Goal: Task Accomplishment & Management: Complete application form

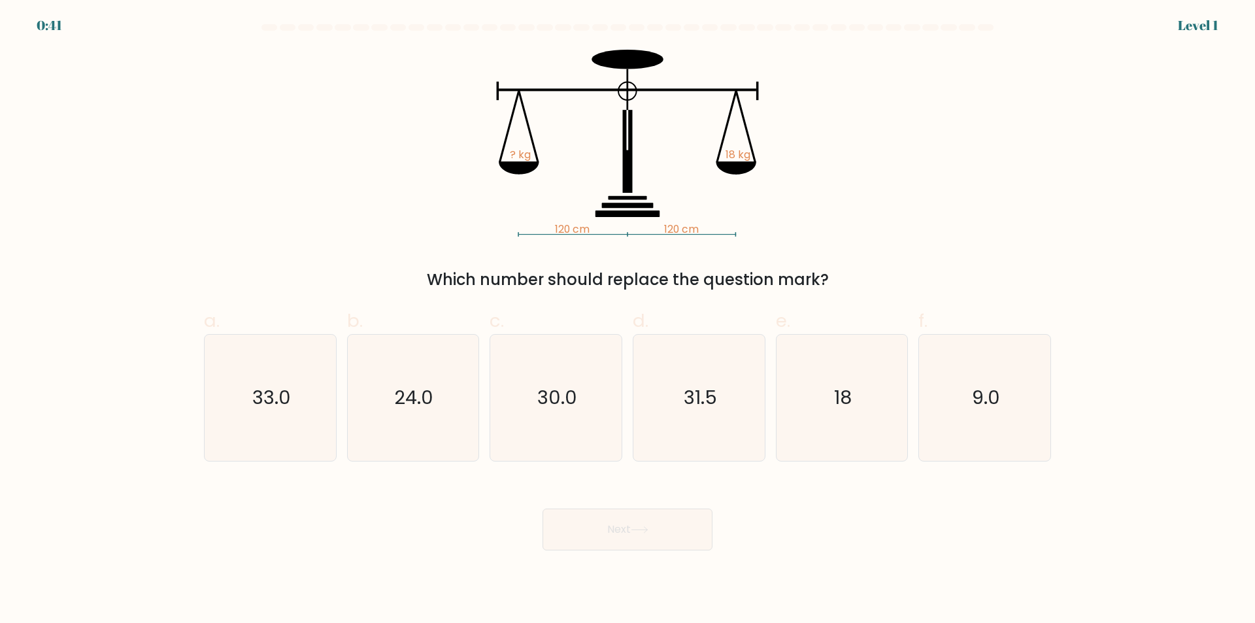
drag, startPoint x: 842, startPoint y: 420, endPoint x: 793, endPoint y: 463, distance: 64.8
click at [842, 420] on icon "18" at bounding box center [841, 398] width 126 height 126
click at [628, 320] on input "e. 18" at bounding box center [627, 316] width 1 height 8
radio input "true"
click at [669, 528] on button "Next" at bounding box center [627, 529] width 170 height 42
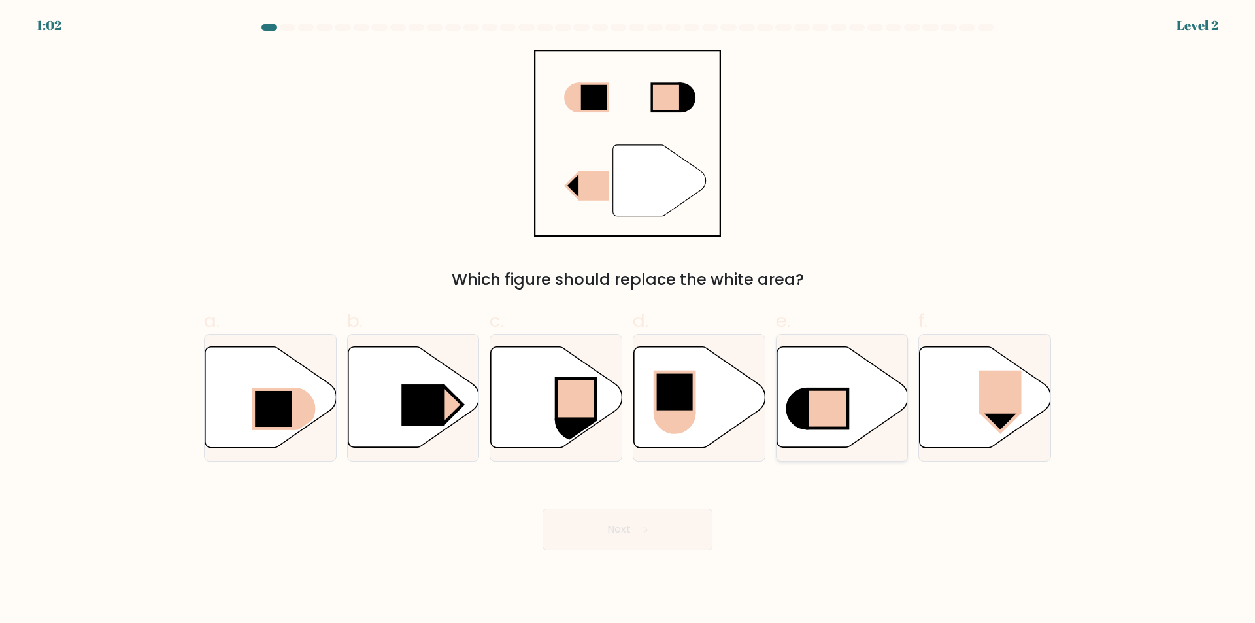
click at [867, 405] on icon at bounding box center [841, 397] width 131 height 101
click at [628, 320] on input "e." at bounding box center [627, 316] width 1 height 8
radio input "true"
click at [238, 370] on icon at bounding box center [270, 397] width 131 height 101
click at [627, 320] on input "a." at bounding box center [627, 316] width 1 height 8
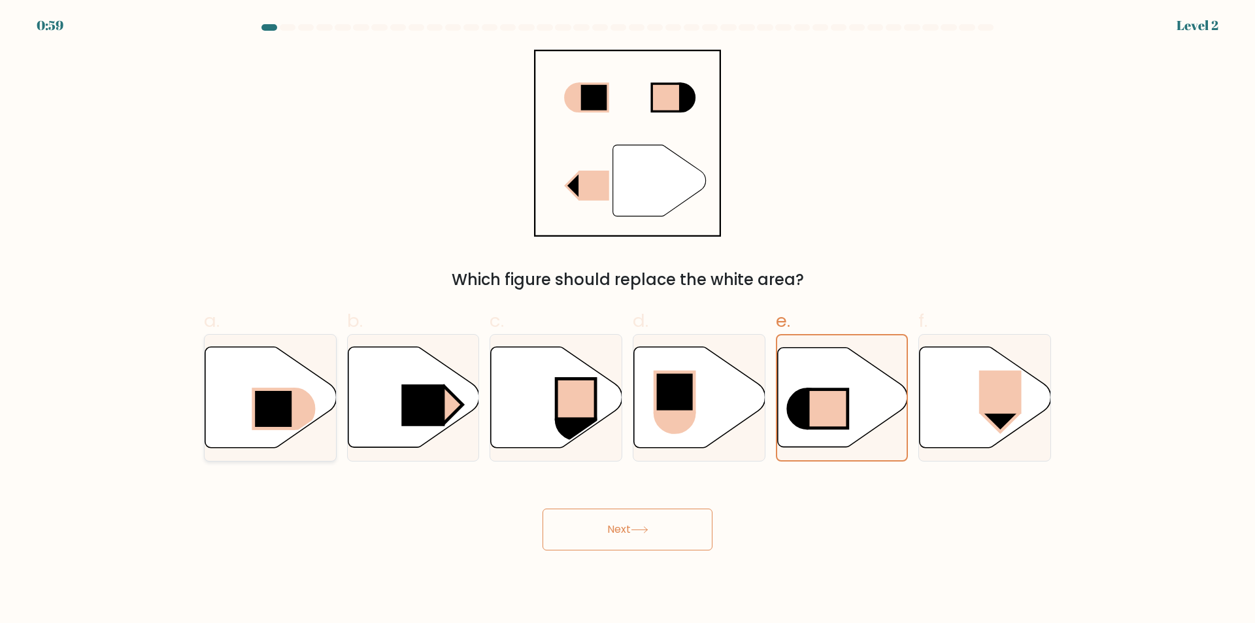
radio input "true"
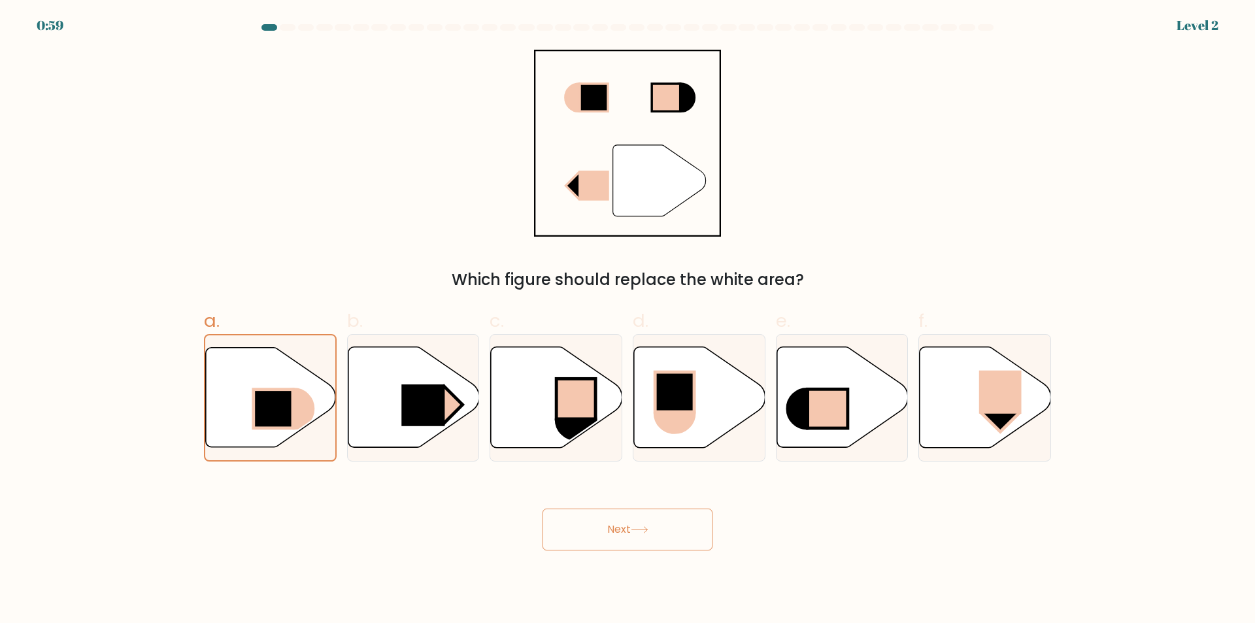
click at [606, 526] on button "Next" at bounding box center [627, 529] width 170 height 42
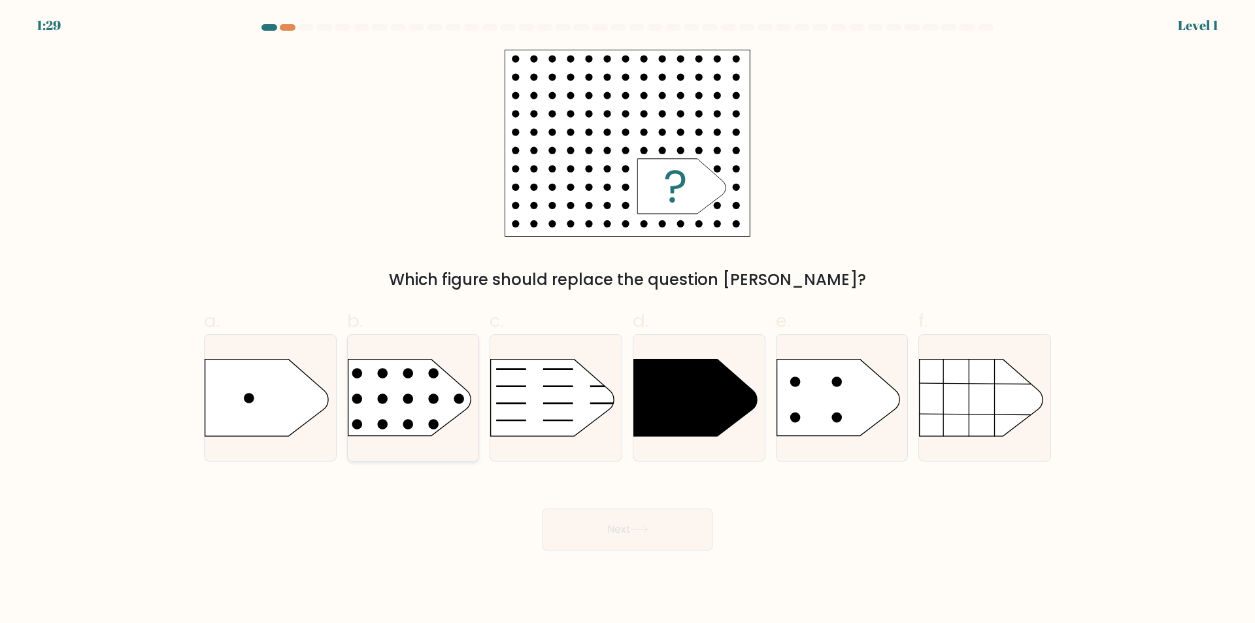
click at [412, 371] on circle at bounding box center [408, 374] width 10 height 10
click at [627, 320] on input "b." at bounding box center [627, 316] width 1 height 8
radio input "true"
click at [642, 528] on icon at bounding box center [640, 529] width 18 height 7
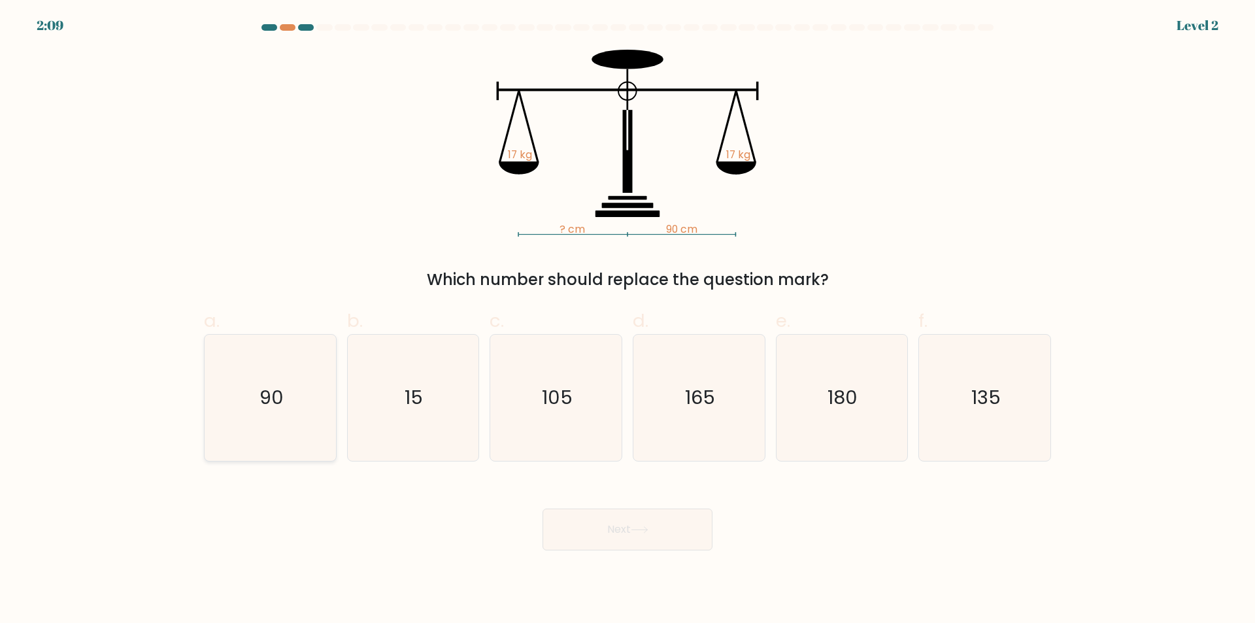
click at [289, 430] on icon "90" at bounding box center [270, 398] width 126 height 126
click at [627, 320] on input "a. 90" at bounding box center [627, 316] width 1 height 8
radio input "true"
click at [611, 526] on button "Next" at bounding box center [627, 529] width 170 height 42
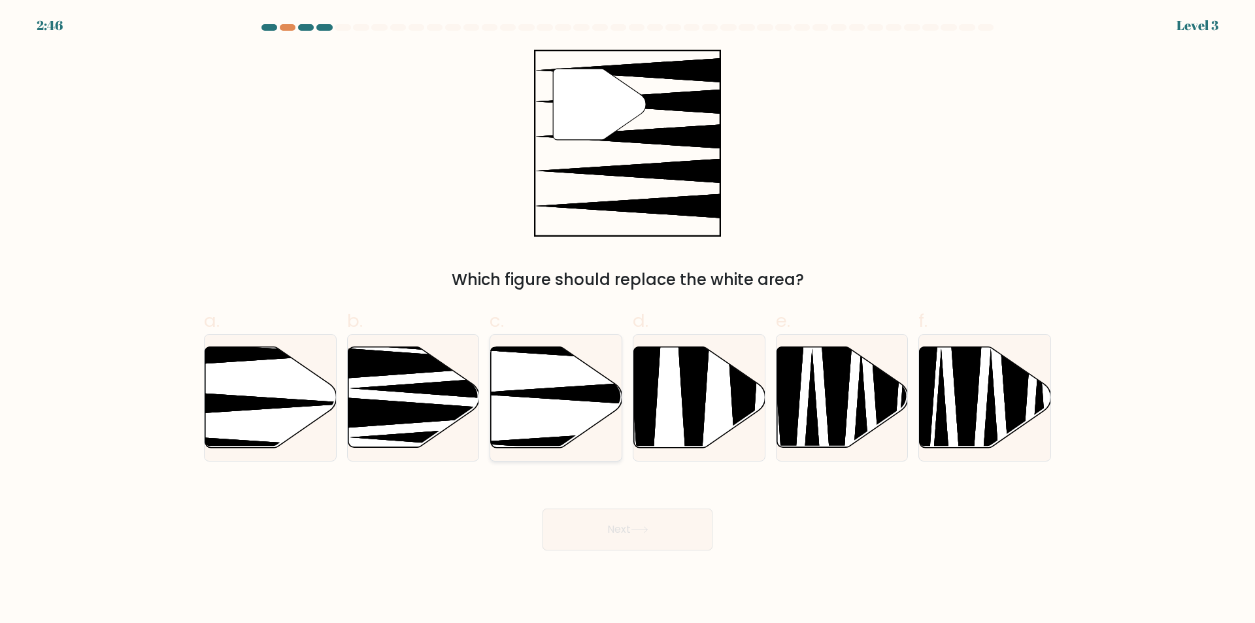
click at [521, 372] on icon at bounding box center [556, 397] width 131 height 101
click at [627, 320] on input "c." at bounding box center [627, 316] width 1 height 8
radio input "true"
click at [599, 523] on button "Next" at bounding box center [627, 529] width 170 height 42
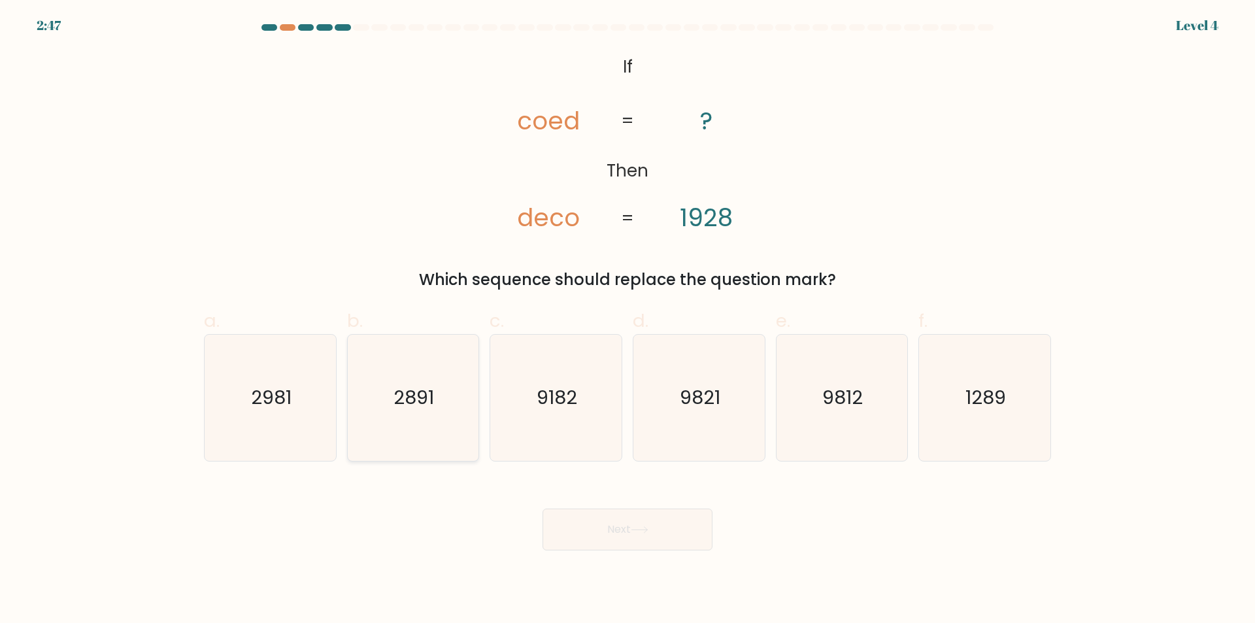
click at [399, 445] on icon "2891" at bounding box center [413, 398] width 126 height 126
click at [627, 320] on input "b. 2891" at bounding box center [627, 316] width 1 height 8
radio input "true"
click at [608, 533] on button "Next" at bounding box center [627, 529] width 170 height 42
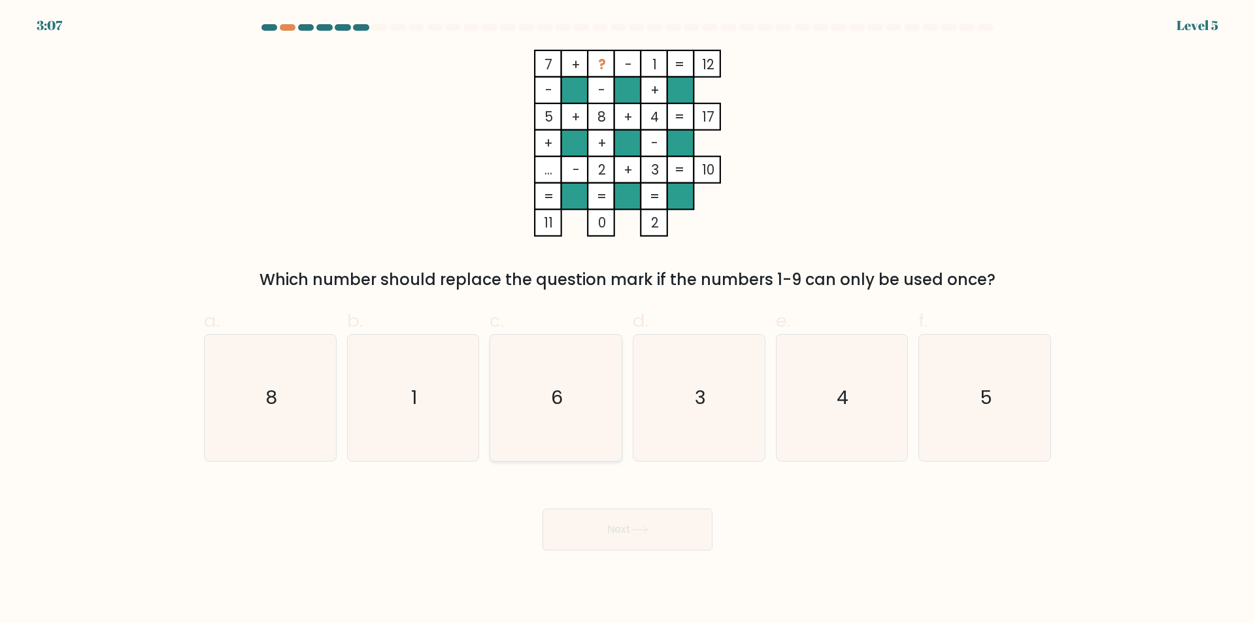
click at [567, 423] on icon "6" at bounding box center [556, 398] width 126 height 126
click at [627, 320] on input "c. 6" at bounding box center [627, 316] width 1 height 8
radio input "true"
click at [619, 533] on button "Next" at bounding box center [627, 529] width 170 height 42
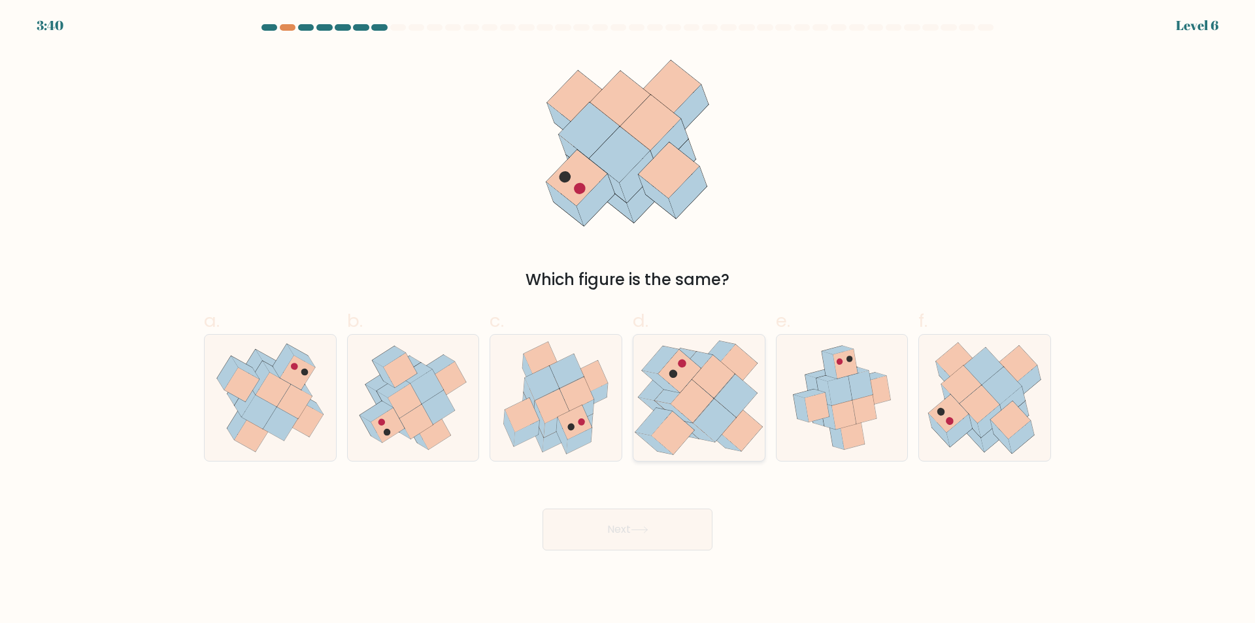
click at [680, 417] on icon at bounding box center [673, 412] width 37 height 22
click at [628, 320] on input "d." at bounding box center [627, 316] width 1 height 8
radio input "true"
click at [667, 531] on button "Next" at bounding box center [627, 529] width 170 height 42
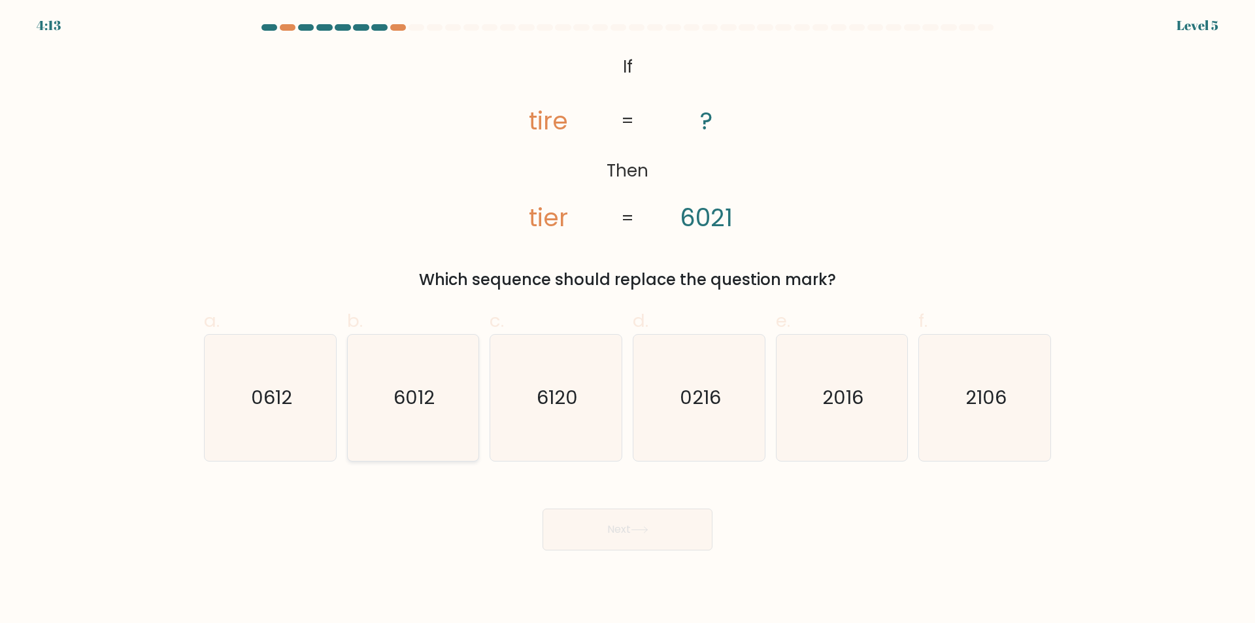
click at [435, 450] on icon "6012" at bounding box center [413, 398] width 126 height 126
click at [627, 320] on input "b. 6012" at bounding box center [627, 316] width 1 height 8
radio input "true"
click at [602, 531] on button "Next" at bounding box center [627, 529] width 170 height 42
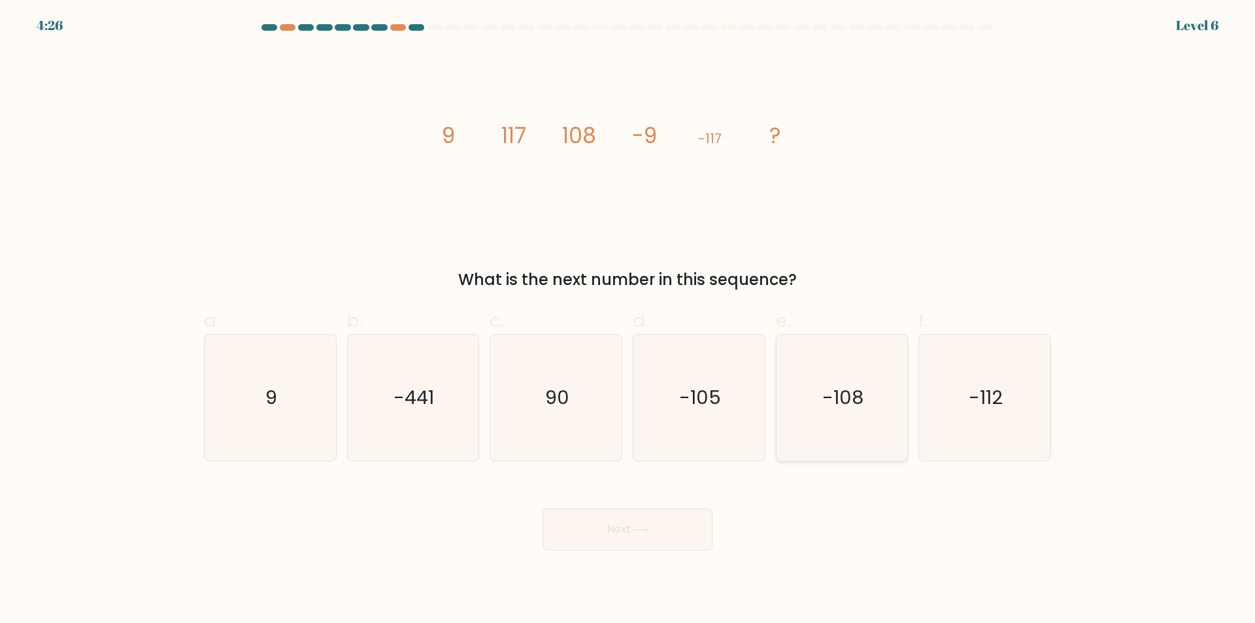
click at [861, 439] on icon "-108" at bounding box center [841, 398] width 126 height 126
click at [628, 320] on input "e. -108" at bounding box center [627, 316] width 1 height 8
radio input "true"
click at [647, 530] on icon at bounding box center [639, 530] width 16 height 6
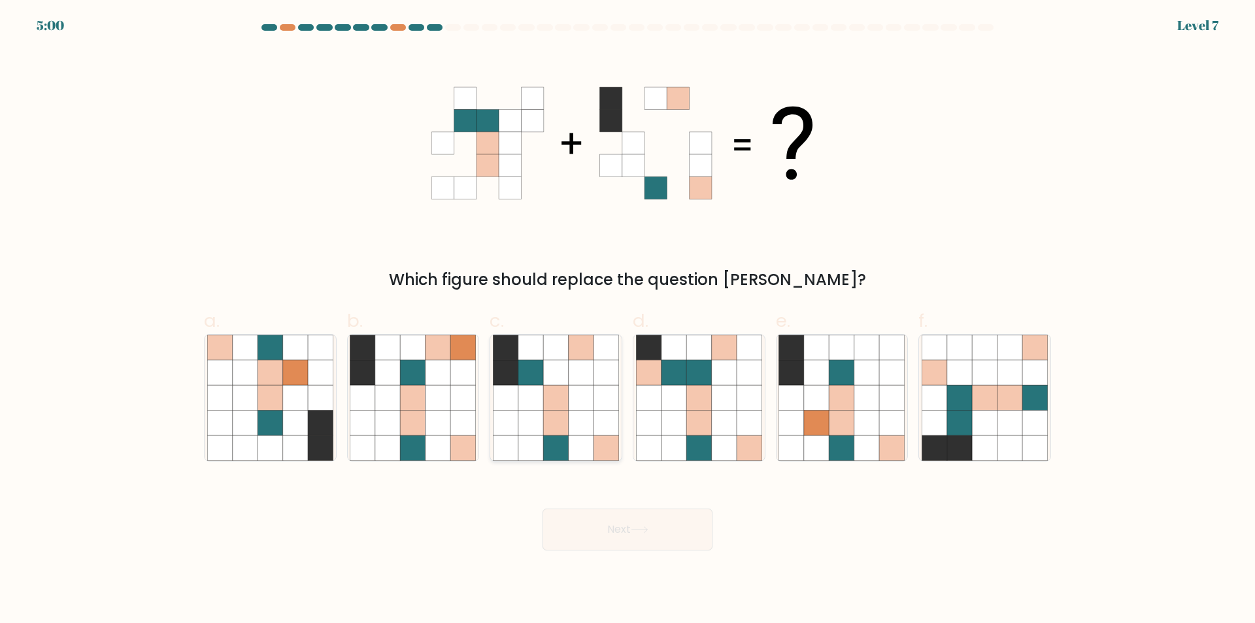
click at [597, 433] on icon at bounding box center [605, 422] width 25 height 25
click at [627, 320] on input "c." at bounding box center [627, 316] width 1 height 8
radio input "true"
click at [639, 531] on icon at bounding box center [640, 529] width 18 height 7
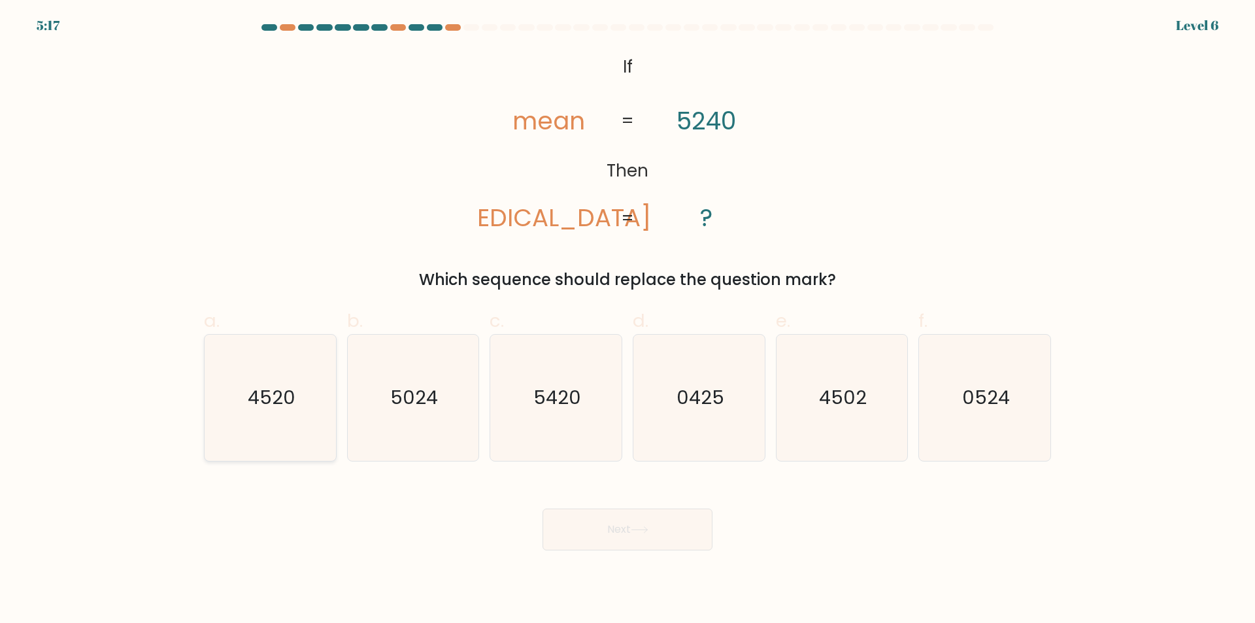
click at [316, 437] on icon "4520" at bounding box center [270, 398] width 126 height 126
click at [627, 320] on input "a. 4520" at bounding box center [627, 316] width 1 height 8
radio input "true"
click at [646, 536] on button "Next" at bounding box center [627, 529] width 170 height 42
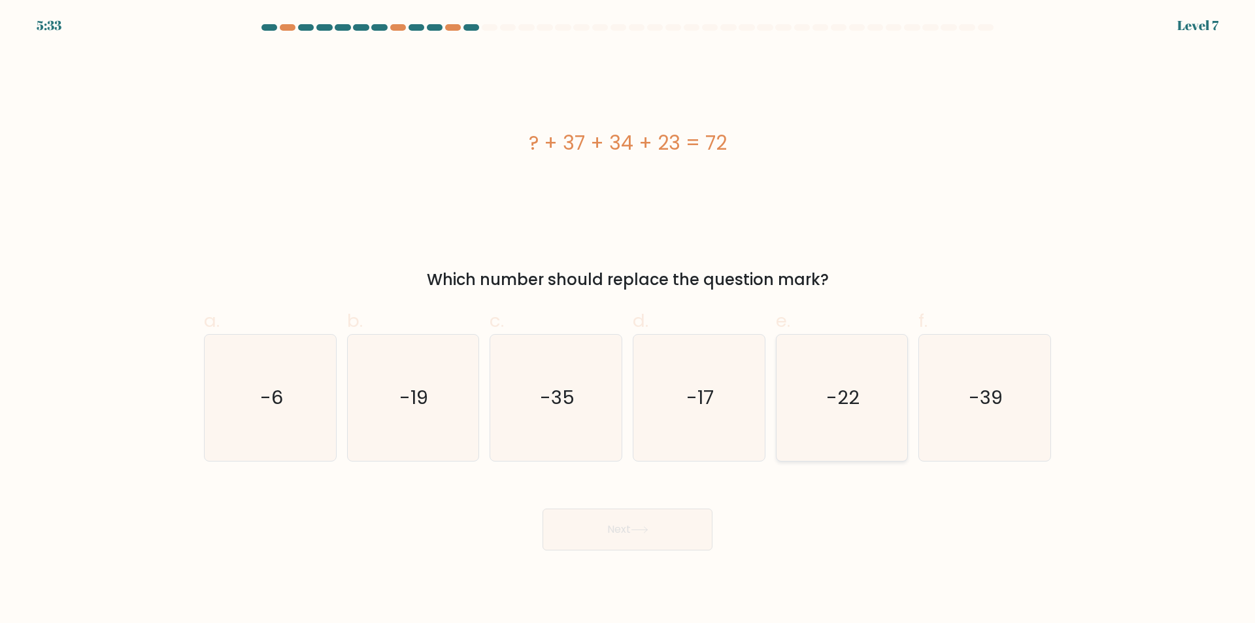
click at [874, 437] on icon "-22" at bounding box center [841, 398] width 126 height 126
click at [628, 320] on input "e. -22" at bounding box center [627, 316] width 1 height 8
radio input "true"
click at [661, 527] on button "Next" at bounding box center [627, 529] width 170 height 42
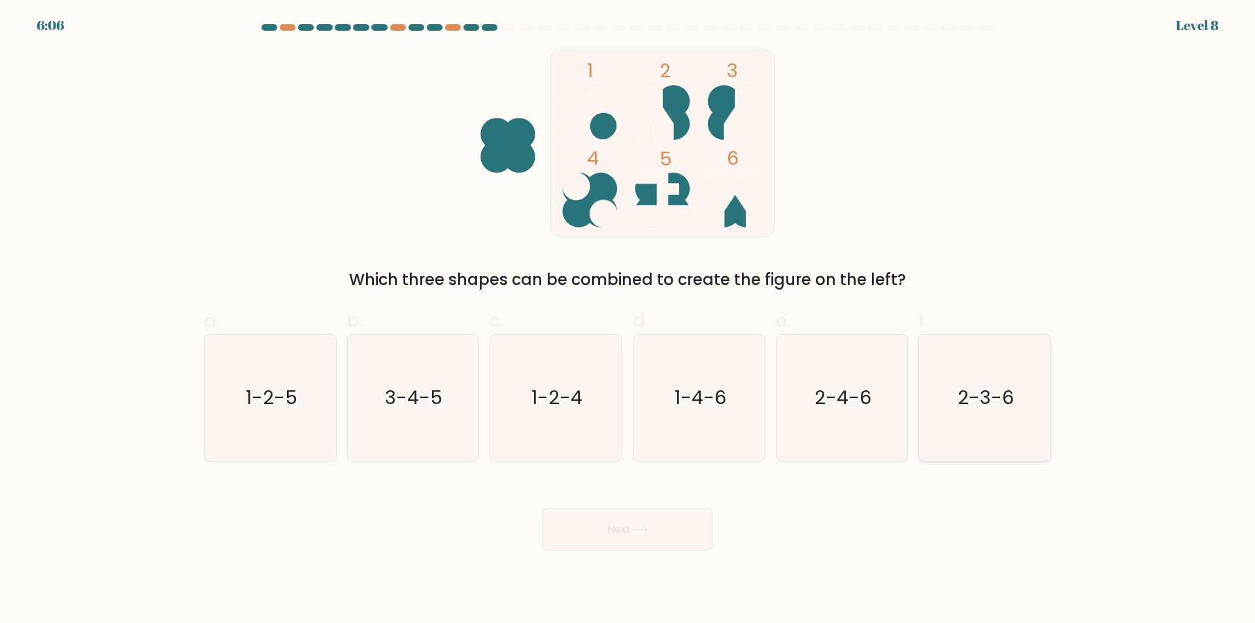
click at [1015, 430] on icon "2-3-6" at bounding box center [984, 398] width 126 height 126
click at [628, 320] on input "f. 2-3-6" at bounding box center [627, 316] width 1 height 8
radio input "true"
click at [664, 534] on button "Next" at bounding box center [627, 529] width 170 height 42
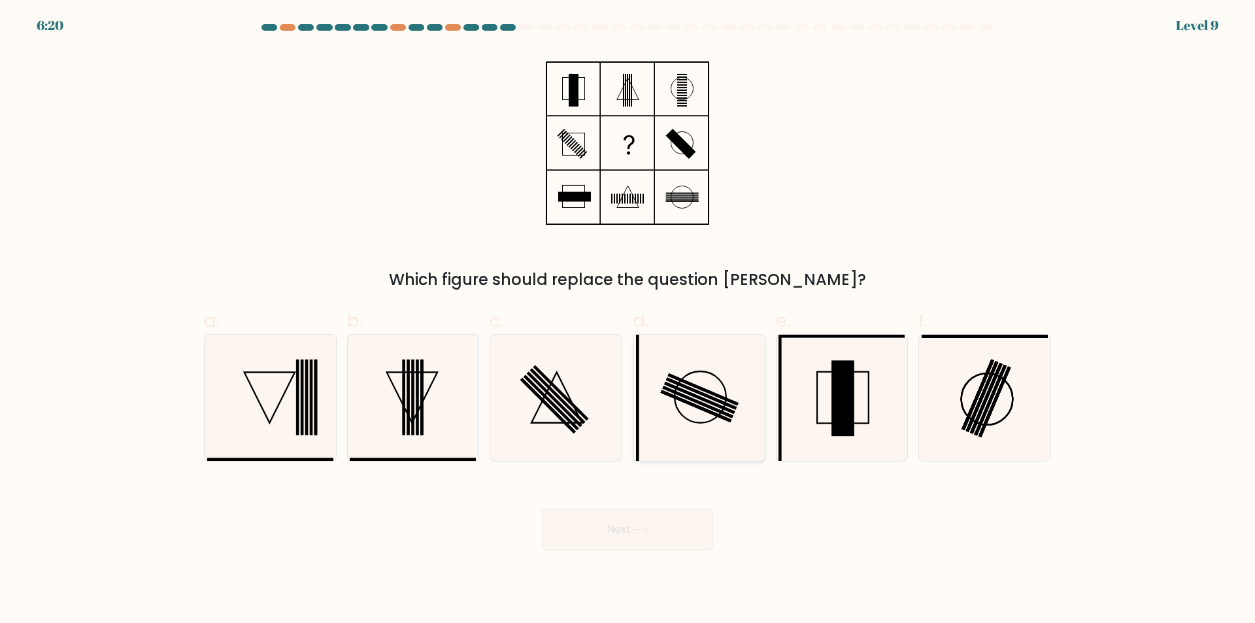
click at [736, 437] on icon at bounding box center [699, 398] width 126 height 126
click at [628, 320] on input "d." at bounding box center [627, 316] width 1 height 8
radio input "true"
click at [676, 531] on button "Next" at bounding box center [627, 529] width 170 height 42
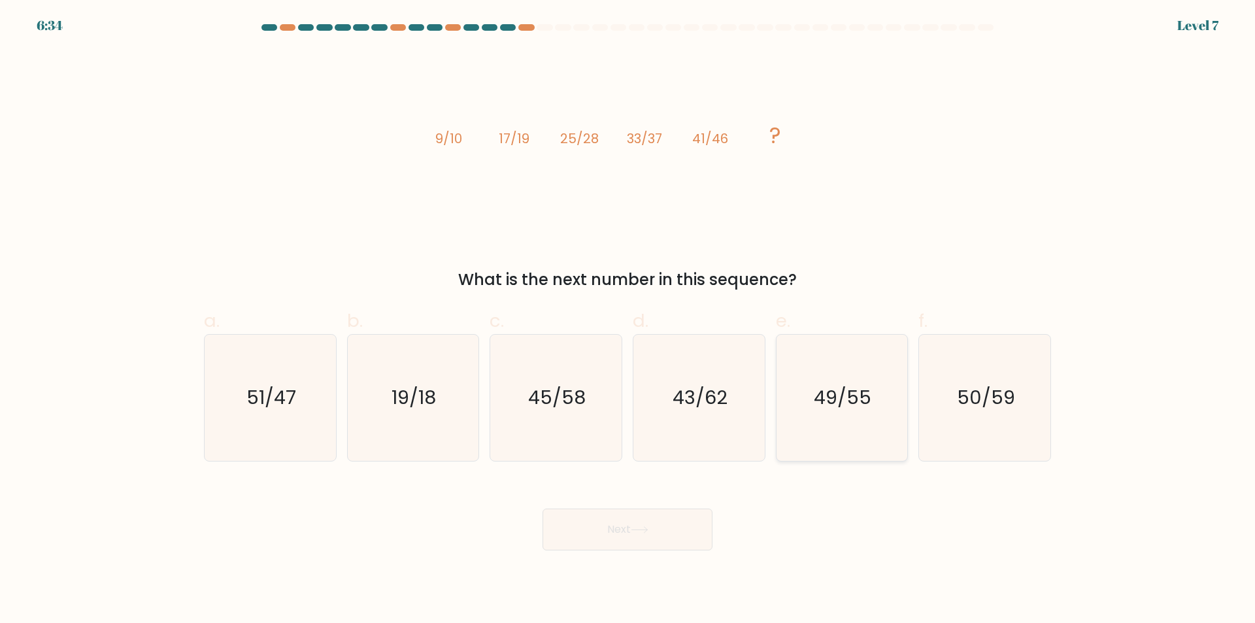
click at [810, 449] on icon "49/55" at bounding box center [841, 398] width 126 height 126
click at [628, 320] on input "e. 49/55" at bounding box center [627, 316] width 1 height 8
radio input "true"
click at [648, 531] on icon at bounding box center [640, 529] width 18 height 7
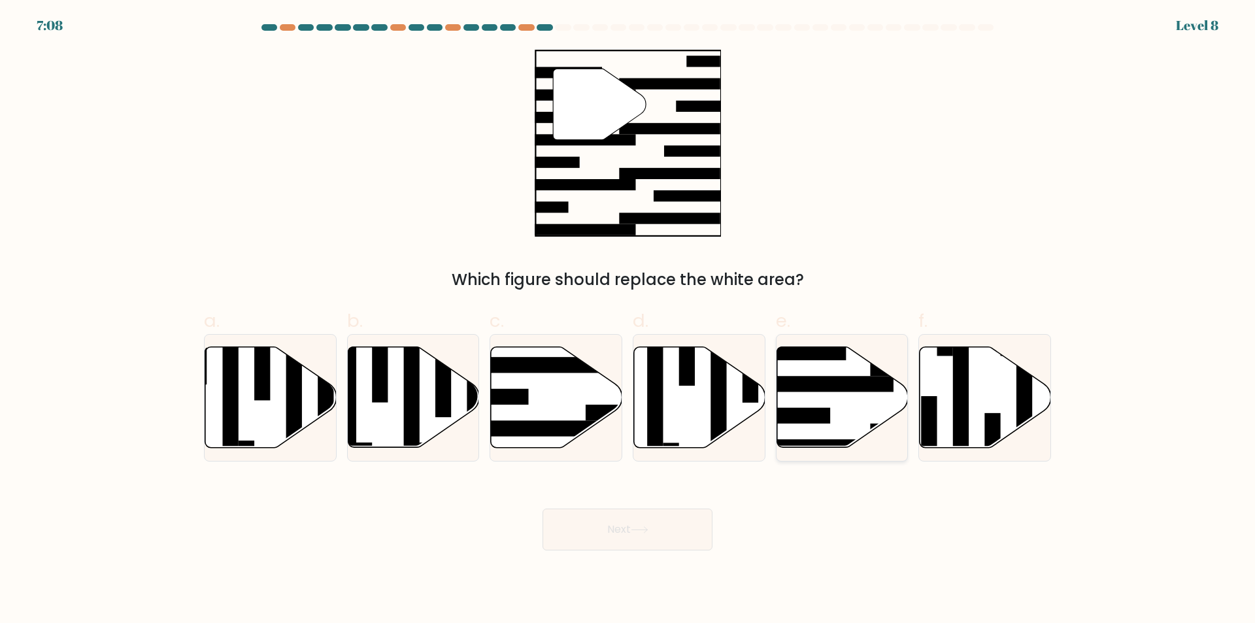
click at [838, 374] on icon at bounding box center [841, 397] width 131 height 101
click at [628, 320] on input "e." at bounding box center [627, 316] width 1 height 8
radio input "true"
click at [671, 529] on button "Next" at bounding box center [627, 529] width 170 height 42
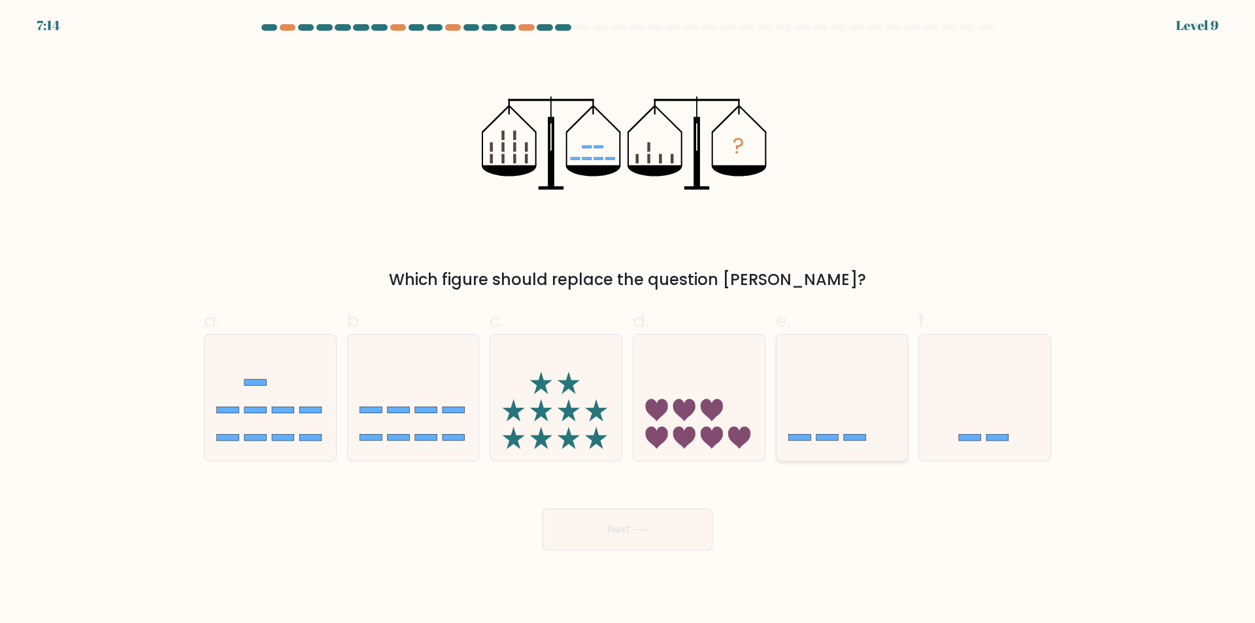
click at [850, 406] on icon at bounding box center [841, 398] width 131 height 108
click at [628, 320] on input "e." at bounding box center [627, 316] width 1 height 8
radio input "true"
click at [648, 536] on button "Next" at bounding box center [627, 529] width 170 height 42
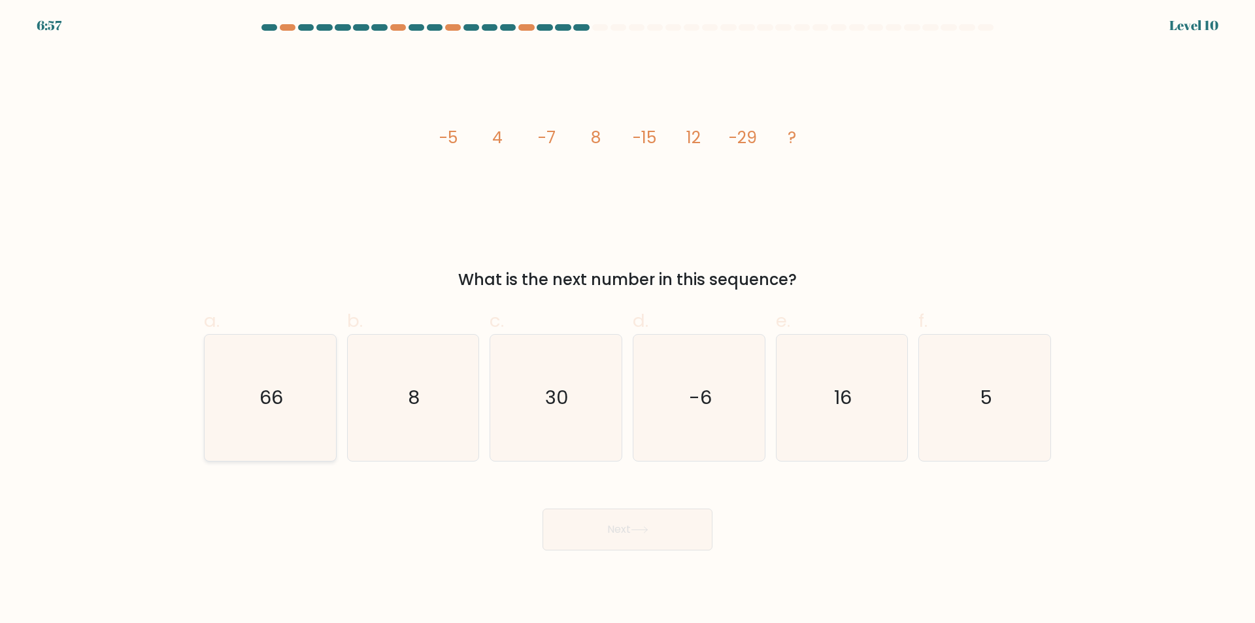
click at [271, 421] on icon "66" at bounding box center [270, 398] width 126 height 126
click at [627, 320] on input "a. 66" at bounding box center [627, 316] width 1 height 8
radio input "true"
click at [617, 532] on button "Next" at bounding box center [627, 529] width 170 height 42
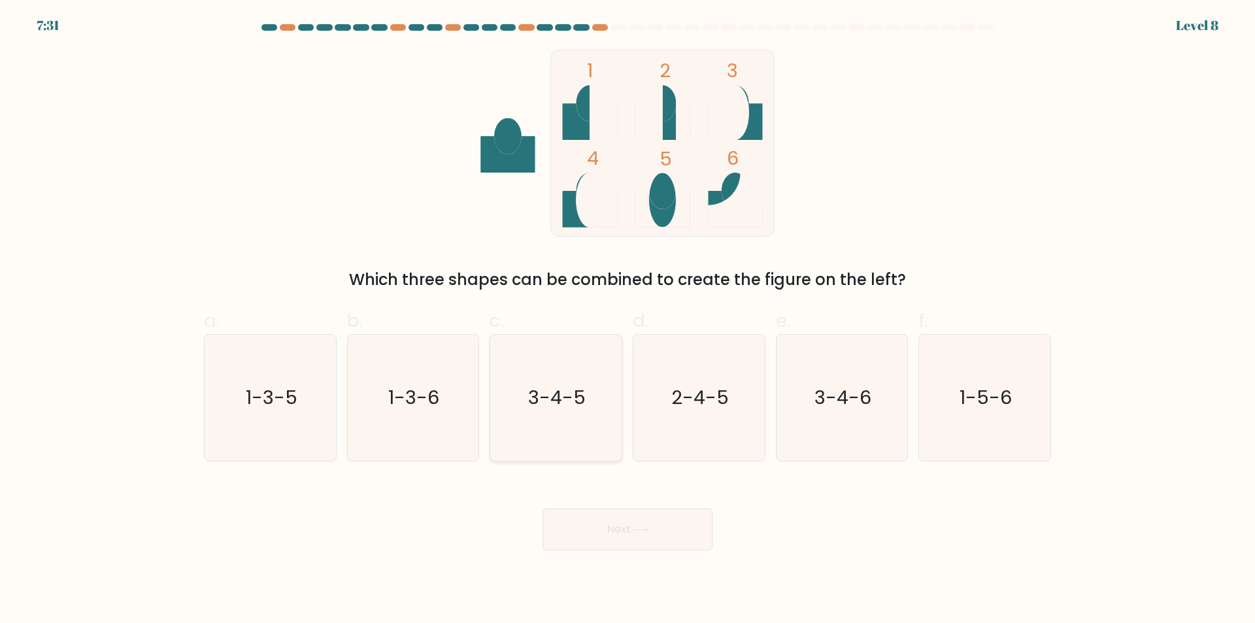
click at [566, 442] on icon "3-4-5" at bounding box center [556, 398] width 126 height 126
click at [627, 320] on input "c. 3-4-5" at bounding box center [627, 316] width 1 height 8
radio input "true"
click at [612, 529] on button "Next" at bounding box center [627, 529] width 170 height 42
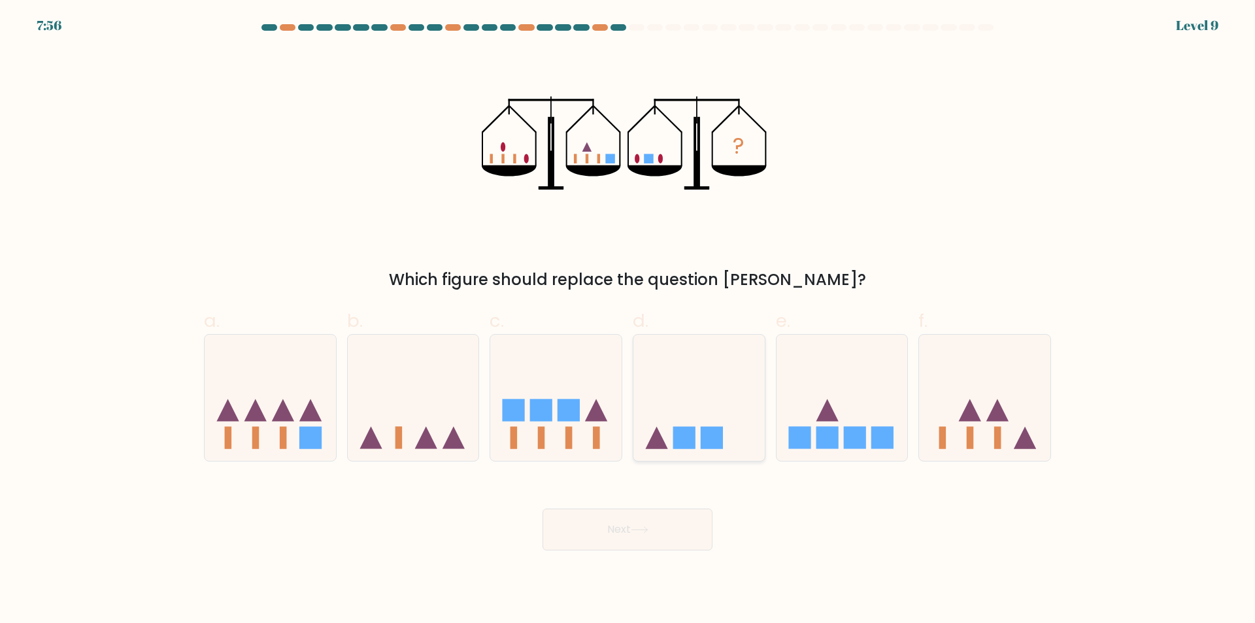
click at [734, 435] on icon at bounding box center [698, 398] width 131 height 108
click at [628, 320] on input "d." at bounding box center [627, 316] width 1 height 8
radio input "true"
click at [680, 535] on button "Next" at bounding box center [627, 529] width 170 height 42
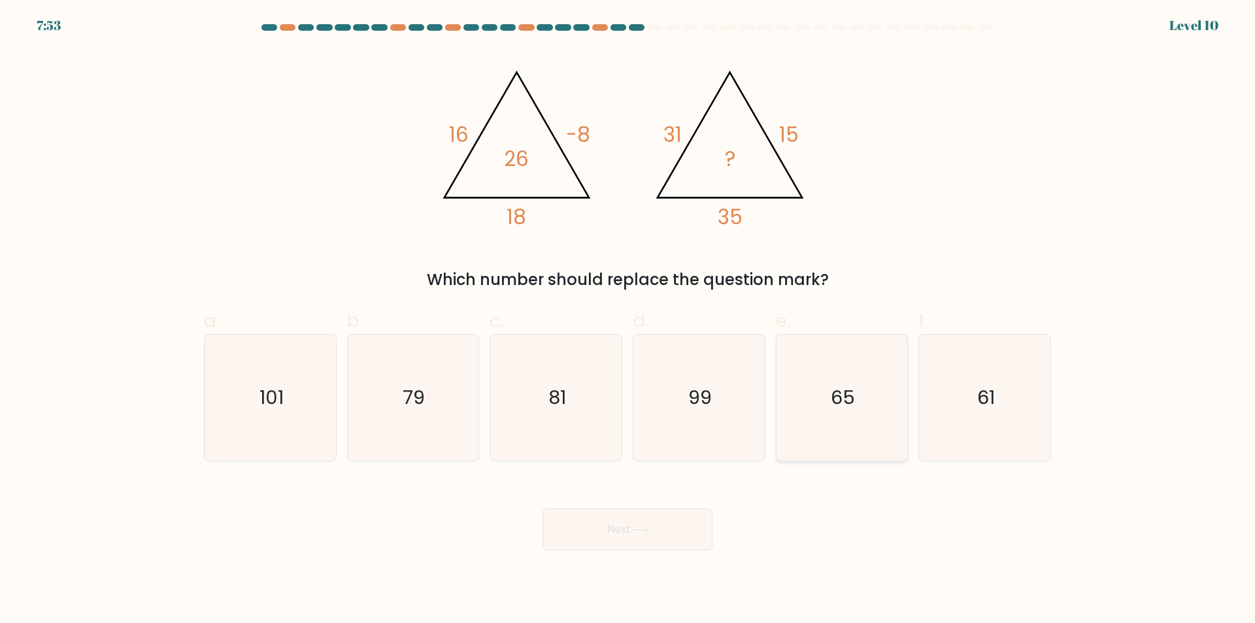
click at [828, 444] on icon "65" at bounding box center [841, 398] width 126 height 126
click at [628, 320] on input "e. 65" at bounding box center [627, 316] width 1 height 8
radio input "true"
click at [680, 532] on button "Next" at bounding box center [627, 529] width 170 height 42
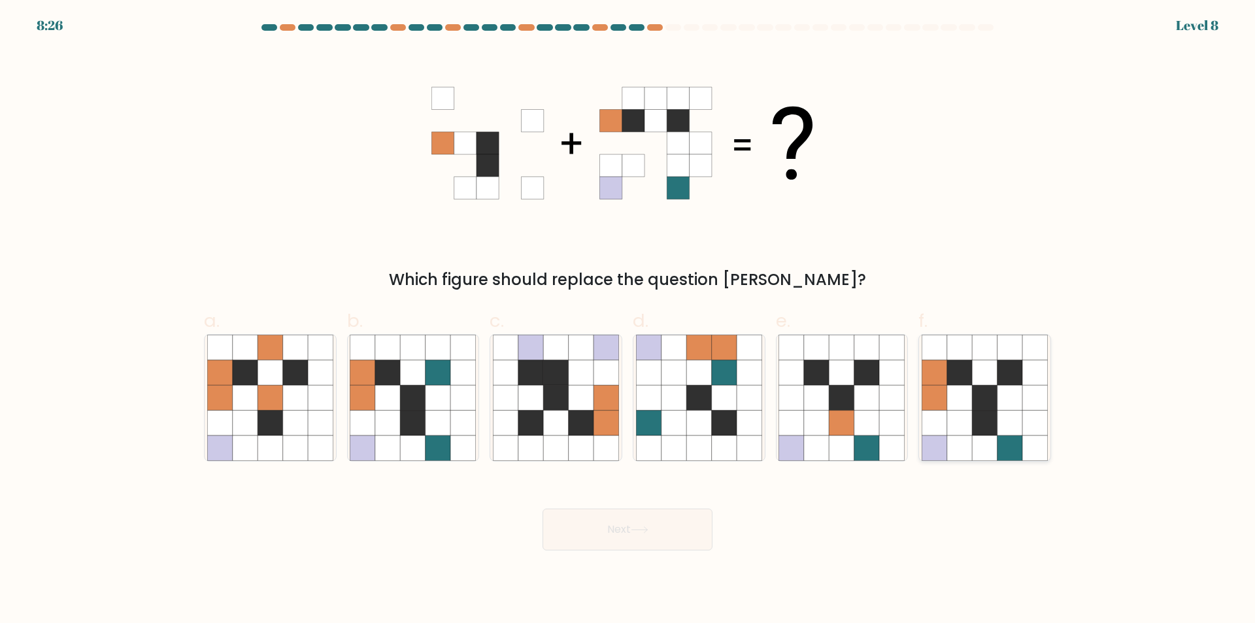
click at [1002, 382] on icon at bounding box center [1009, 372] width 25 height 25
click at [628, 320] on input "f." at bounding box center [627, 316] width 1 height 8
radio input "true"
click at [631, 529] on button "Next" at bounding box center [627, 529] width 170 height 42
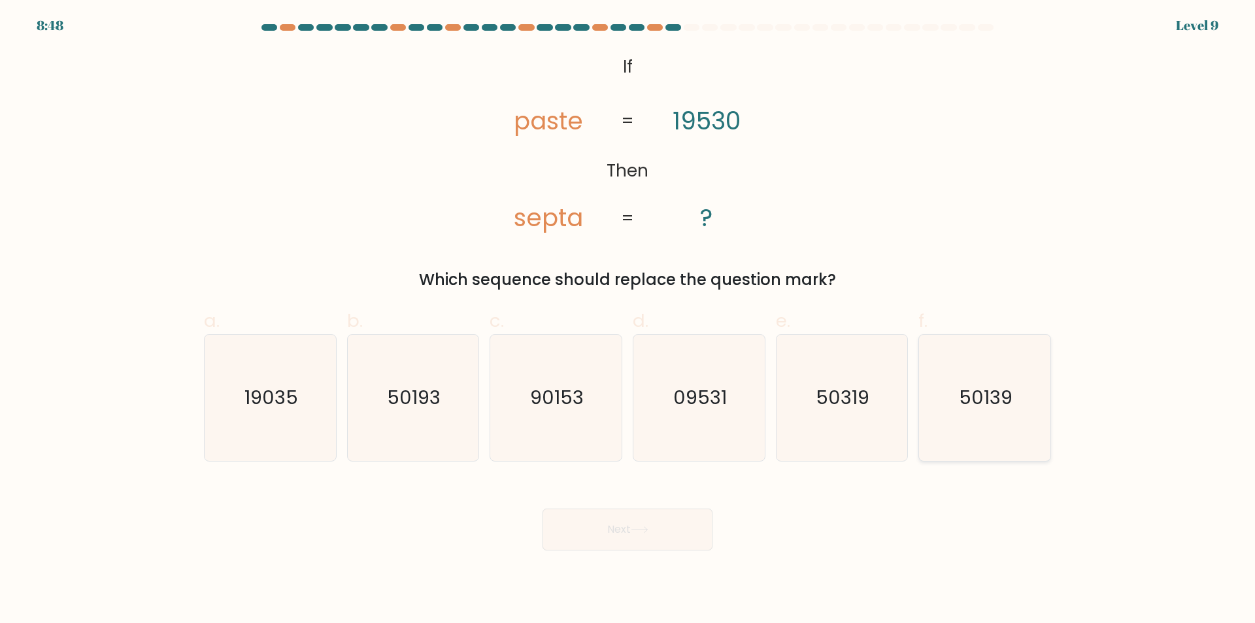
click at [971, 440] on icon "50139" at bounding box center [984, 398] width 126 height 126
click at [628, 320] on input "f. 50139" at bounding box center [627, 316] width 1 height 8
radio input "true"
click at [674, 531] on button "Next" at bounding box center [627, 529] width 170 height 42
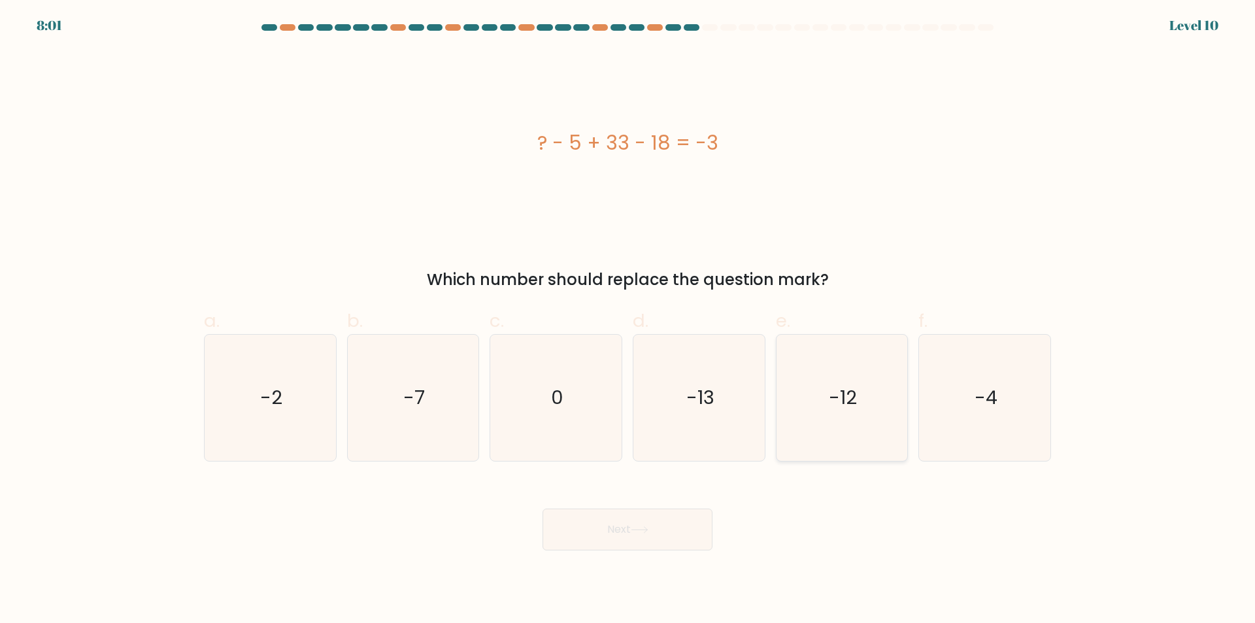
click at [854, 444] on icon "-12" at bounding box center [841, 398] width 126 height 126
click at [628, 320] on input "e. -12" at bounding box center [627, 316] width 1 height 8
radio input "true"
drag, startPoint x: 697, startPoint y: 433, endPoint x: 691, endPoint y: 450, distance: 18.0
click at [697, 433] on icon "-13" at bounding box center [699, 398] width 126 height 126
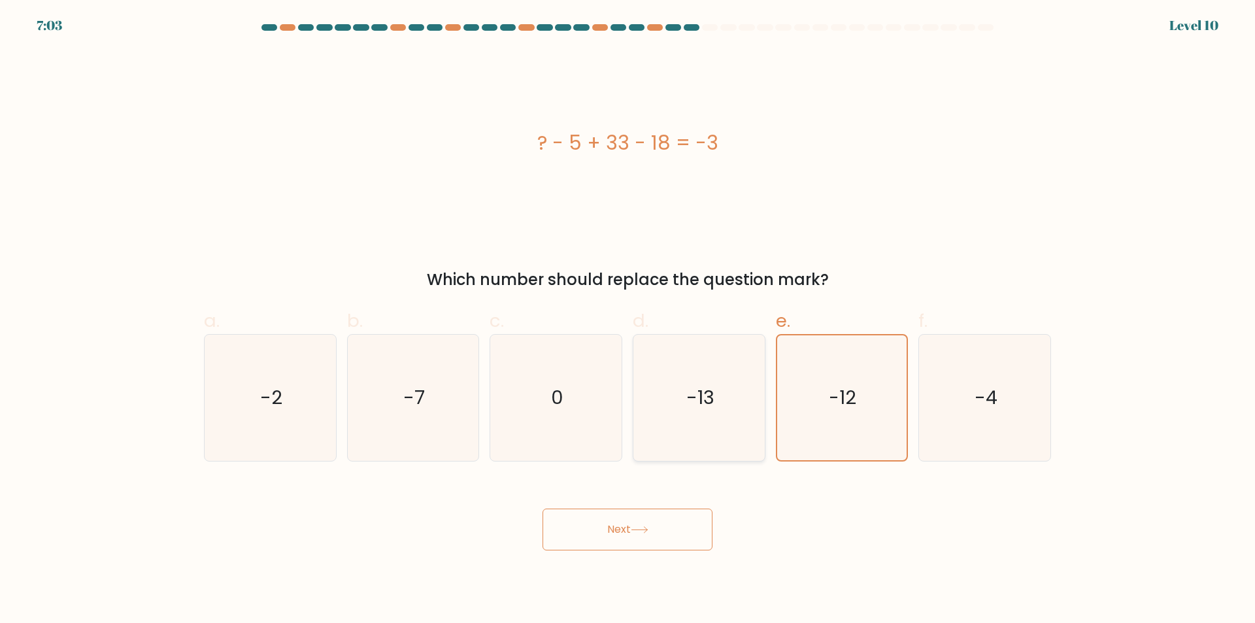
click at [628, 320] on input "d. -13" at bounding box center [627, 316] width 1 height 8
radio input "true"
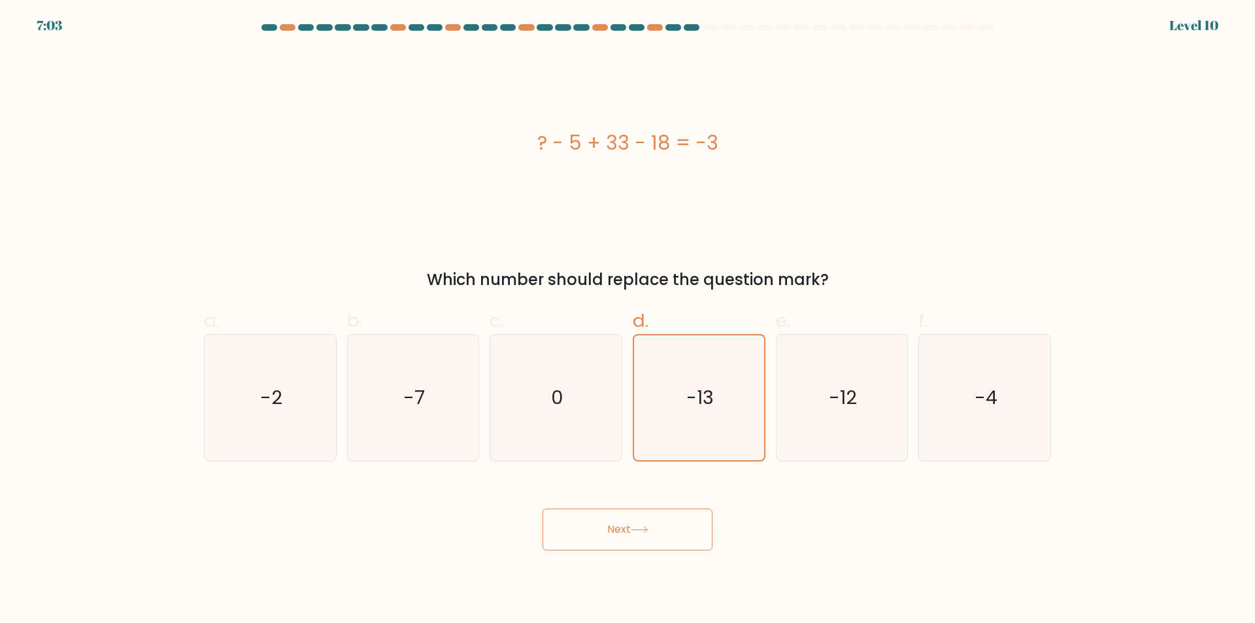
click at [646, 530] on icon at bounding box center [639, 530] width 16 height 6
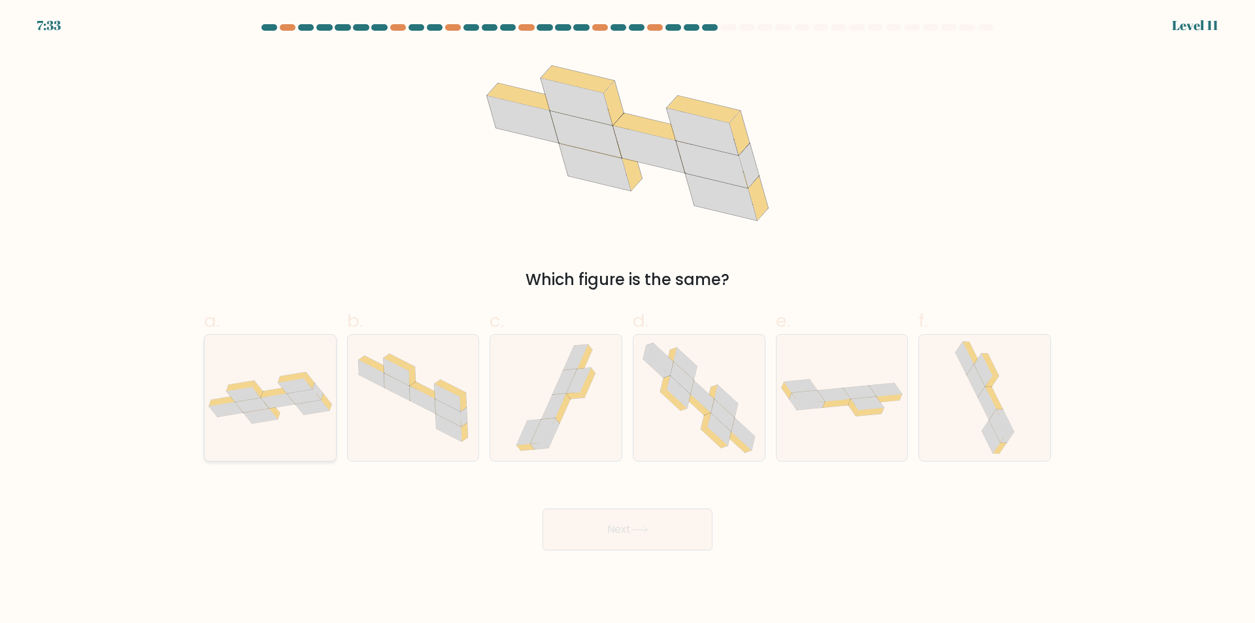
click at [286, 417] on icon at bounding box center [270, 398] width 131 height 52
click at [627, 320] on input "a." at bounding box center [627, 316] width 1 height 8
radio input "true"
click at [606, 536] on button "Next" at bounding box center [627, 529] width 170 height 42
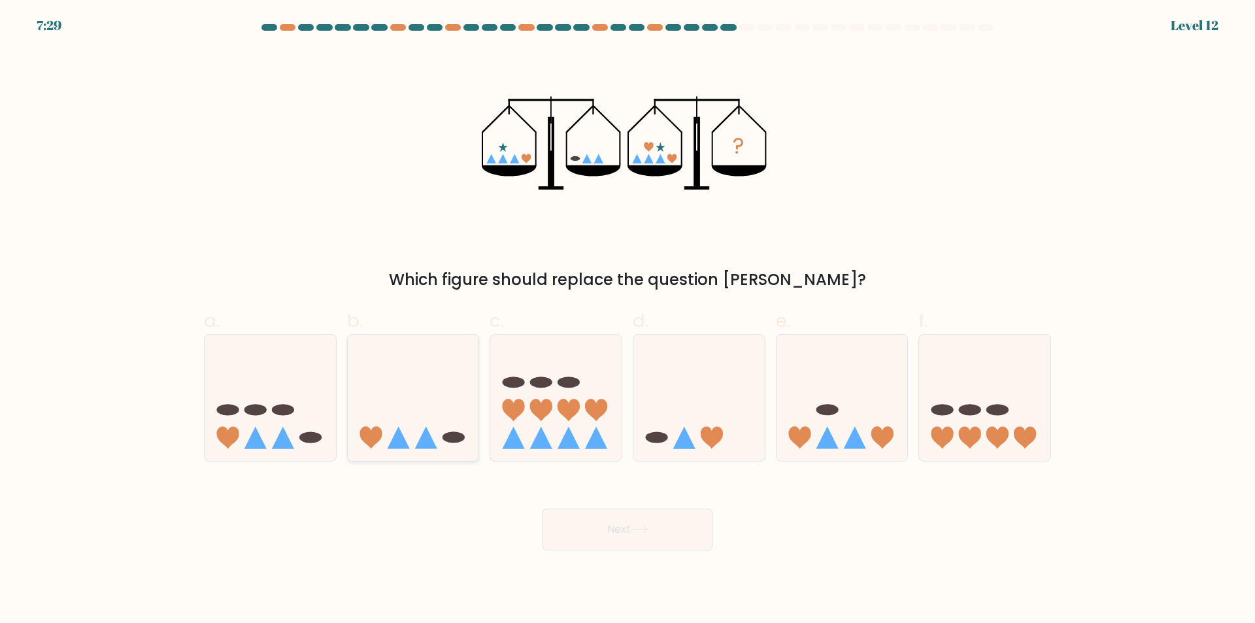
click at [461, 449] on icon at bounding box center [413, 398] width 131 height 108
click at [627, 320] on input "b." at bounding box center [627, 316] width 1 height 8
radio input "true"
click at [614, 524] on button "Next" at bounding box center [627, 529] width 170 height 42
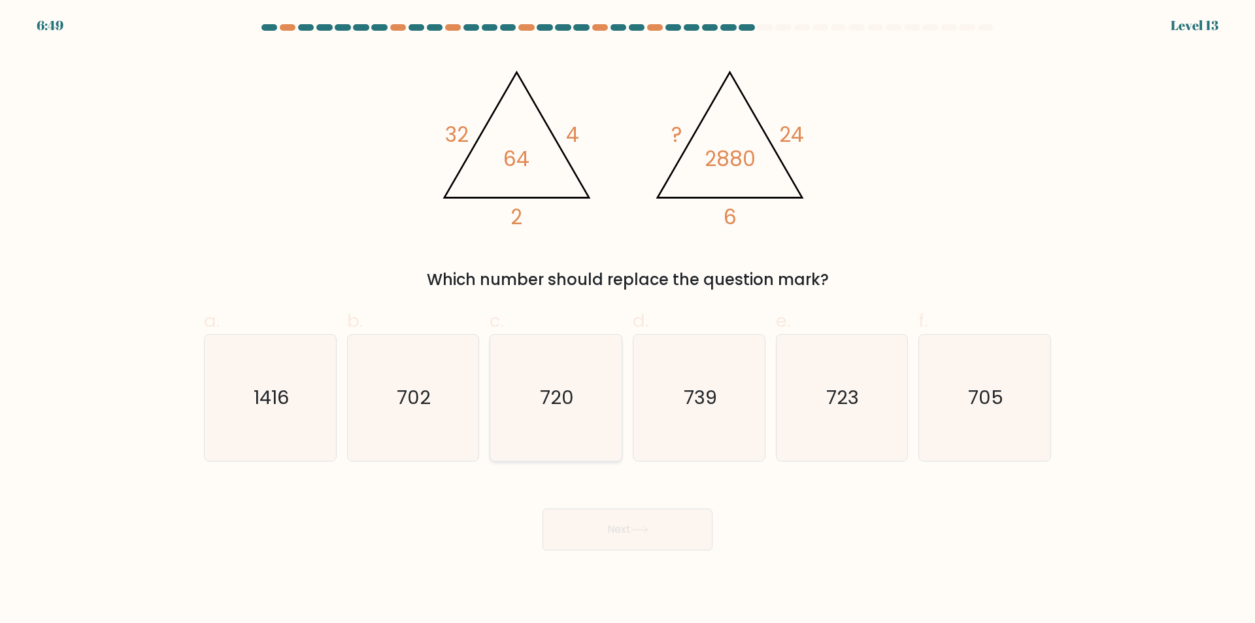
click at [569, 445] on icon "720" at bounding box center [556, 398] width 126 height 126
click at [627, 320] on input "c. 720" at bounding box center [627, 316] width 1 height 8
radio input "true"
click at [629, 529] on button "Next" at bounding box center [627, 529] width 170 height 42
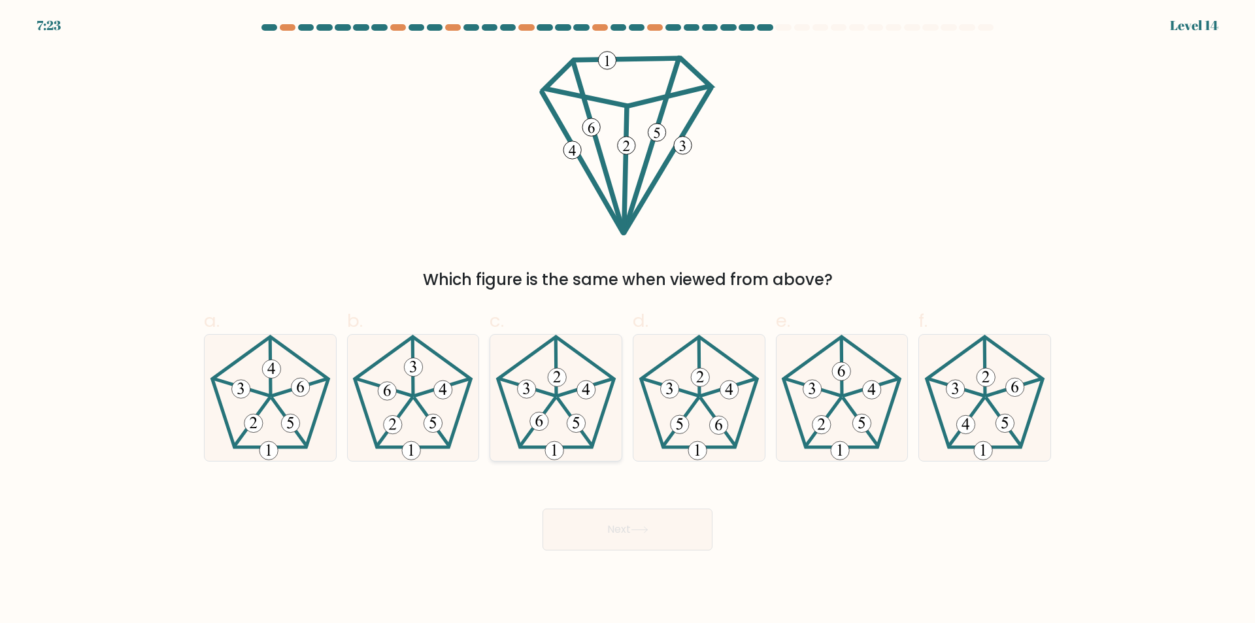
click at [553, 454] on 283 at bounding box center [554, 450] width 18 height 18
click at [627, 320] on input "c." at bounding box center [627, 316] width 1 height 8
radio input "true"
click at [635, 526] on icon at bounding box center [640, 529] width 18 height 7
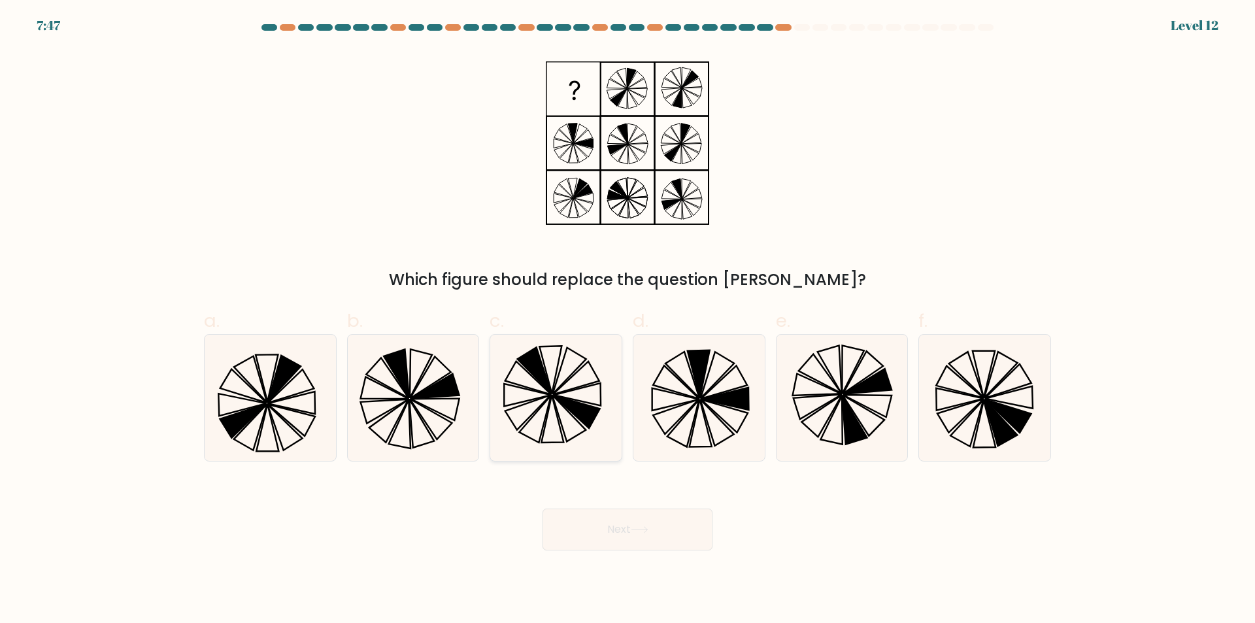
click at [553, 423] on icon at bounding box center [556, 398] width 126 height 126
click at [627, 320] on input "c." at bounding box center [627, 316] width 1 height 8
radio input "true"
click at [627, 537] on button "Next" at bounding box center [627, 529] width 170 height 42
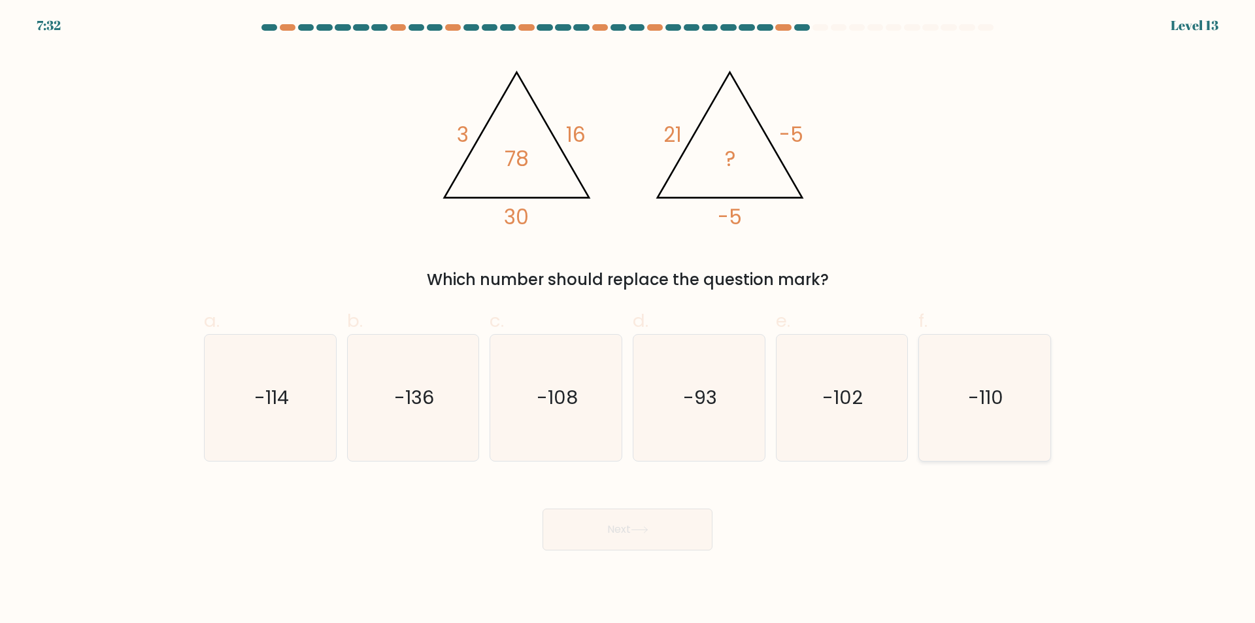
click at [982, 440] on icon "-110" at bounding box center [984, 398] width 126 height 126
click at [628, 320] on input "f. -110" at bounding box center [627, 316] width 1 height 8
radio input "true"
click at [670, 531] on button "Next" at bounding box center [627, 529] width 170 height 42
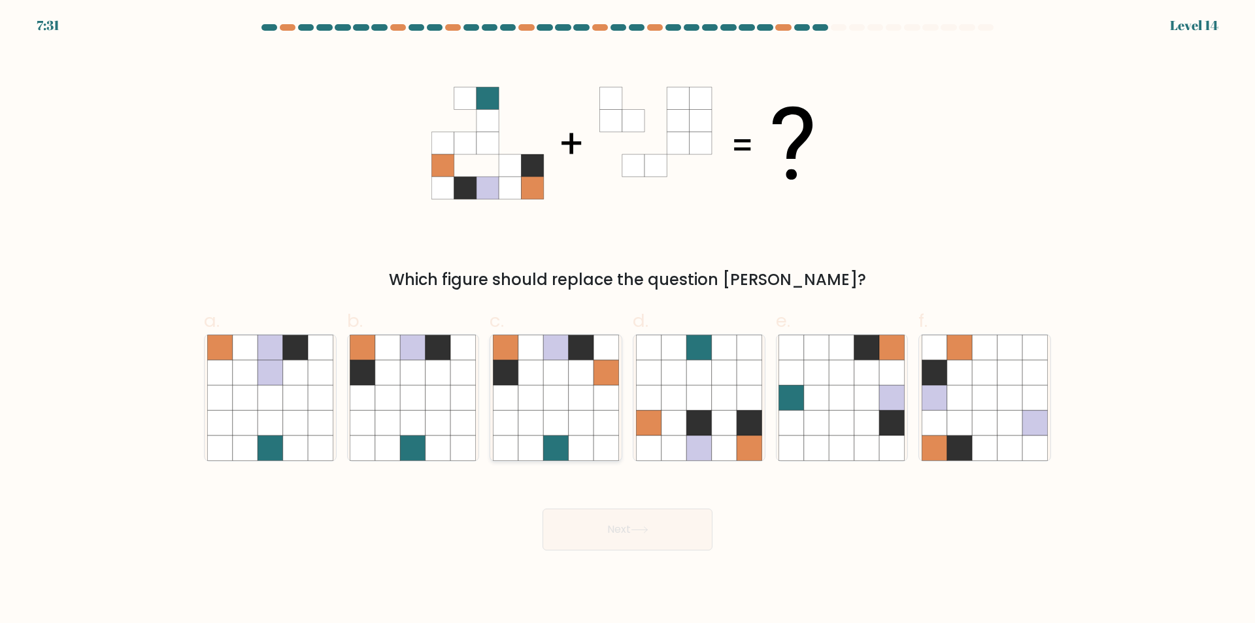
click at [593, 451] on icon at bounding box center [581, 447] width 25 height 25
click at [627, 320] on input "c." at bounding box center [627, 316] width 1 height 8
radio input "true"
click at [644, 529] on icon at bounding box center [640, 529] width 18 height 7
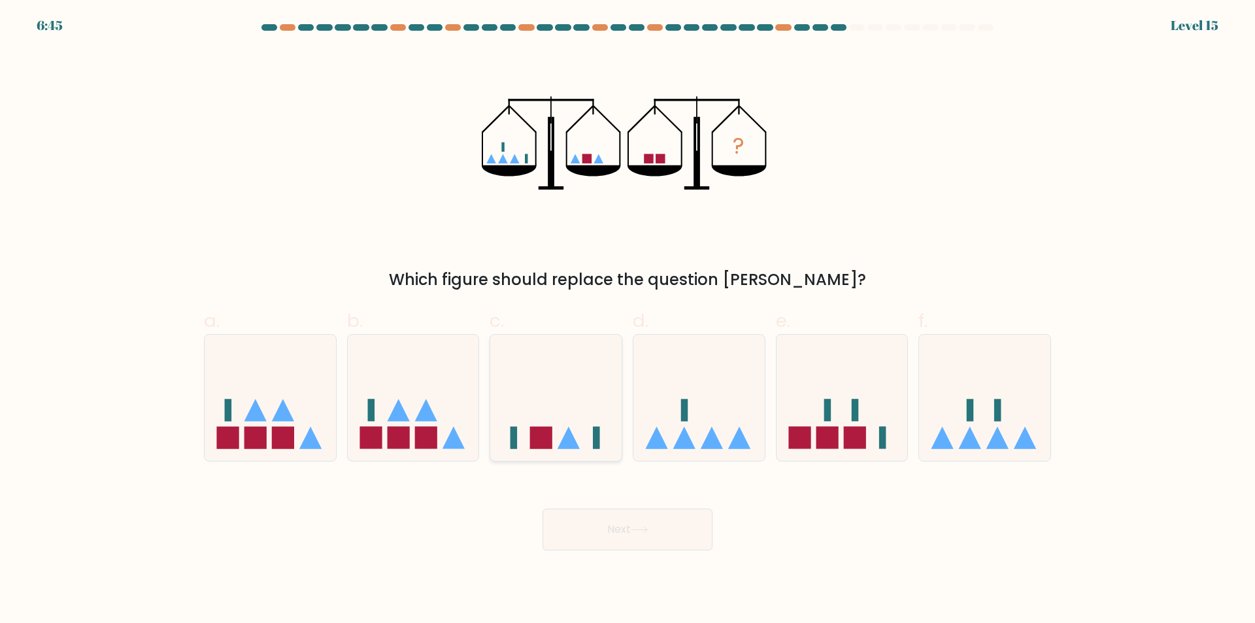
click at [577, 410] on icon at bounding box center [555, 398] width 131 height 108
click at [627, 320] on input "c." at bounding box center [627, 316] width 1 height 8
radio input "true"
click at [636, 529] on icon at bounding box center [640, 529] width 18 height 7
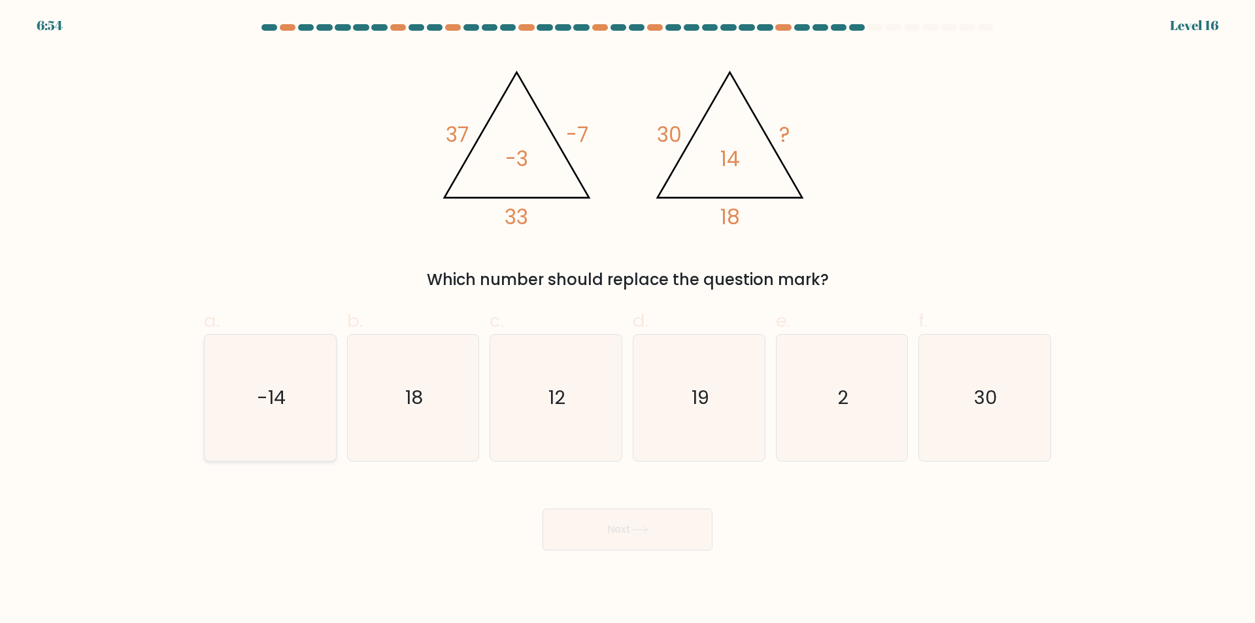
click at [288, 434] on icon "-14" at bounding box center [270, 398] width 126 height 126
click at [627, 320] on input "a. -14" at bounding box center [627, 316] width 1 height 8
radio input "true"
click at [572, 414] on icon "12" at bounding box center [556, 398] width 126 height 126
click at [627, 320] on input "c. 12" at bounding box center [627, 316] width 1 height 8
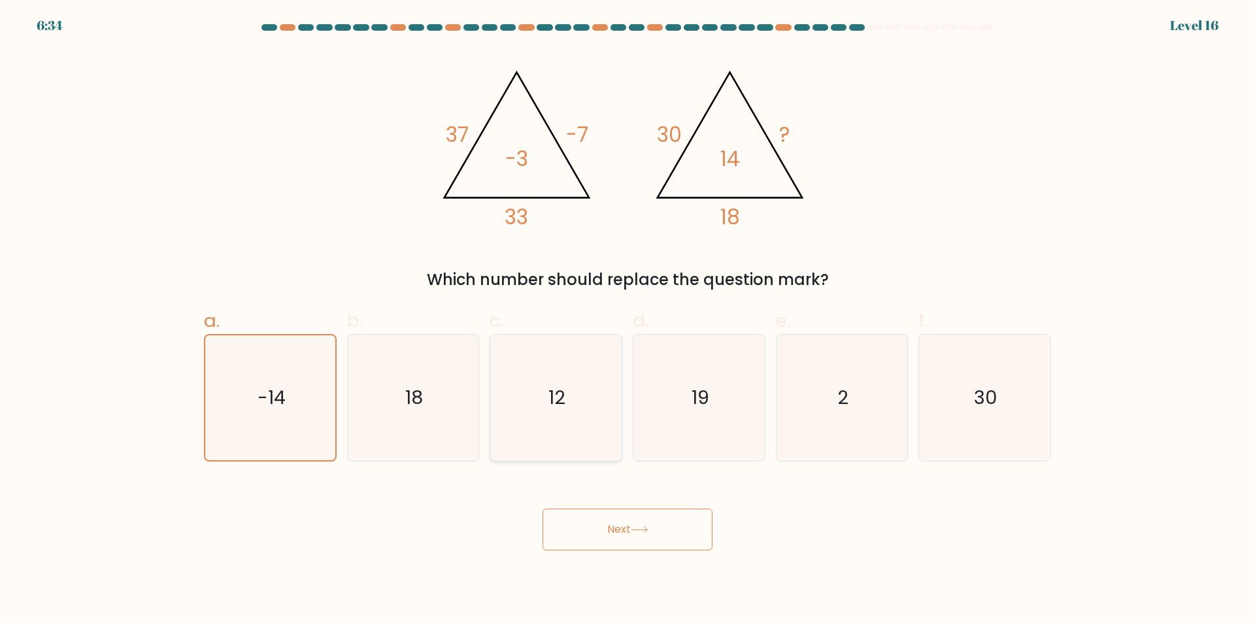
radio input "true"
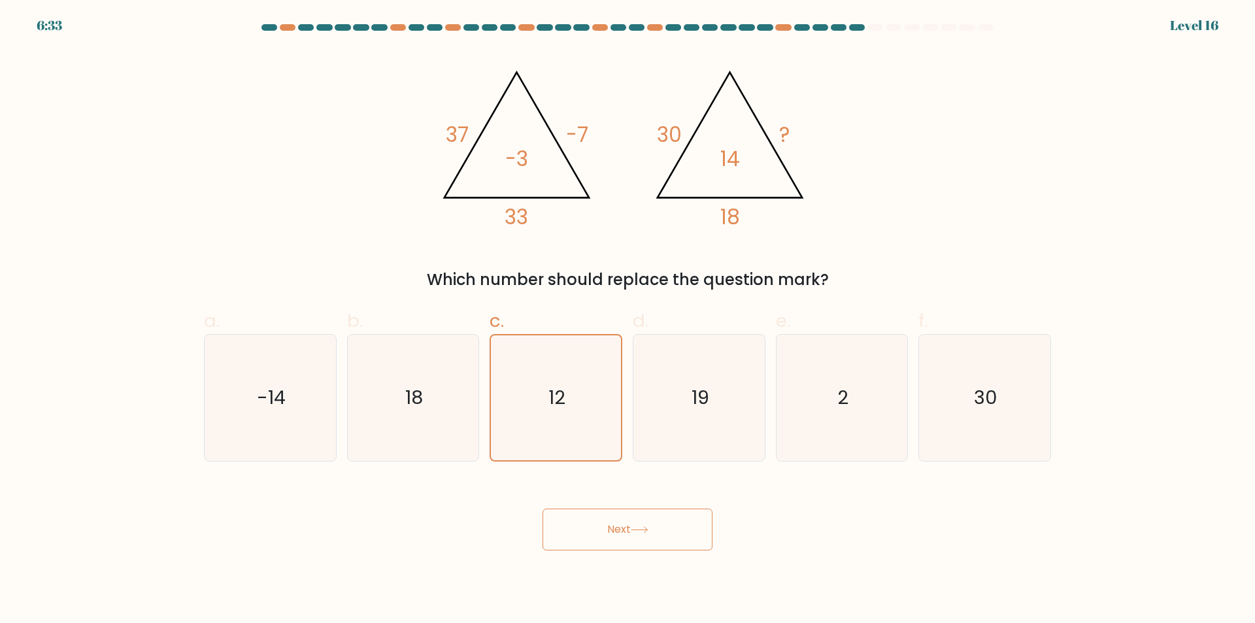
click at [622, 531] on button "Next" at bounding box center [627, 529] width 170 height 42
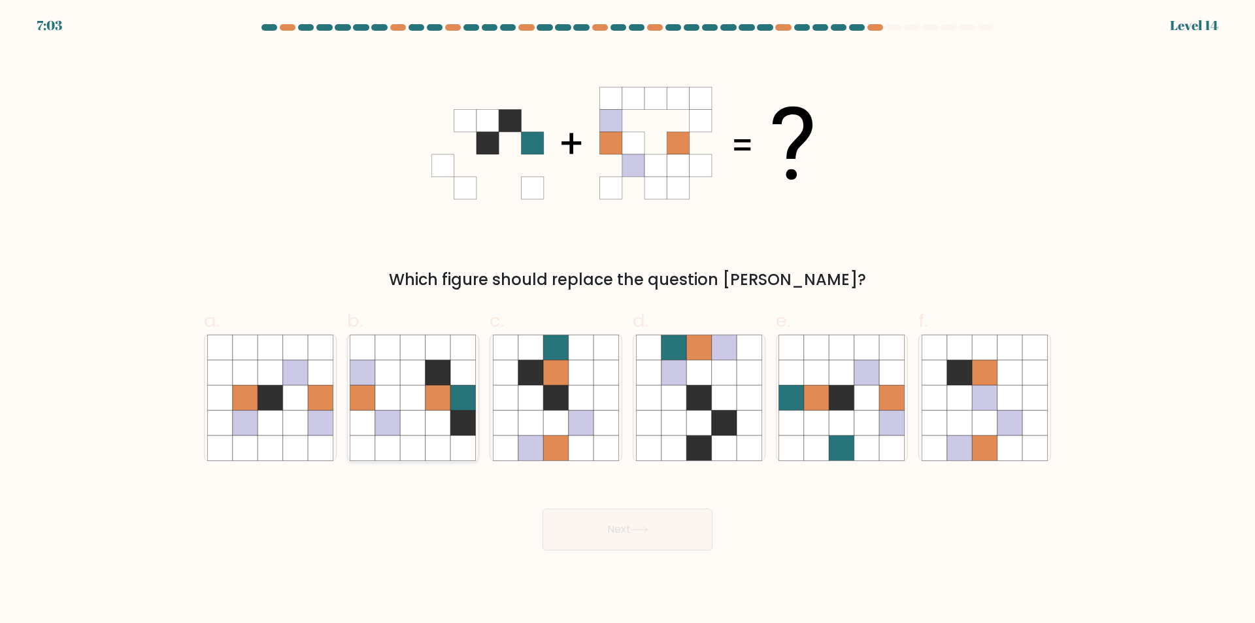
click at [425, 415] on icon at bounding box center [413, 422] width 25 height 25
click at [627, 320] on input "b." at bounding box center [627, 316] width 1 height 8
radio input "true"
click at [599, 527] on button "Next" at bounding box center [627, 529] width 170 height 42
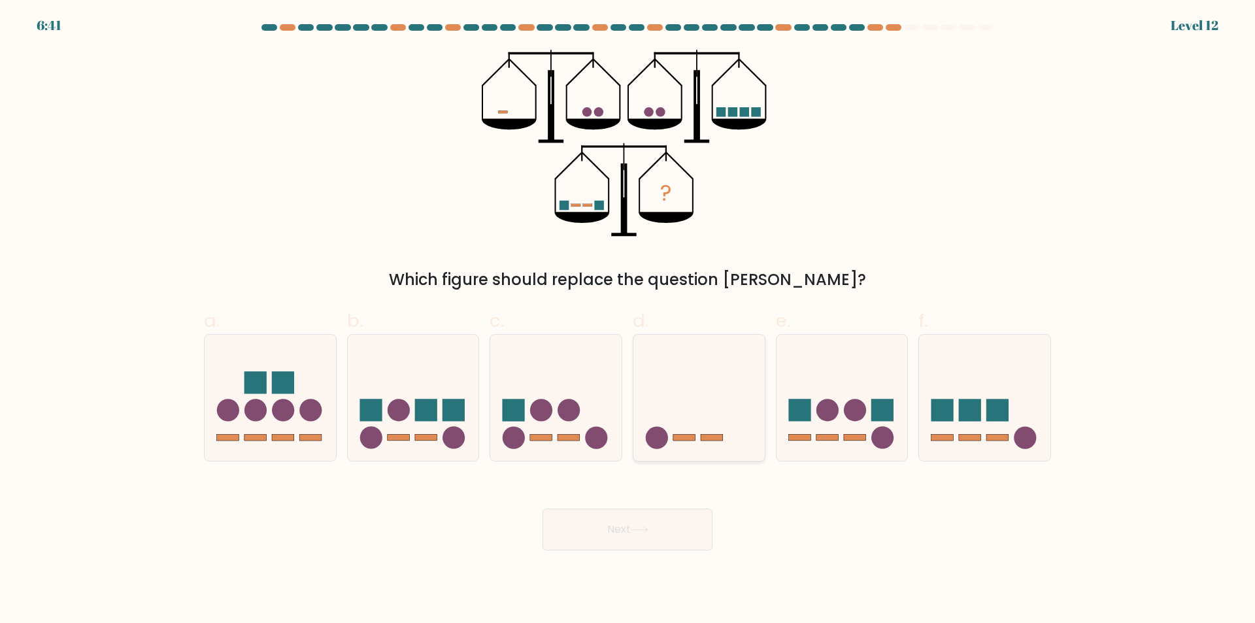
click at [739, 420] on icon at bounding box center [698, 398] width 131 height 108
click at [628, 320] on input "d." at bounding box center [627, 316] width 1 height 8
radio input "true"
click at [648, 523] on button "Next" at bounding box center [627, 529] width 170 height 42
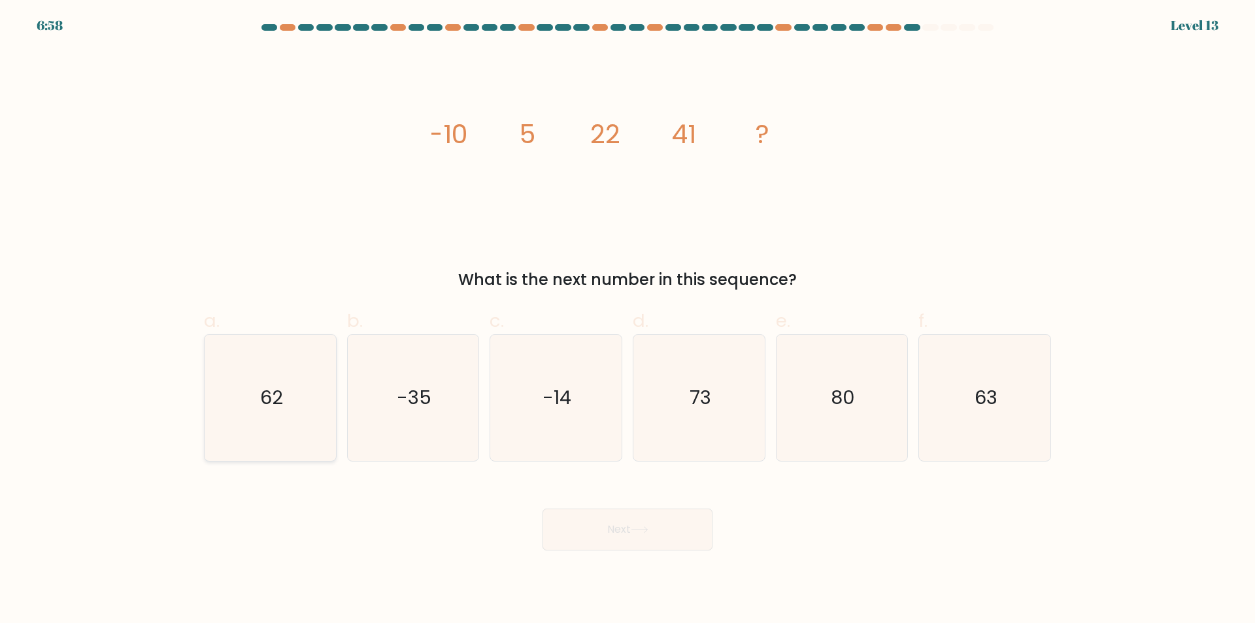
click at [305, 421] on icon "62" at bounding box center [270, 398] width 126 height 126
click at [627, 320] on input "a. 62" at bounding box center [627, 316] width 1 height 8
radio input "true"
click at [608, 532] on button "Next" at bounding box center [627, 529] width 170 height 42
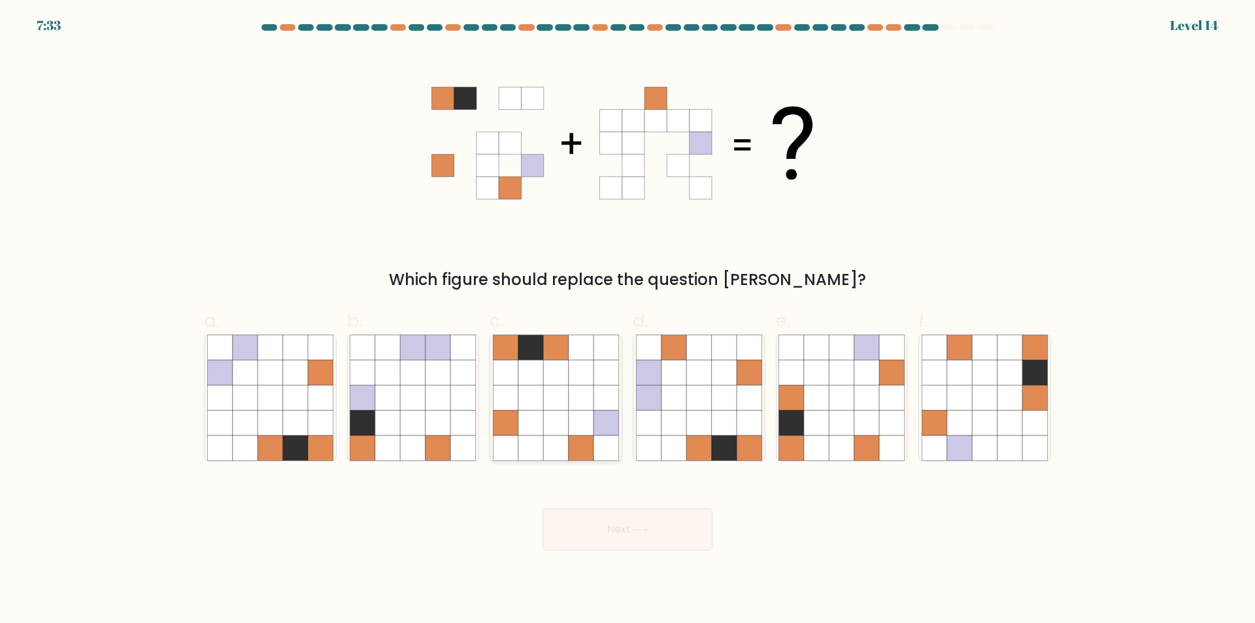
click at [554, 378] on icon at bounding box center [555, 372] width 25 height 25
click at [627, 320] on input "c." at bounding box center [627, 316] width 1 height 8
radio input "true"
click at [653, 534] on button "Next" at bounding box center [627, 529] width 170 height 42
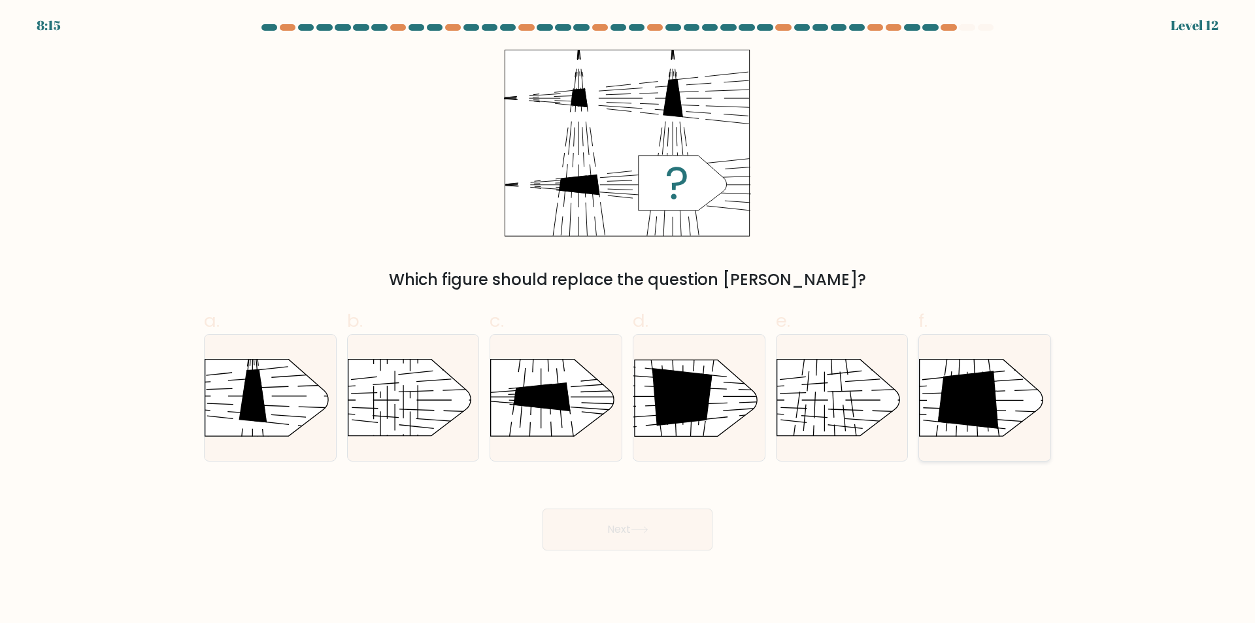
click at [963, 422] on icon at bounding box center [968, 400] width 61 height 58
click at [628, 320] on input "f." at bounding box center [627, 316] width 1 height 8
radio input "true"
click at [639, 535] on button "Next" at bounding box center [627, 529] width 170 height 42
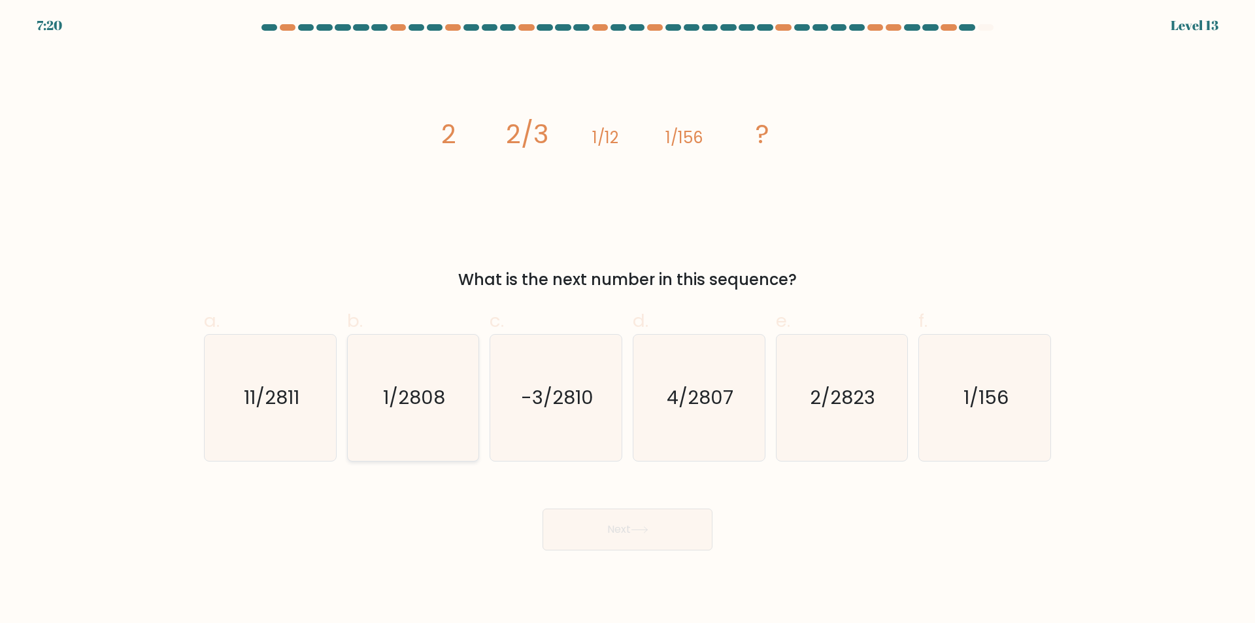
click at [410, 438] on icon "1/2808" at bounding box center [413, 398] width 126 height 126
click at [627, 320] on input "b. 1/2808" at bounding box center [627, 316] width 1 height 8
radio input "true"
click at [604, 533] on button "Next" at bounding box center [627, 529] width 170 height 42
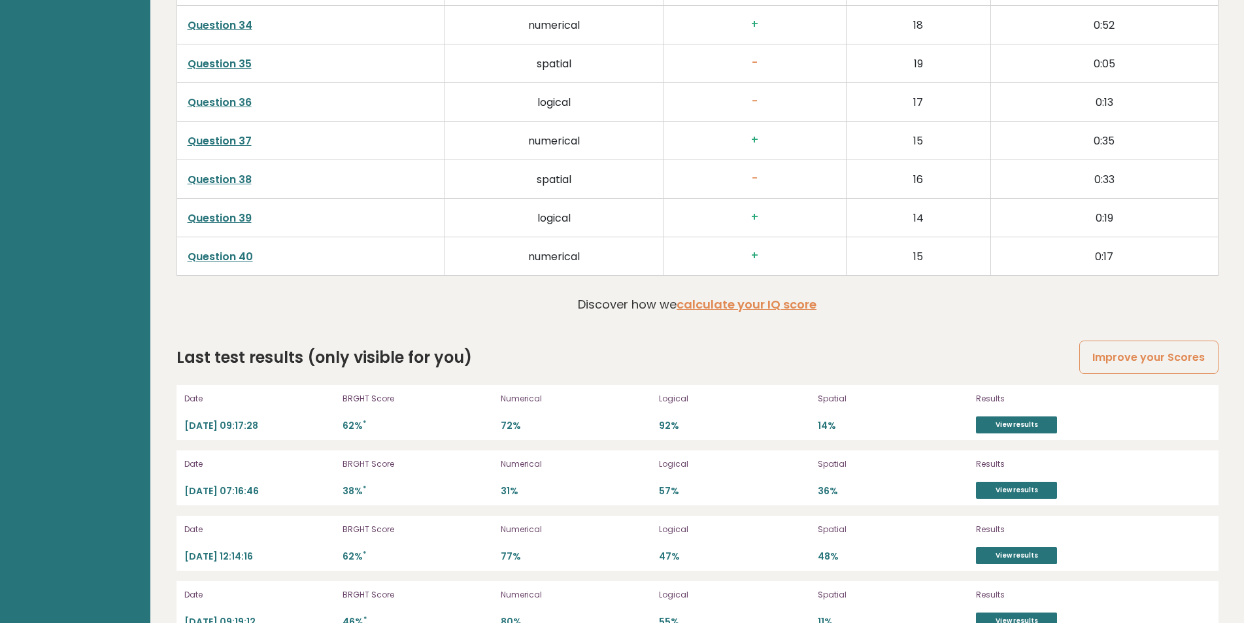
scroll to position [3505, 0]
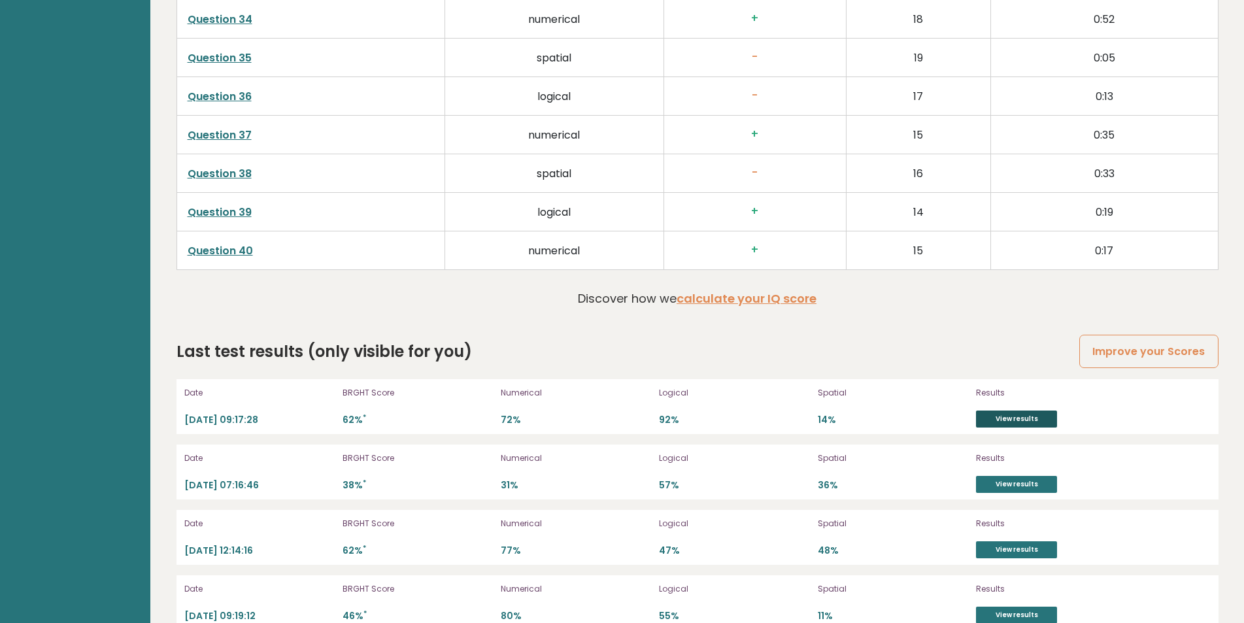
click at [999, 417] on link "View results" at bounding box center [1016, 418] width 81 height 17
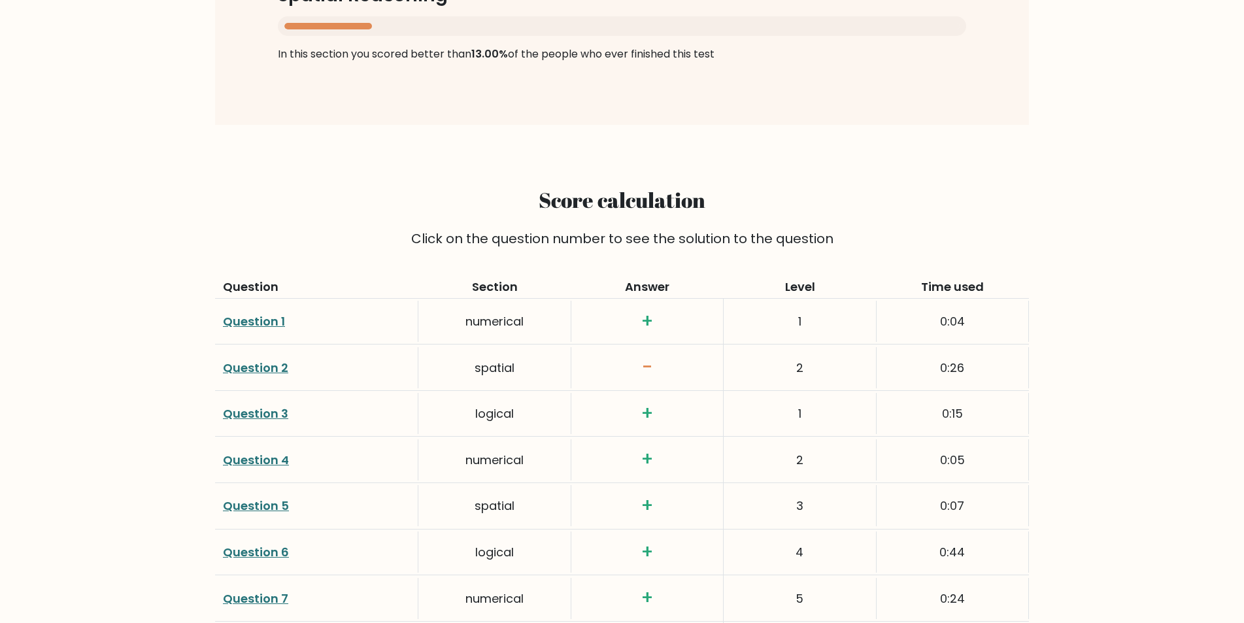
scroll to position [1608, 0]
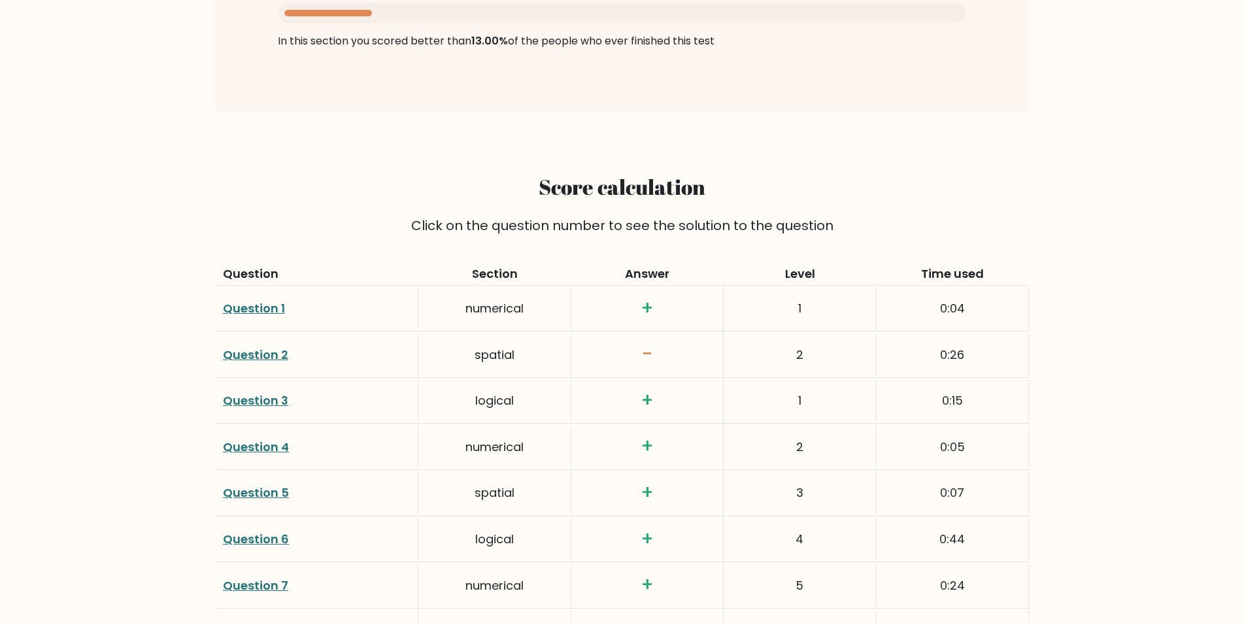
click at [250, 355] on link "Question 2" at bounding box center [255, 354] width 65 height 16
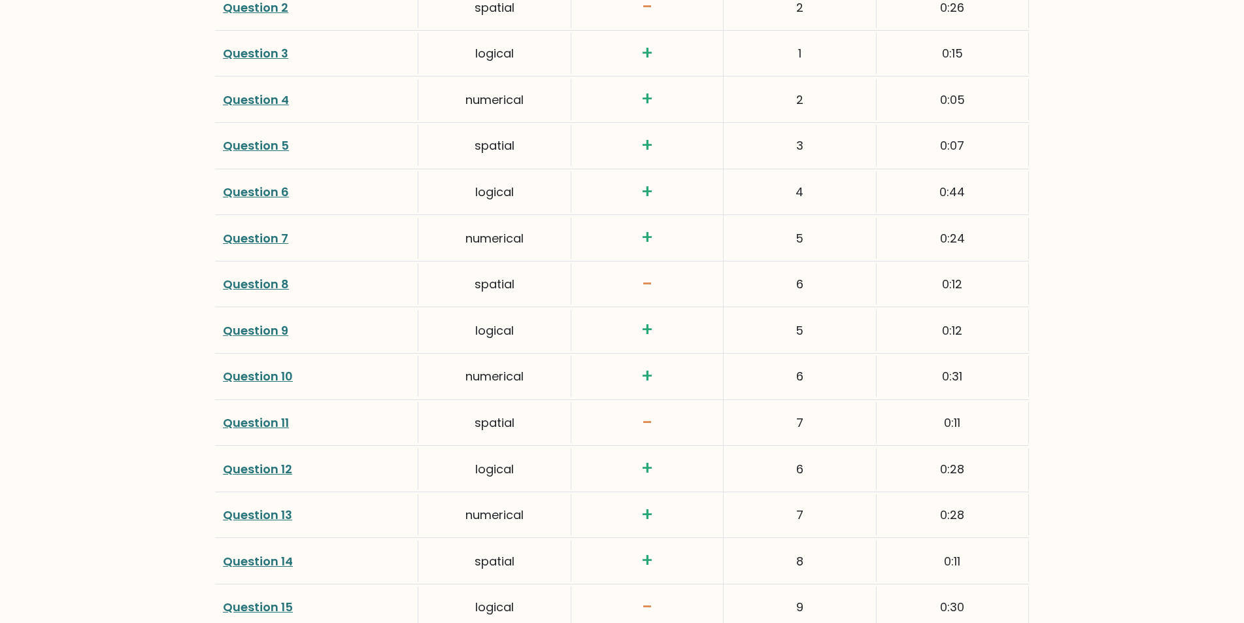
scroll to position [2037, 0]
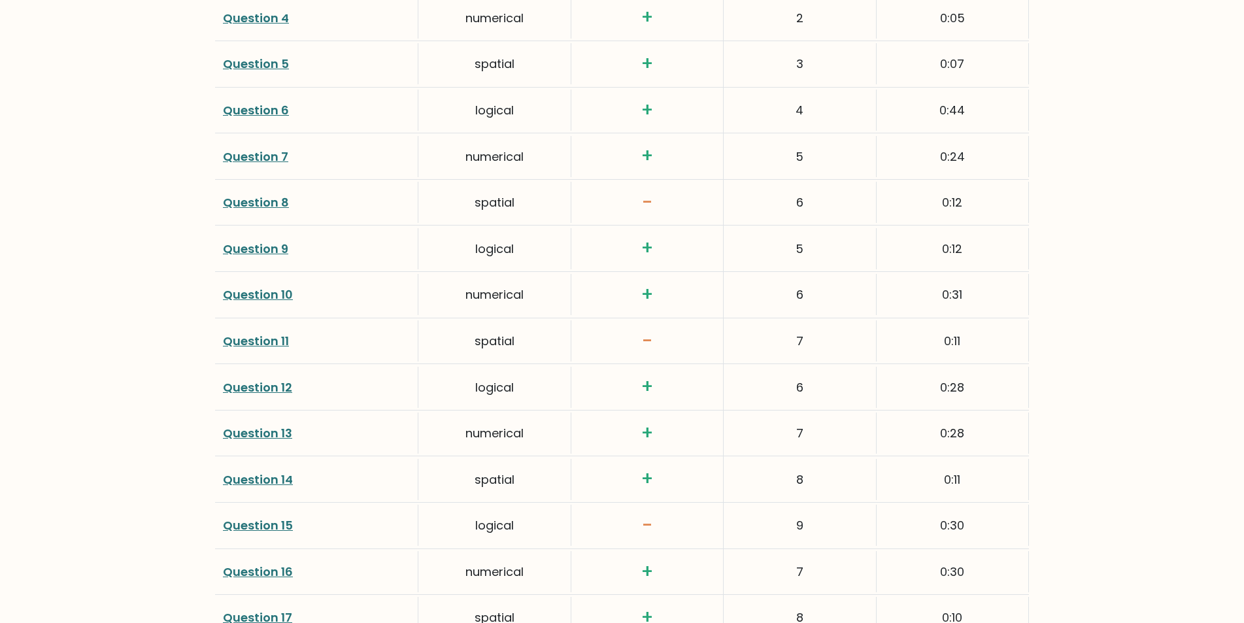
click at [258, 203] on link "Question 8" at bounding box center [256, 202] width 66 height 16
click at [250, 528] on link "Question 15" at bounding box center [258, 525] width 70 height 16
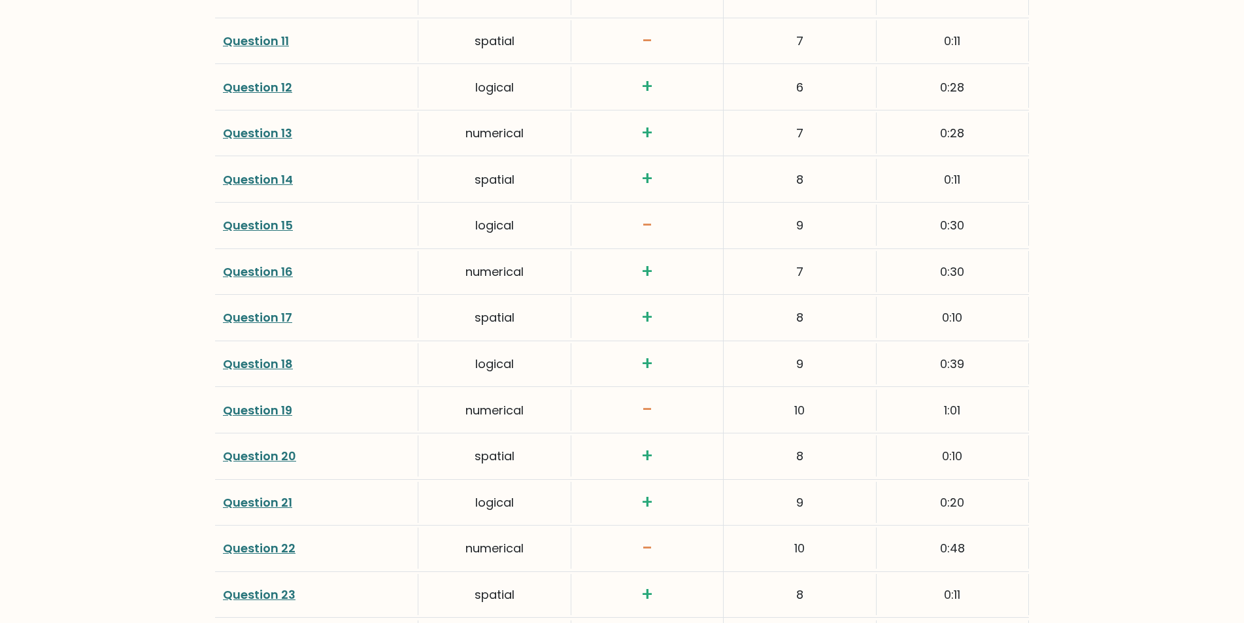
scroll to position [2363, 0]
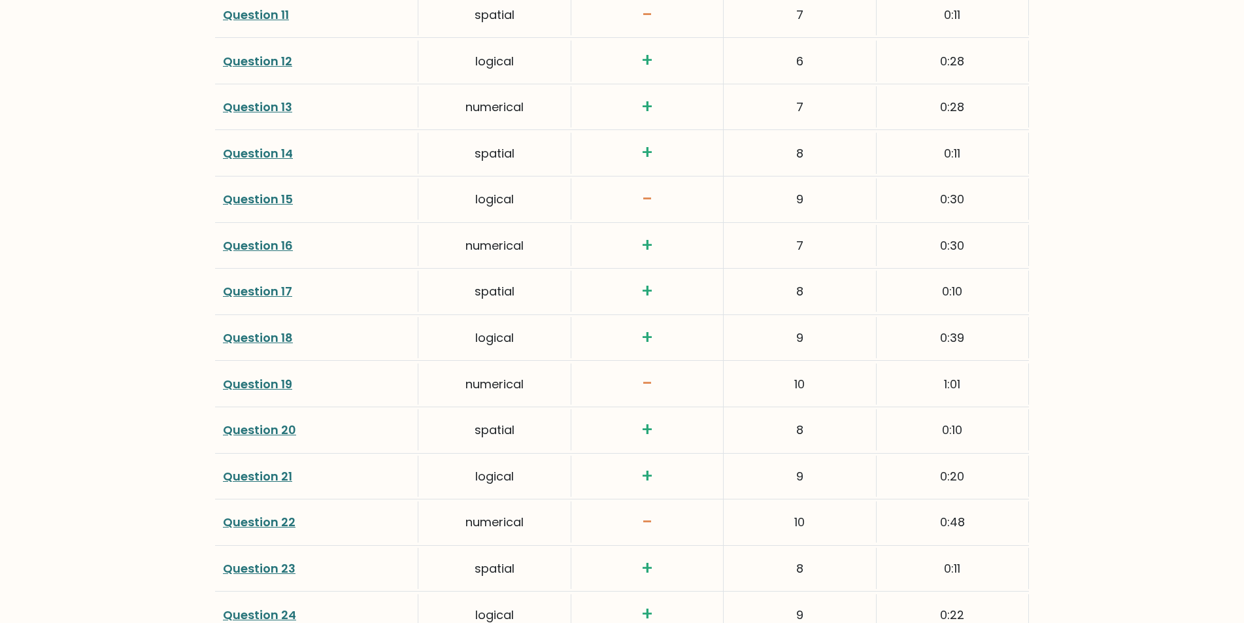
click at [259, 386] on link "Question 19" at bounding box center [257, 384] width 69 height 16
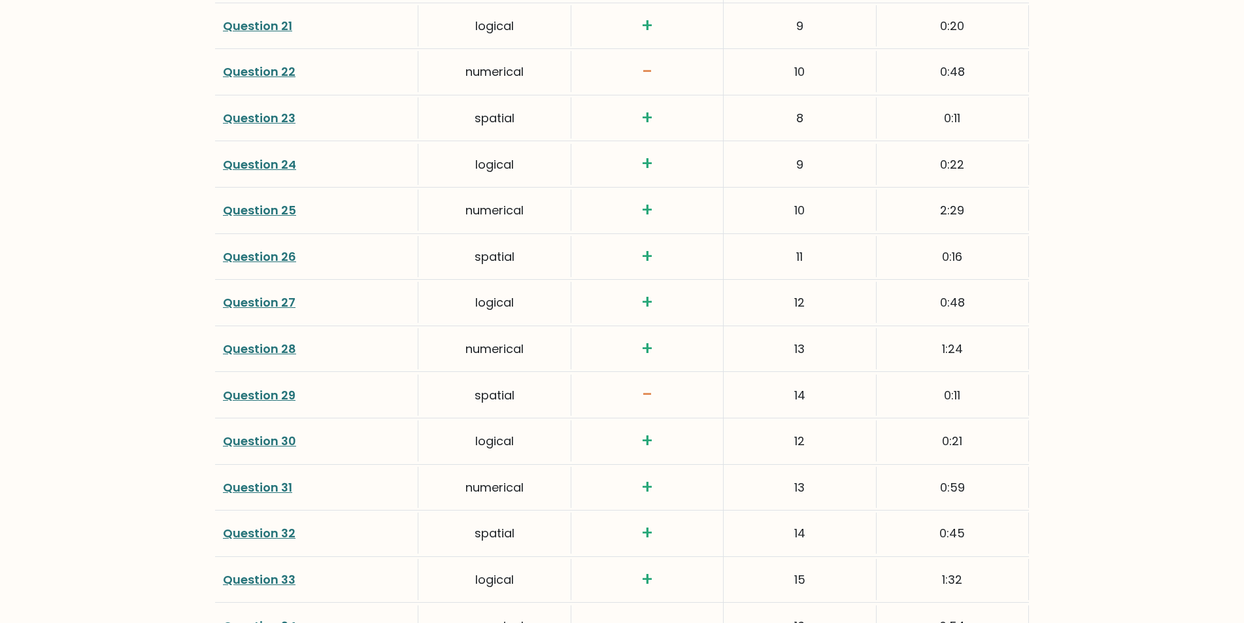
scroll to position [2817, 0]
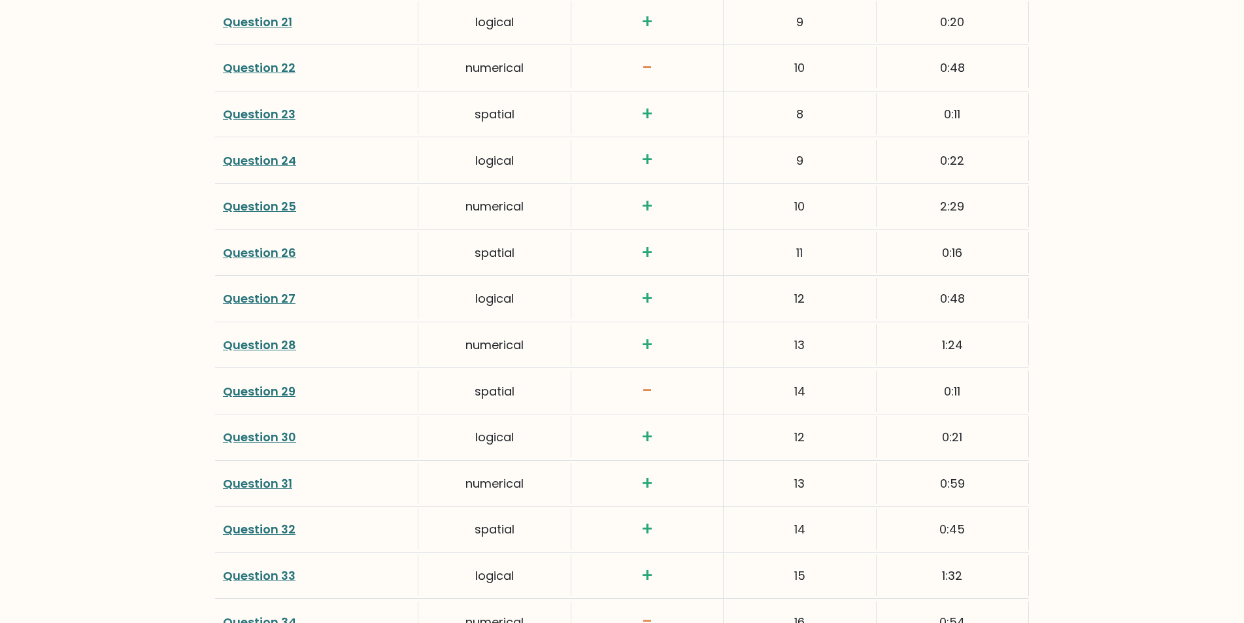
click at [269, 385] on link "Question 29" at bounding box center [259, 391] width 73 height 16
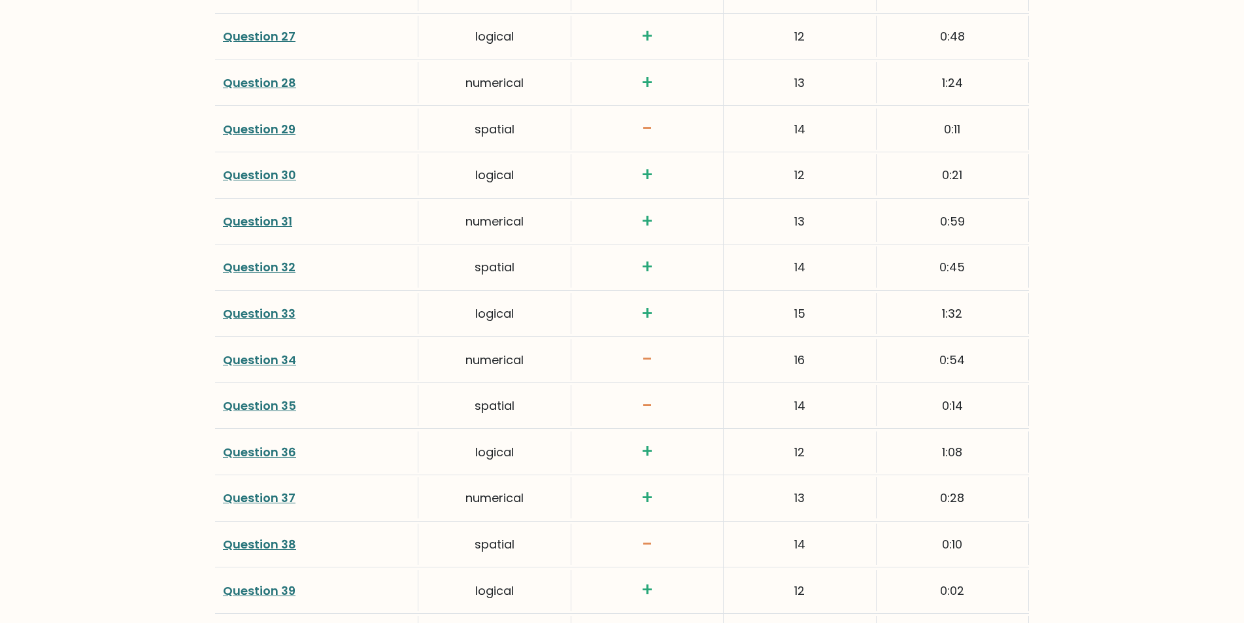
scroll to position [3083, 0]
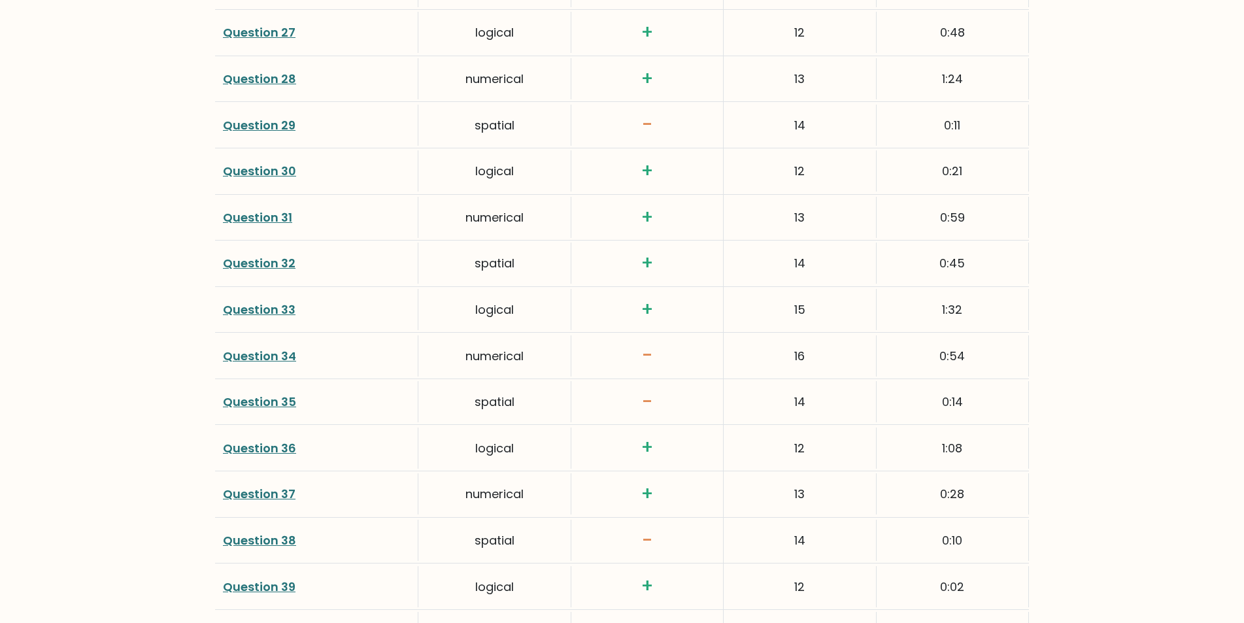
click at [277, 355] on link "Question 34" at bounding box center [259, 356] width 73 height 16
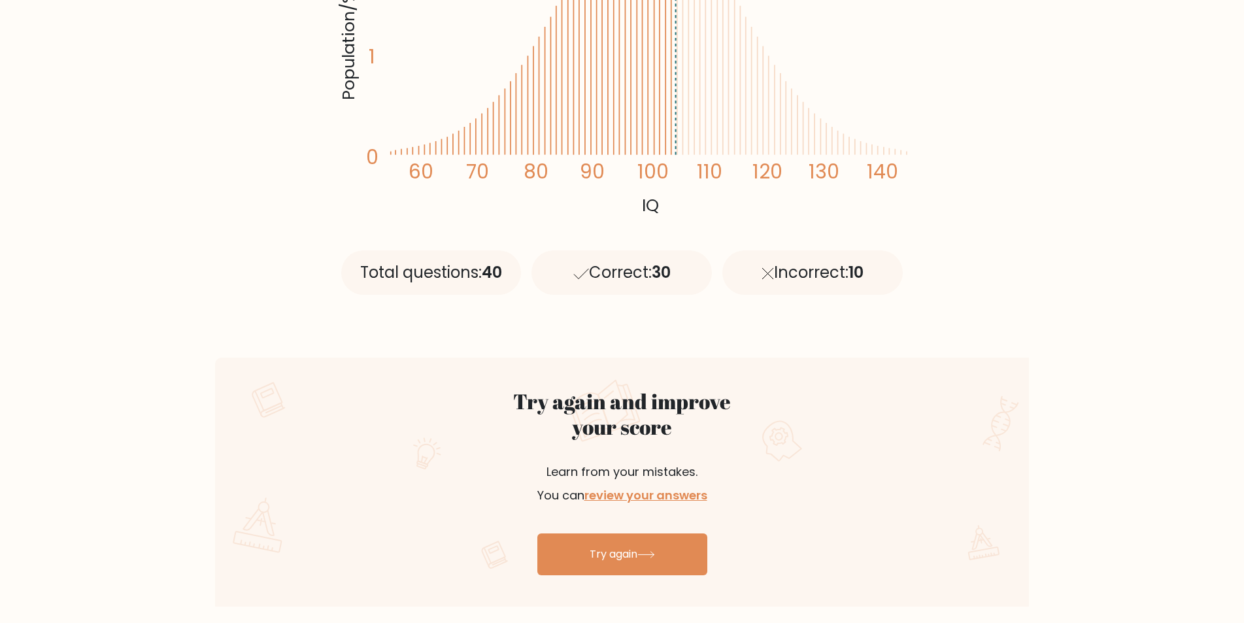
scroll to position [523, 0]
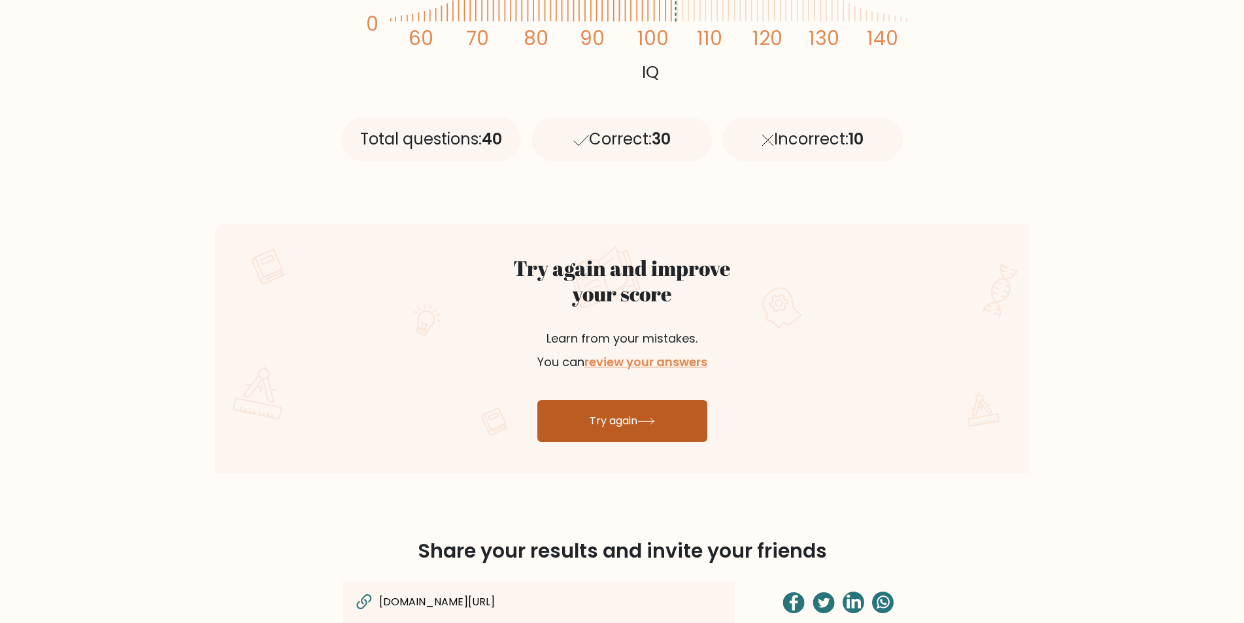
click at [608, 418] on link "Try again" at bounding box center [622, 421] width 170 height 42
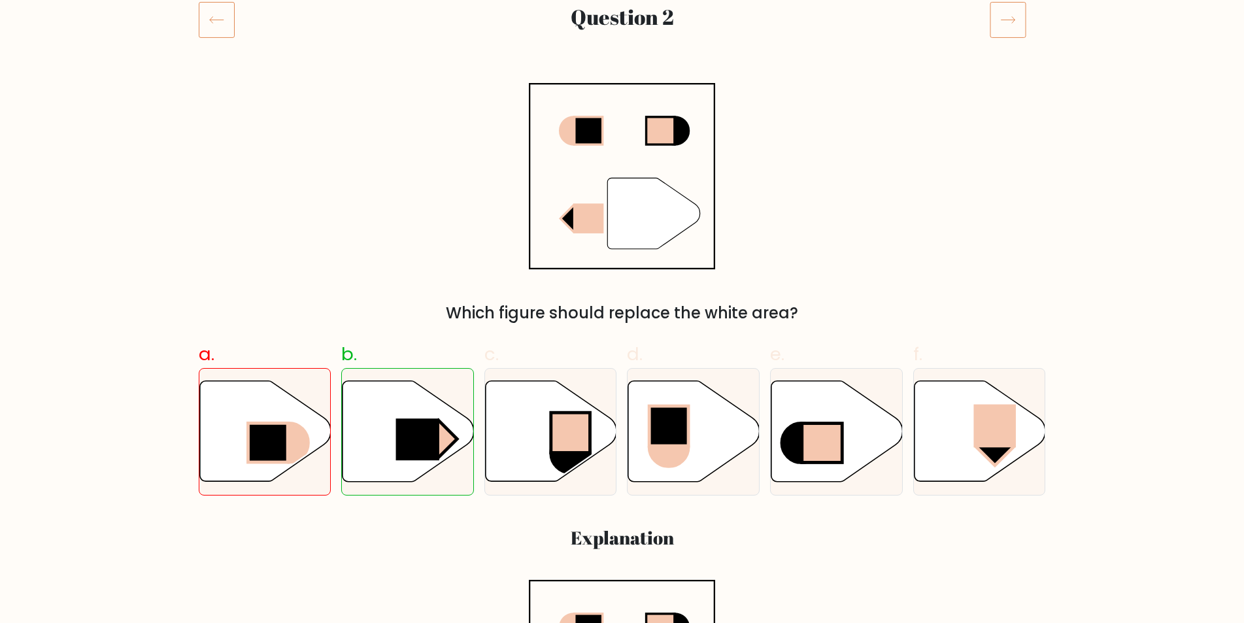
scroll to position [184, 0]
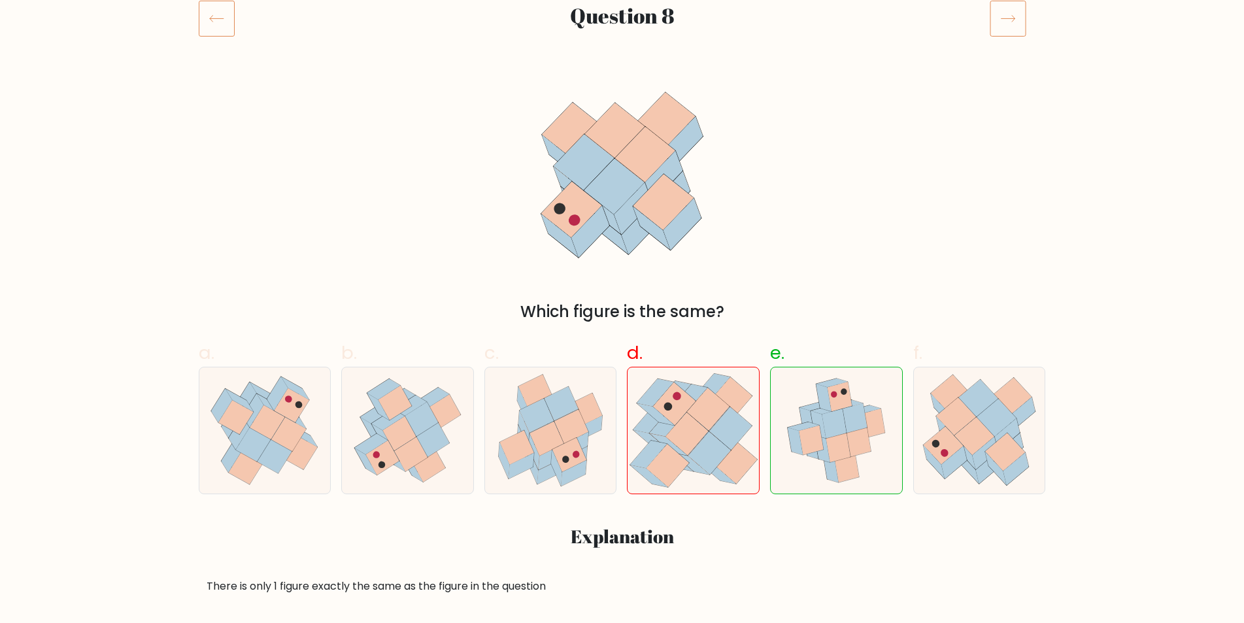
scroll to position [199, 0]
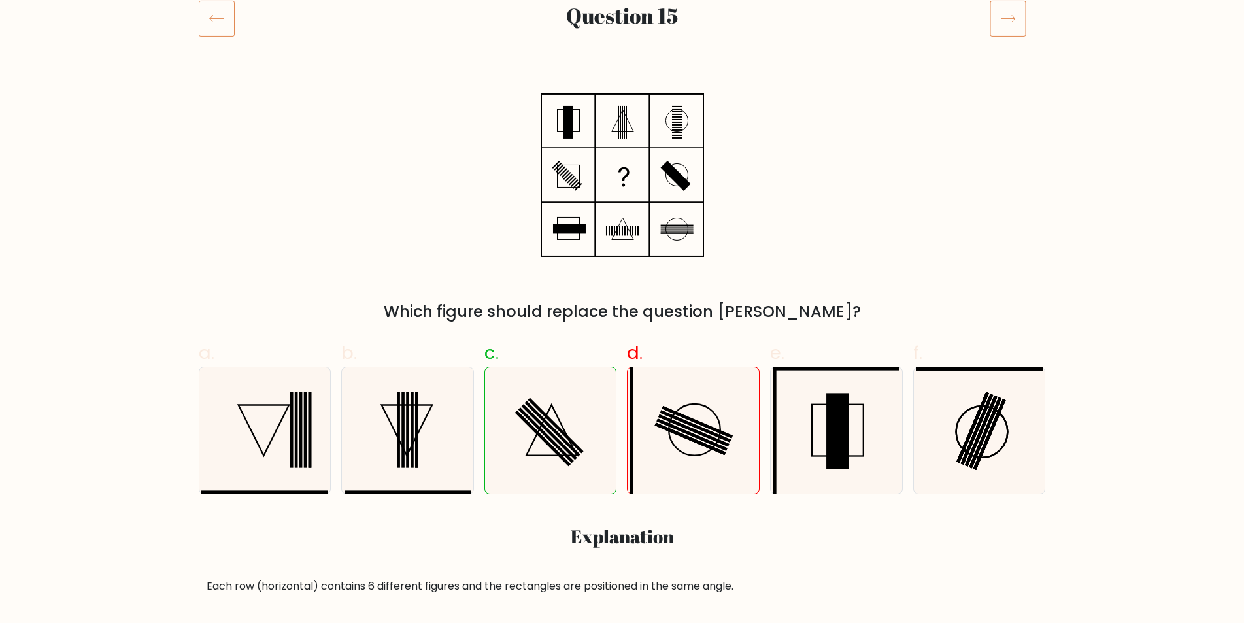
scroll to position [199, 0]
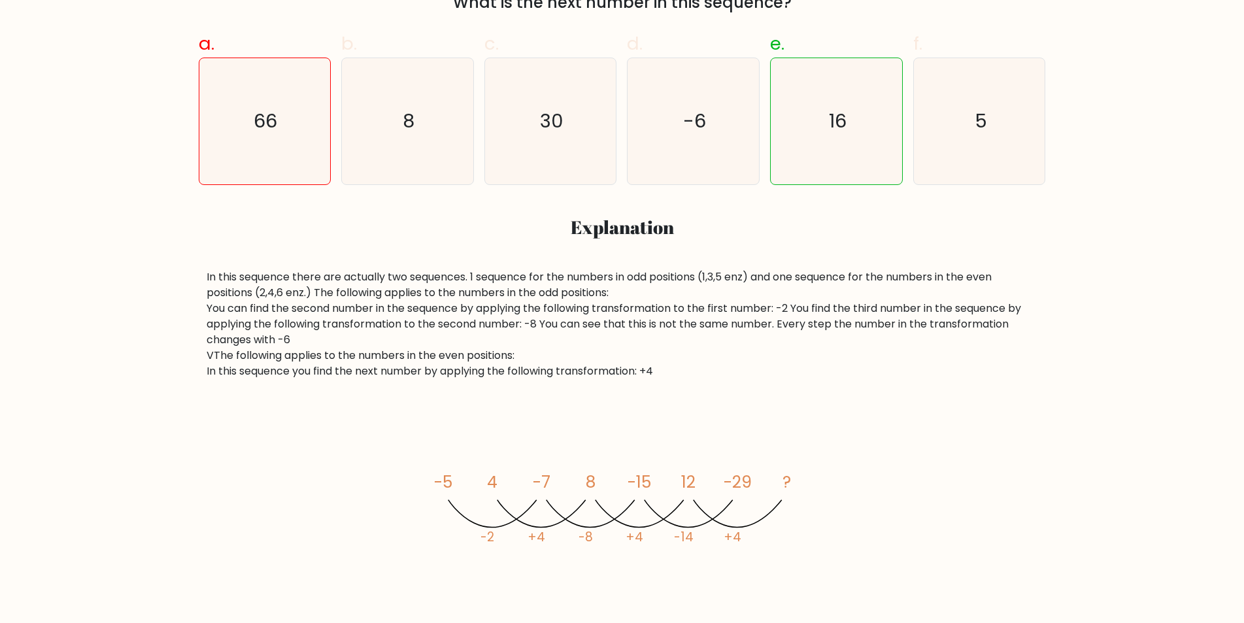
scroll to position [497, 0]
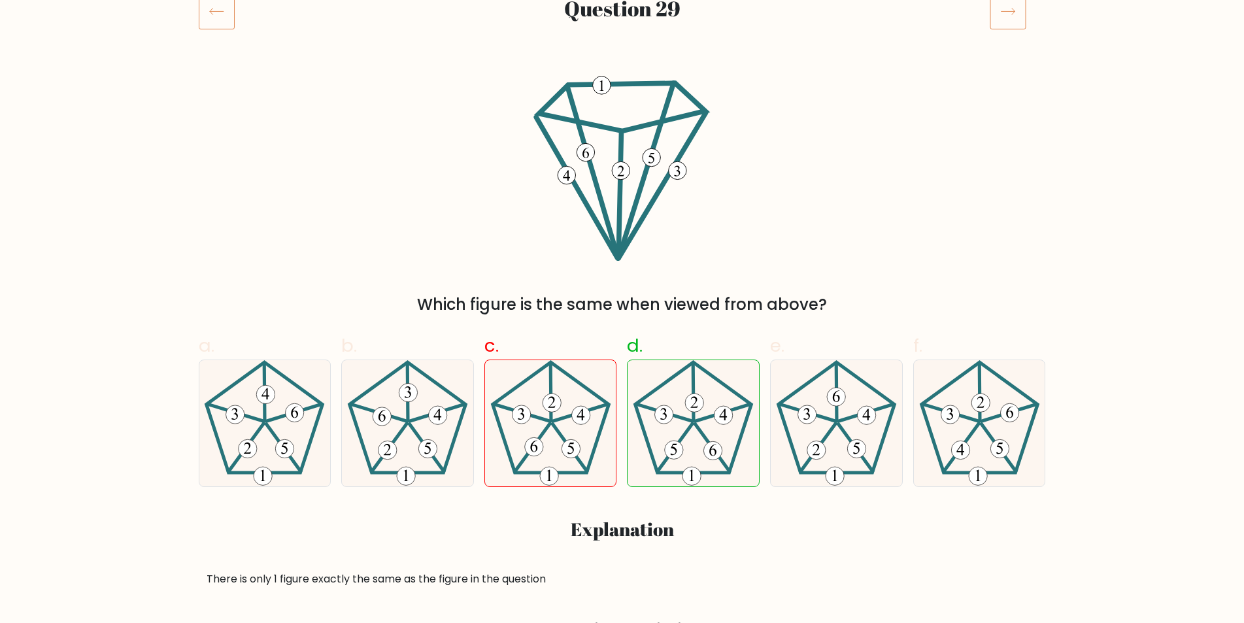
scroll to position [240, 0]
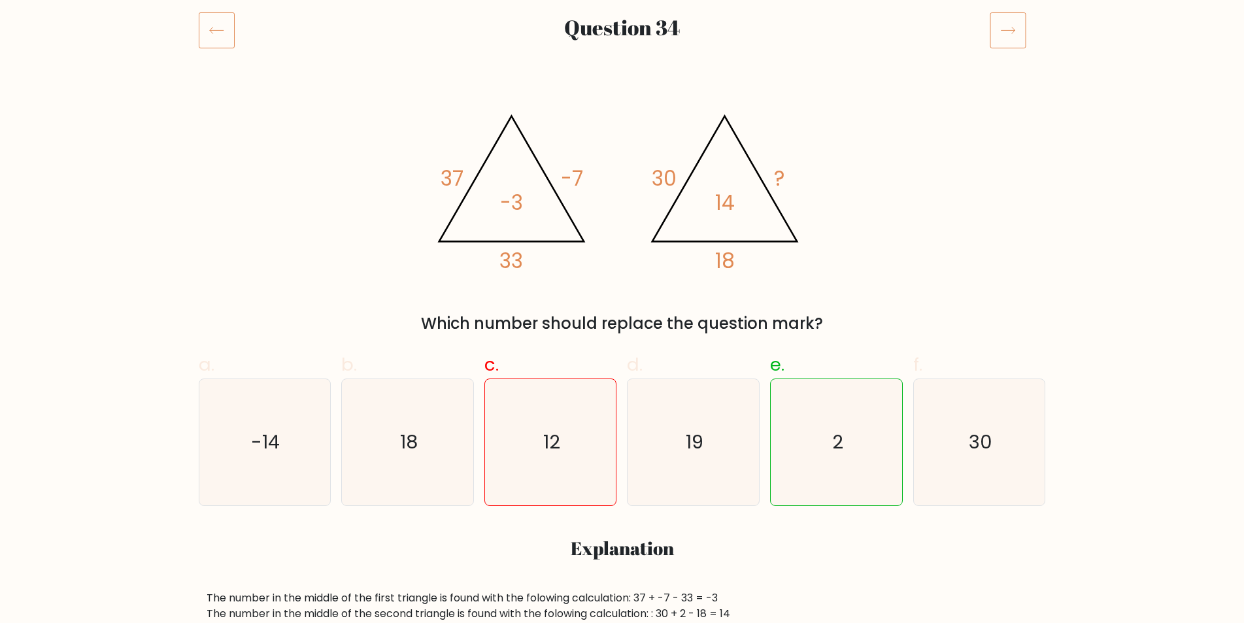
scroll to position [173, 0]
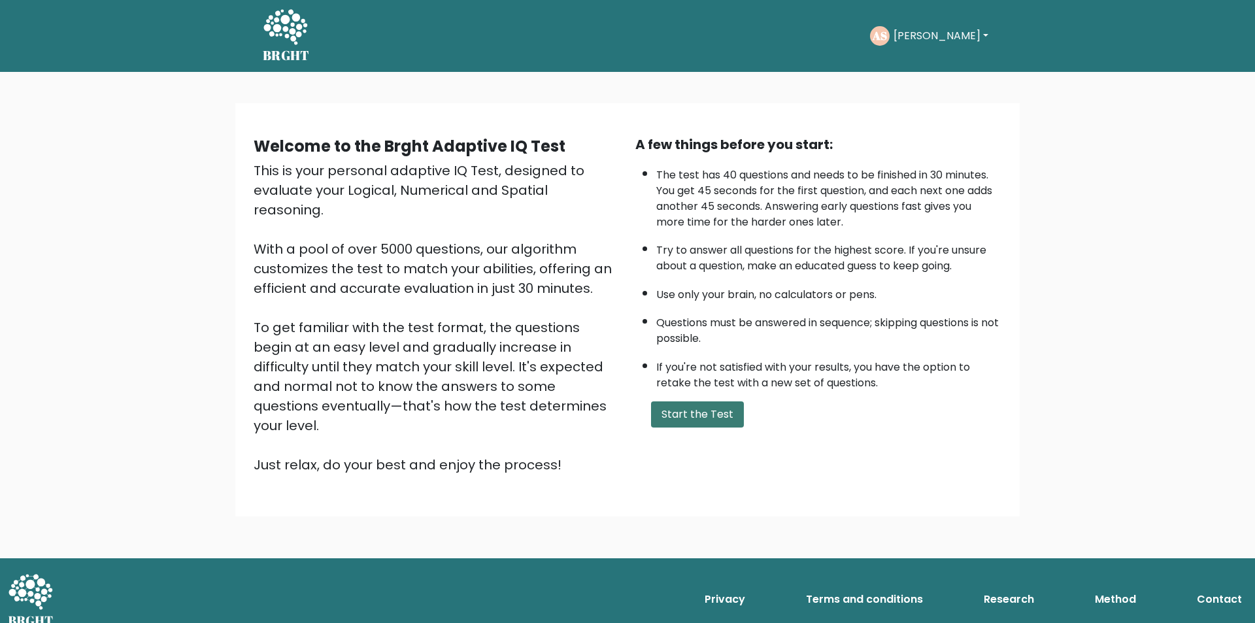
click at [702, 417] on button "Start the Test" at bounding box center [697, 414] width 93 height 26
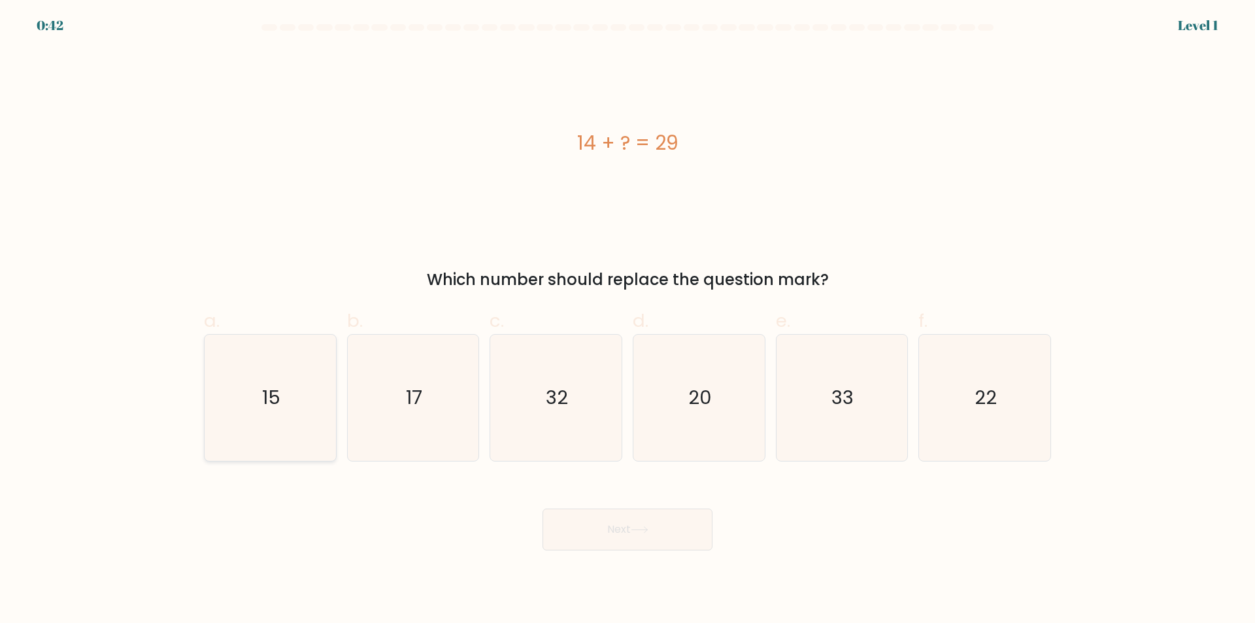
click at [291, 433] on icon "15" at bounding box center [270, 398] width 126 height 126
click at [627, 320] on input "a. 15" at bounding box center [627, 316] width 1 height 8
radio input "true"
click at [624, 533] on button "Next" at bounding box center [627, 529] width 170 height 42
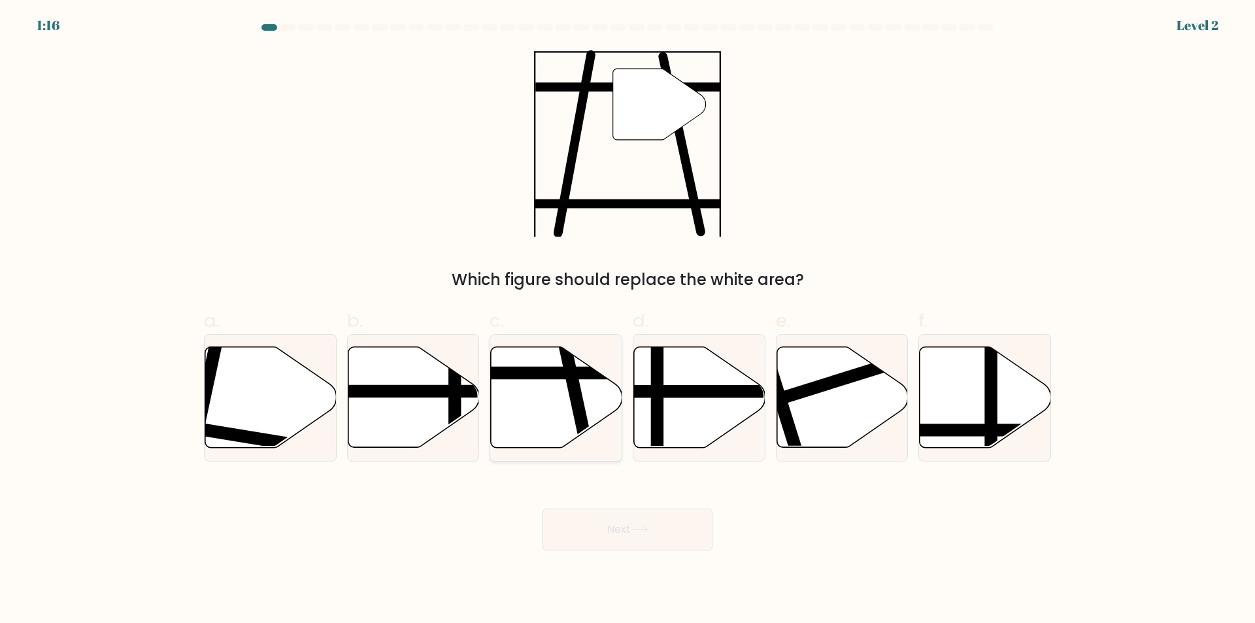
click at [555, 418] on icon at bounding box center [556, 397] width 131 height 101
click at [627, 320] on input "c." at bounding box center [627, 316] width 1 height 8
radio input "true"
click at [638, 530] on icon at bounding box center [640, 529] width 18 height 7
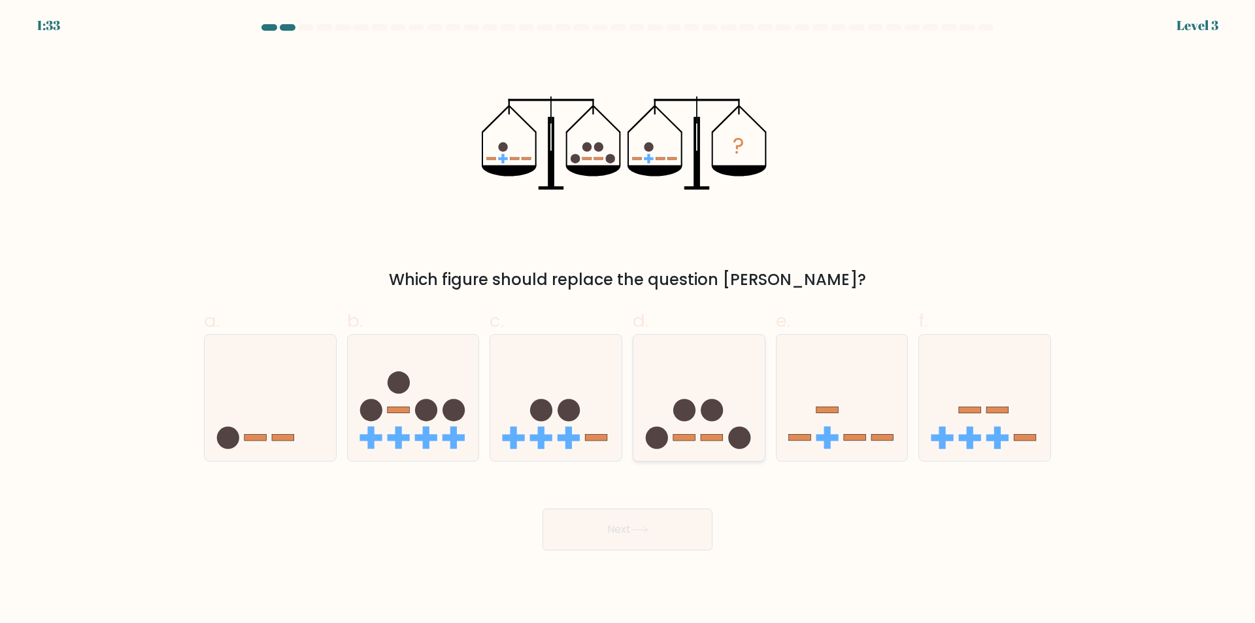
click at [728, 363] on icon at bounding box center [698, 398] width 131 height 108
click at [628, 320] on input "d." at bounding box center [627, 316] width 1 height 8
radio input "true"
click at [638, 535] on button "Next" at bounding box center [627, 529] width 170 height 42
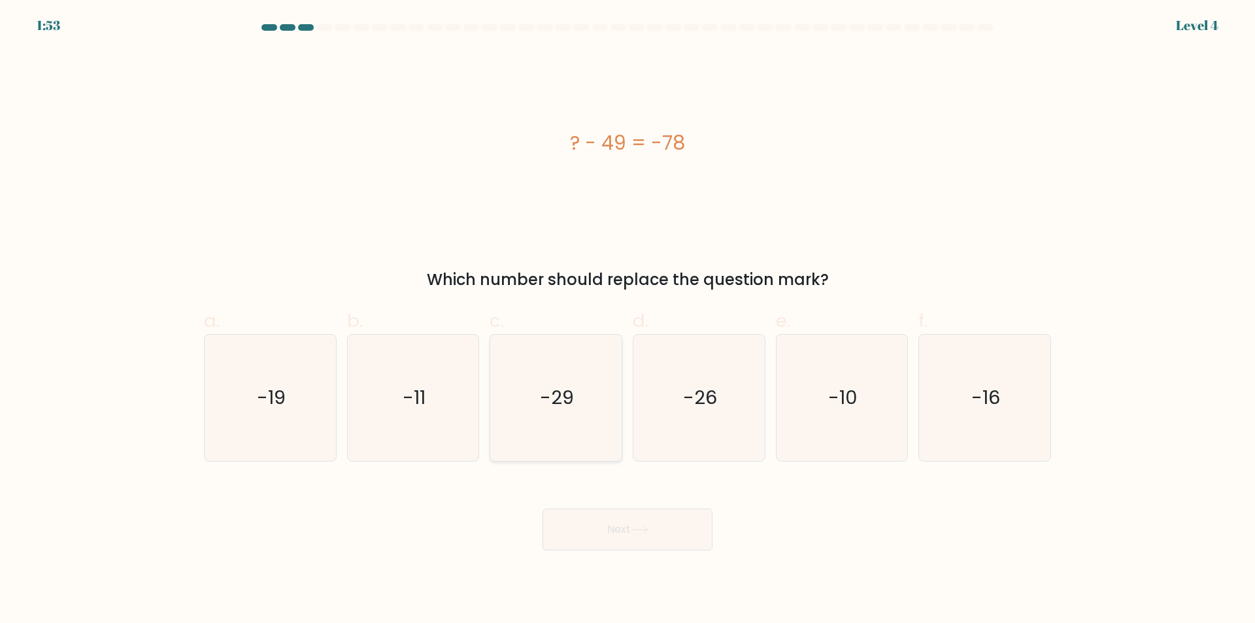
click at [546, 429] on icon "-29" at bounding box center [556, 398] width 126 height 126
click at [627, 320] on input "c. -29" at bounding box center [627, 316] width 1 height 8
radio input "true"
click at [637, 531] on icon at bounding box center [640, 529] width 18 height 7
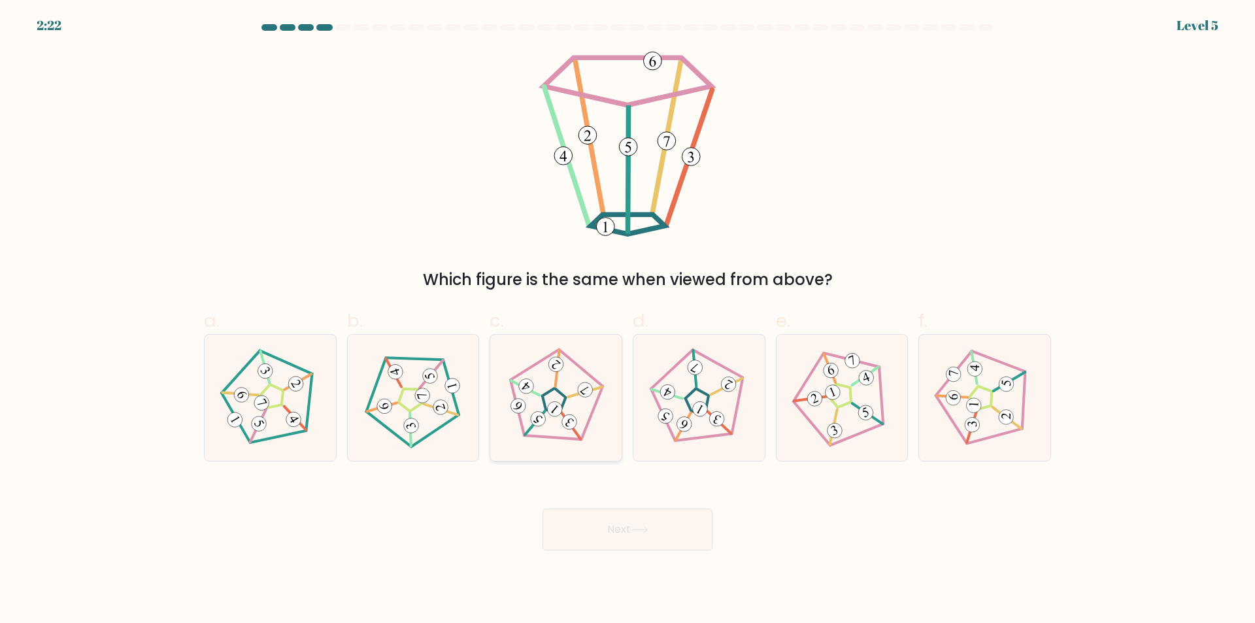
click at [552, 414] on 792 at bounding box center [554, 408] width 21 height 21
click at [627, 320] on input "c." at bounding box center [627, 316] width 1 height 8
radio input "true"
click at [628, 527] on button "Next" at bounding box center [627, 529] width 170 height 42
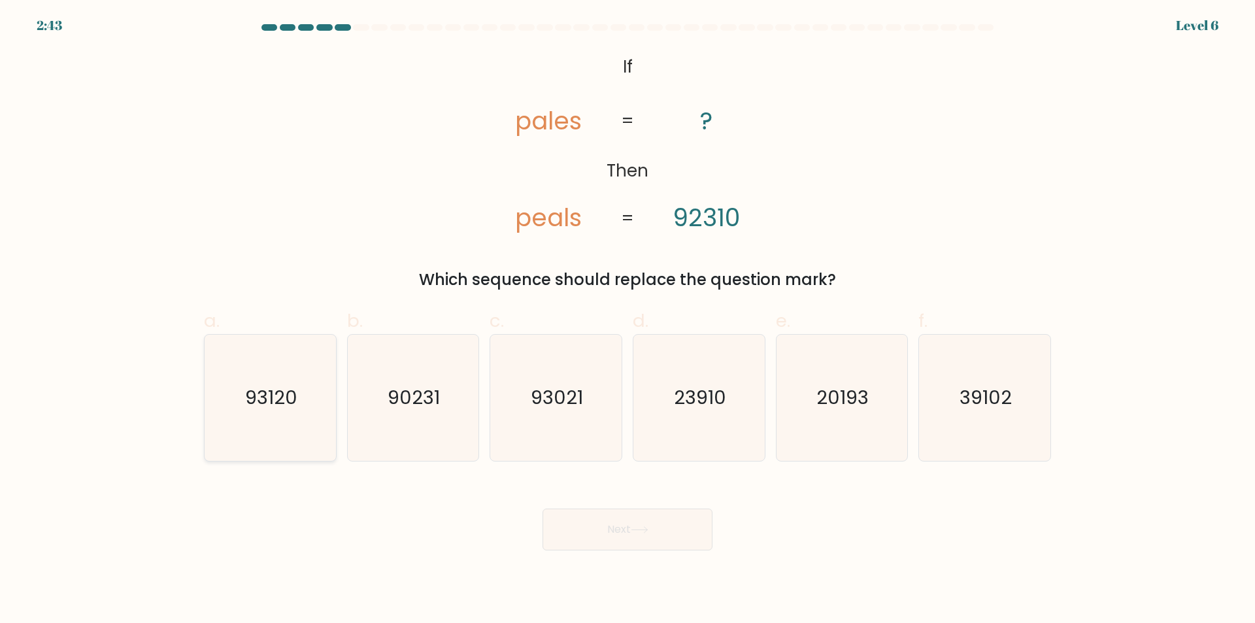
click at [280, 426] on icon "93120" at bounding box center [270, 398] width 126 height 126
click at [627, 320] on input "a. 93120" at bounding box center [627, 316] width 1 height 8
radio input "true"
click at [661, 521] on button "Next" at bounding box center [627, 529] width 170 height 42
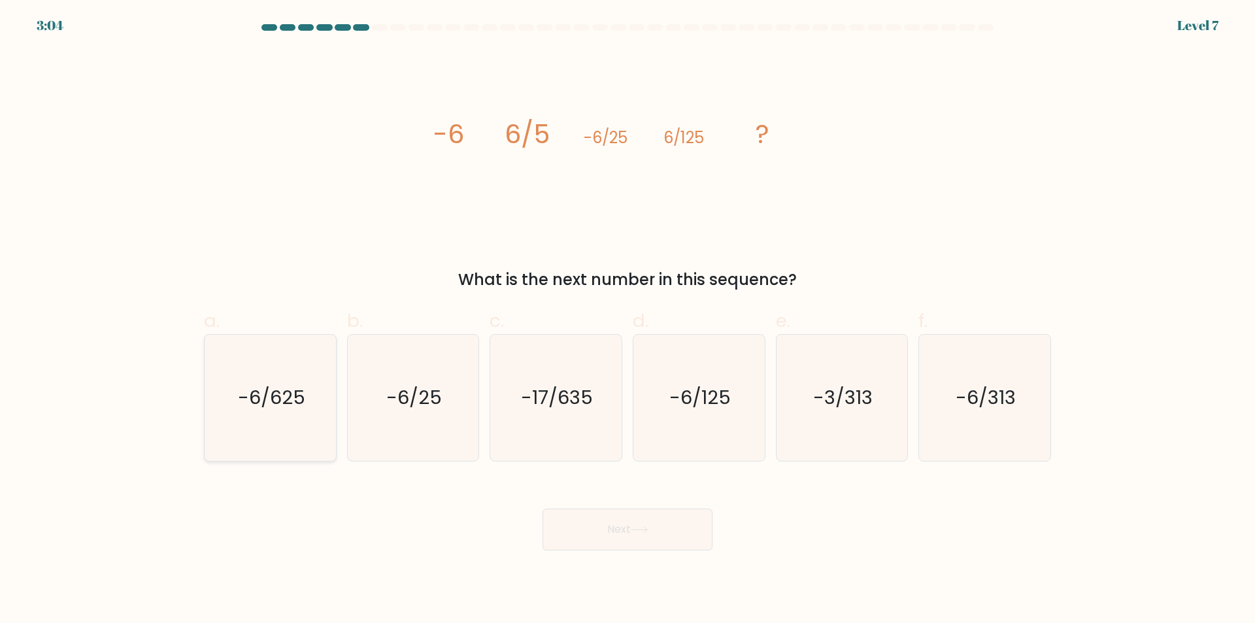
click at [277, 425] on icon "-6/625" at bounding box center [270, 398] width 126 height 126
click at [627, 320] on input "a. -6/625" at bounding box center [627, 316] width 1 height 8
radio input "true"
click at [631, 533] on button "Next" at bounding box center [627, 529] width 170 height 42
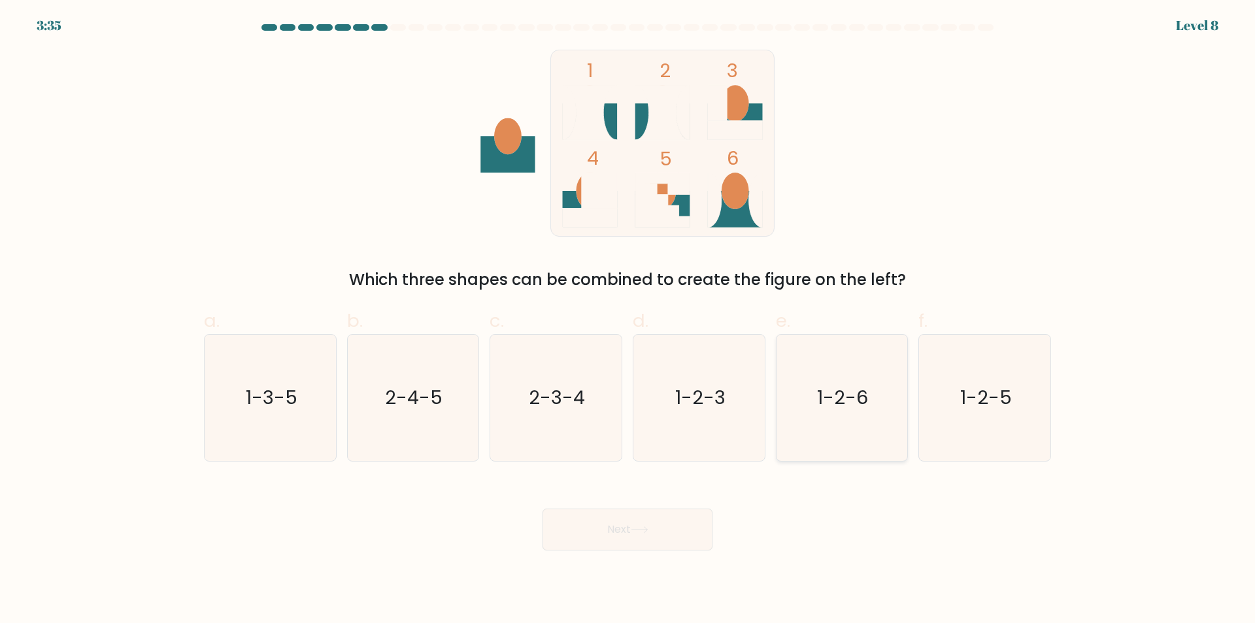
drag, startPoint x: 855, startPoint y: 439, endPoint x: 789, endPoint y: 476, distance: 74.9
click at [855, 438] on icon "1-2-6" at bounding box center [841, 398] width 126 height 126
click at [628, 320] on input "e. 1-2-6" at bounding box center [627, 316] width 1 height 8
radio input "true"
click at [663, 529] on button "Next" at bounding box center [627, 529] width 170 height 42
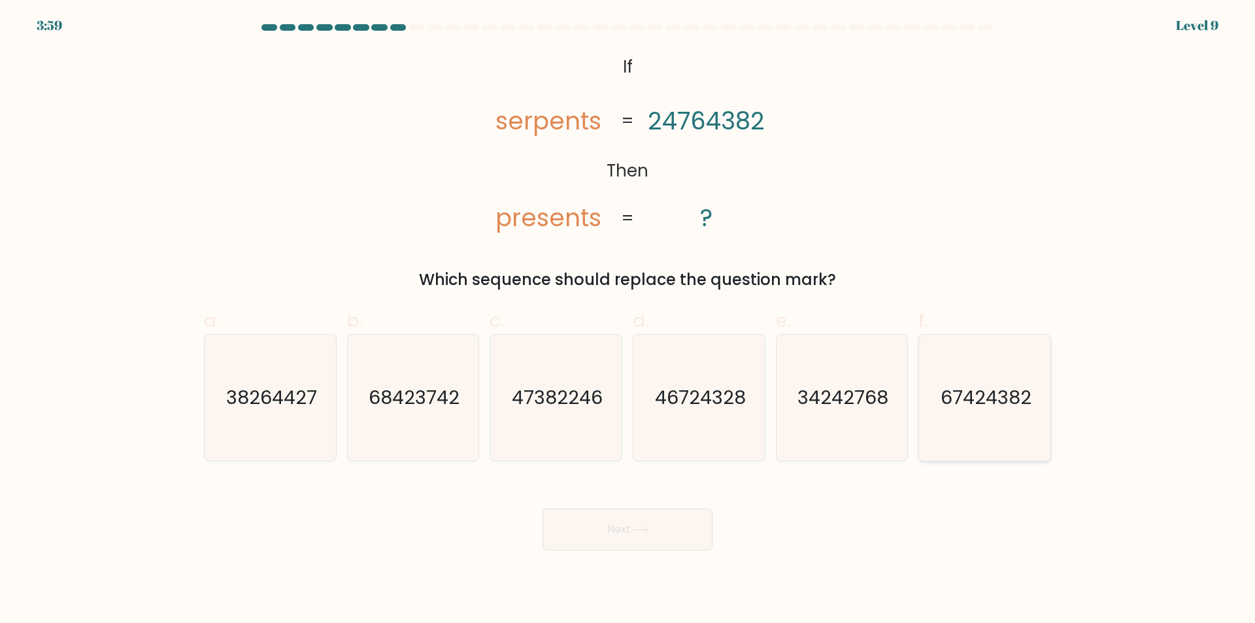
click at [1011, 438] on icon "67424382" at bounding box center [984, 398] width 126 height 126
click at [628, 320] on input "f. 67424382" at bounding box center [627, 316] width 1 height 8
radio input "true"
click at [648, 529] on icon at bounding box center [640, 529] width 18 height 7
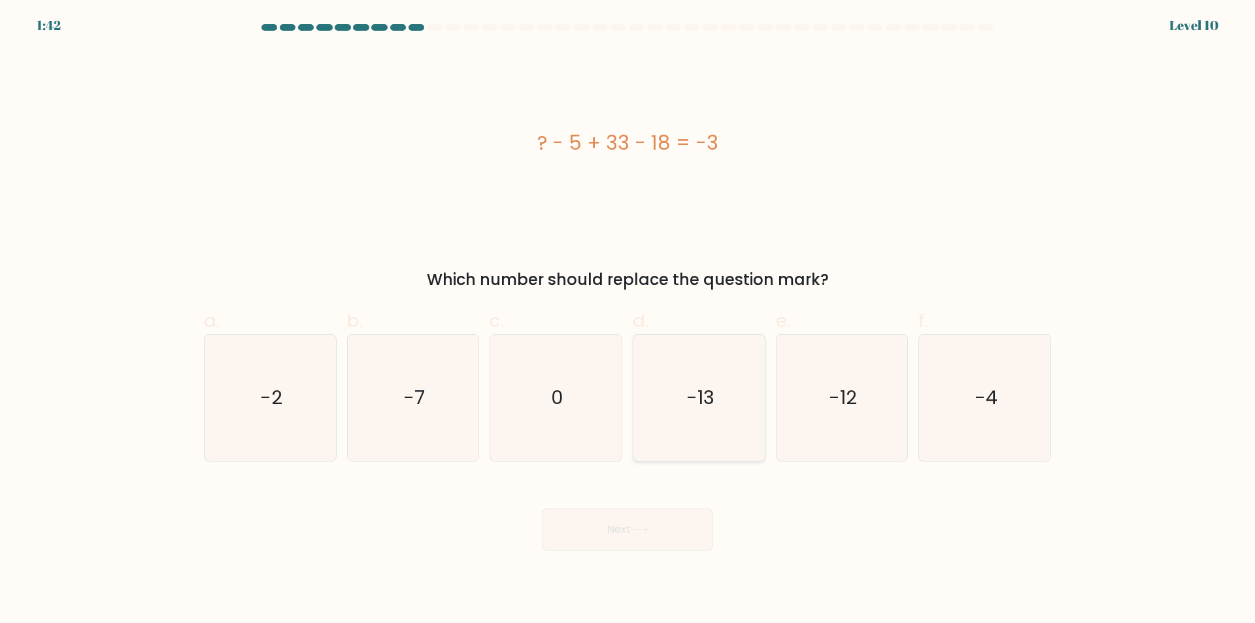
drag, startPoint x: 702, startPoint y: 426, endPoint x: 708, endPoint y: 420, distance: 8.3
click at [708, 420] on icon "-13" at bounding box center [699, 398] width 126 height 126
click at [628, 320] on input "d. -13" at bounding box center [627, 316] width 1 height 8
radio input "true"
click at [605, 532] on button "Next" at bounding box center [627, 529] width 170 height 42
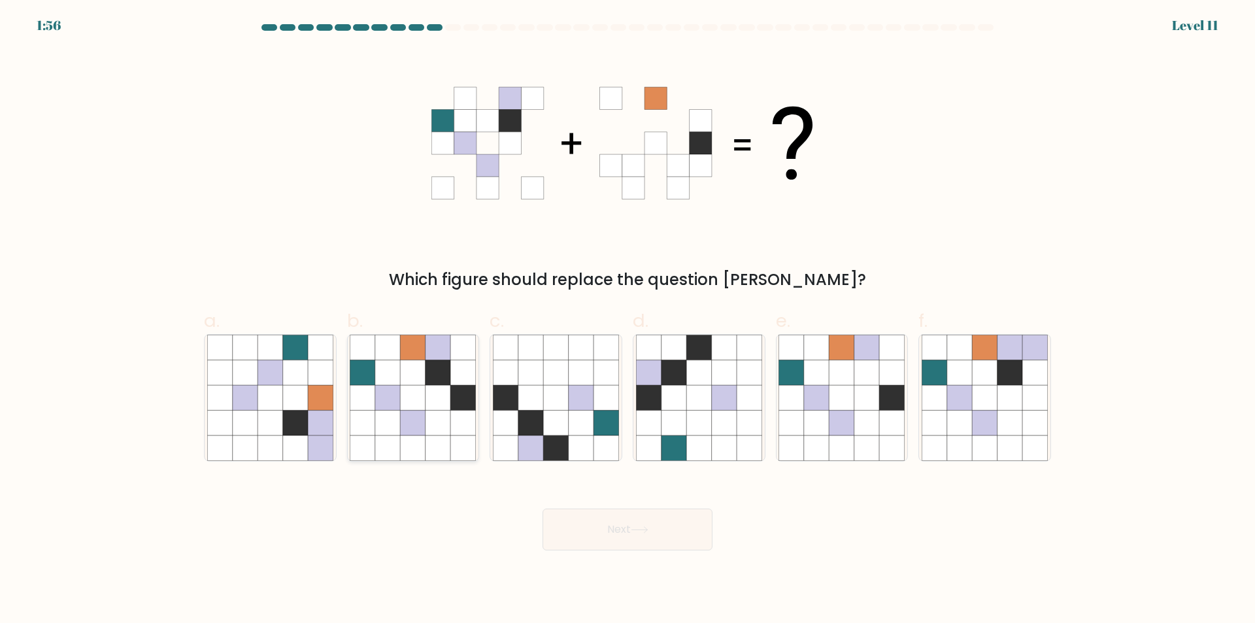
click at [432, 397] on icon at bounding box center [437, 397] width 25 height 25
click at [627, 320] on input "b." at bounding box center [627, 316] width 1 height 8
radio input "true"
click at [663, 525] on button "Next" at bounding box center [627, 529] width 170 height 42
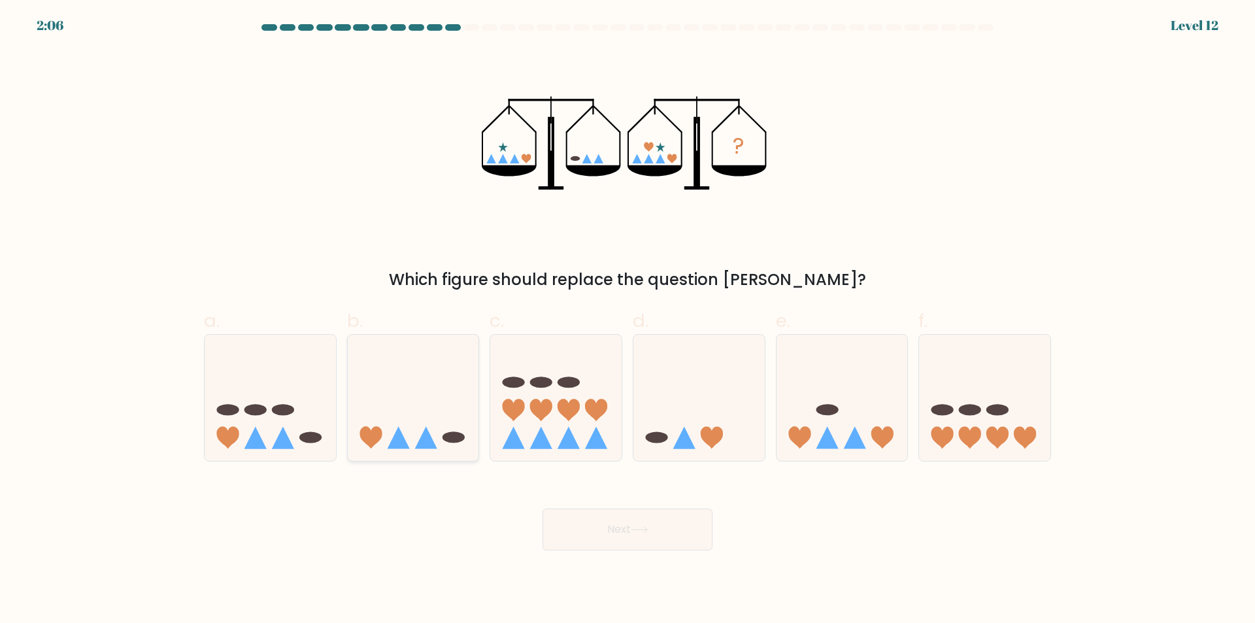
click at [432, 448] on icon at bounding box center [426, 437] width 22 height 22
click at [627, 320] on input "b." at bounding box center [627, 316] width 1 height 8
radio input "true"
click at [621, 529] on button "Next" at bounding box center [627, 529] width 170 height 42
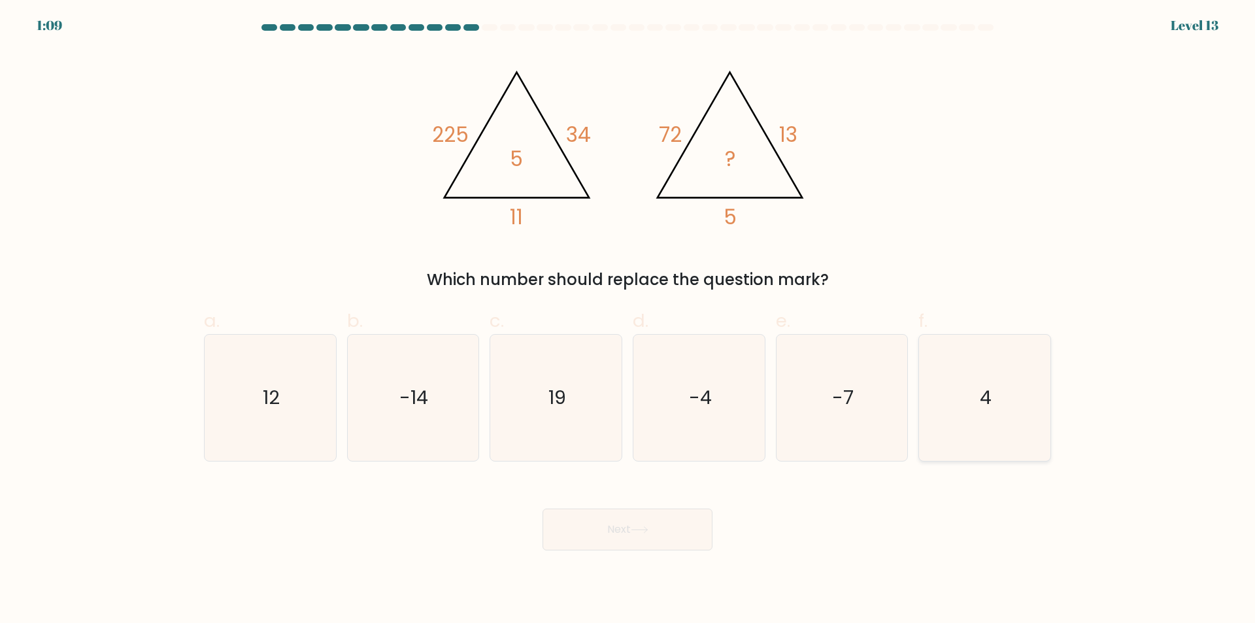
click at [1003, 422] on icon "4" at bounding box center [984, 398] width 126 height 126
click at [628, 320] on input "f. 4" at bounding box center [627, 316] width 1 height 8
radio input "true"
click at [624, 528] on button "Next" at bounding box center [627, 529] width 170 height 42
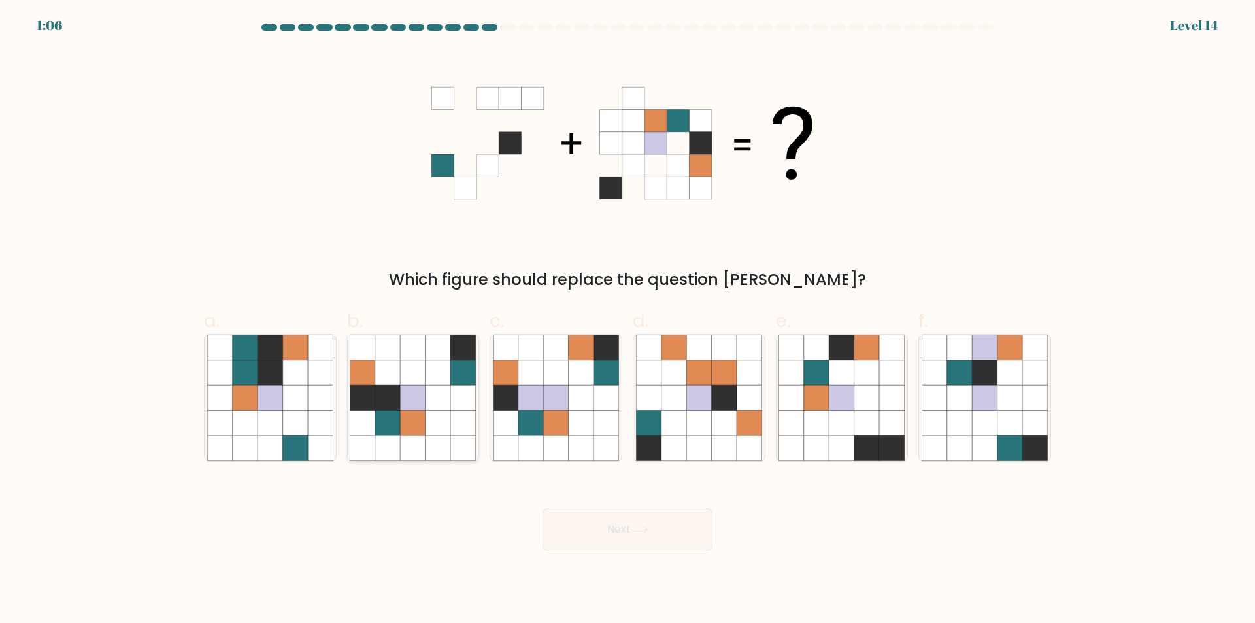
click at [458, 448] on icon at bounding box center [463, 447] width 25 height 25
click at [627, 320] on input "b." at bounding box center [627, 316] width 1 height 8
radio input "true"
click at [595, 526] on button "Next" at bounding box center [627, 529] width 170 height 42
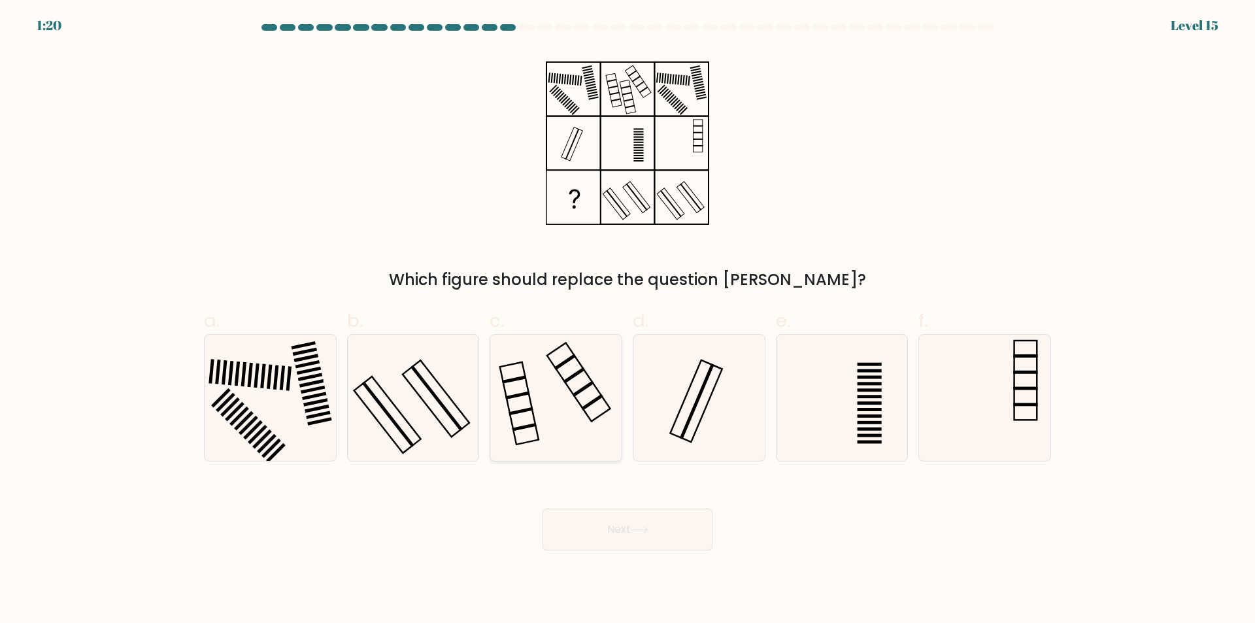
click at [569, 454] on icon at bounding box center [556, 398] width 126 height 126
click at [627, 320] on input "c." at bounding box center [627, 316] width 1 height 8
radio input "true"
click at [638, 531] on icon at bounding box center [640, 529] width 18 height 7
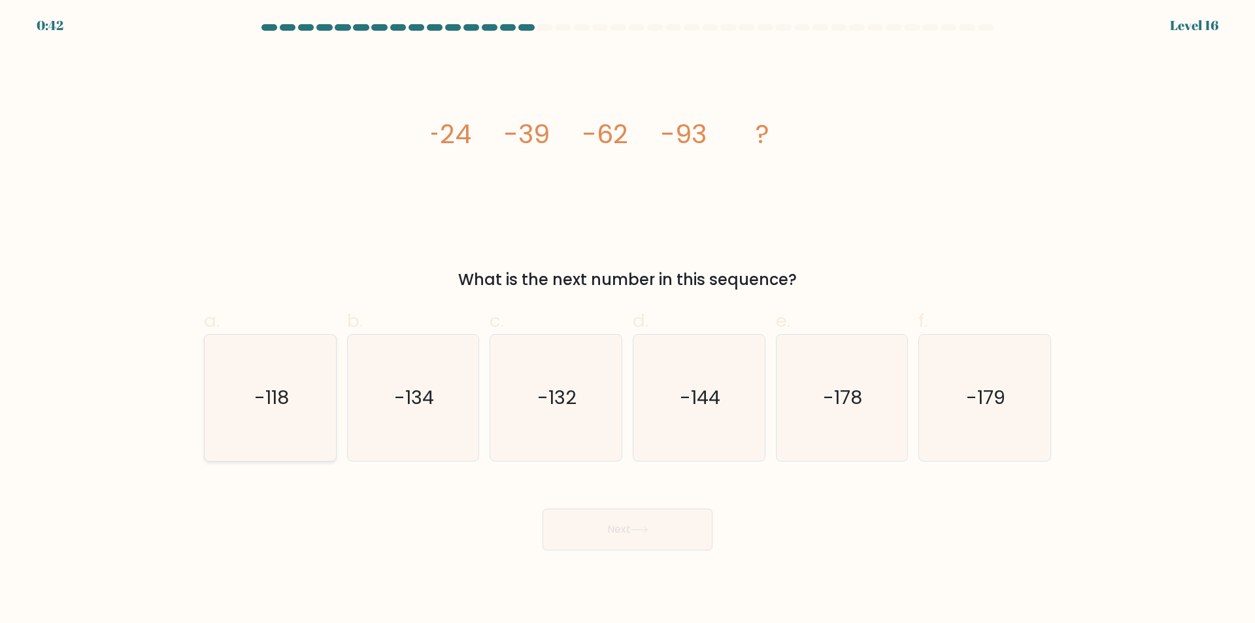
click at [293, 440] on icon "-118" at bounding box center [270, 398] width 126 height 126
click at [627, 320] on input "a. -118" at bounding box center [627, 316] width 1 height 8
radio input "true"
click at [622, 529] on button "Next" at bounding box center [627, 529] width 170 height 42
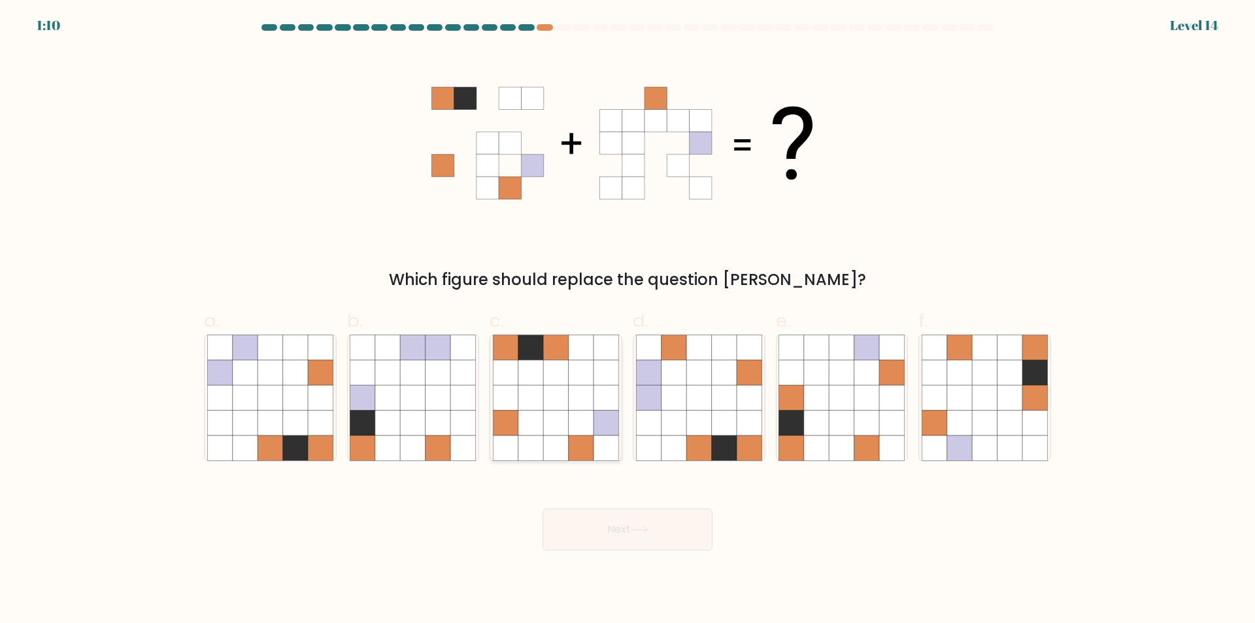
click at [538, 447] on icon at bounding box center [530, 447] width 25 height 25
click at [627, 320] on input "c." at bounding box center [627, 316] width 1 height 8
radio input "true"
click at [617, 536] on button "Next" at bounding box center [627, 529] width 170 height 42
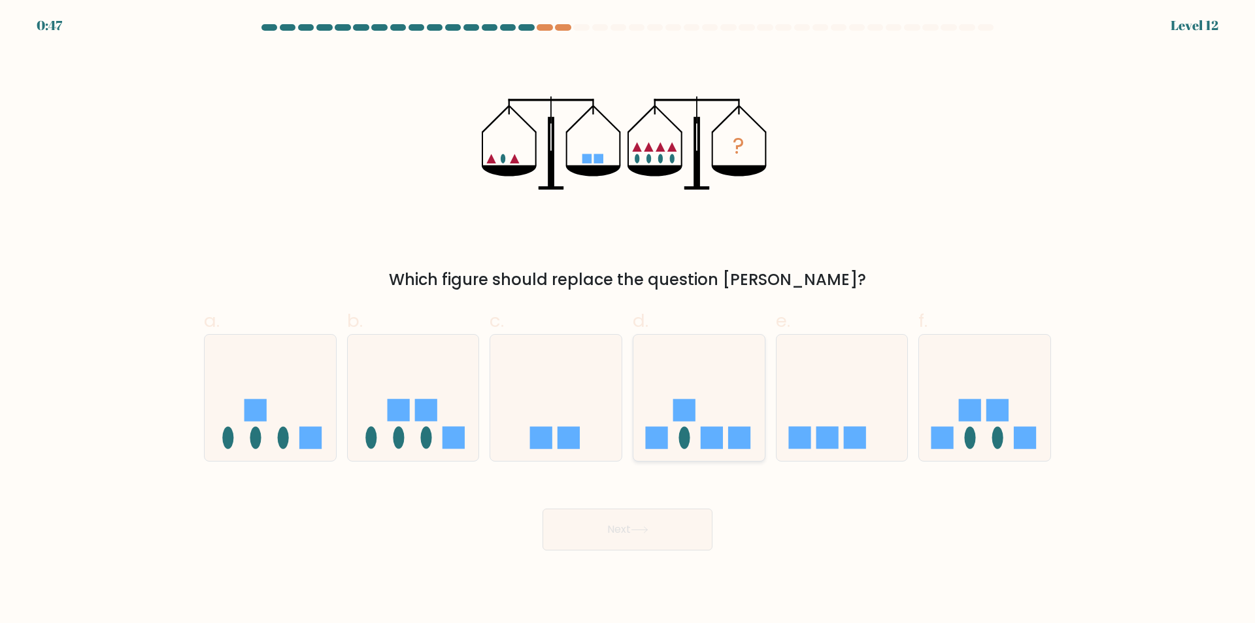
click at [729, 408] on icon at bounding box center [698, 398] width 131 height 108
click at [628, 320] on input "d." at bounding box center [627, 316] width 1 height 8
radio input "true"
click at [640, 537] on button "Next" at bounding box center [627, 529] width 170 height 42
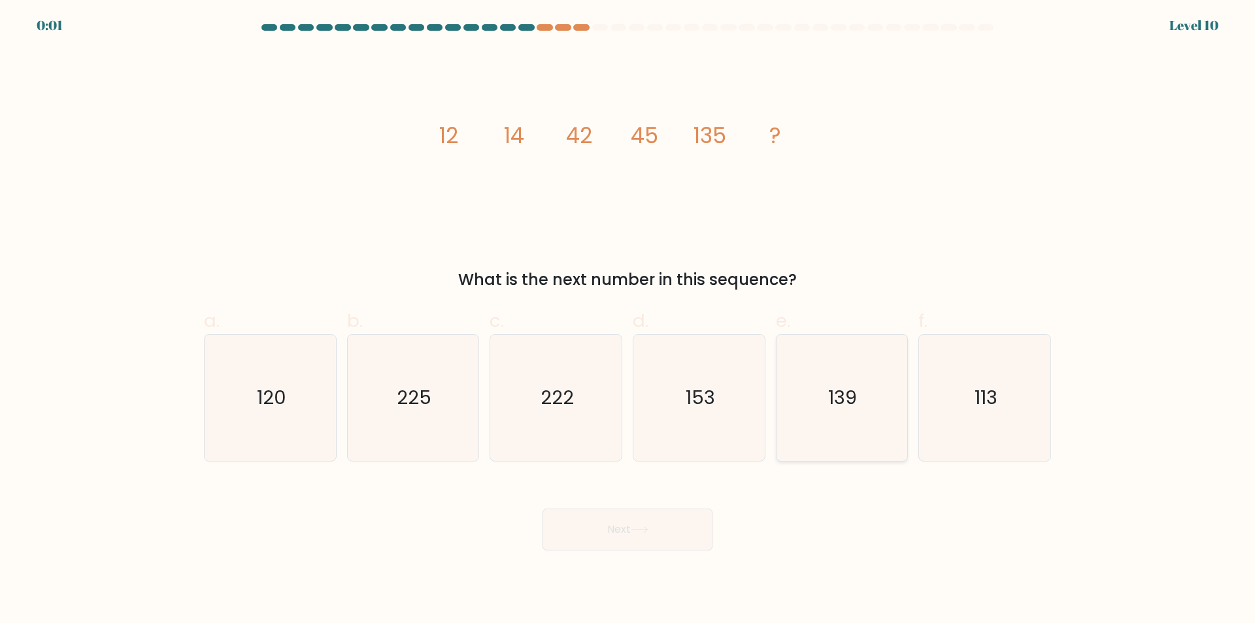
click at [839, 438] on icon "139" at bounding box center [841, 398] width 126 height 126
click at [628, 320] on input "e. 139" at bounding box center [627, 316] width 1 height 8
radio input "true"
click at [663, 520] on button "Next" at bounding box center [627, 529] width 170 height 42
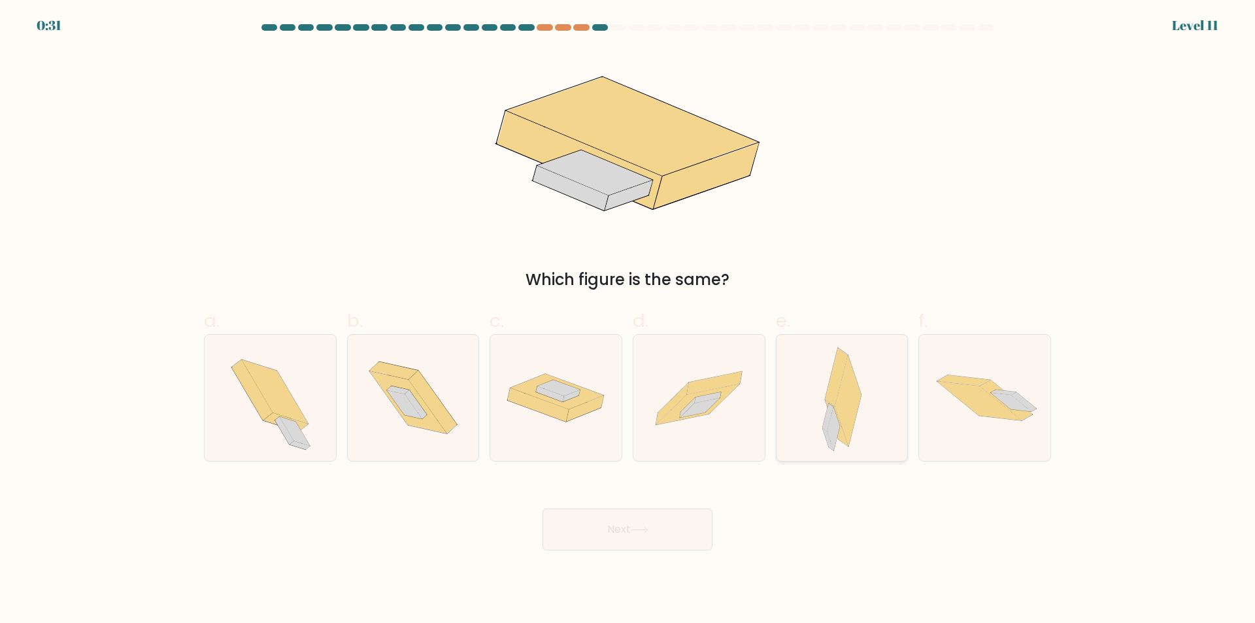
click at [850, 456] on icon at bounding box center [842, 398] width 40 height 126
click at [628, 320] on input "e." at bounding box center [627, 316] width 1 height 8
radio input "true"
click at [650, 534] on button "Next" at bounding box center [627, 529] width 170 height 42
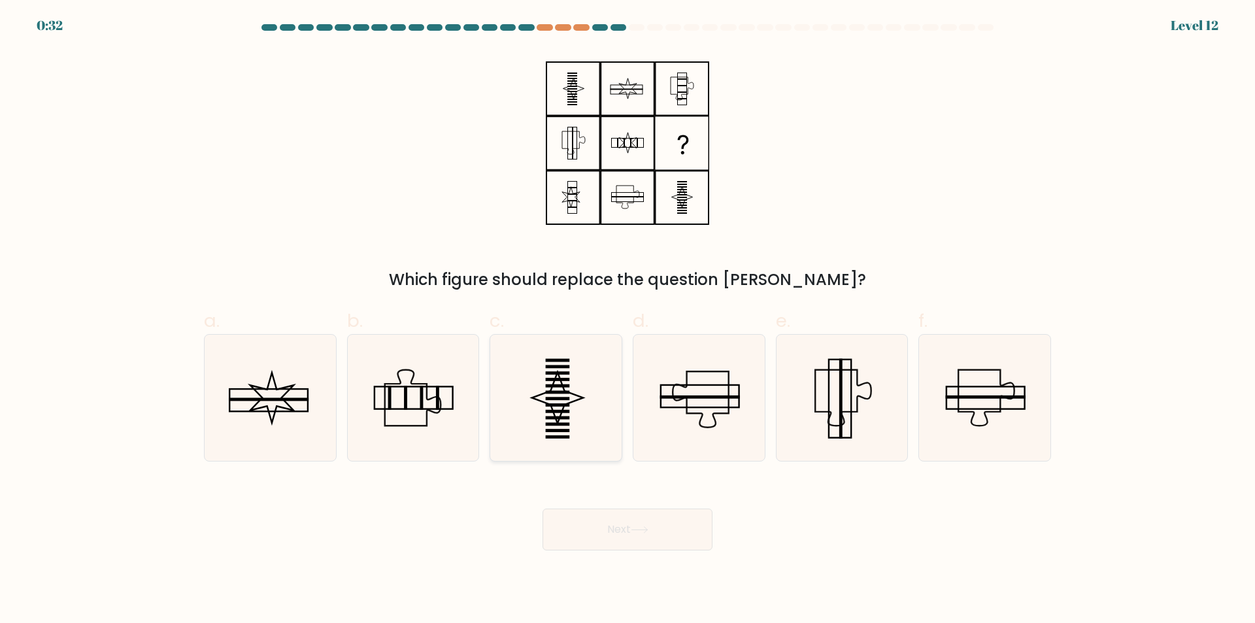
click at [597, 432] on icon at bounding box center [556, 398] width 126 height 126
click at [627, 320] on input "c." at bounding box center [627, 316] width 1 height 8
radio input "true"
click at [640, 528] on icon at bounding box center [640, 529] width 18 height 7
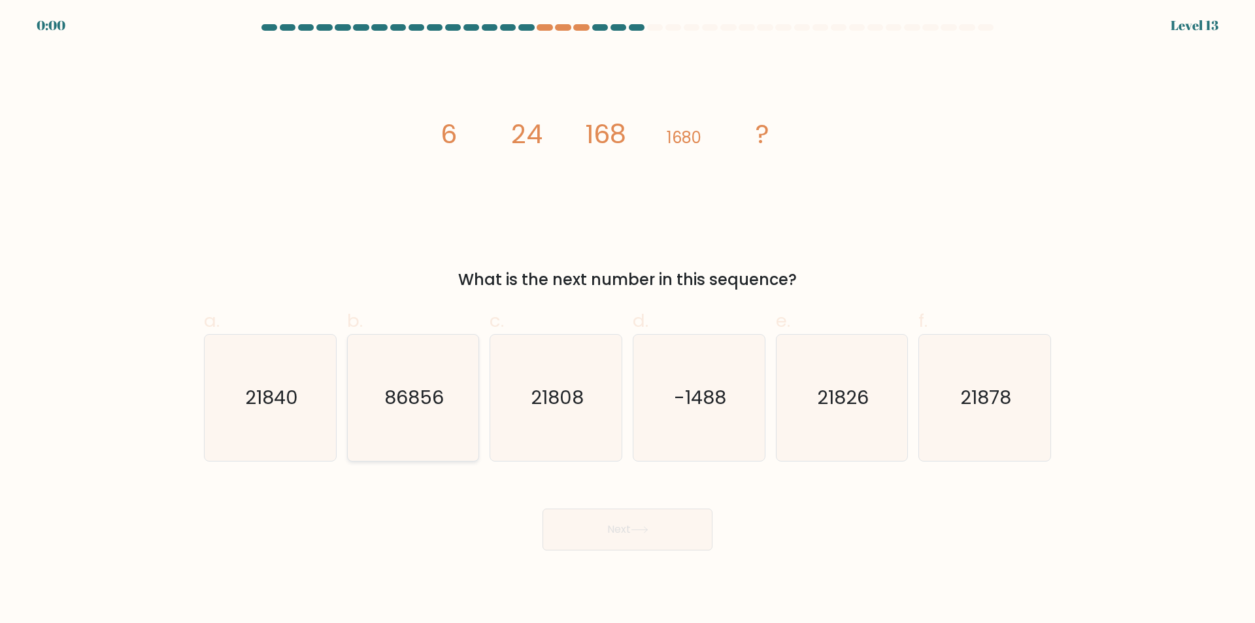
click at [410, 441] on icon "86856" at bounding box center [413, 398] width 126 height 126
click at [627, 320] on input "b. 86856" at bounding box center [627, 316] width 1 height 8
radio input "true"
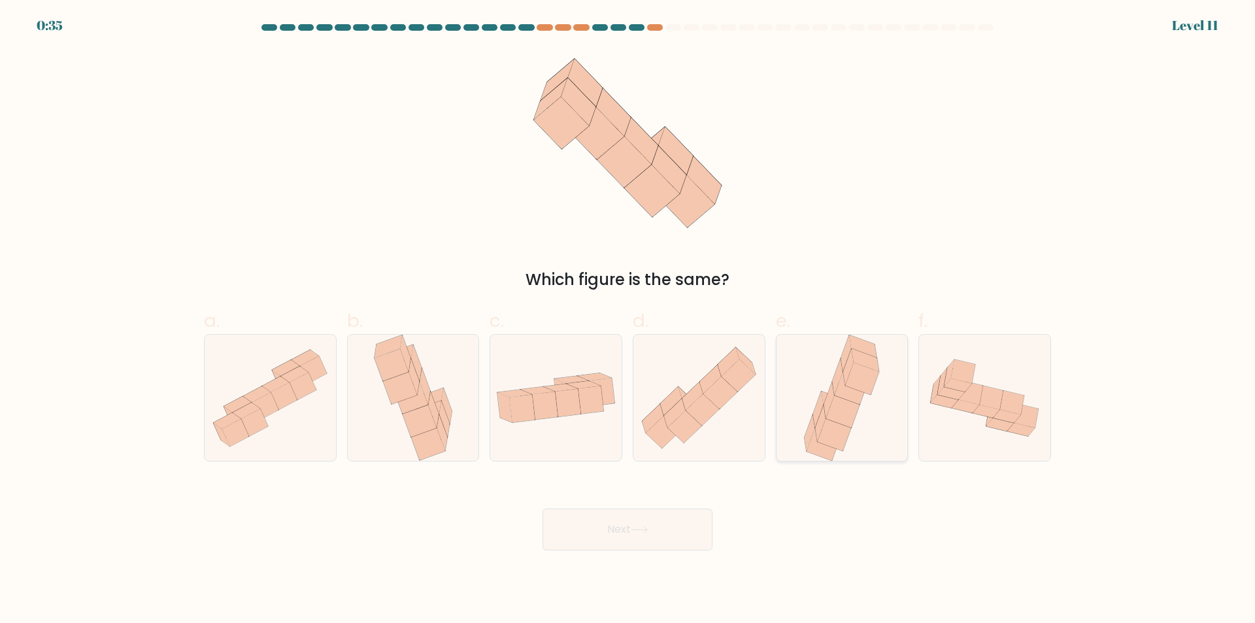
click at [898, 435] on div at bounding box center [842, 397] width 133 height 127
click at [628, 320] on input "e." at bounding box center [627, 316] width 1 height 8
radio input "true"
click at [648, 534] on button "Next" at bounding box center [627, 529] width 170 height 42
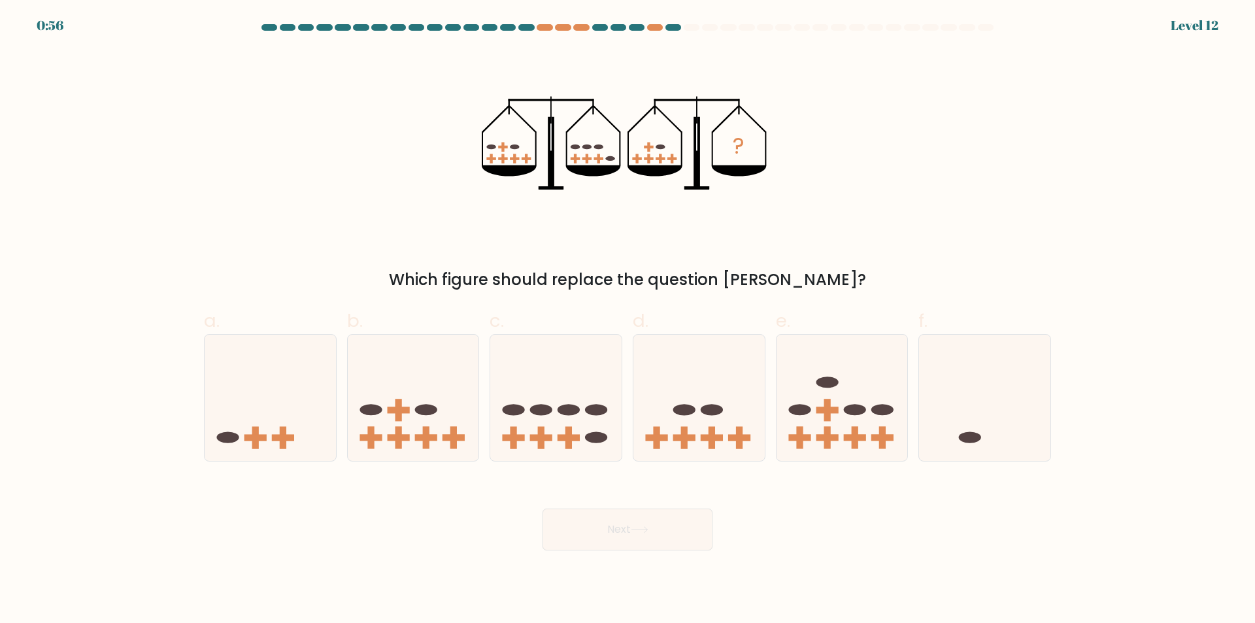
click at [522, 161] on icon "?" at bounding box center [628, 143] width 292 height 187
click at [718, 449] on icon at bounding box center [698, 398] width 131 height 108
click at [628, 320] on input "d." at bounding box center [627, 316] width 1 height 8
radio input "true"
click at [625, 534] on button "Next" at bounding box center [627, 529] width 170 height 42
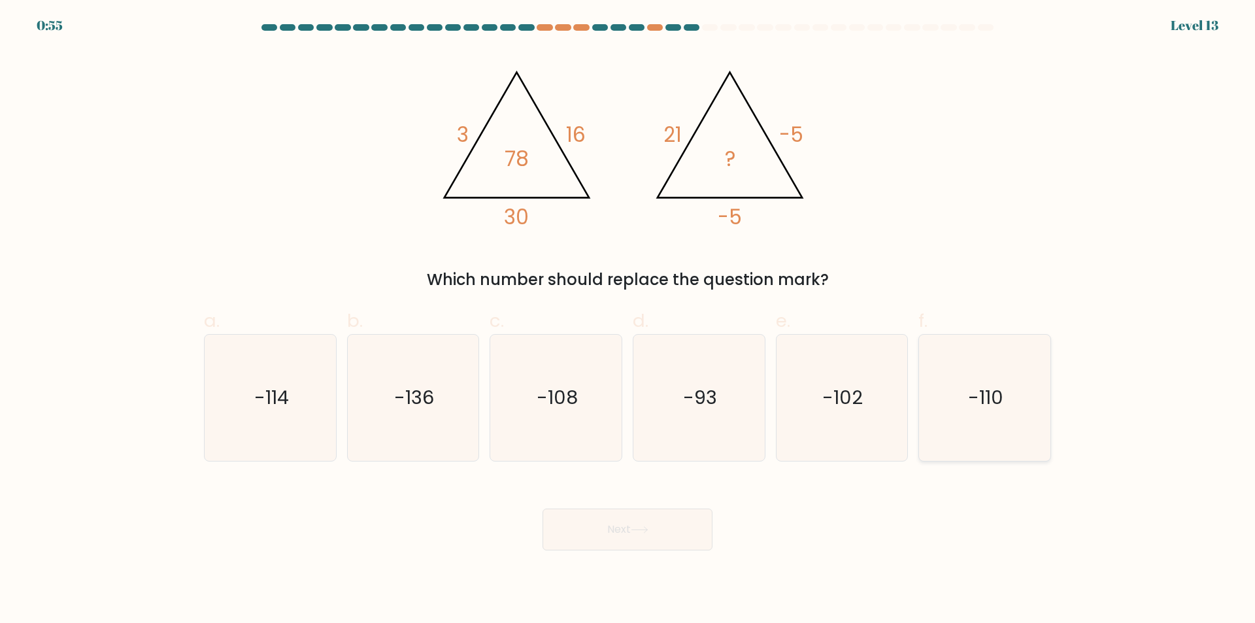
click at [1018, 417] on icon "-110" at bounding box center [984, 398] width 126 height 126
click at [628, 320] on input "f. -110" at bounding box center [627, 316] width 1 height 8
radio input "true"
click at [668, 535] on button "Next" at bounding box center [627, 529] width 170 height 42
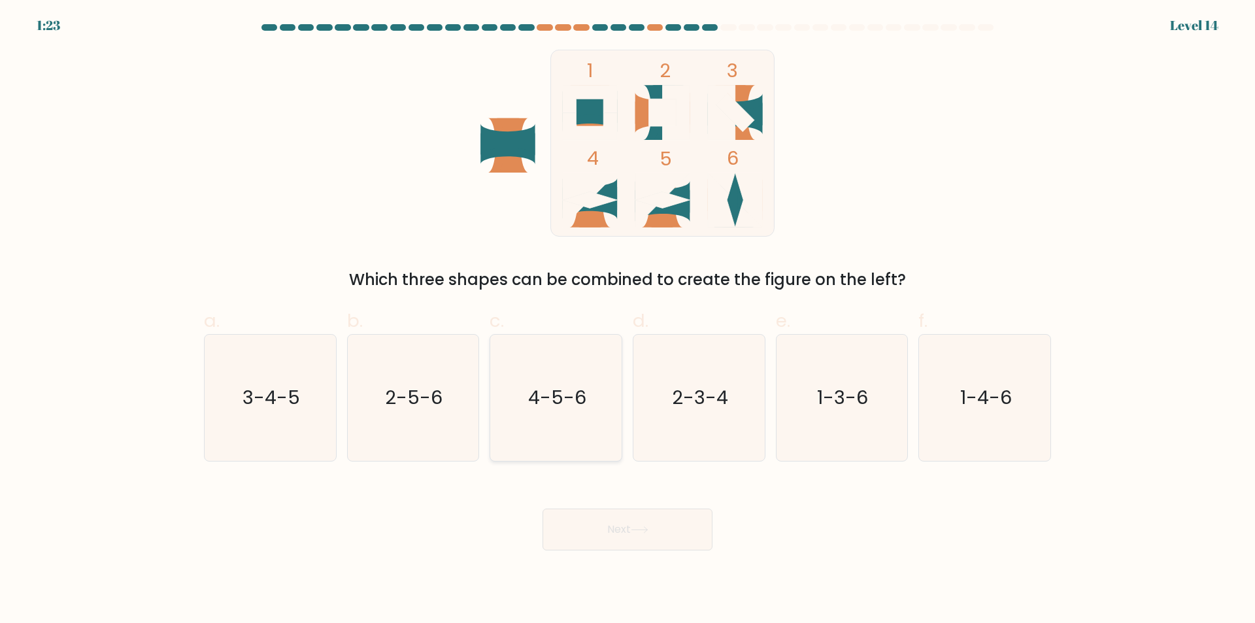
click at [541, 439] on icon "4-5-6" at bounding box center [556, 398] width 126 height 126
click at [627, 320] on input "c. 4-5-6" at bounding box center [627, 316] width 1 height 8
radio input "true"
click at [606, 539] on button "Next" at bounding box center [627, 529] width 170 height 42
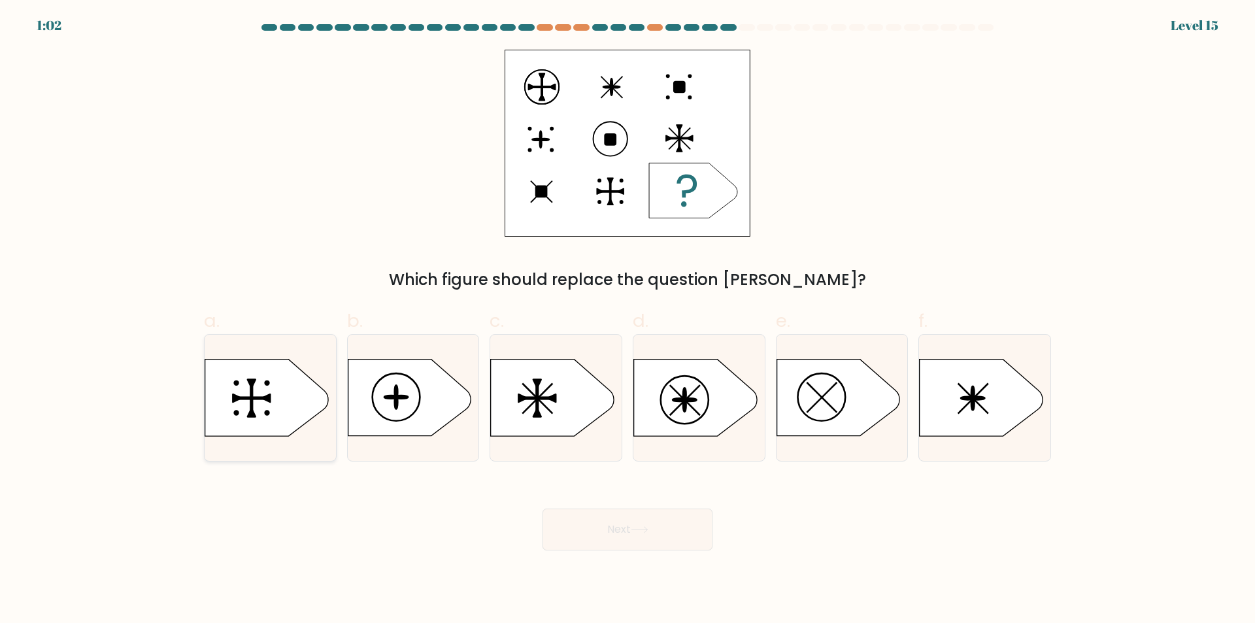
click at [286, 401] on icon at bounding box center [266, 397] width 123 height 76
click at [627, 320] on input "a." at bounding box center [627, 316] width 1 height 8
radio input "true"
click at [622, 525] on button "Next" at bounding box center [627, 529] width 170 height 42
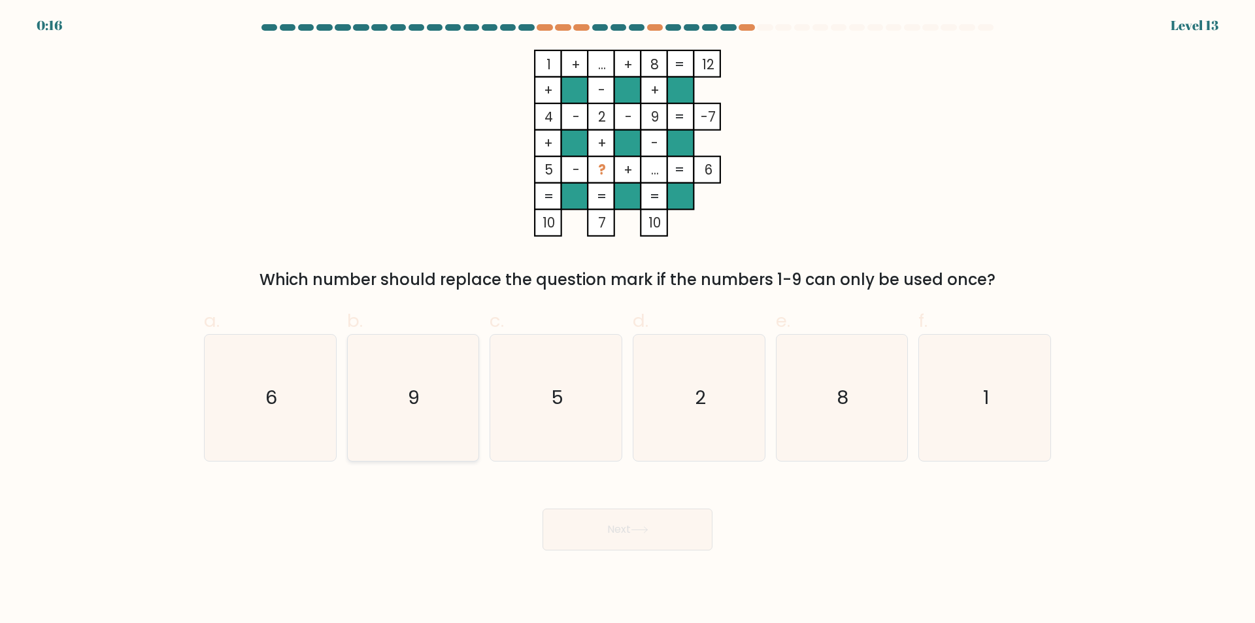
click at [423, 442] on icon "9" at bounding box center [413, 398] width 126 height 126
click at [627, 320] on input "b. 9" at bounding box center [627, 316] width 1 height 8
radio input "true"
click at [573, 431] on icon "5" at bounding box center [556, 398] width 126 height 126
click at [627, 320] on input "c. 5" at bounding box center [627, 316] width 1 height 8
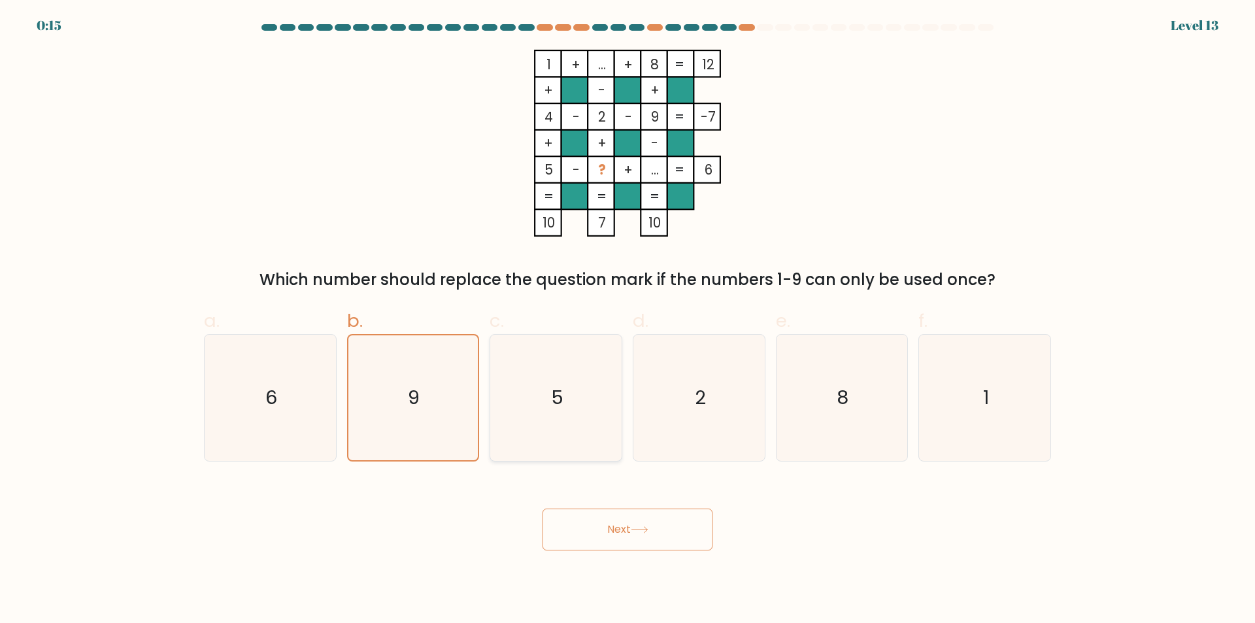
radio input "true"
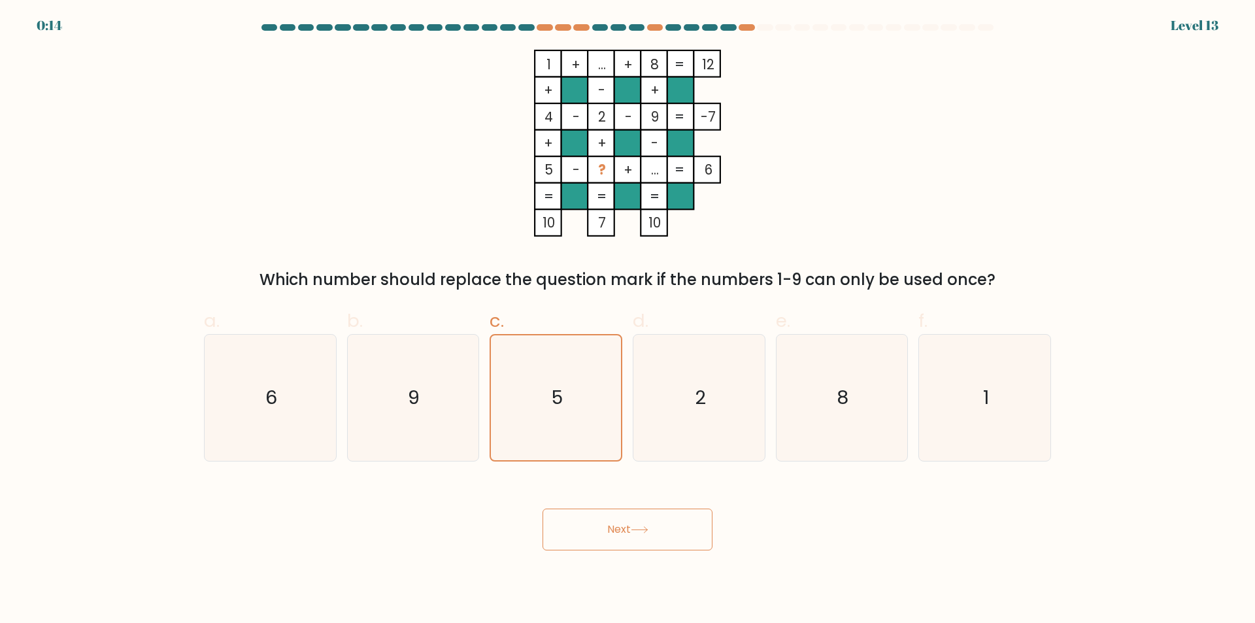
click at [646, 524] on button "Next" at bounding box center [627, 529] width 170 height 42
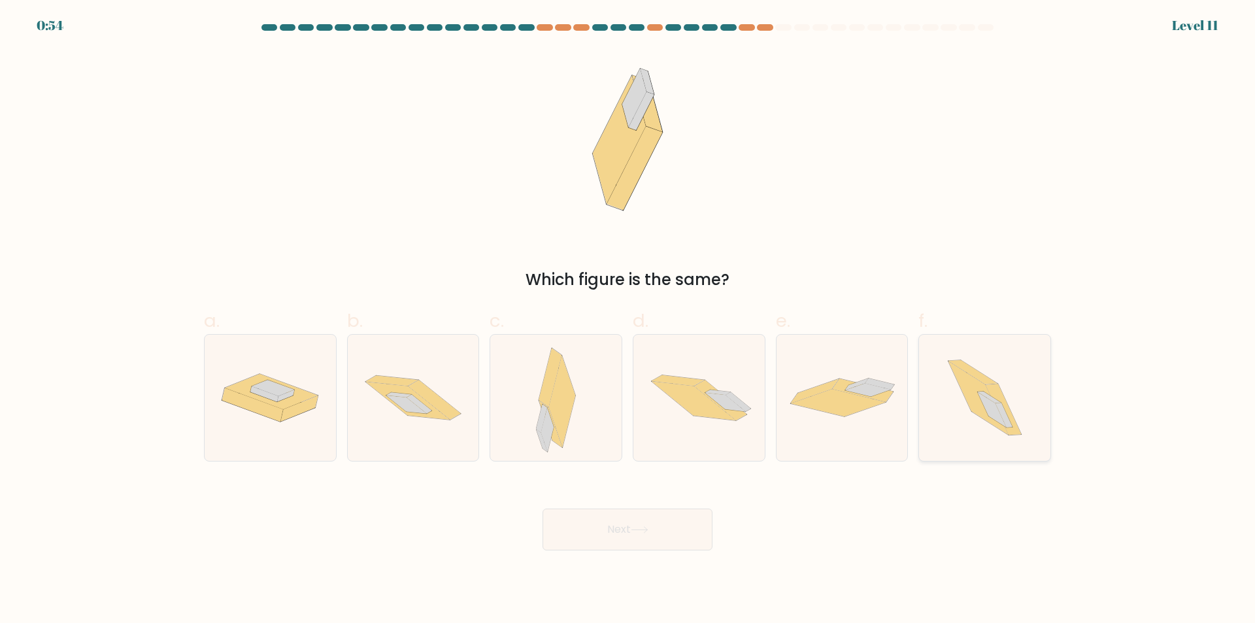
click at [959, 442] on icon at bounding box center [985, 398] width 112 height 126
click at [628, 320] on input "f." at bounding box center [627, 316] width 1 height 8
radio input "true"
click at [623, 527] on button "Next" at bounding box center [627, 529] width 170 height 42
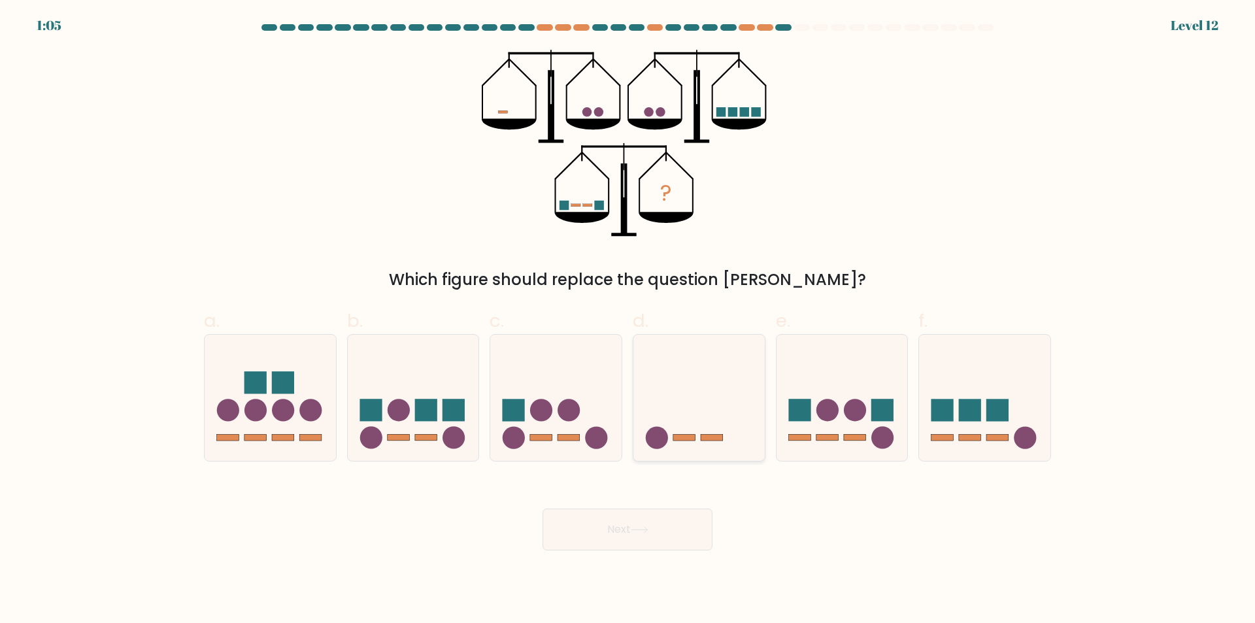
click at [707, 450] on icon at bounding box center [698, 398] width 131 height 108
click at [628, 320] on input "d." at bounding box center [627, 316] width 1 height 8
radio input "true"
click at [659, 527] on button "Next" at bounding box center [627, 529] width 170 height 42
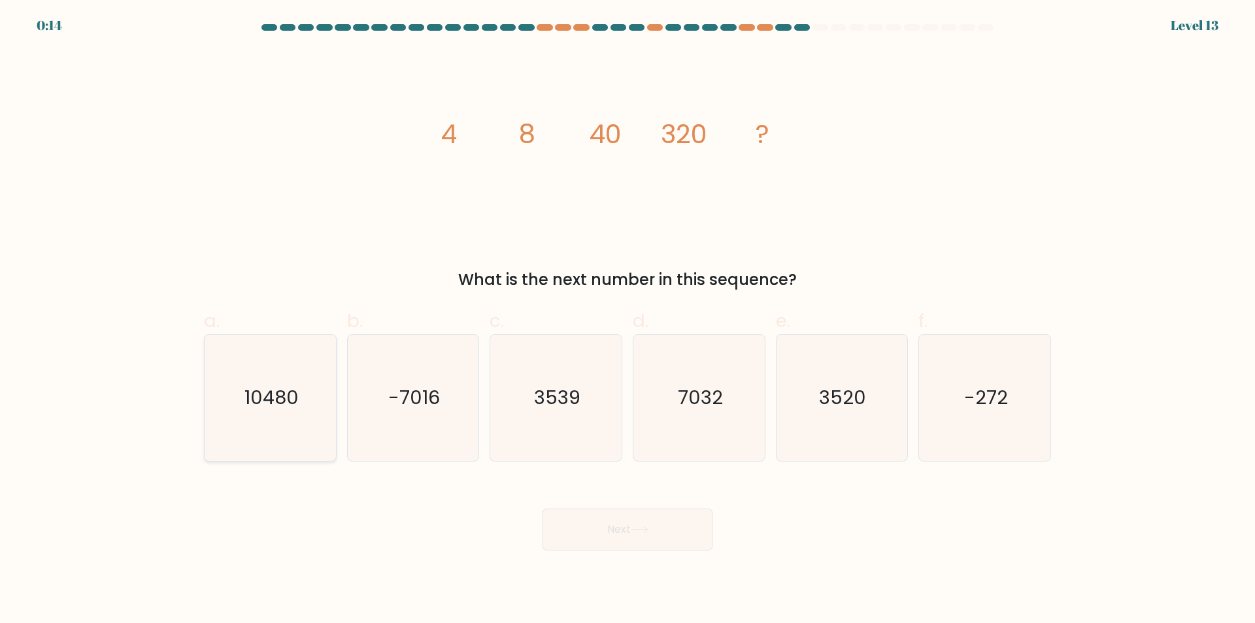
drag, startPoint x: 289, startPoint y: 431, endPoint x: 416, endPoint y: 482, distance: 136.9
click at [291, 431] on icon "10480" at bounding box center [270, 398] width 126 height 126
click at [627, 320] on input "a. 10480" at bounding box center [627, 316] width 1 height 8
radio input "true"
click at [597, 529] on button "Next" at bounding box center [627, 529] width 170 height 42
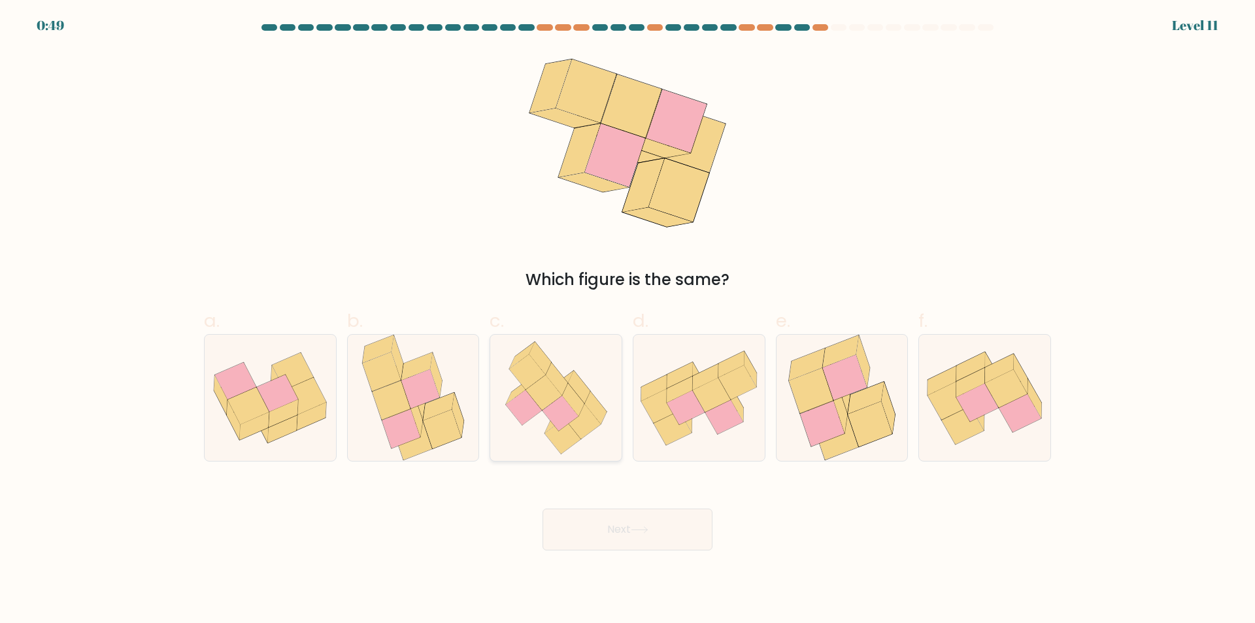
click at [552, 403] on icon at bounding box center [543, 392] width 36 height 35
click at [627, 320] on input "c." at bounding box center [627, 316] width 1 height 8
radio input "true"
click at [657, 532] on button "Next" at bounding box center [627, 529] width 170 height 42
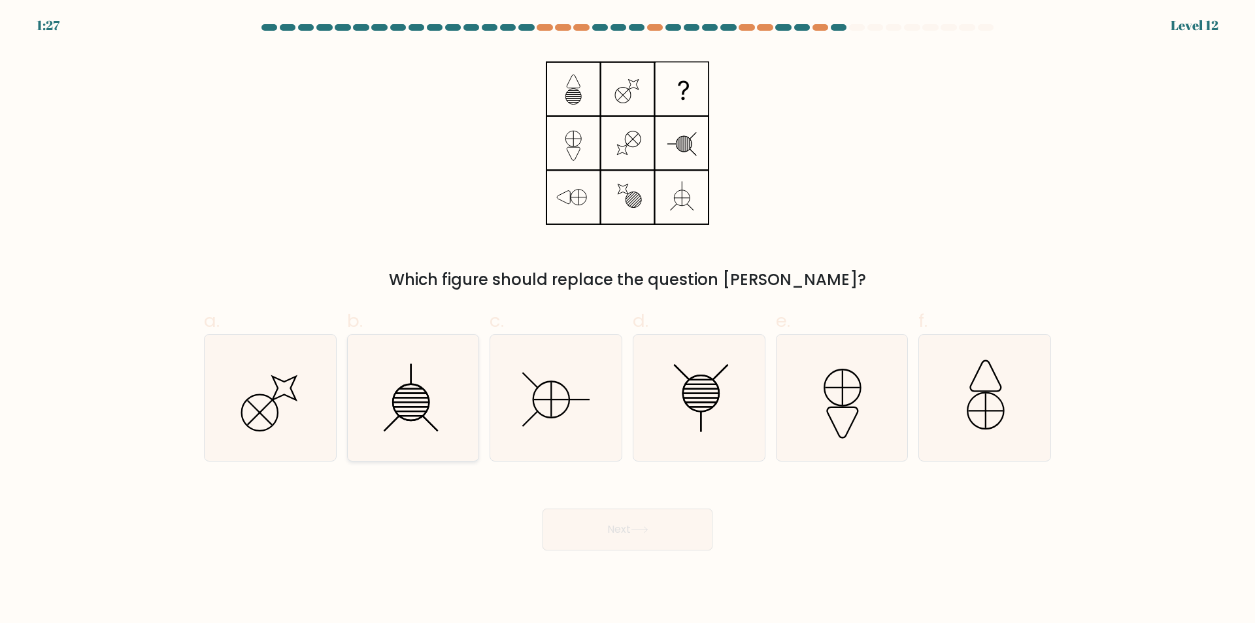
click at [433, 418] on icon at bounding box center [413, 398] width 126 height 126
click at [627, 320] on input "b." at bounding box center [627, 316] width 1 height 8
radio input "true"
click at [611, 527] on button "Next" at bounding box center [627, 529] width 170 height 42
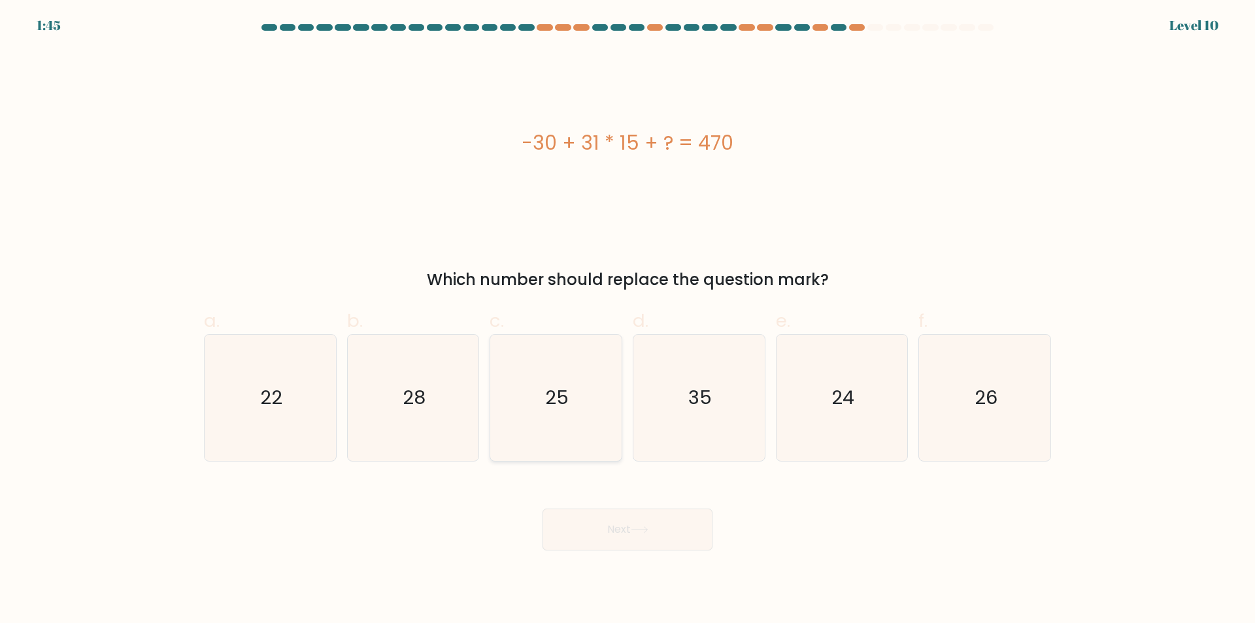
click at [565, 431] on icon "25" at bounding box center [556, 398] width 126 height 126
click at [627, 320] on input "c. 25" at bounding box center [627, 316] width 1 height 8
radio input "true"
click at [621, 529] on button "Next" at bounding box center [627, 529] width 170 height 42
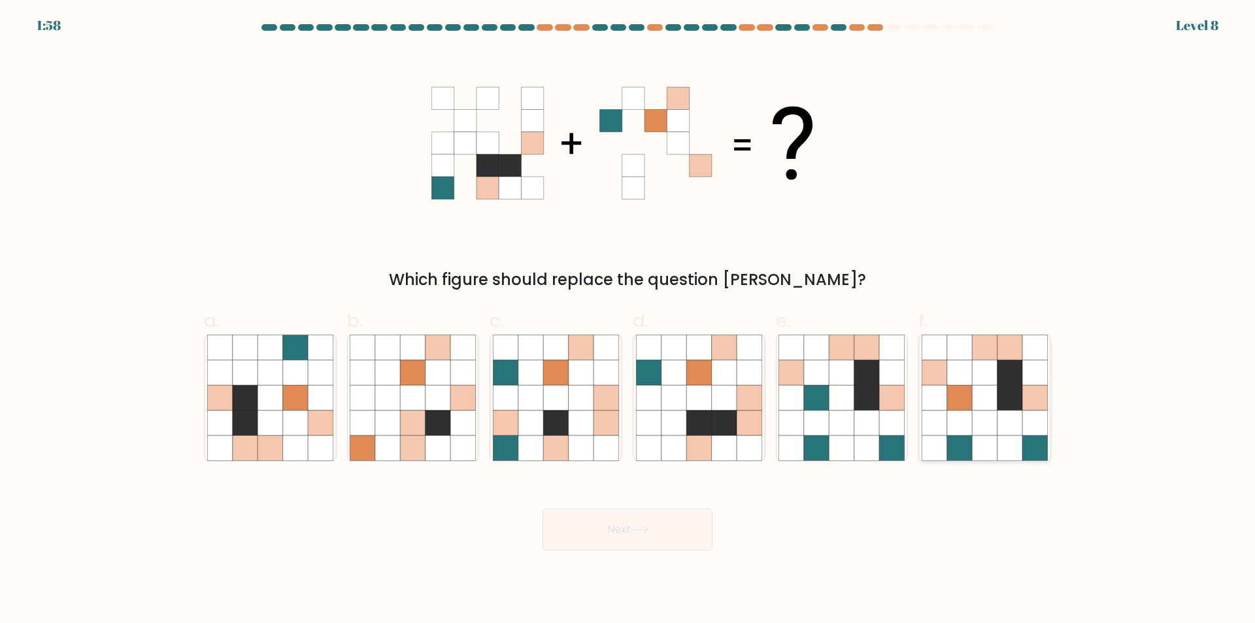
click at [995, 429] on icon at bounding box center [984, 422] width 25 height 25
click at [628, 320] on input "f." at bounding box center [627, 316] width 1 height 8
radio input "true"
click at [652, 528] on button "Next" at bounding box center [627, 529] width 170 height 42
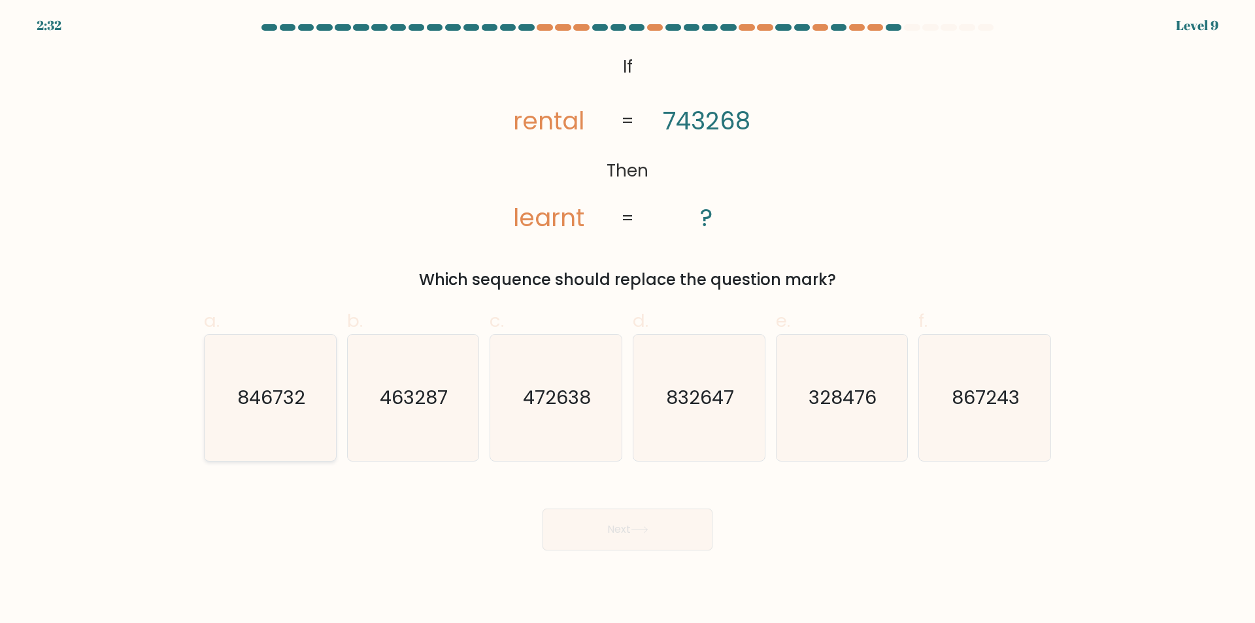
click at [263, 425] on icon "846732" at bounding box center [270, 398] width 126 height 126
click at [627, 320] on input "a. 846732" at bounding box center [627, 316] width 1 height 8
radio input "true"
click at [660, 530] on button "Next" at bounding box center [627, 529] width 170 height 42
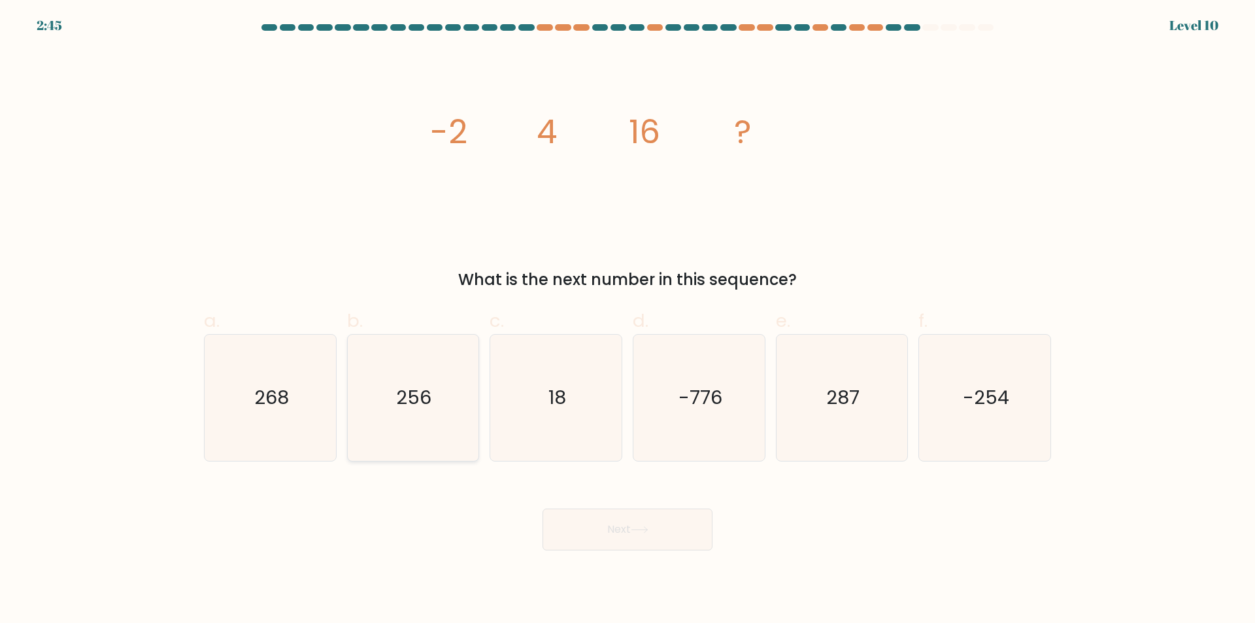
click at [416, 433] on icon "256" at bounding box center [413, 398] width 126 height 126
click at [627, 320] on input "b. 256" at bounding box center [627, 316] width 1 height 8
radio input "true"
click at [642, 538] on button "Next" at bounding box center [627, 529] width 170 height 42
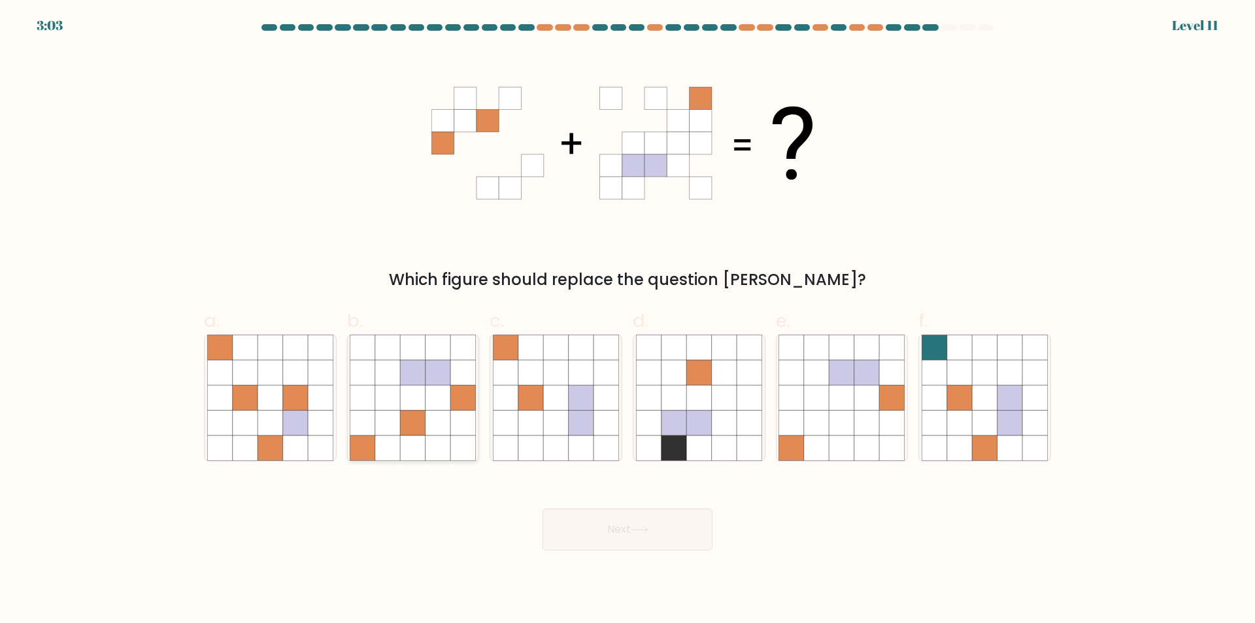
click at [457, 451] on icon at bounding box center [463, 447] width 25 height 25
click at [627, 320] on input "b." at bounding box center [627, 316] width 1 height 8
radio input "true"
click at [617, 536] on button "Next" at bounding box center [627, 529] width 170 height 42
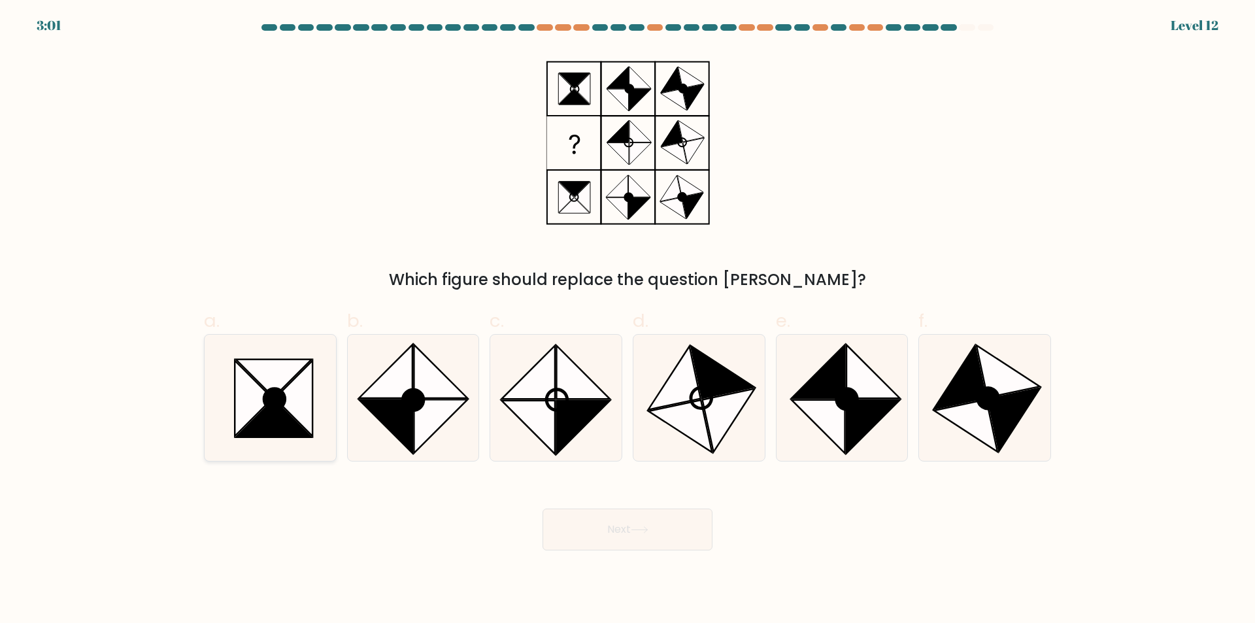
click at [278, 450] on icon at bounding box center [270, 398] width 126 height 126
click at [627, 320] on input "a." at bounding box center [627, 316] width 1 height 8
radio input "true"
click at [593, 531] on button "Next" at bounding box center [627, 529] width 170 height 42
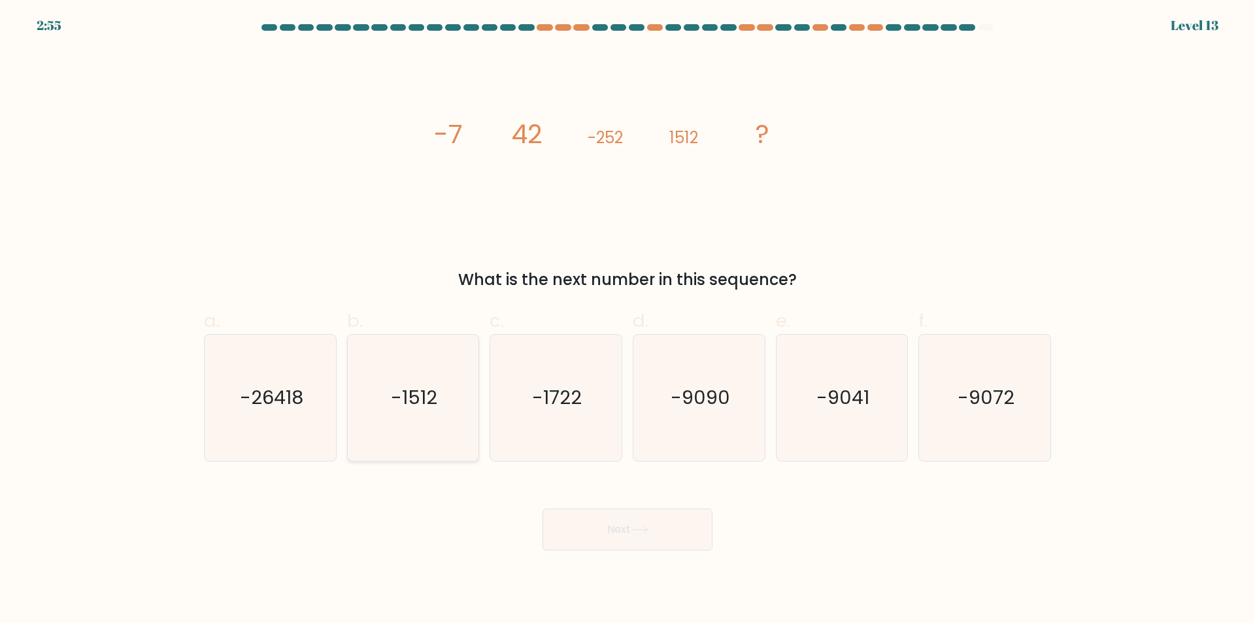
click at [410, 438] on icon "-1512" at bounding box center [413, 398] width 126 height 126
click at [627, 320] on input "b. -1512" at bounding box center [627, 316] width 1 height 8
radio input "true"
click at [627, 534] on button "Next" at bounding box center [627, 529] width 170 height 42
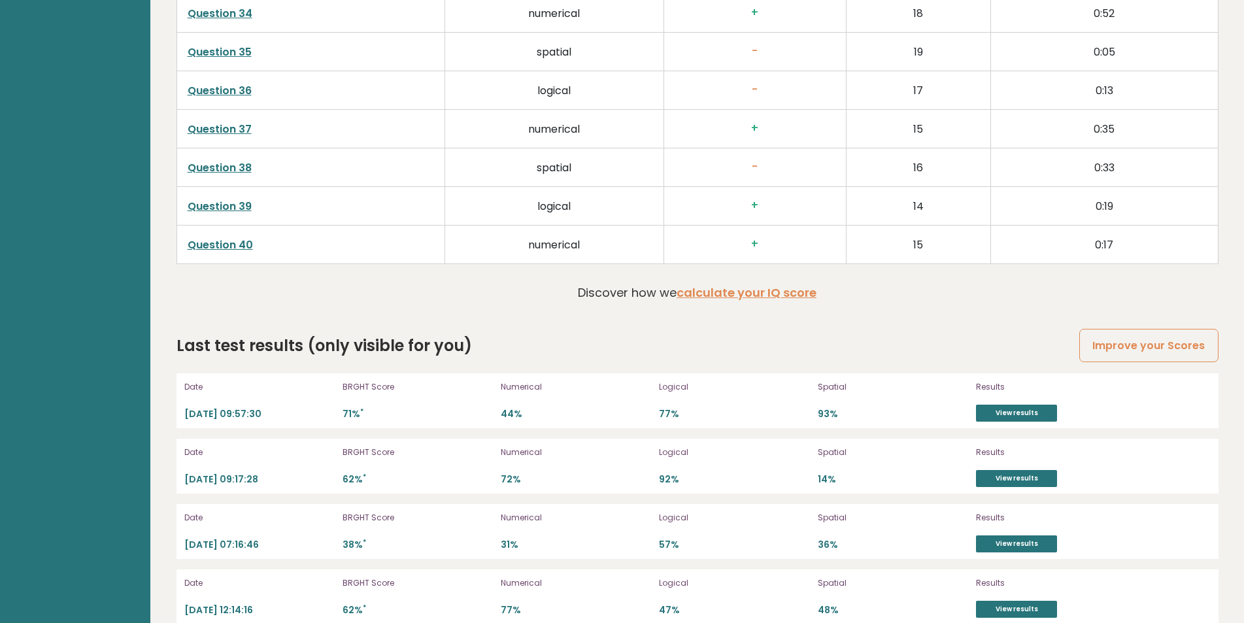
scroll to position [3546, 0]
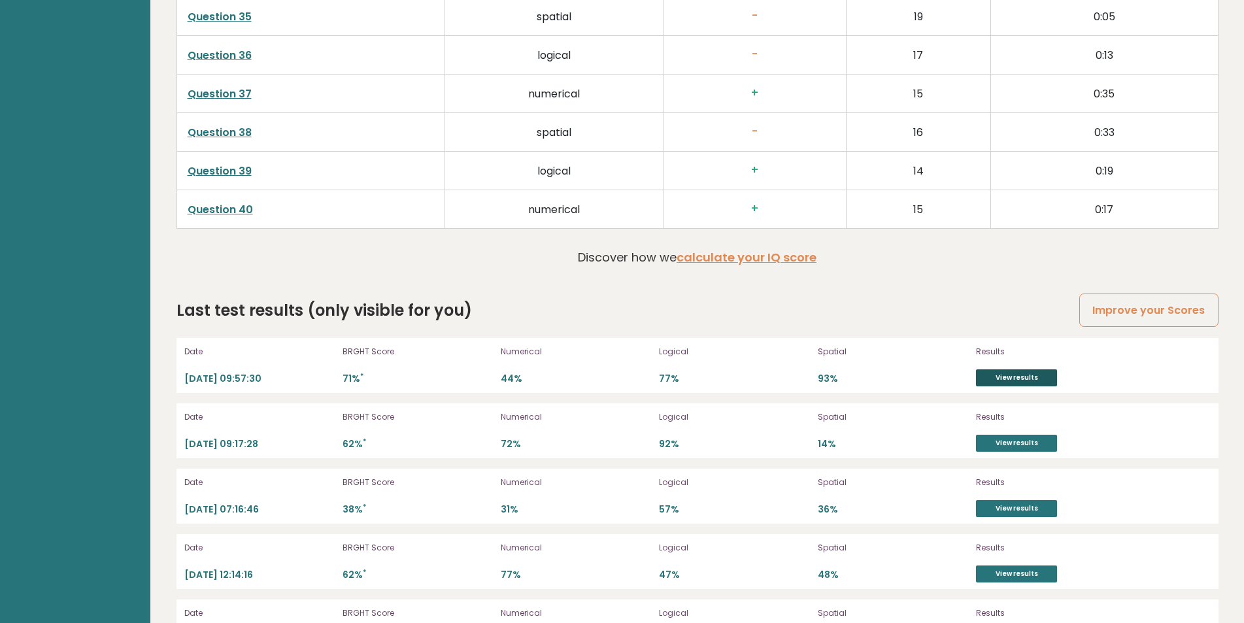
click at [1019, 378] on link "View results" at bounding box center [1016, 377] width 81 height 17
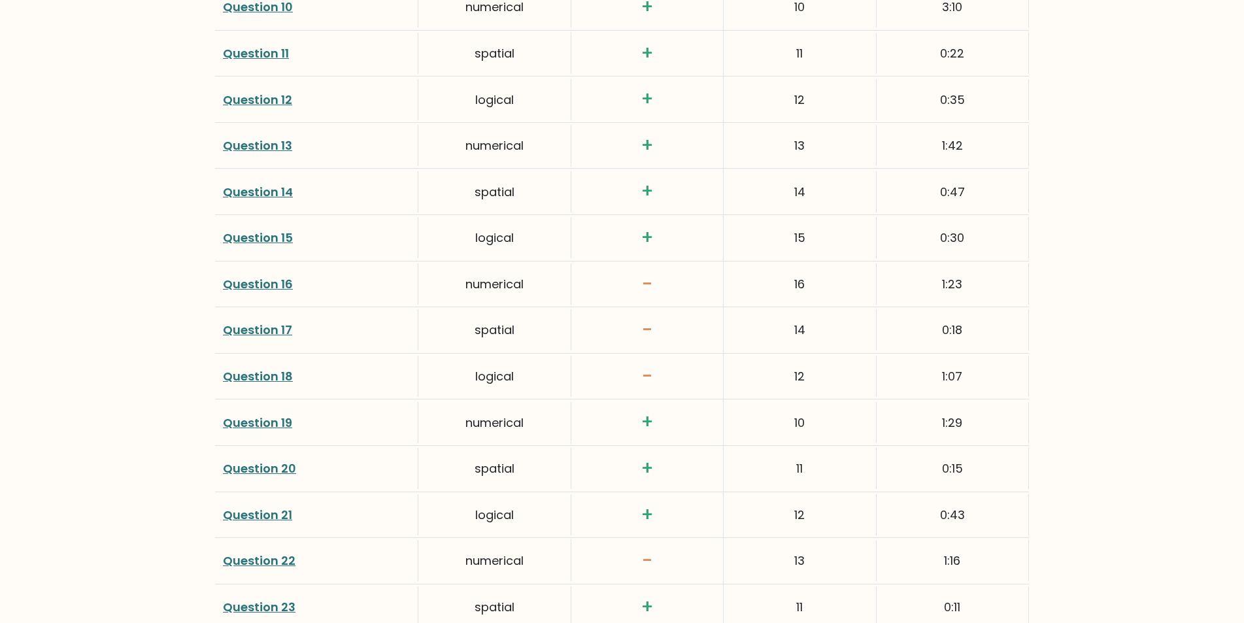
scroll to position [2328, 0]
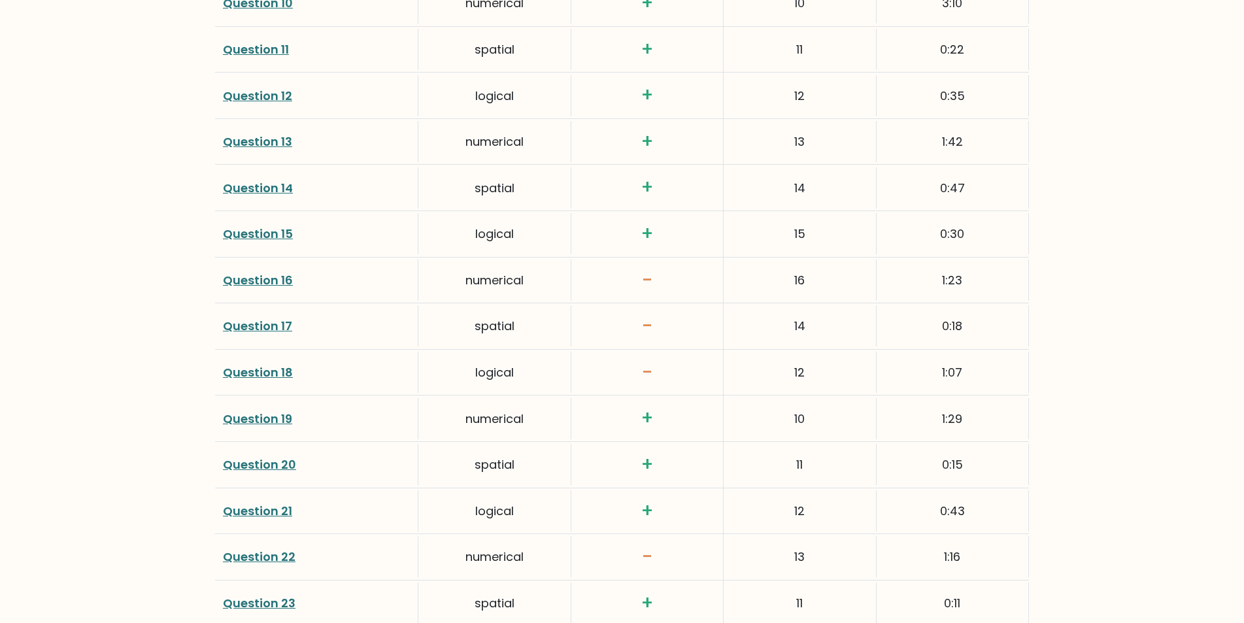
click at [254, 280] on link "Question 16" at bounding box center [258, 280] width 70 height 16
click at [237, 322] on link "Question 17" at bounding box center [257, 326] width 69 height 16
click at [268, 376] on link "Question 18" at bounding box center [258, 372] width 70 height 16
click at [247, 280] on link "Question 16" at bounding box center [258, 280] width 70 height 16
click at [244, 329] on link "Question 17" at bounding box center [257, 326] width 69 height 16
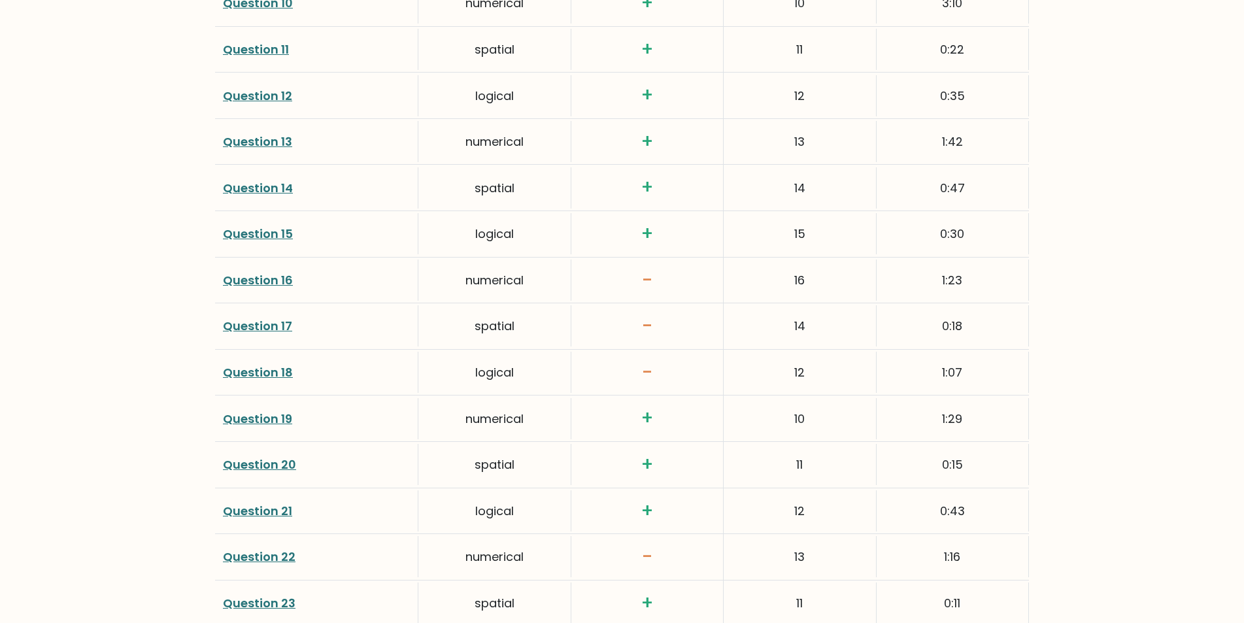
click at [268, 558] on link "Question 22" at bounding box center [259, 556] width 73 height 16
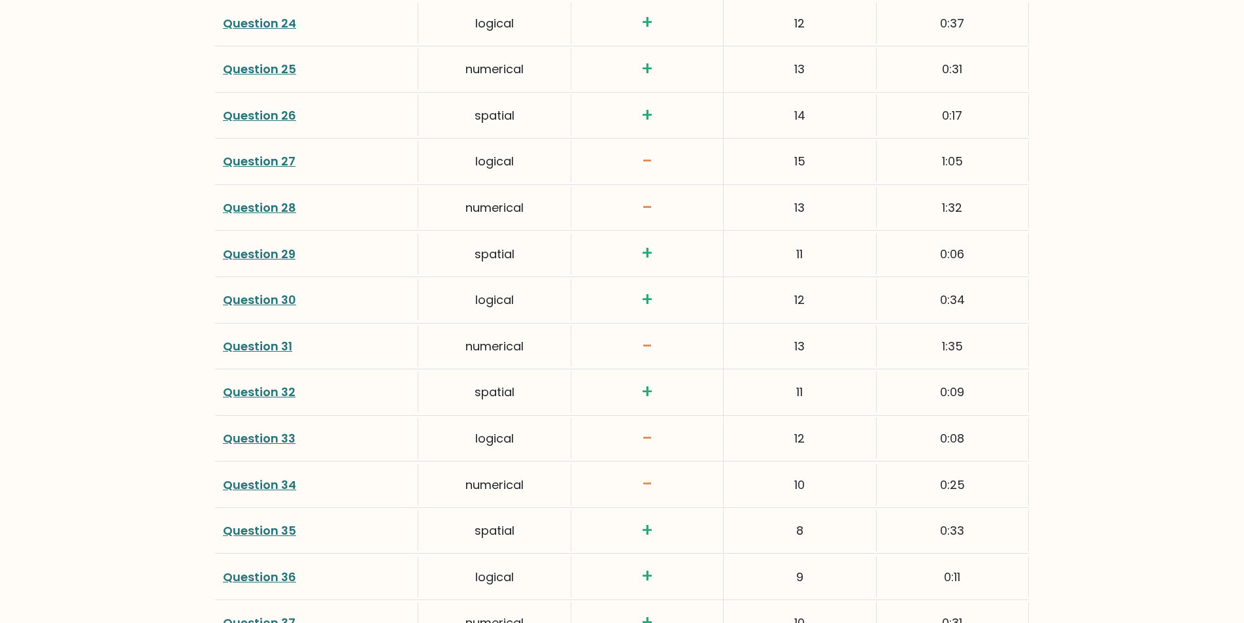
scroll to position [2980, 0]
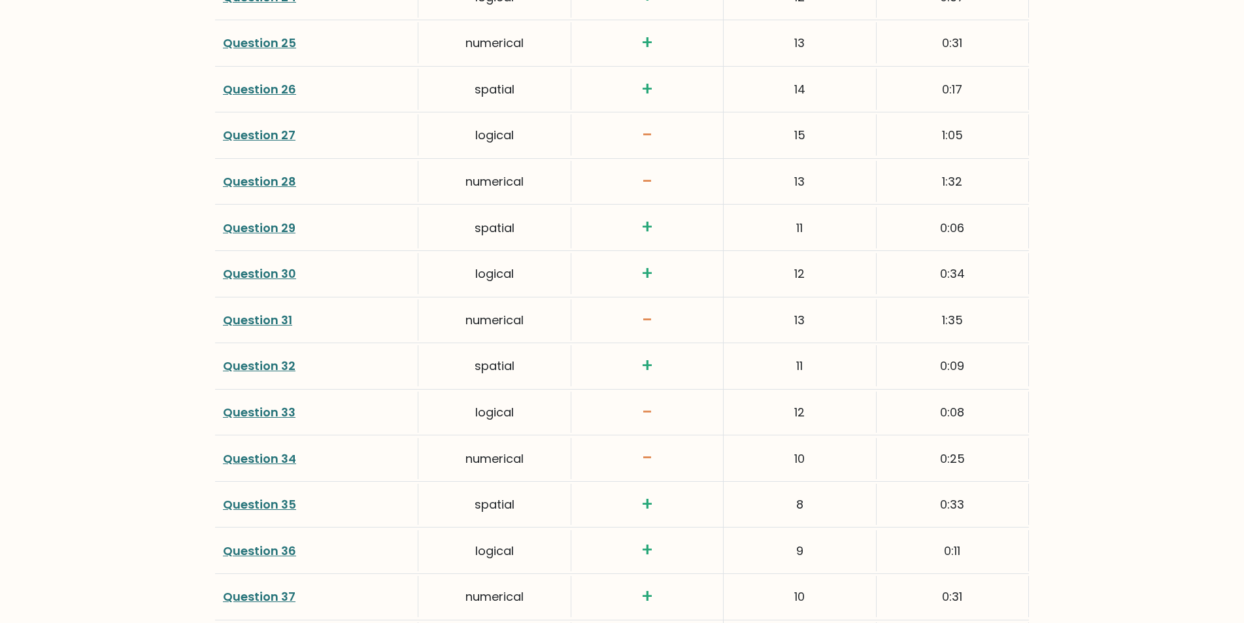
click at [244, 137] on link "Question 27" at bounding box center [259, 135] width 73 height 16
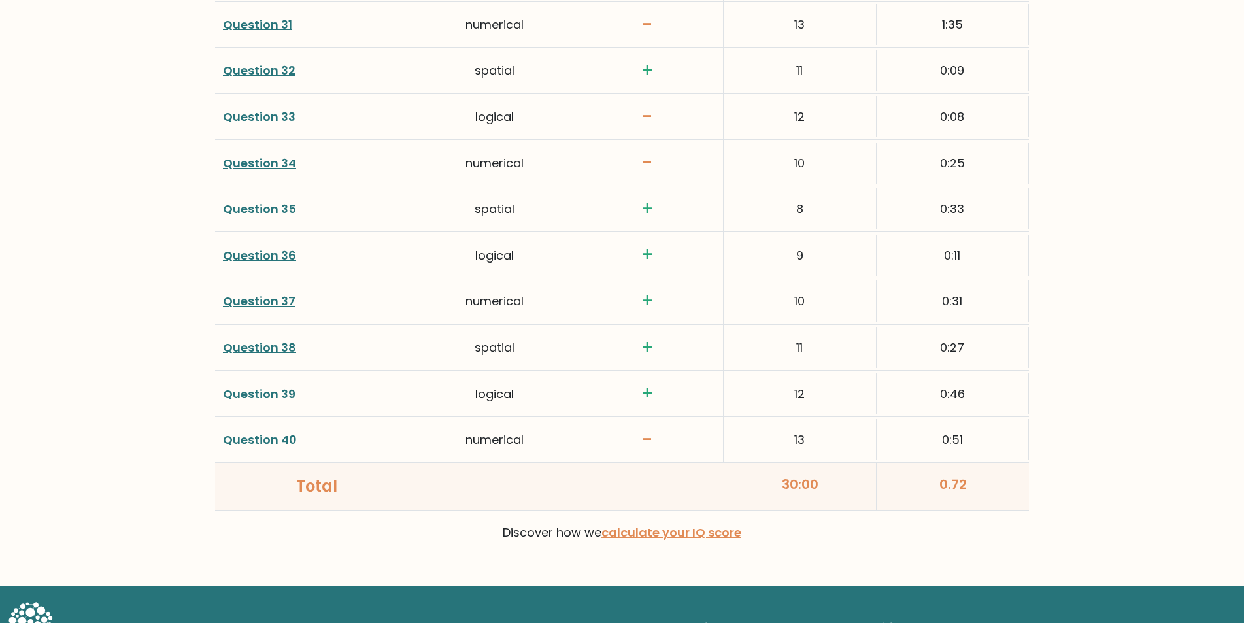
scroll to position [3289, 0]
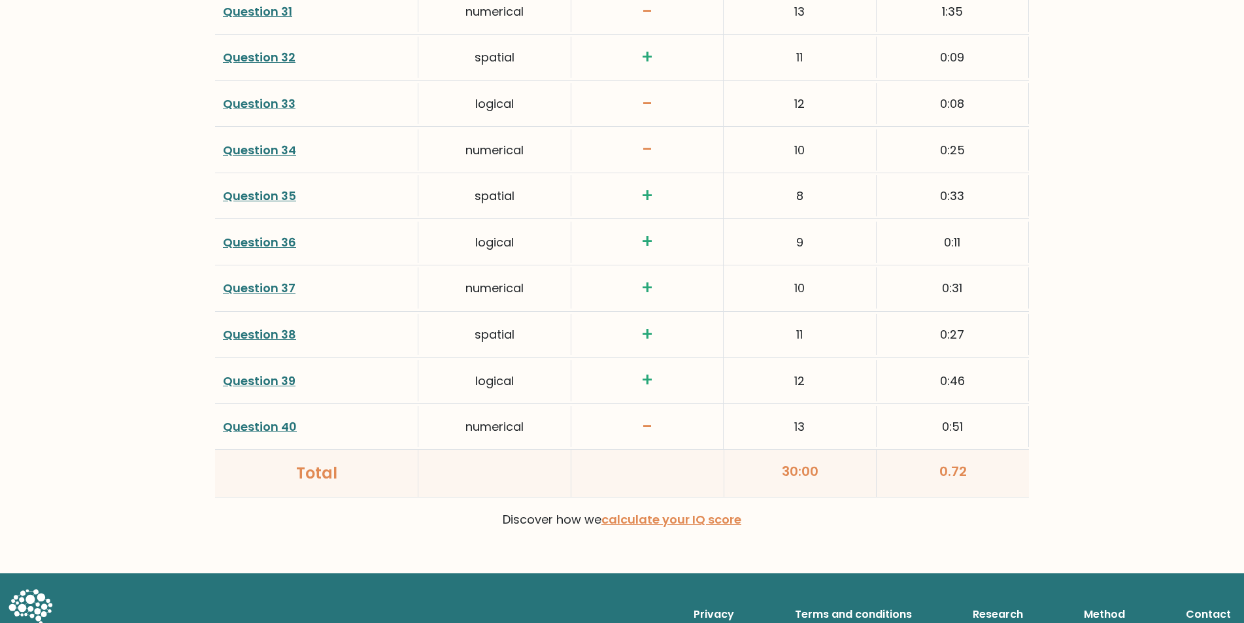
click at [240, 422] on link "Question 40" at bounding box center [260, 426] width 74 height 16
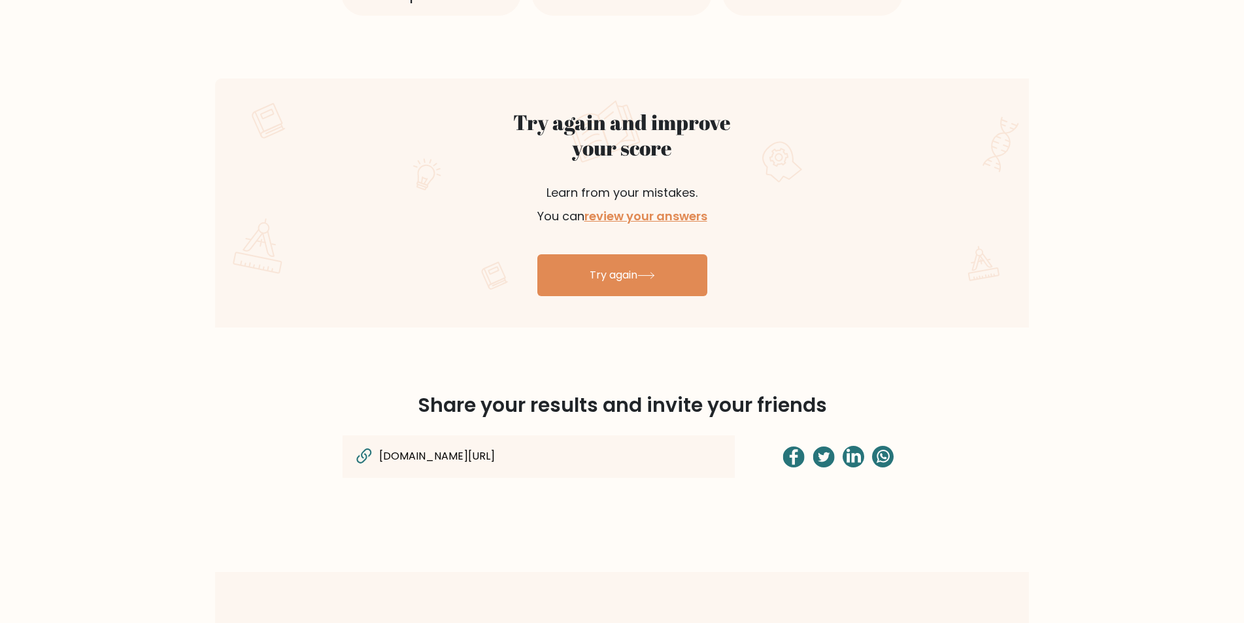
scroll to position [716, 0]
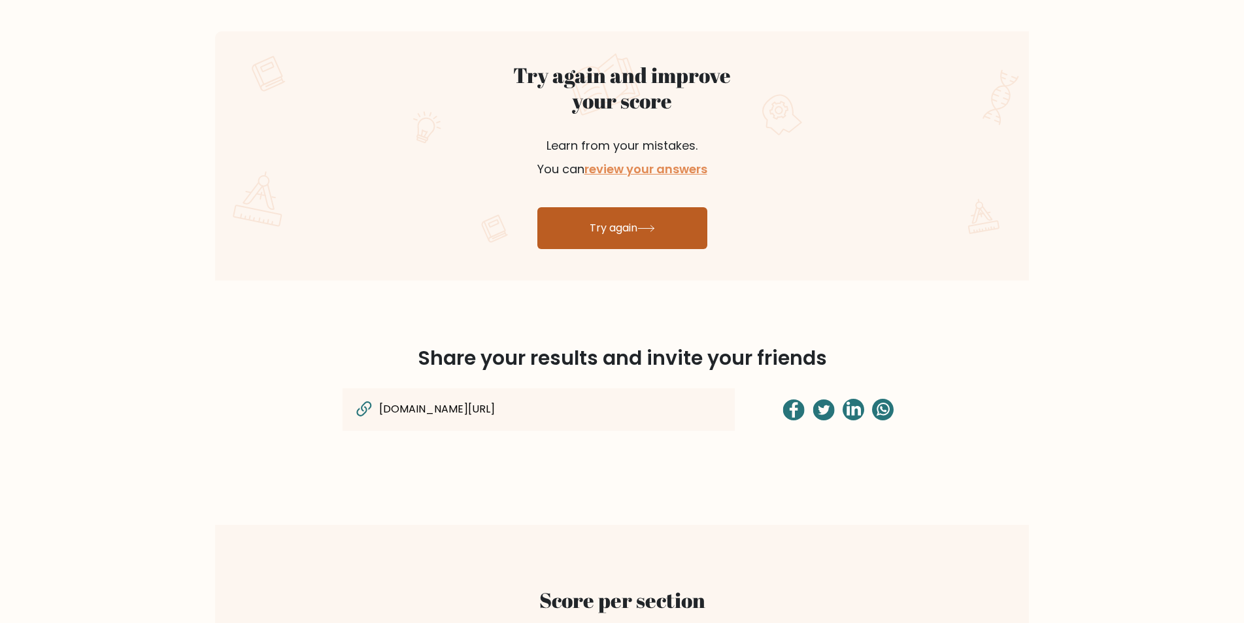
click at [606, 231] on link "Try again" at bounding box center [622, 228] width 170 height 42
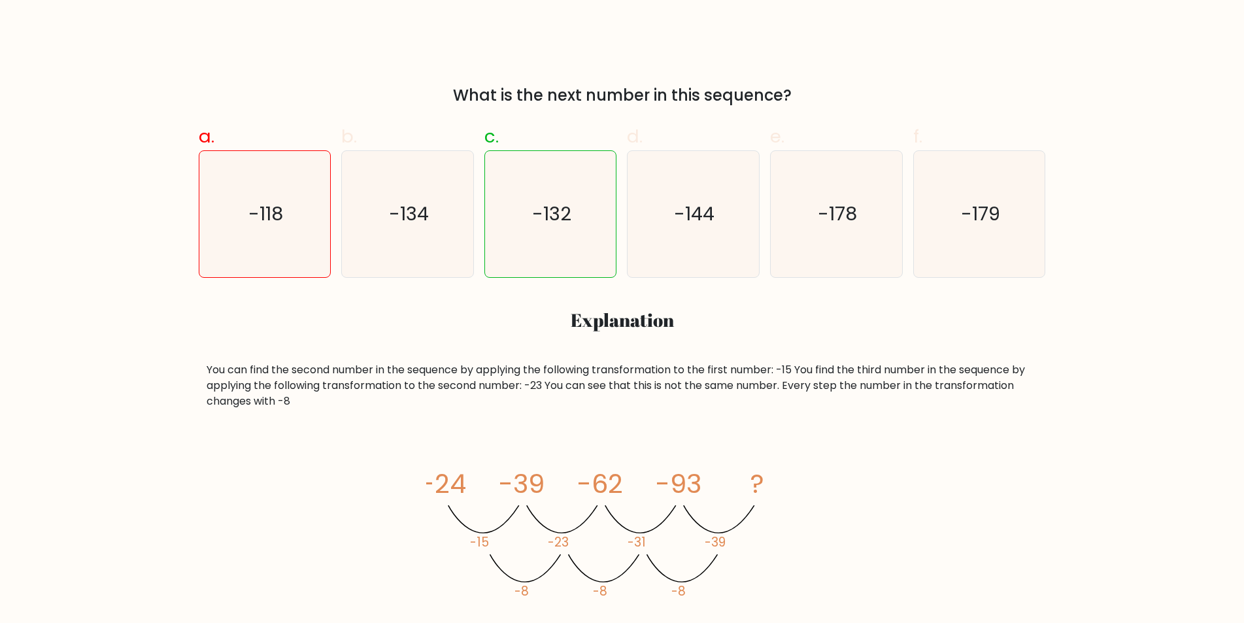
scroll to position [401, 0]
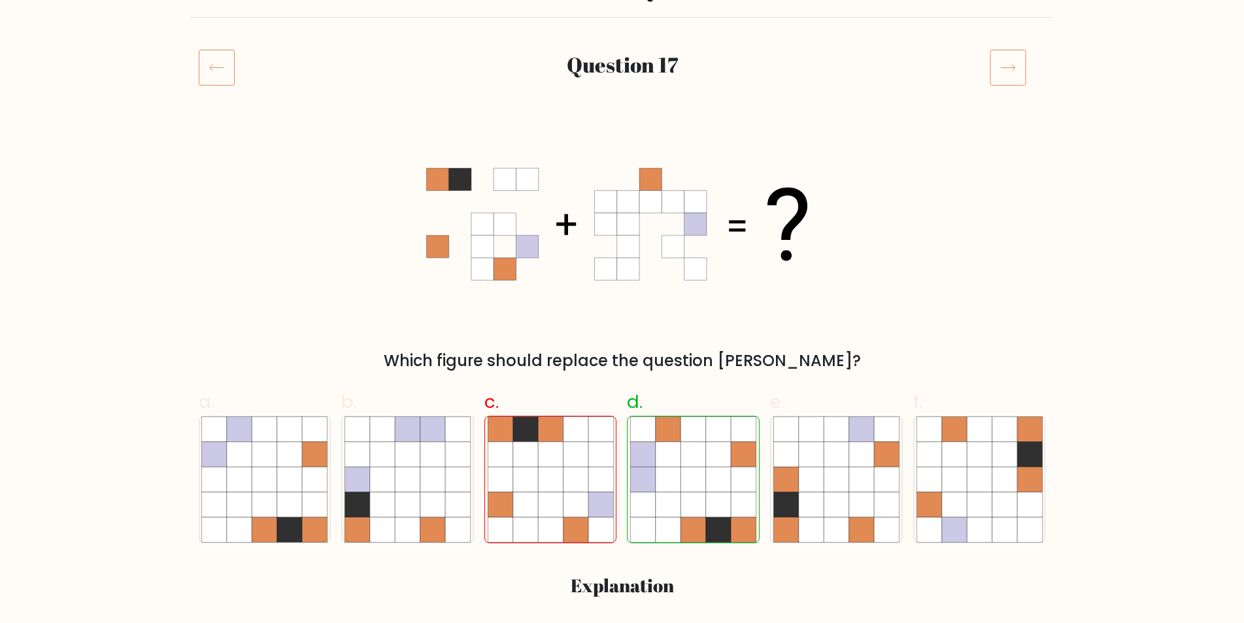
scroll to position [151, 0]
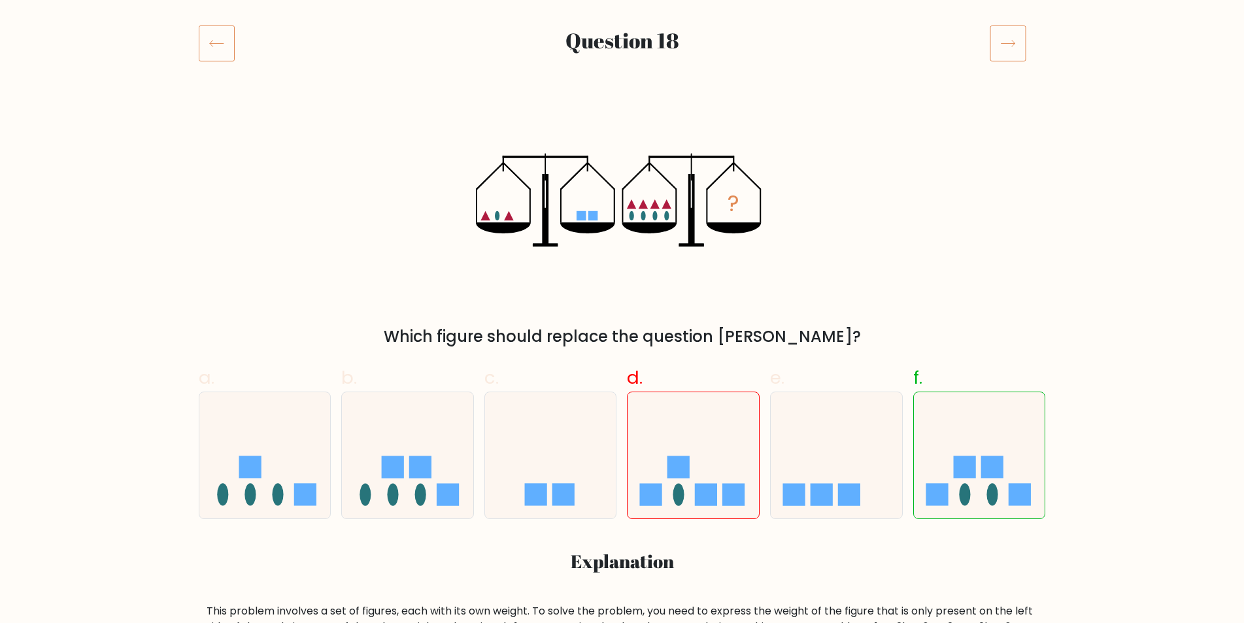
scroll to position [176, 0]
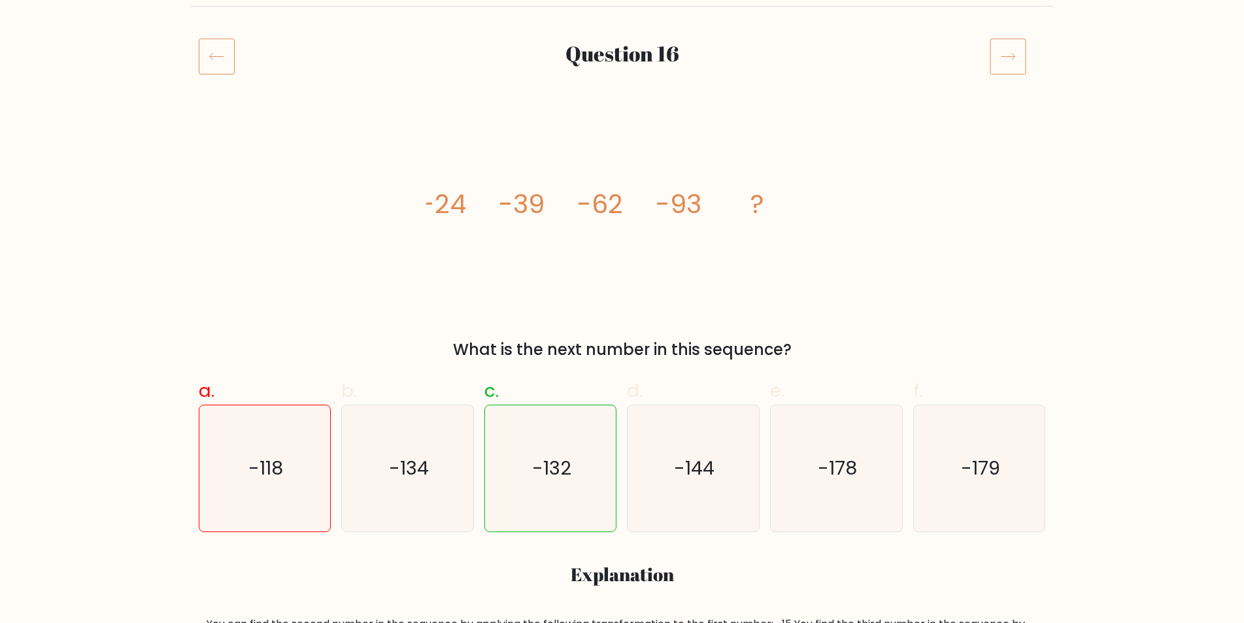
scroll to position [137, 0]
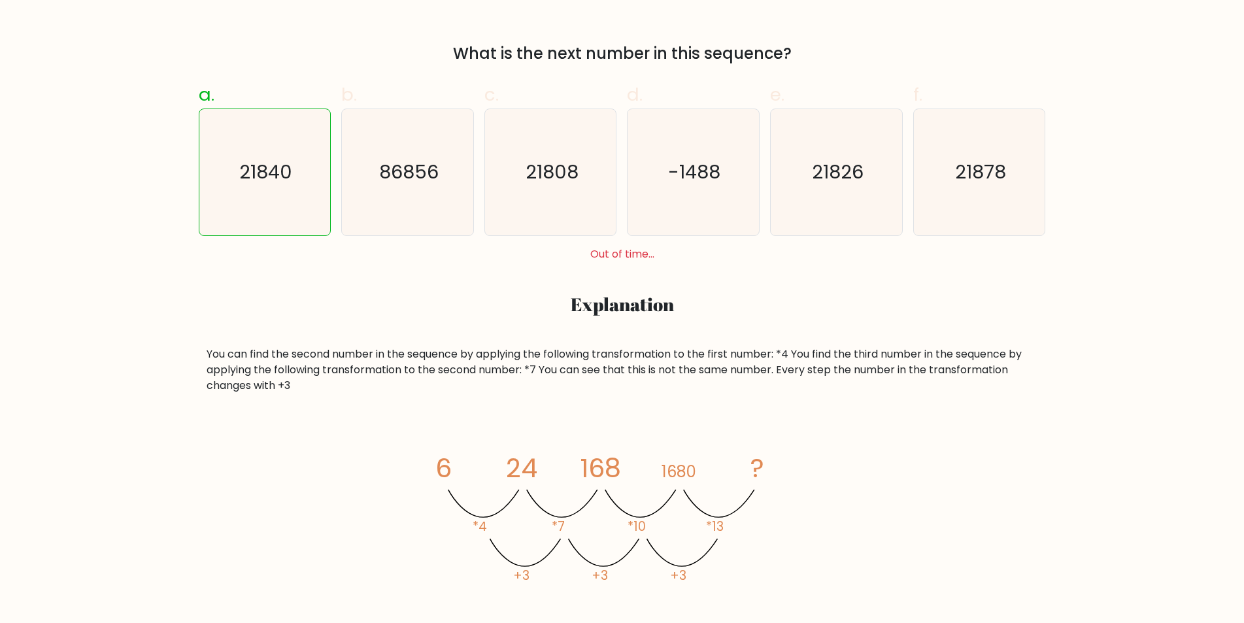
scroll to position [446, 0]
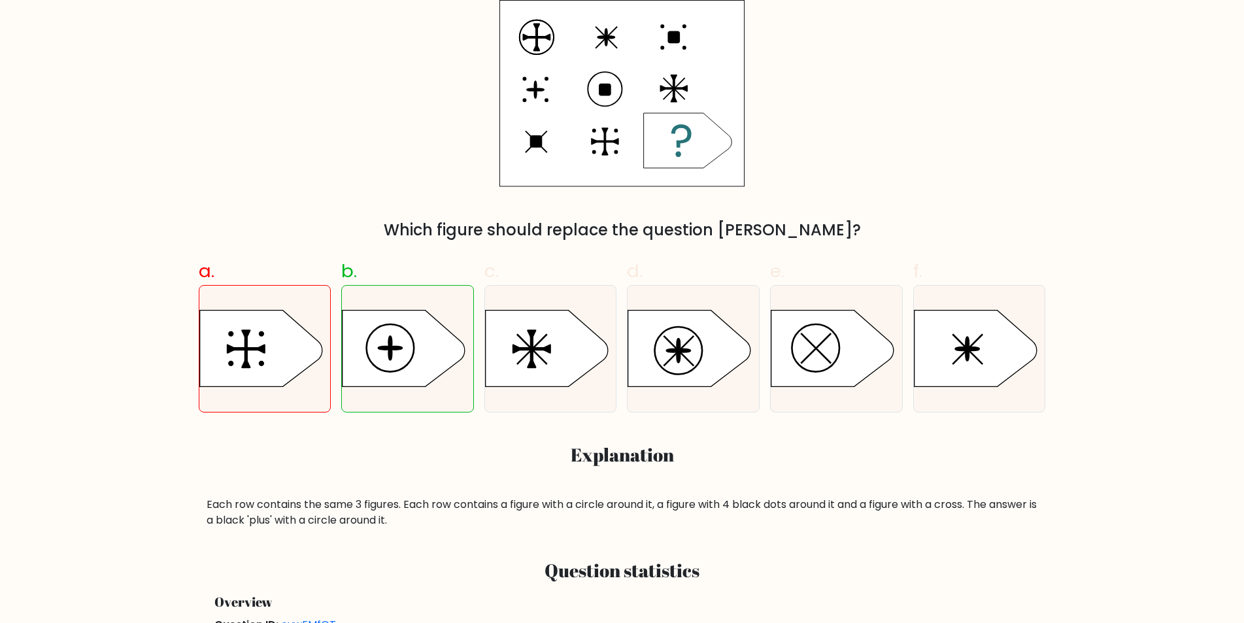
scroll to position [252, 0]
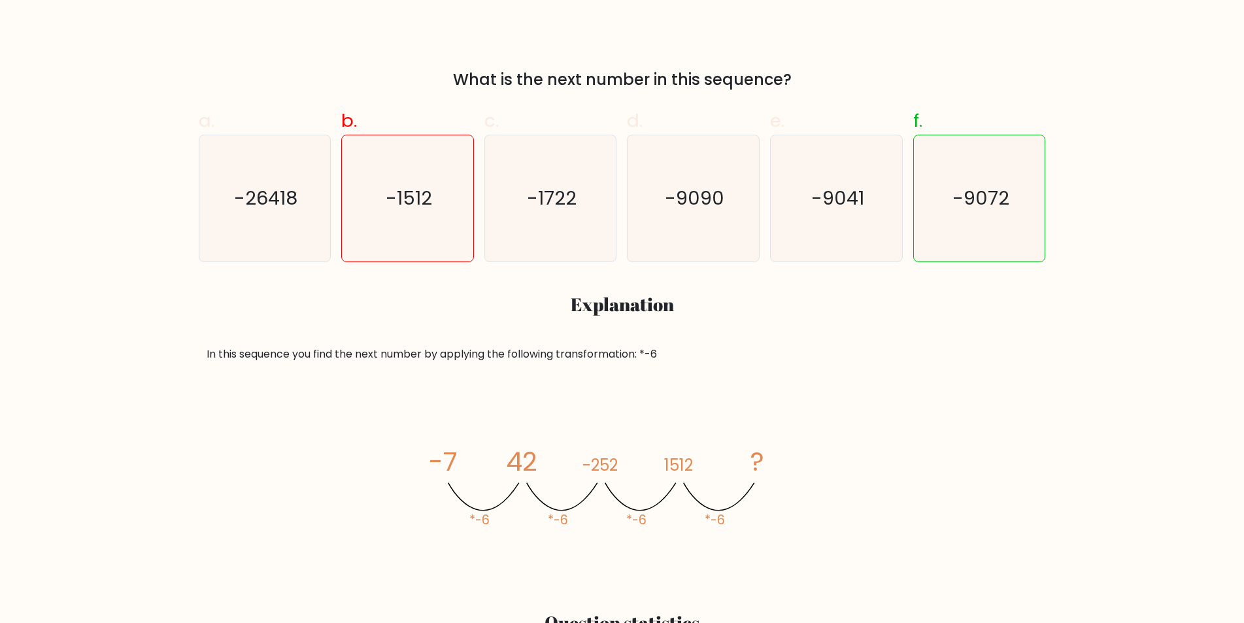
scroll to position [424, 0]
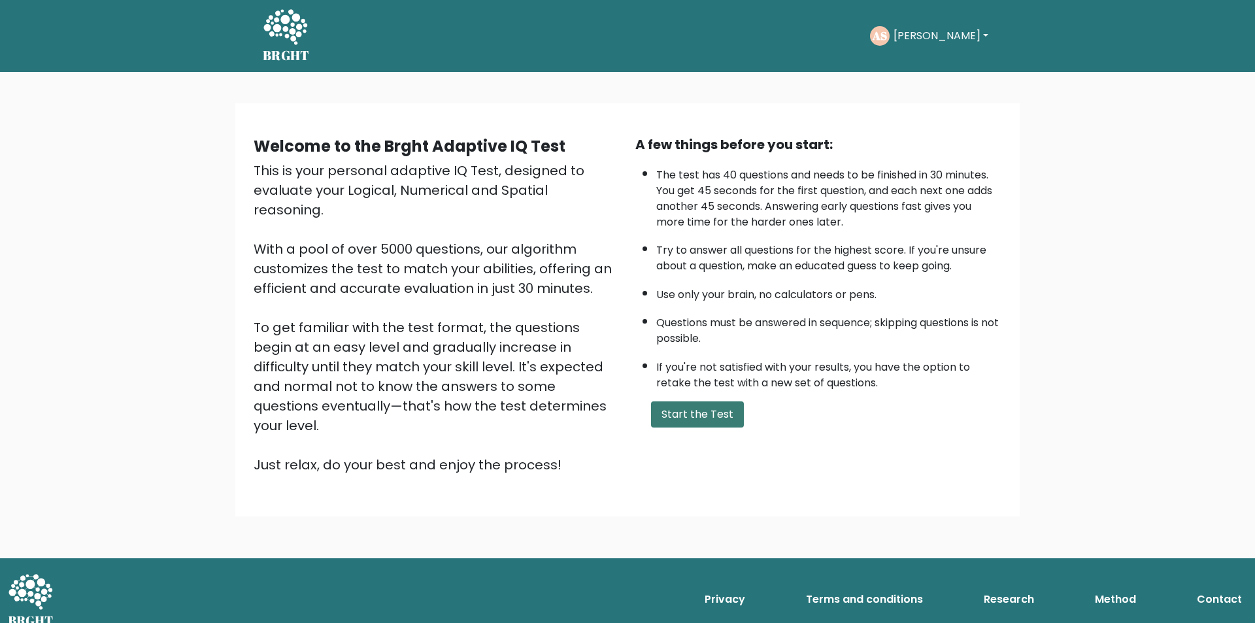
click at [679, 413] on button "Start the Test" at bounding box center [697, 414] width 93 height 26
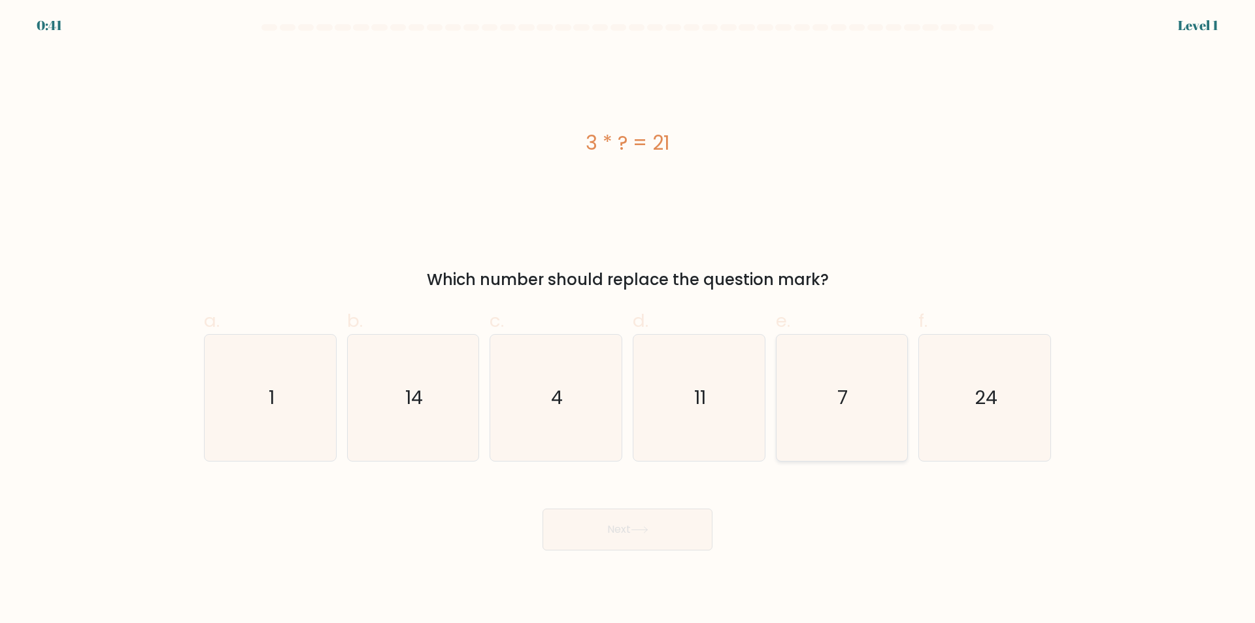
click at [839, 433] on icon "7" at bounding box center [841, 398] width 126 height 126
click at [628, 320] on input "e. 7" at bounding box center [627, 316] width 1 height 8
radio input "true"
click at [635, 533] on icon at bounding box center [640, 529] width 18 height 7
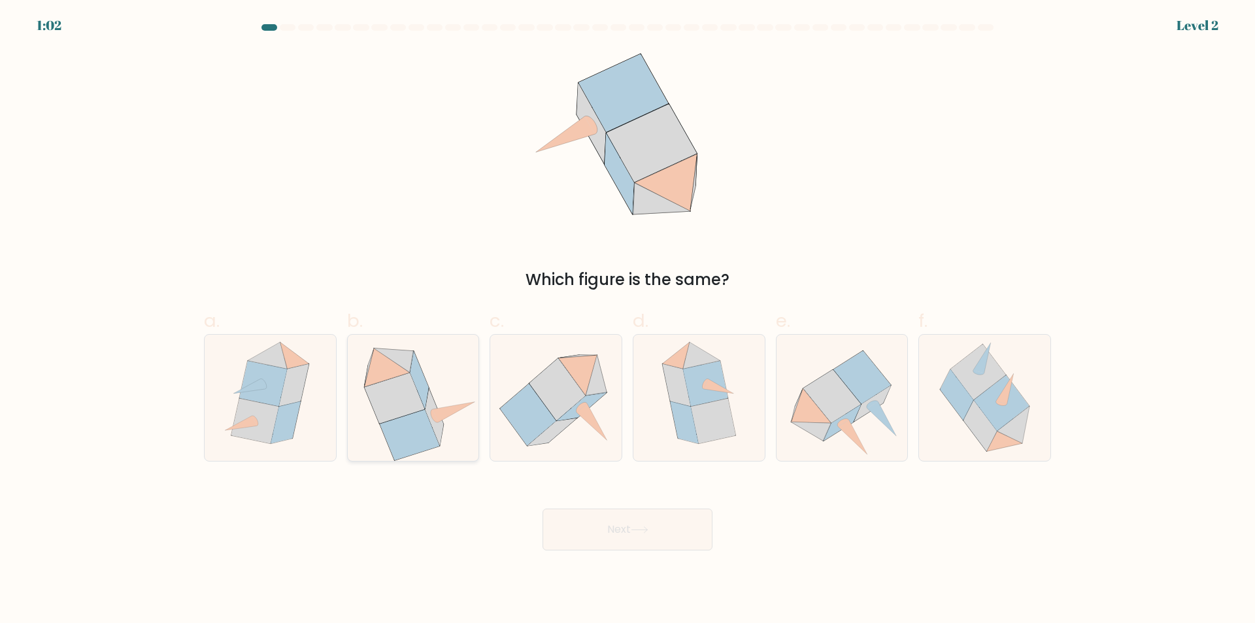
click at [462, 433] on icon at bounding box center [412, 398] width 129 height 126
click at [627, 320] on input "b." at bounding box center [627, 316] width 1 height 8
radio input "true"
click at [642, 523] on button "Next" at bounding box center [627, 529] width 170 height 42
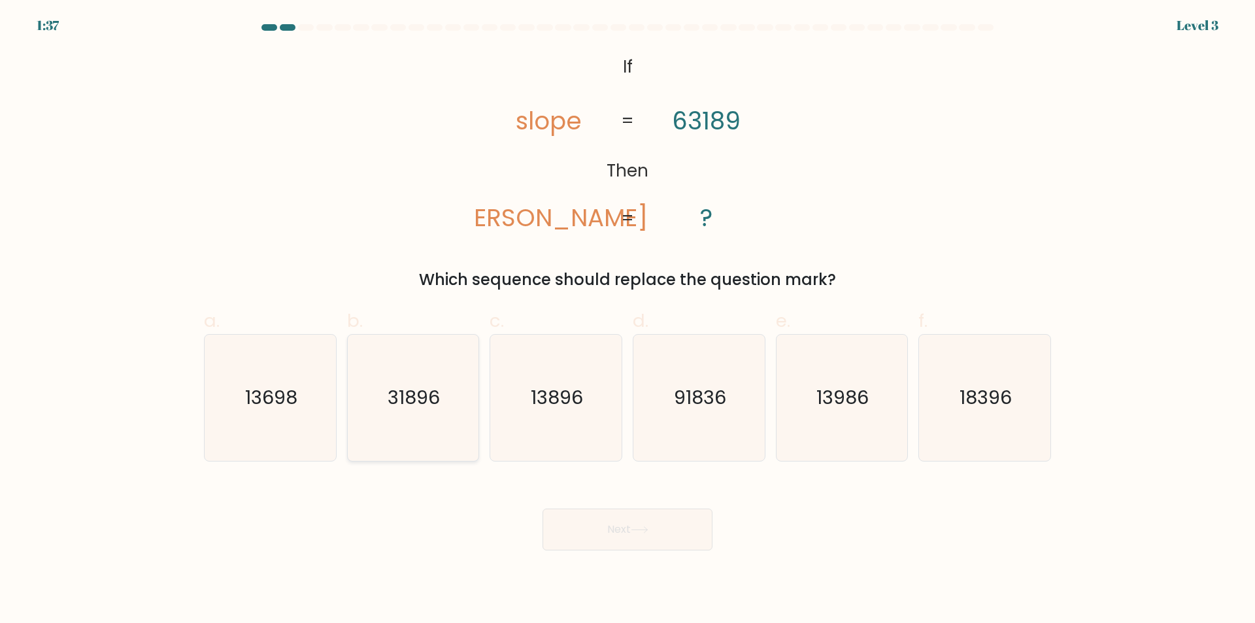
click at [416, 431] on icon "31896" at bounding box center [413, 398] width 126 height 126
click at [627, 320] on input "b. 31896" at bounding box center [627, 316] width 1 height 8
radio input "true"
click at [623, 535] on button "Next" at bounding box center [627, 529] width 170 height 42
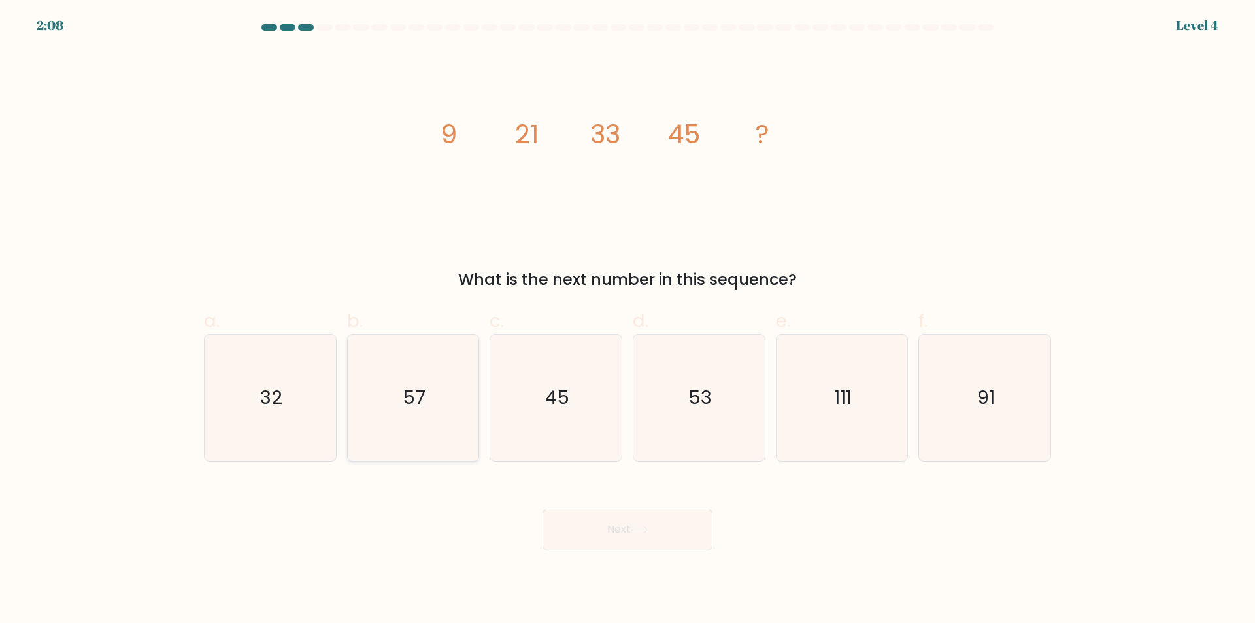
click at [425, 438] on icon "57" at bounding box center [413, 398] width 126 height 126
click at [627, 320] on input "b. 57" at bounding box center [627, 316] width 1 height 8
radio input "true"
click at [602, 529] on button "Next" at bounding box center [627, 529] width 170 height 42
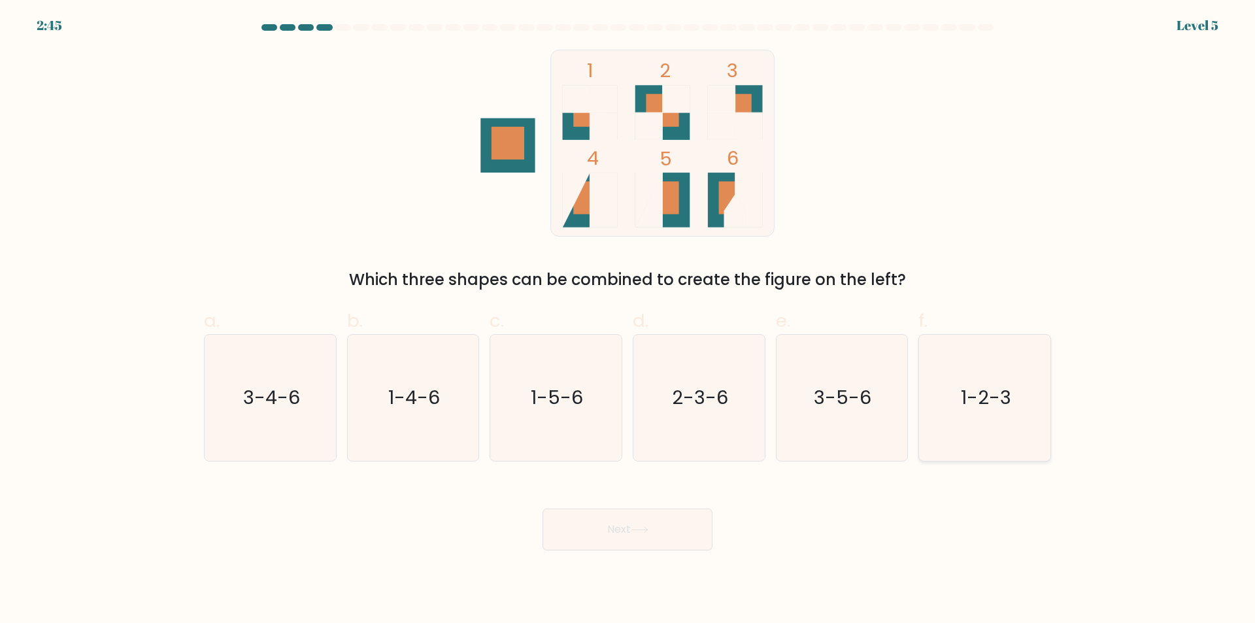
drag, startPoint x: 978, startPoint y: 440, endPoint x: 713, endPoint y: 495, distance: 270.3
click at [978, 439] on icon "1-2-3" at bounding box center [984, 398] width 126 height 126
click at [628, 320] on input "f. 1-2-3" at bounding box center [627, 316] width 1 height 8
radio input "true"
click at [618, 530] on button "Next" at bounding box center [627, 529] width 170 height 42
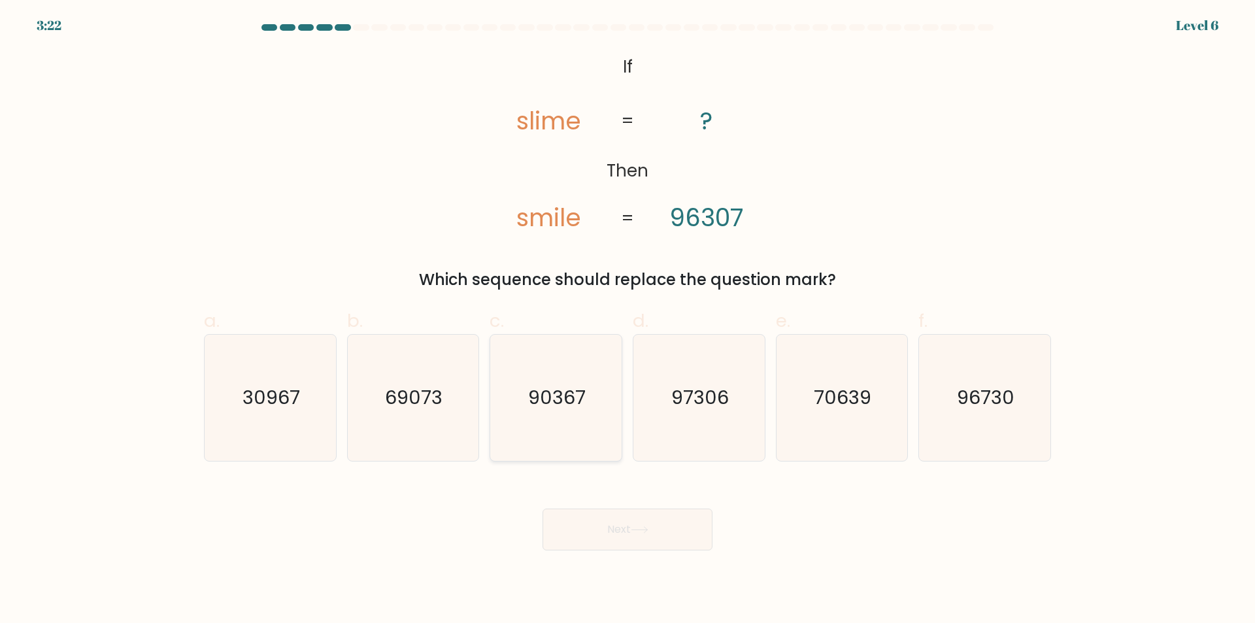
click at [544, 441] on icon "90367" at bounding box center [556, 398] width 126 height 126
click at [627, 320] on input "c. 90367" at bounding box center [627, 316] width 1 height 8
radio input "true"
click at [605, 528] on button "Next" at bounding box center [627, 529] width 170 height 42
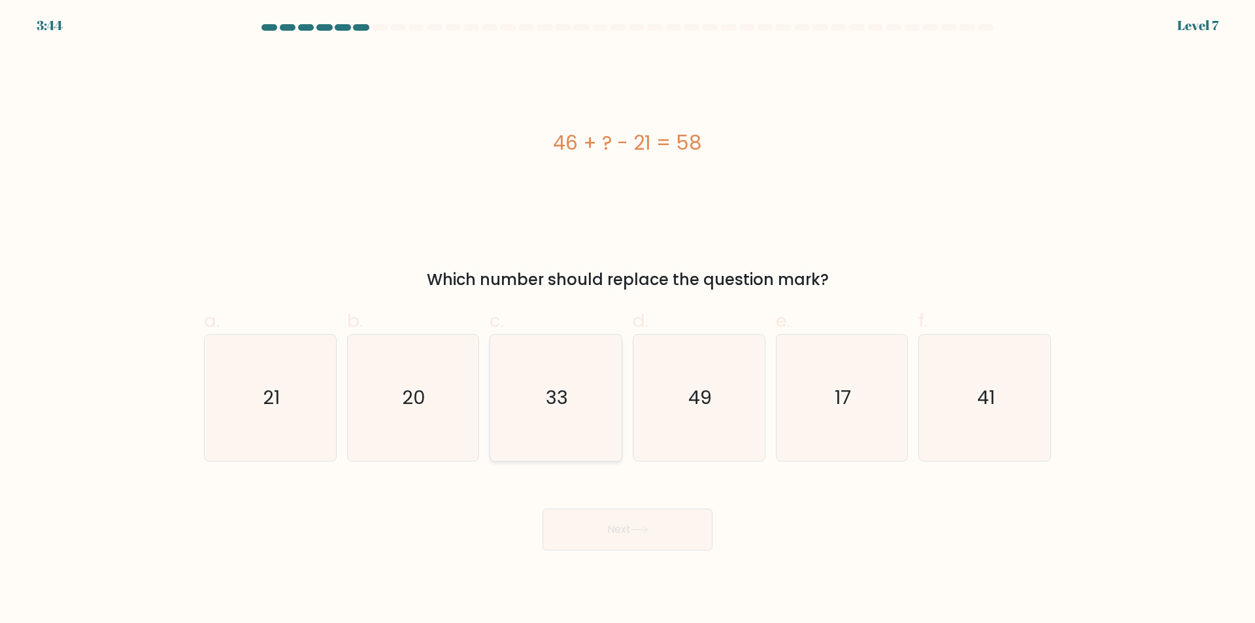
click at [529, 446] on icon "33" at bounding box center [556, 398] width 126 height 126
click at [627, 320] on input "c. 33" at bounding box center [627, 316] width 1 height 8
radio input "true"
click at [614, 536] on button "Next" at bounding box center [627, 529] width 170 height 42
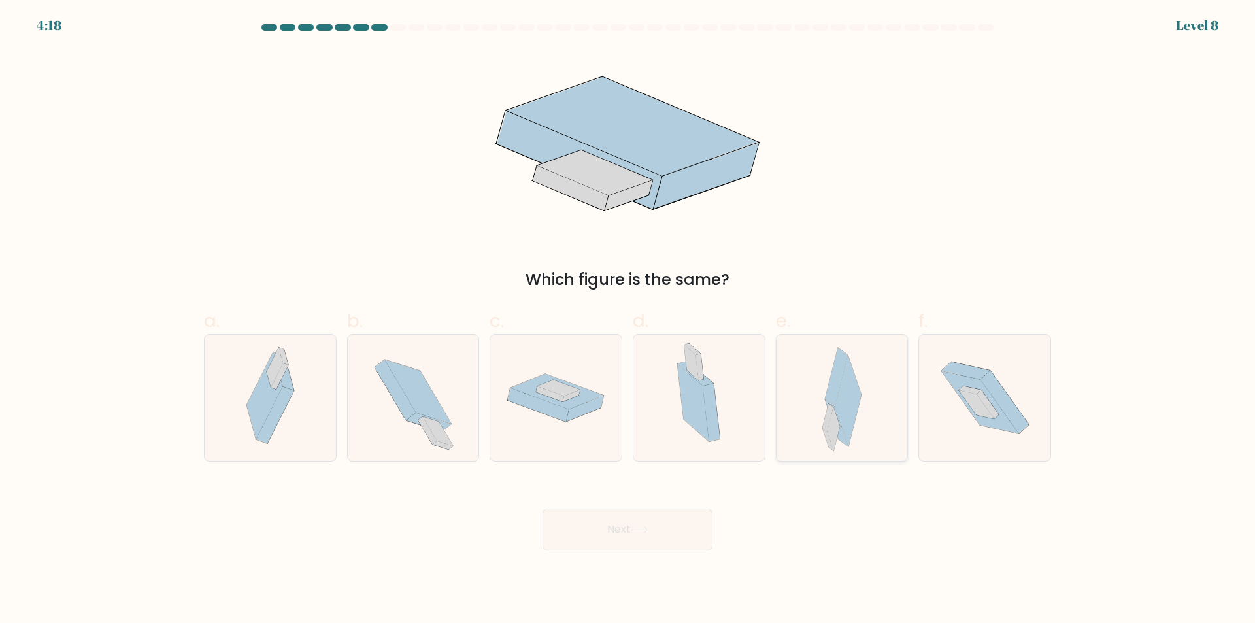
click at [848, 416] on icon at bounding box center [847, 400] width 27 height 91
click at [628, 320] on input "e." at bounding box center [627, 316] width 1 height 8
radio input "true"
click at [670, 531] on button "Next" at bounding box center [627, 529] width 170 height 42
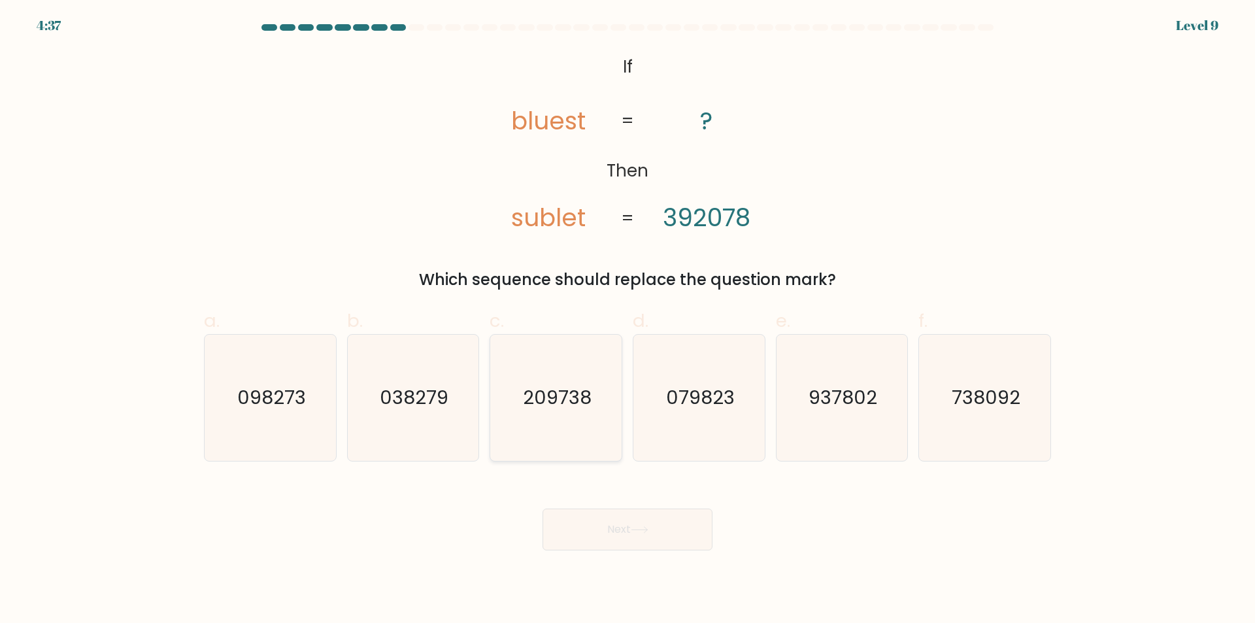
click at [574, 443] on icon "209738" at bounding box center [556, 398] width 126 height 126
click at [627, 320] on input "c. 209738" at bounding box center [627, 316] width 1 height 8
radio input "true"
click at [622, 525] on button "Next" at bounding box center [627, 529] width 170 height 42
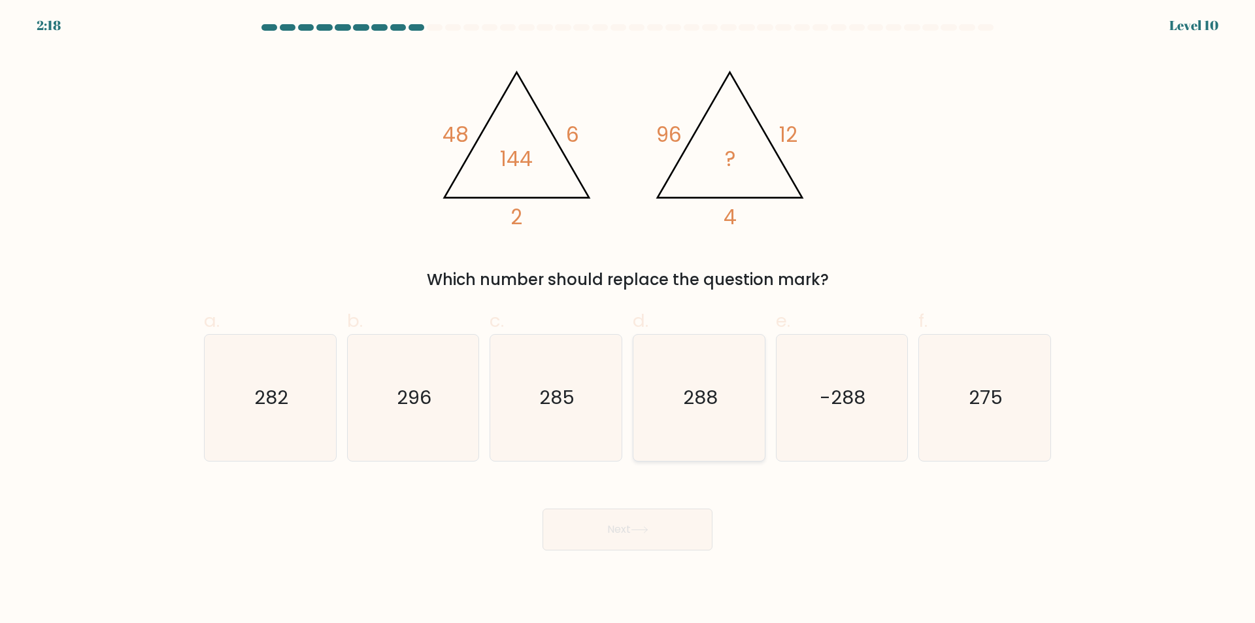
click at [695, 433] on icon "288" at bounding box center [699, 398] width 126 height 126
click at [628, 320] on input "d. 288" at bounding box center [627, 316] width 1 height 8
radio input "true"
click at [653, 536] on button "Next" at bounding box center [627, 529] width 170 height 42
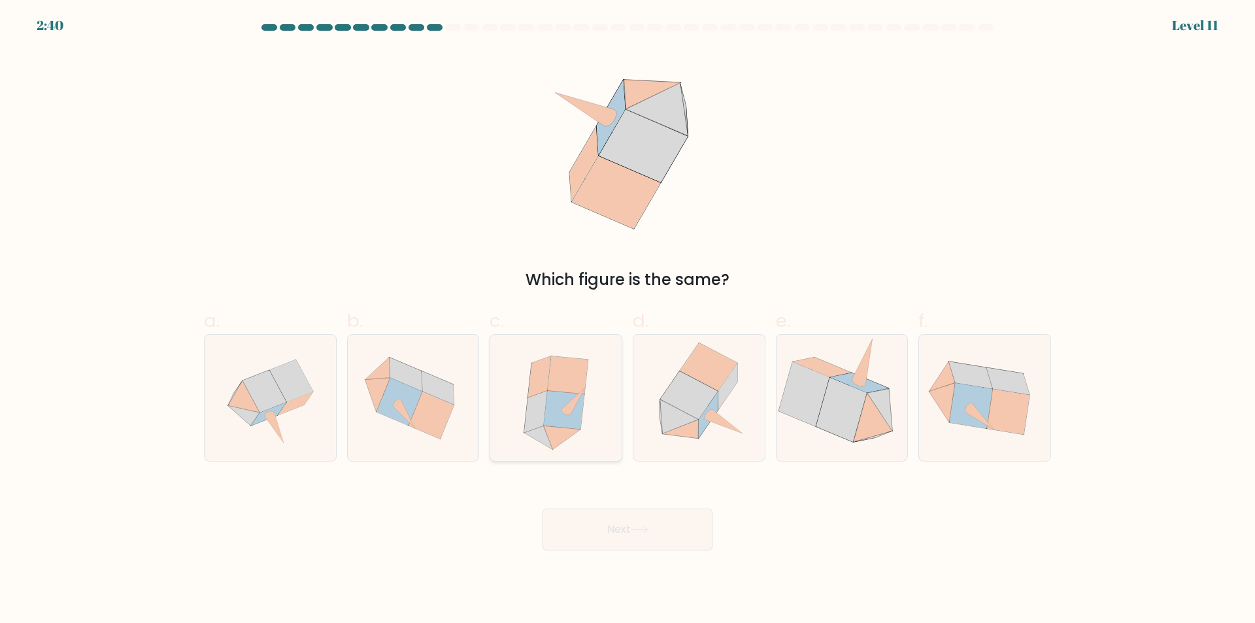
click at [592, 443] on icon at bounding box center [556, 398] width 112 height 126
click at [627, 320] on input "c." at bounding box center [627, 316] width 1 height 8
radio input "true"
click at [636, 527] on icon at bounding box center [640, 529] width 18 height 7
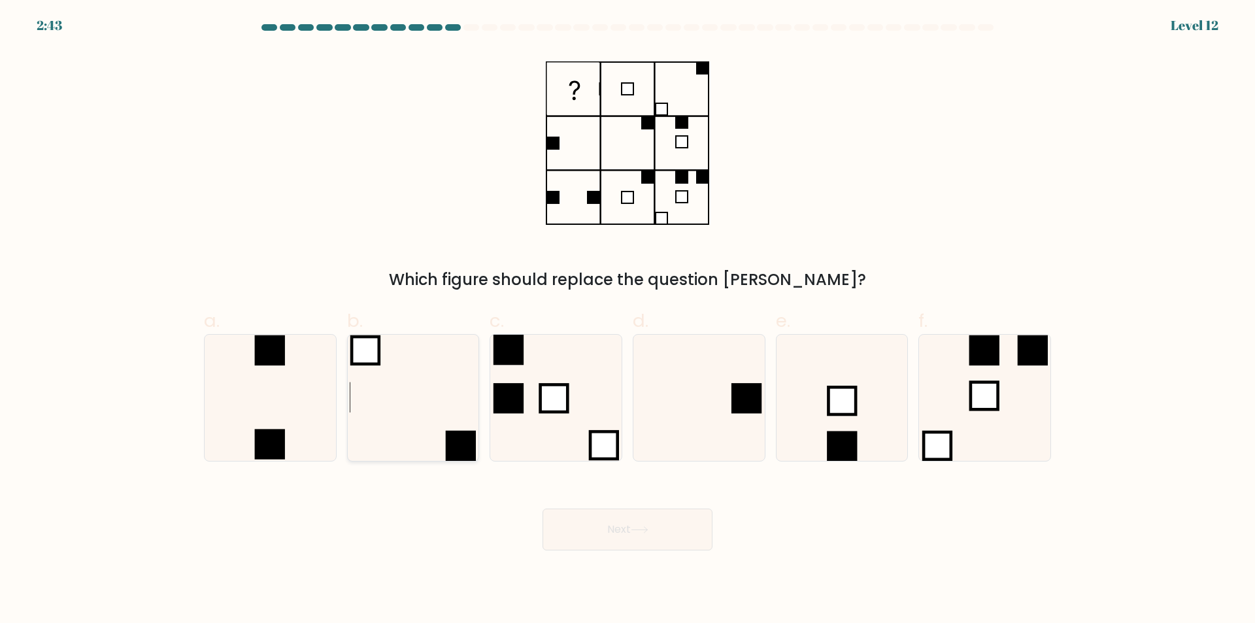
click at [402, 432] on icon at bounding box center [413, 398] width 126 height 126
click at [627, 320] on input "b." at bounding box center [627, 316] width 1 height 8
radio input "true"
click at [631, 531] on button "Next" at bounding box center [627, 529] width 170 height 42
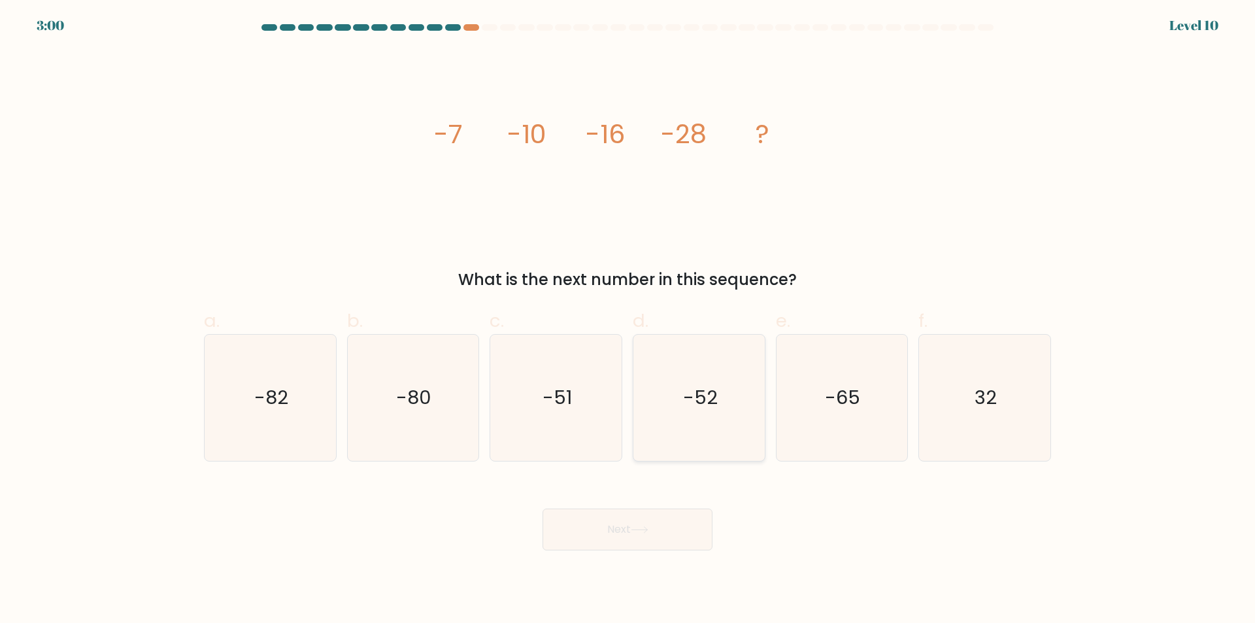
click at [702, 446] on icon "-52" at bounding box center [699, 398] width 126 height 126
click at [628, 320] on input "d. -52" at bounding box center [627, 316] width 1 height 8
radio input "true"
click at [648, 530] on icon at bounding box center [640, 529] width 18 height 7
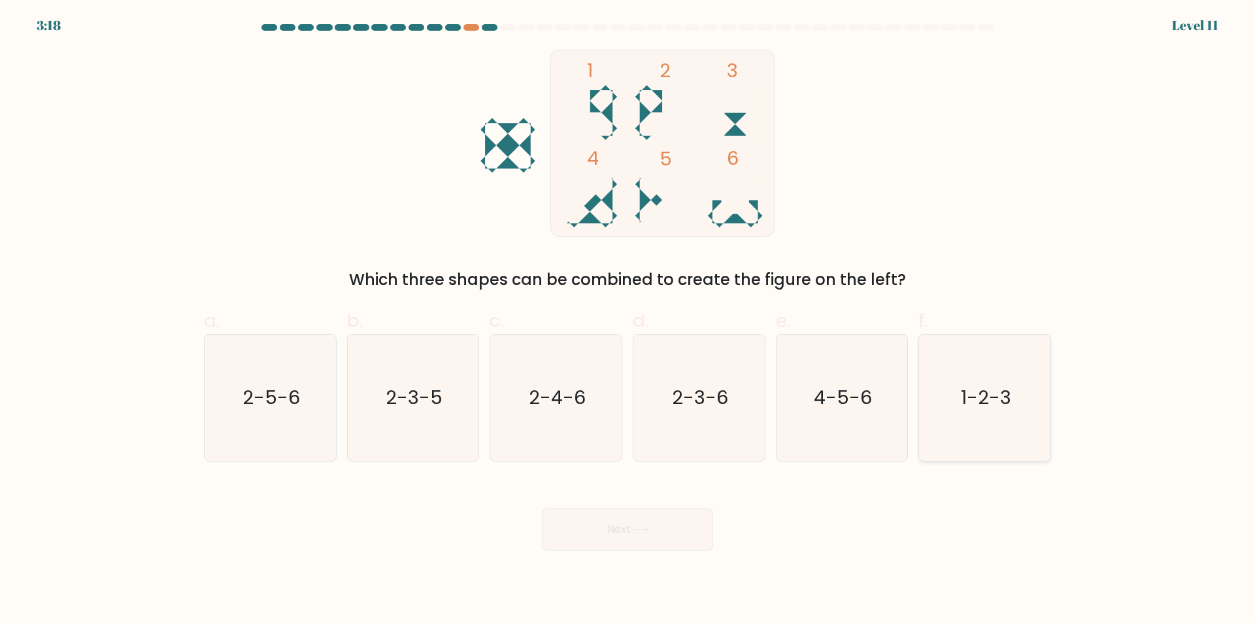
click at [1005, 428] on icon "1-2-3" at bounding box center [984, 398] width 126 height 126
click at [628, 320] on input "f. 1-2-3" at bounding box center [627, 316] width 1 height 8
radio input "true"
click at [643, 528] on icon at bounding box center [640, 529] width 18 height 7
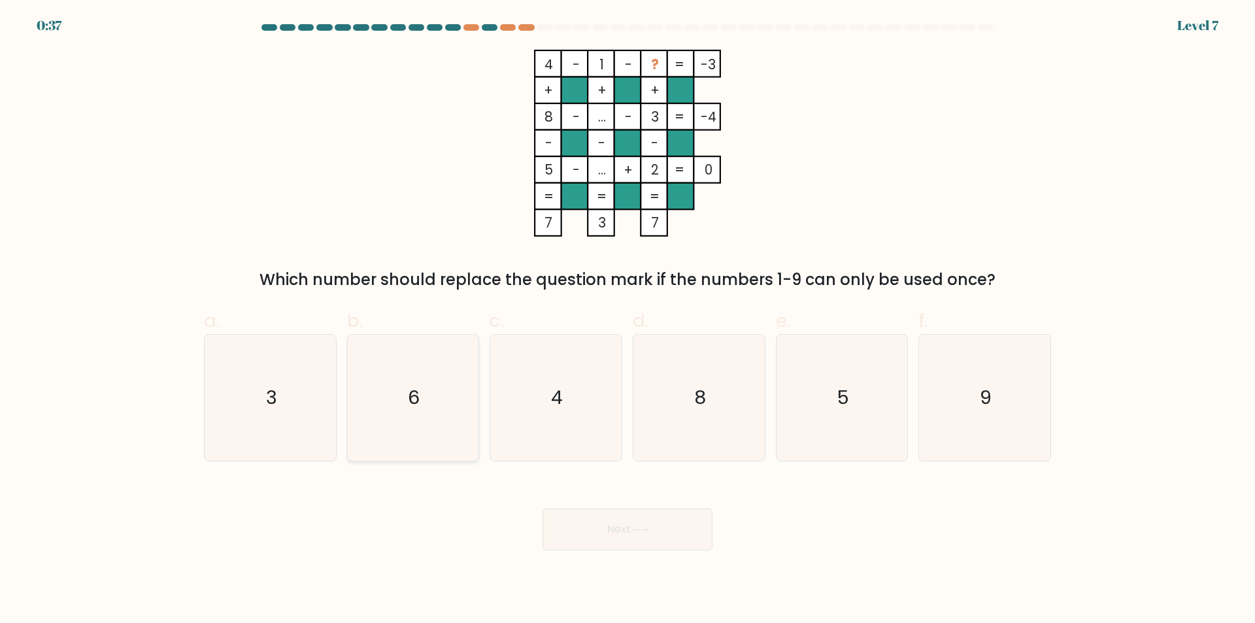
click at [441, 438] on icon "6" at bounding box center [413, 398] width 126 height 126
click at [627, 320] on input "b. 6" at bounding box center [627, 316] width 1 height 8
radio input "true"
click at [637, 528] on icon at bounding box center [640, 529] width 18 height 7
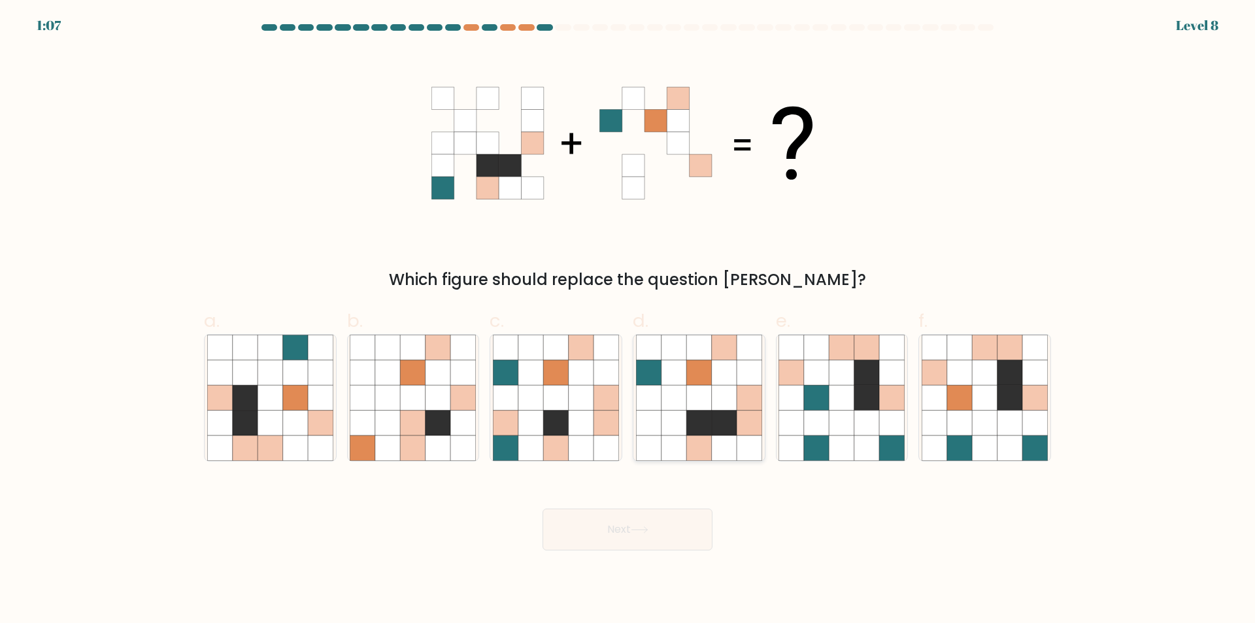
click at [750, 372] on icon at bounding box center [748, 372] width 25 height 25
click at [628, 320] on input "d." at bounding box center [627, 316] width 1 height 8
radio input "true"
click at [670, 536] on button "Next" at bounding box center [627, 529] width 170 height 42
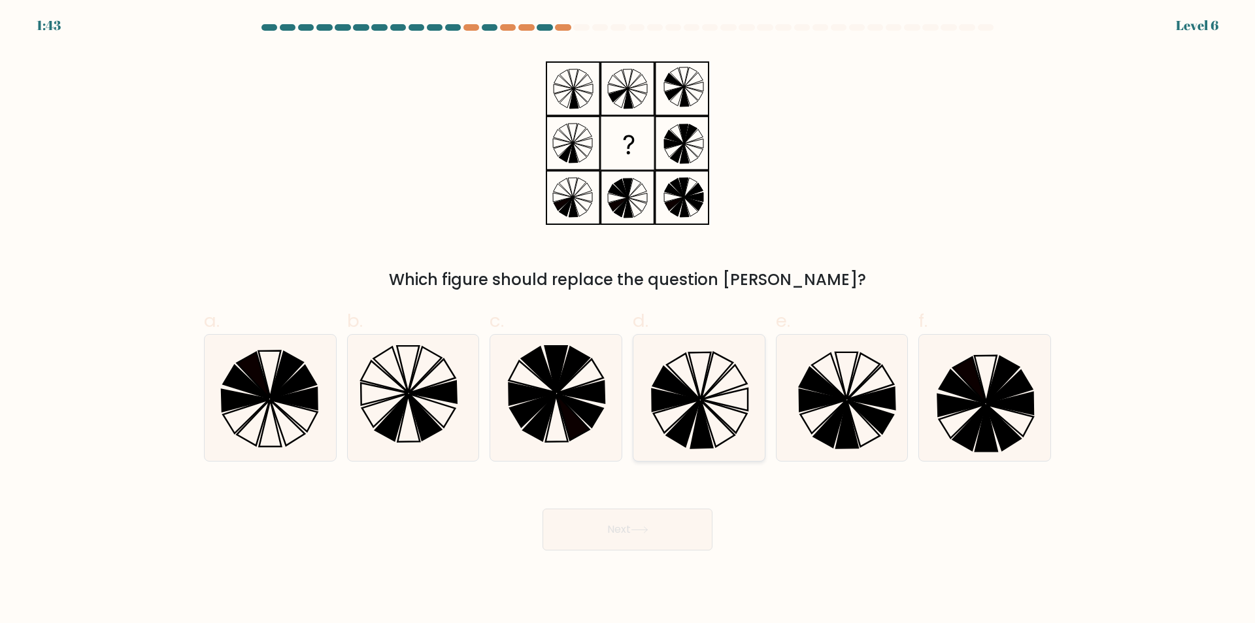
click at [735, 425] on icon at bounding box center [699, 398] width 126 height 126
click at [628, 320] on input "d." at bounding box center [627, 316] width 1 height 8
radio input "true"
click at [666, 523] on button "Next" at bounding box center [627, 529] width 170 height 42
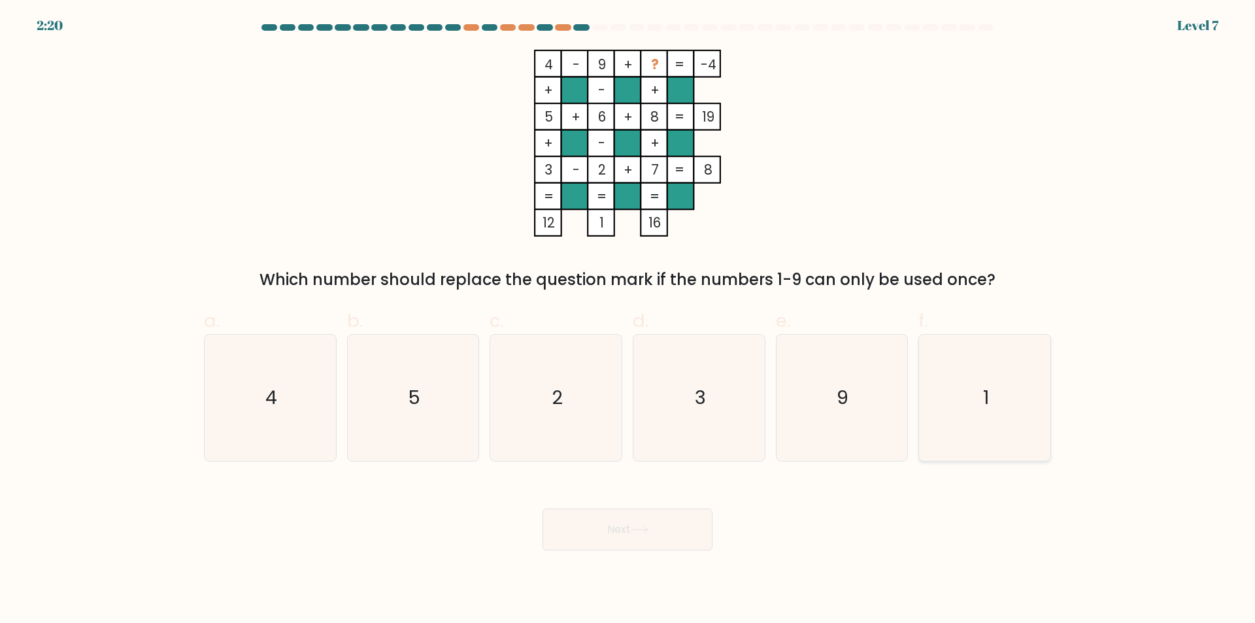
click at [978, 429] on icon "1" at bounding box center [984, 398] width 126 height 126
click at [628, 320] on input "f. 1" at bounding box center [627, 316] width 1 height 8
radio input "true"
click at [664, 534] on button "Next" at bounding box center [627, 529] width 170 height 42
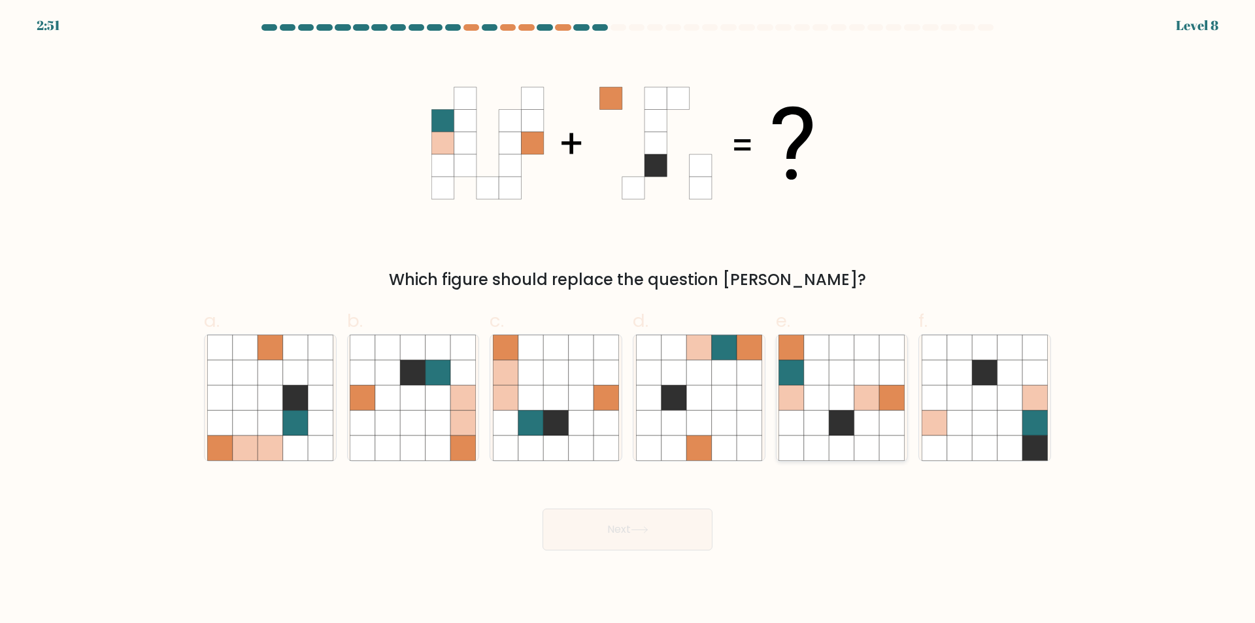
click at [809, 452] on icon at bounding box center [816, 447] width 25 height 25
click at [628, 320] on input "e." at bounding box center [627, 316] width 1 height 8
radio input "true"
click at [653, 531] on button "Next" at bounding box center [627, 529] width 170 height 42
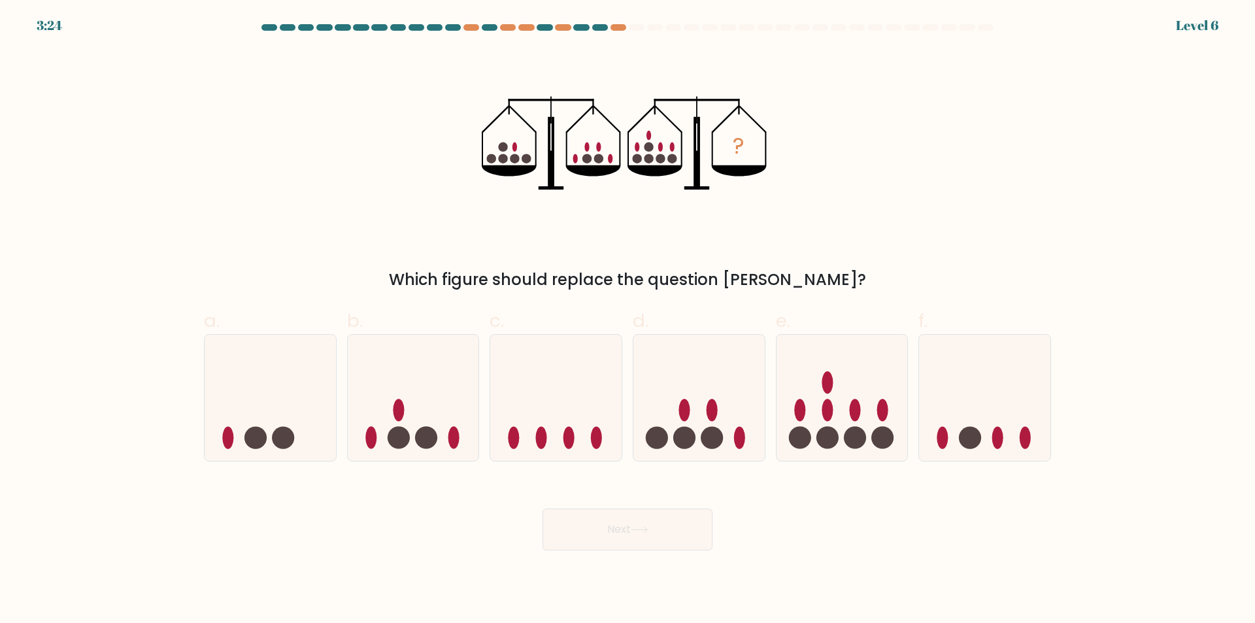
drag, startPoint x: 859, startPoint y: 455, endPoint x: 840, endPoint y: 465, distance: 21.6
click at [858, 457] on div at bounding box center [842, 397] width 133 height 127
click at [628, 320] on input "e." at bounding box center [627, 316] width 1 height 8
radio input "true"
click at [663, 535] on button "Next" at bounding box center [627, 529] width 170 height 42
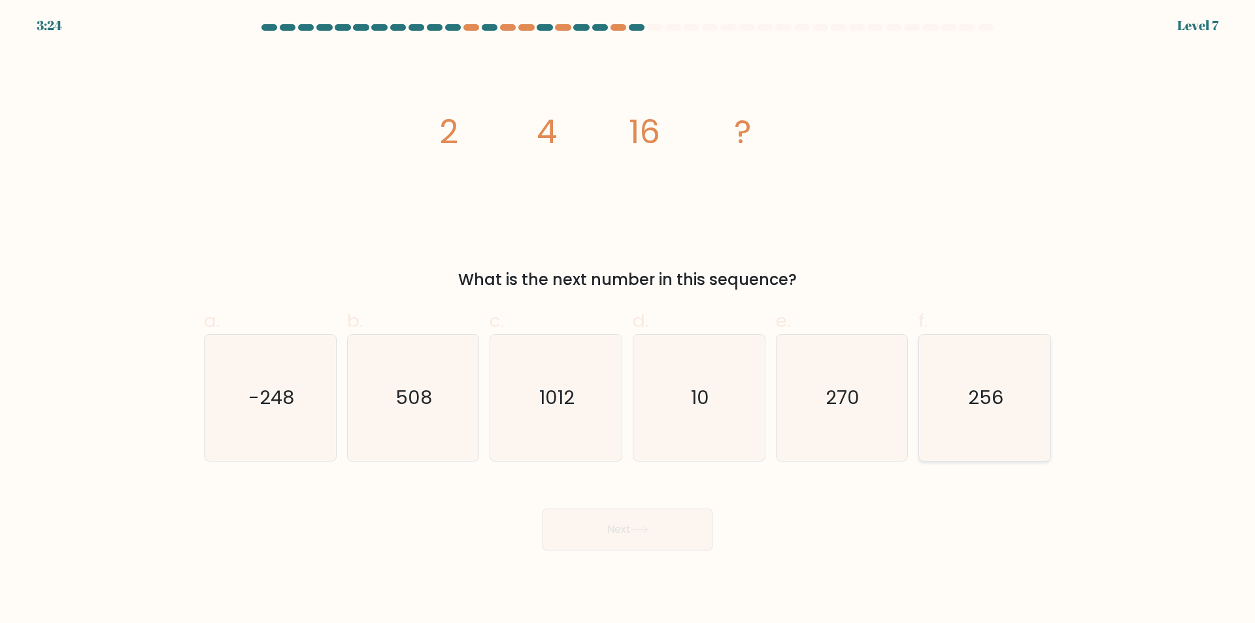
click at [1026, 452] on icon "256" at bounding box center [984, 398] width 126 height 126
click at [628, 320] on input "f. 256" at bounding box center [627, 316] width 1 height 8
radio input "true"
click at [676, 533] on button "Next" at bounding box center [627, 529] width 170 height 42
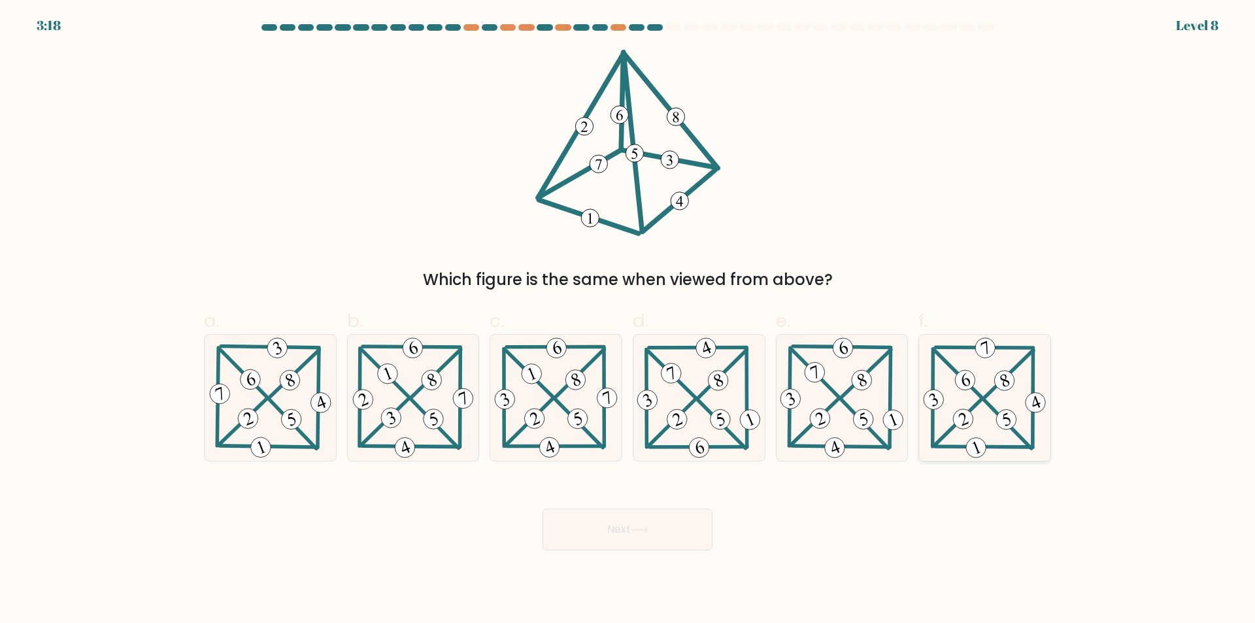
click at [1001, 433] on icon at bounding box center [984, 398] width 128 height 126
click at [628, 320] on input "f." at bounding box center [627, 316] width 1 height 8
radio input "true"
click at [665, 535] on button "Next" at bounding box center [627, 529] width 170 height 42
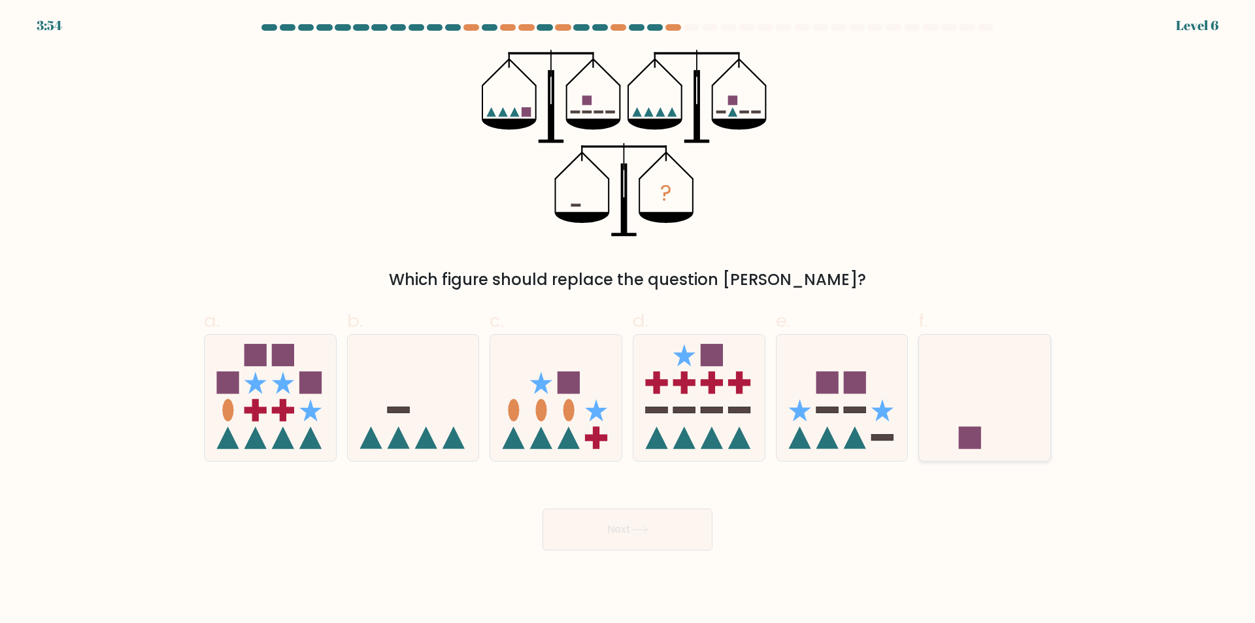
click at [982, 448] on icon at bounding box center [984, 398] width 131 height 108
click at [628, 320] on input "f." at bounding box center [627, 316] width 1 height 8
radio input "true"
click at [633, 525] on button "Next" at bounding box center [627, 529] width 170 height 42
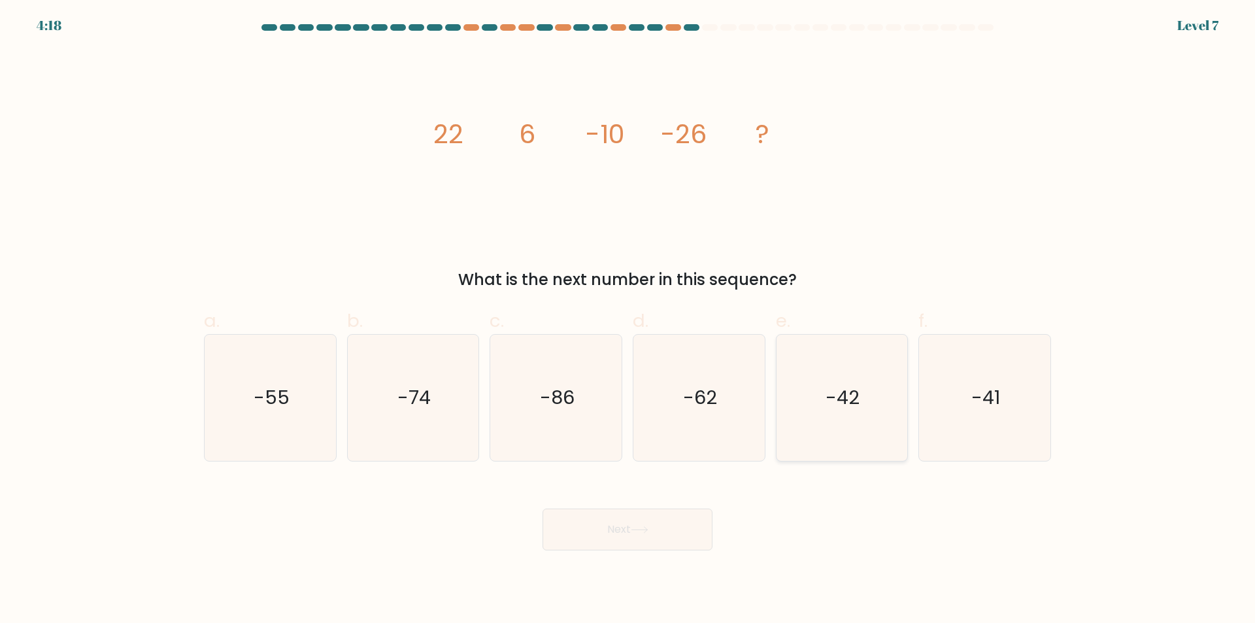
click at [843, 428] on icon "-42" at bounding box center [841, 398] width 126 height 126
click at [628, 320] on input "e. -42" at bounding box center [627, 316] width 1 height 8
radio input "true"
click at [663, 535] on button "Next" at bounding box center [627, 529] width 170 height 42
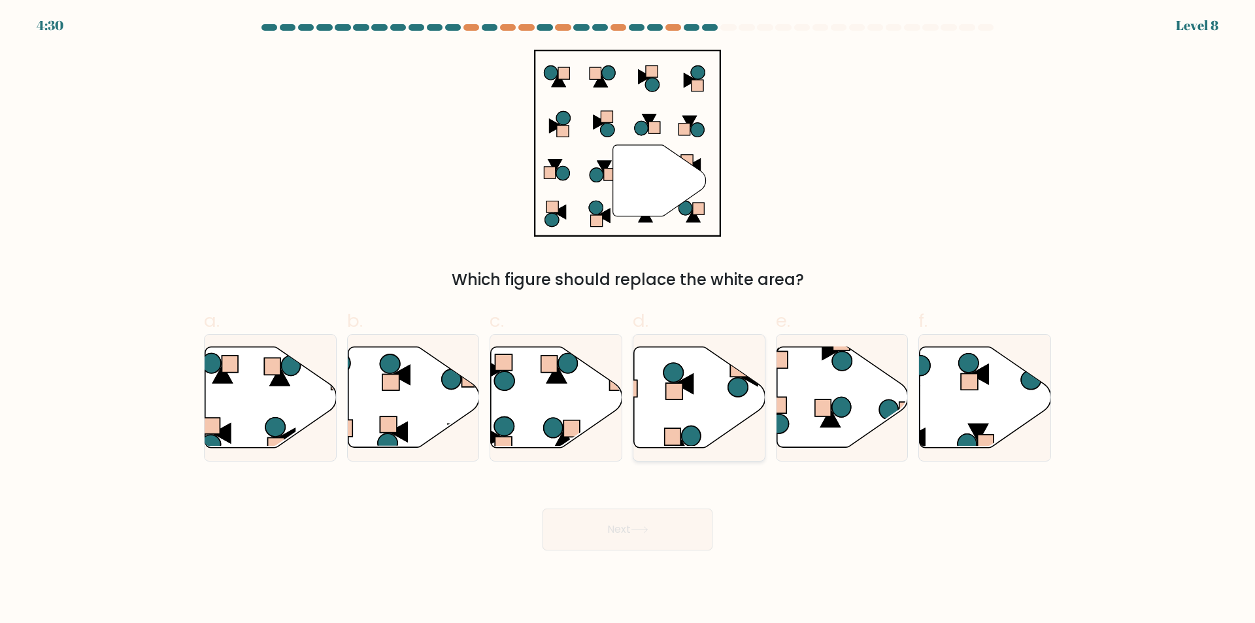
click at [668, 412] on icon at bounding box center [699, 397] width 131 height 101
click at [628, 320] on input "d." at bounding box center [627, 316] width 1 height 8
radio input "true"
click at [644, 535] on button "Next" at bounding box center [627, 529] width 170 height 42
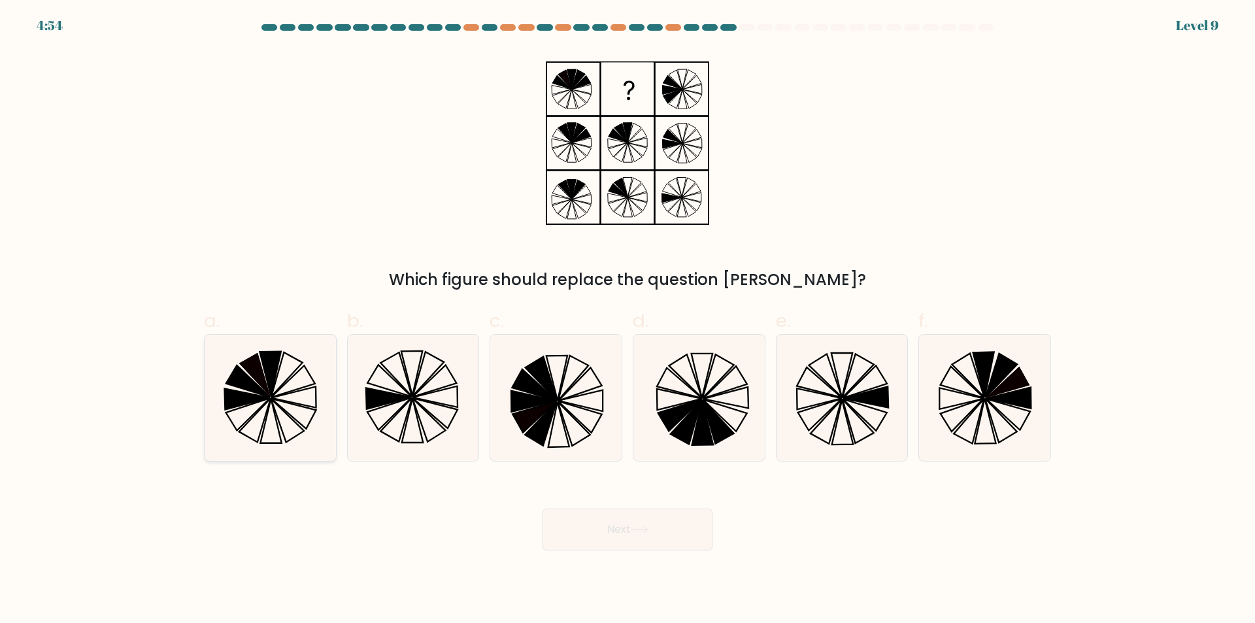
click at [303, 420] on icon at bounding box center [270, 398] width 126 height 126
click at [627, 320] on input "a." at bounding box center [627, 316] width 1 height 8
radio input "true"
click at [648, 529] on icon at bounding box center [640, 529] width 18 height 7
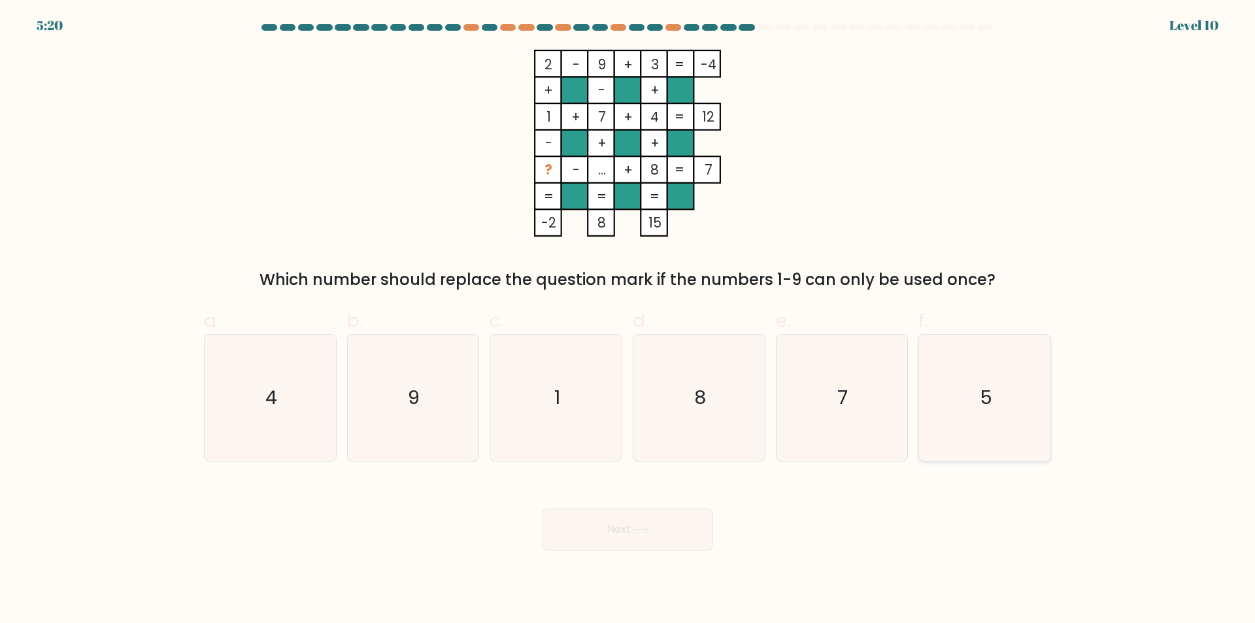
click at [979, 429] on icon "5" at bounding box center [984, 398] width 126 height 126
click at [628, 320] on input "f. 5" at bounding box center [627, 316] width 1 height 8
radio input "true"
click at [639, 535] on button "Next" at bounding box center [627, 529] width 170 height 42
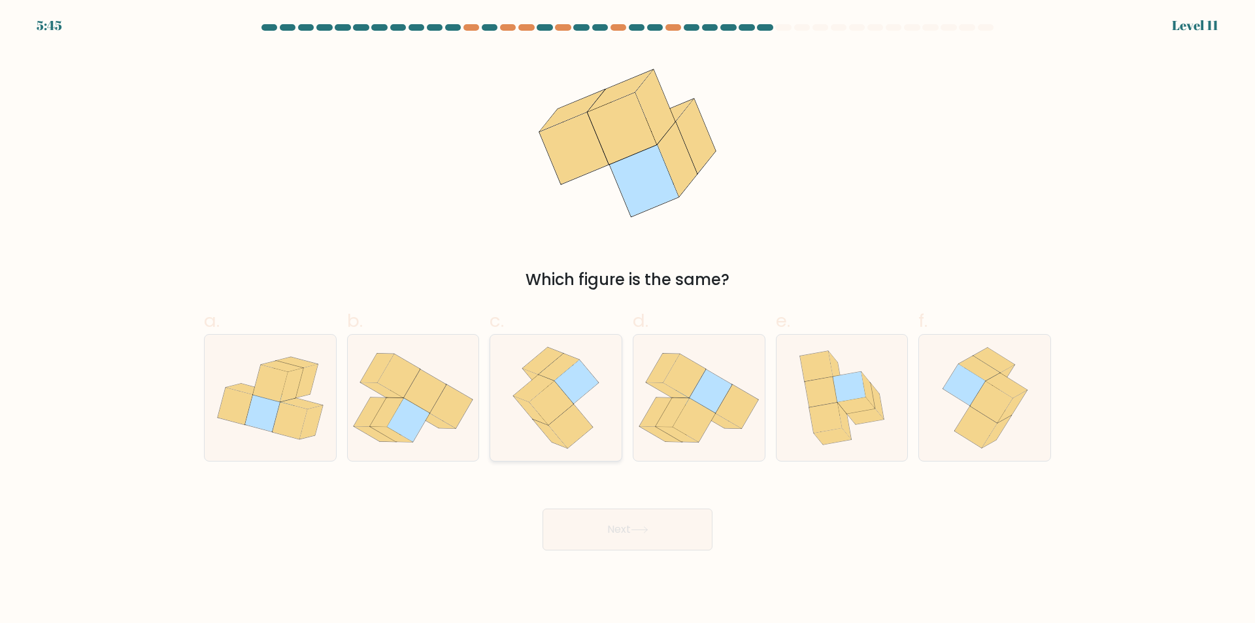
click at [617, 426] on div at bounding box center [555, 397] width 133 height 127
click at [627, 320] on input "c." at bounding box center [627, 316] width 1 height 8
radio input "true"
click at [668, 521] on button "Next" at bounding box center [627, 529] width 170 height 42
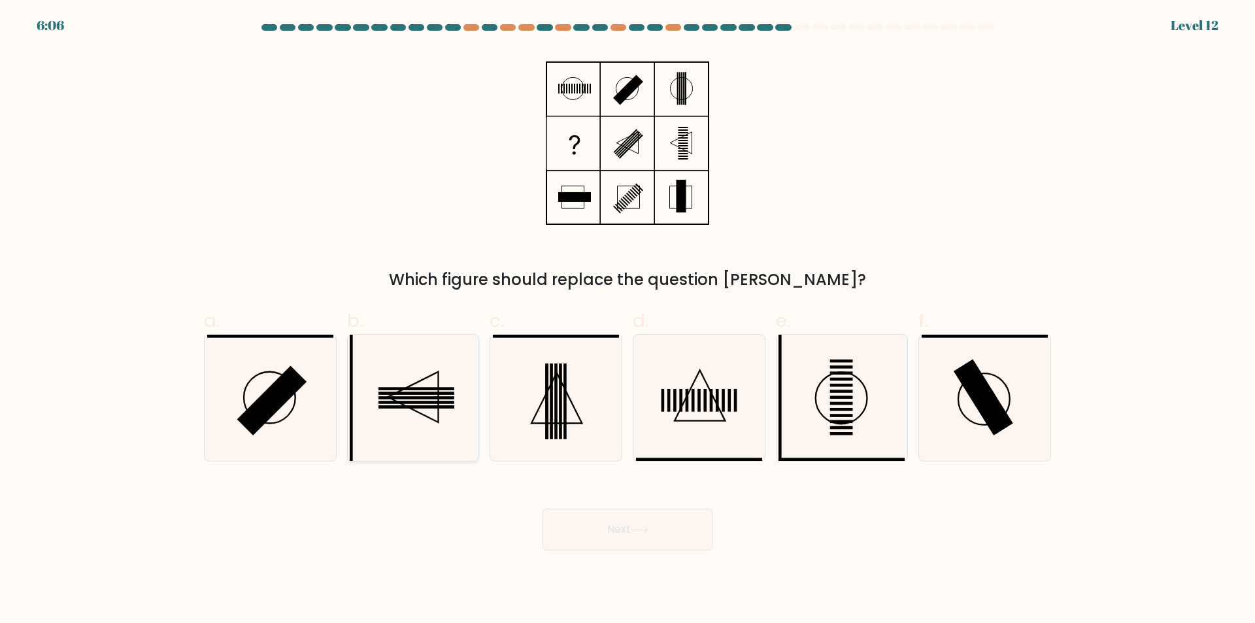
click at [437, 438] on icon at bounding box center [413, 398] width 126 height 126
click at [627, 320] on input "b." at bounding box center [627, 316] width 1 height 8
radio input "true"
click at [624, 523] on button "Next" at bounding box center [627, 529] width 170 height 42
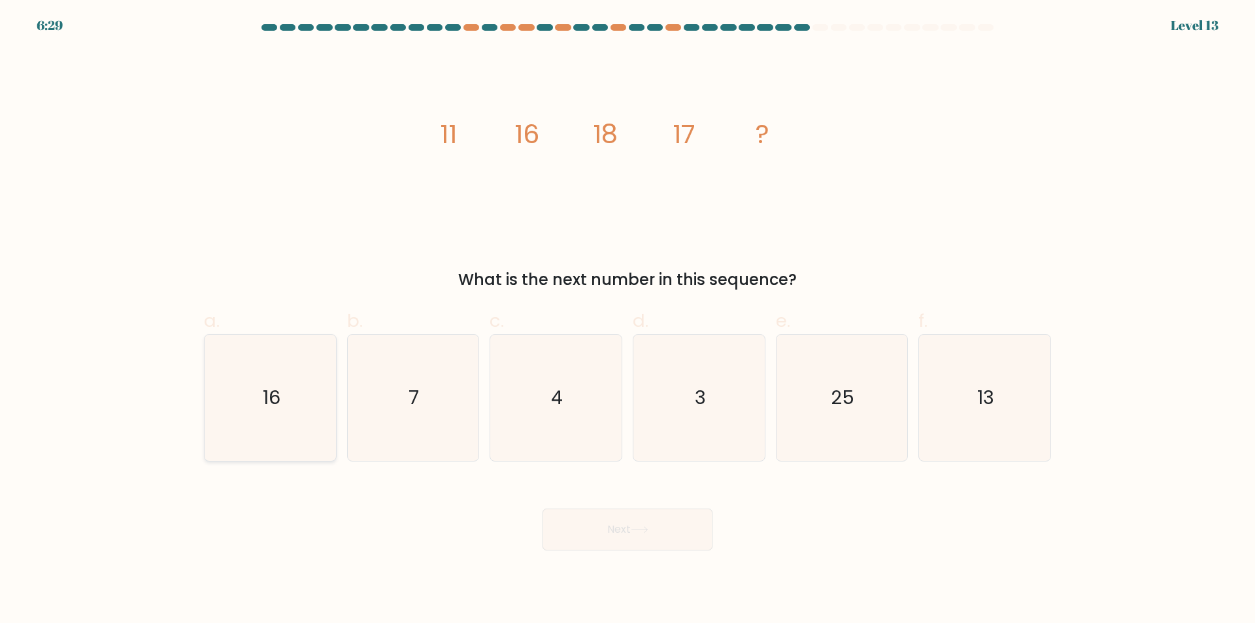
click at [278, 429] on icon "16" at bounding box center [270, 398] width 126 height 126
click at [627, 320] on input "a. 16" at bounding box center [627, 316] width 1 height 8
radio input "true"
click at [637, 527] on icon at bounding box center [640, 529] width 18 height 7
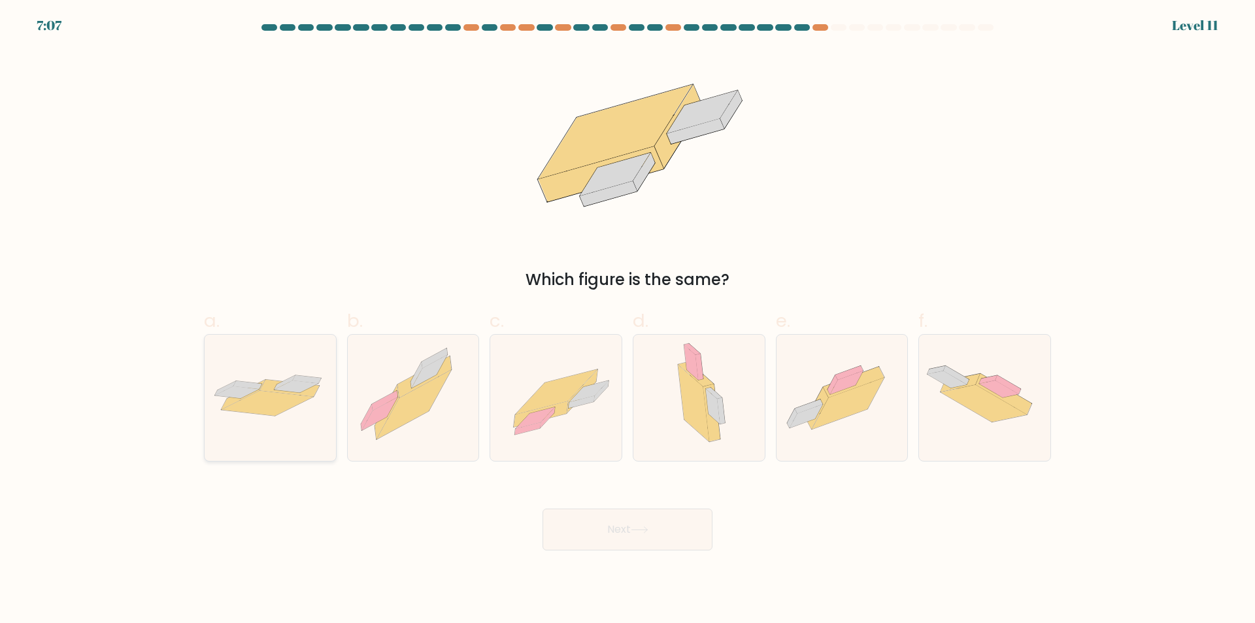
click at [247, 444] on div at bounding box center [270, 397] width 133 height 127
click at [627, 320] on input "a." at bounding box center [627, 316] width 1 height 8
radio input "true"
click at [602, 526] on button "Next" at bounding box center [627, 529] width 170 height 42
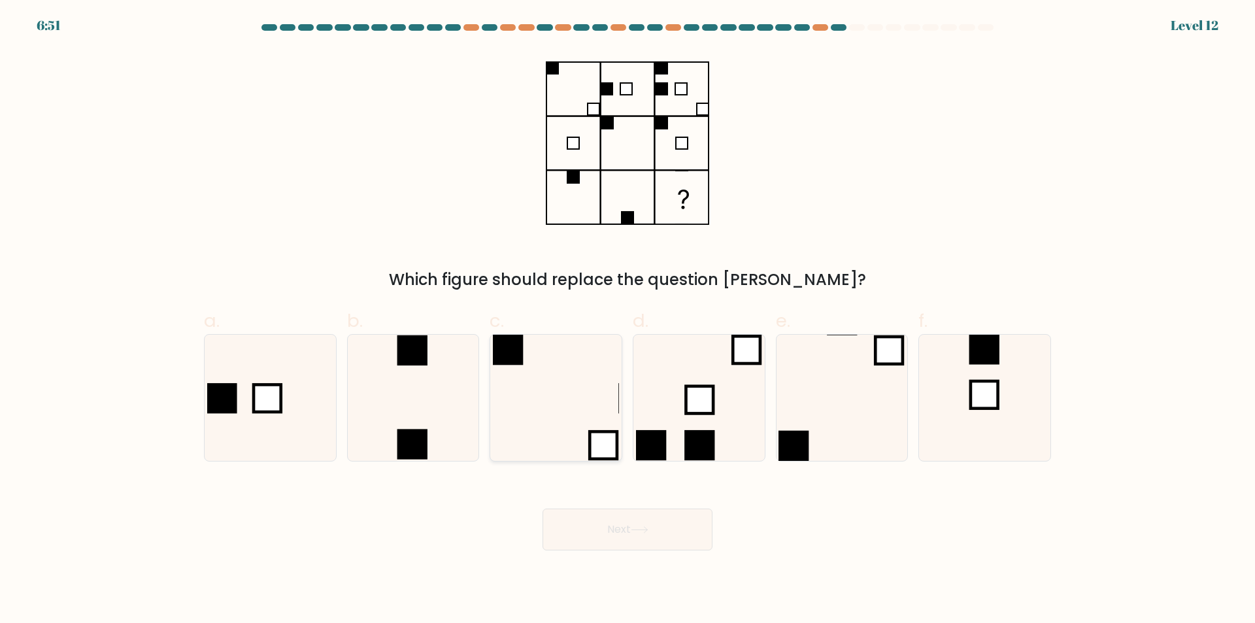
click at [554, 427] on icon at bounding box center [556, 398] width 126 height 126
click at [627, 320] on input "c." at bounding box center [627, 316] width 1 height 8
radio input "true"
click at [631, 533] on button "Next" at bounding box center [627, 529] width 170 height 42
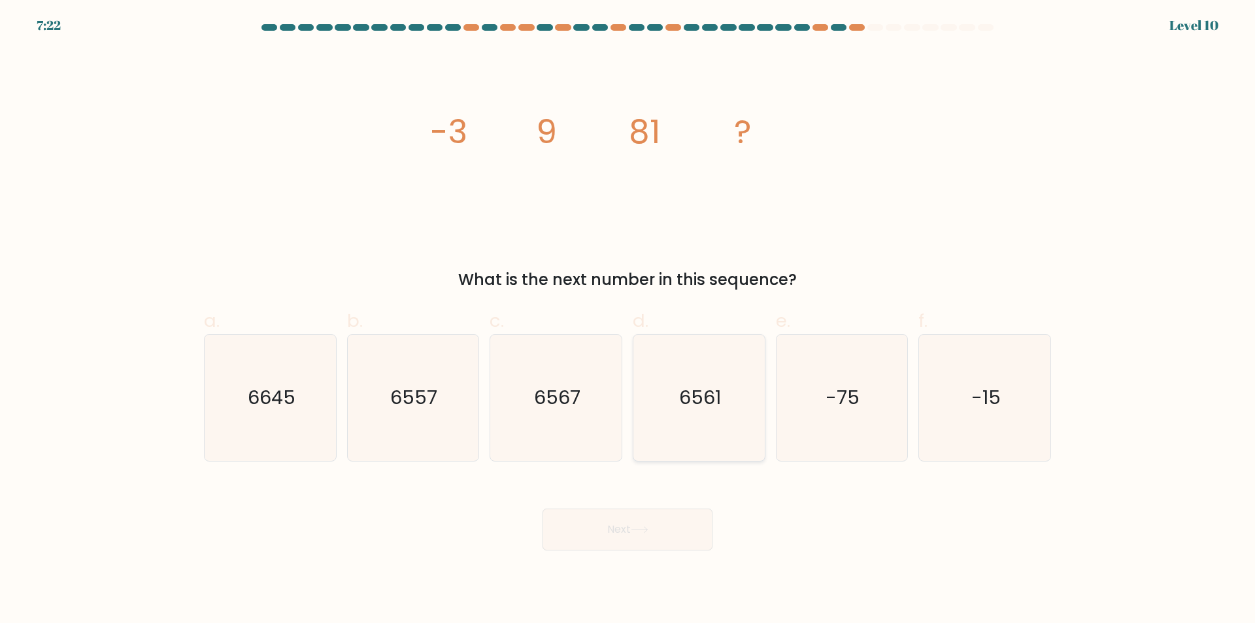
click at [708, 433] on icon "6561" at bounding box center [699, 398] width 126 height 126
click at [628, 320] on input "d. 6561" at bounding box center [627, 316] width 1 height 8
radio input "true"
click at [670, 525] on button "Next" at bounding box center [627, 529] width 170 height 42
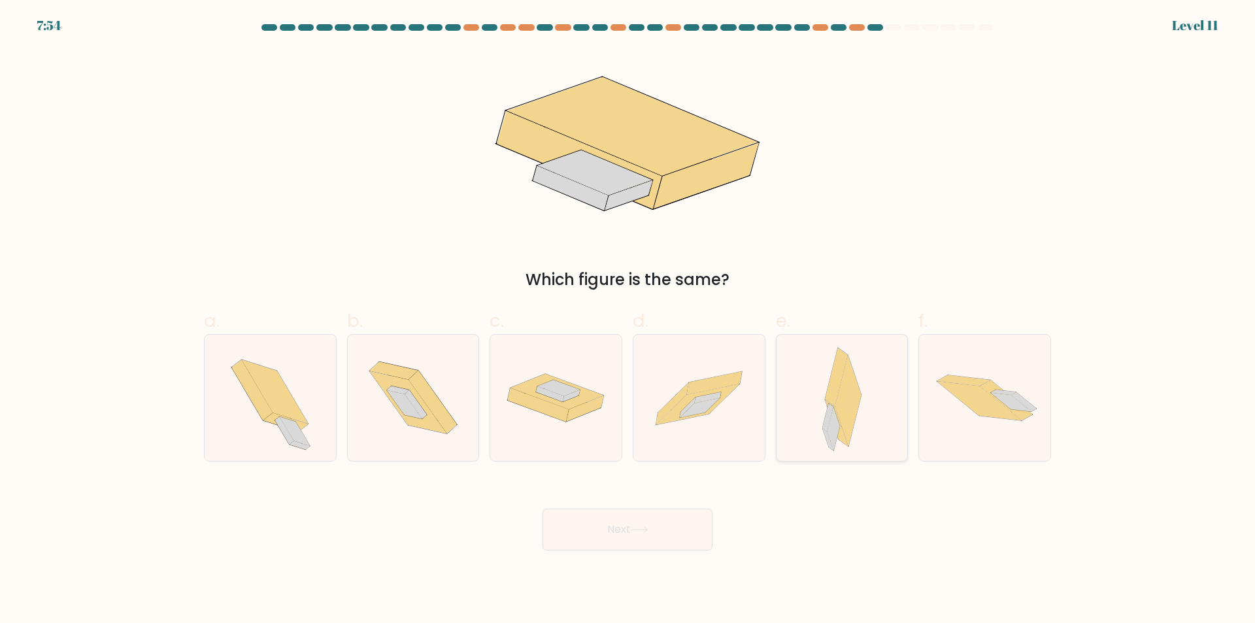
click at [816, 448] on div at bounding box center [842, 397] width 133 height 127
click at [628, 320] on input "e." at bounding box center [627, 316] width 1 height 8
radio input "true"
click at [635, 524] on button "Next" at bounding box center [627, 529] width 170 height 42
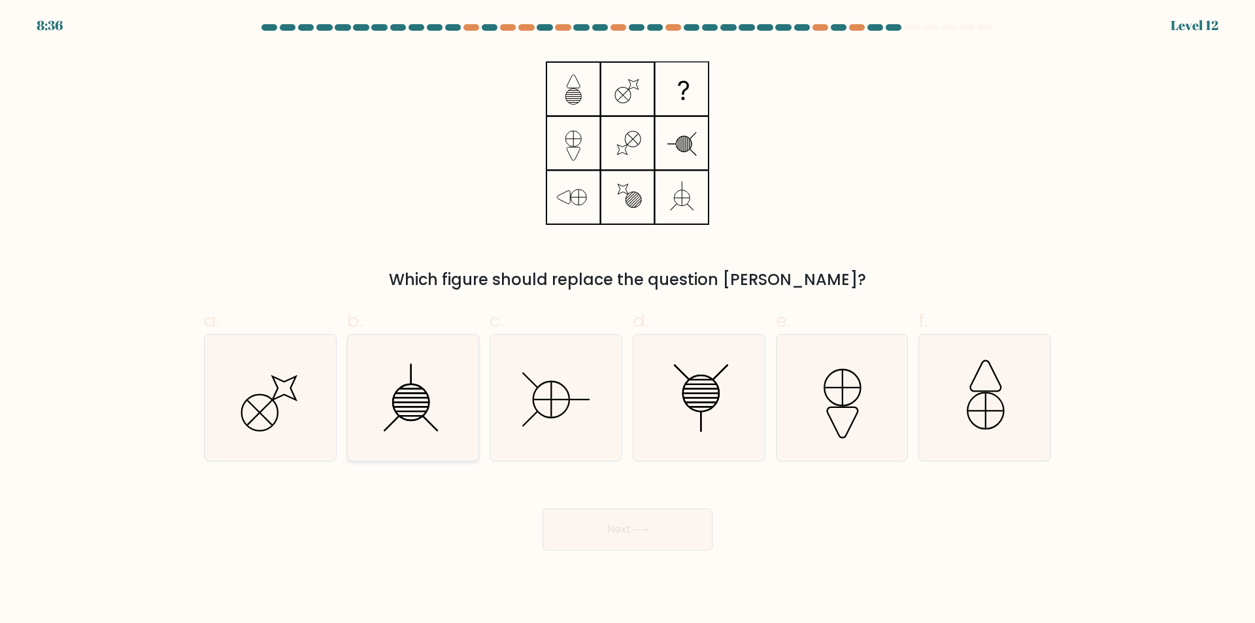
click at [441, 429] on icon at bounding box center [413, 398] width 126 height 126
click at [627, 320] on input "b." at bounding box center [627, 316] width 1 height 8
radio input "true"
click at [624, 533] on button "Next" at bounding box center [627, 529] width 170 height 42
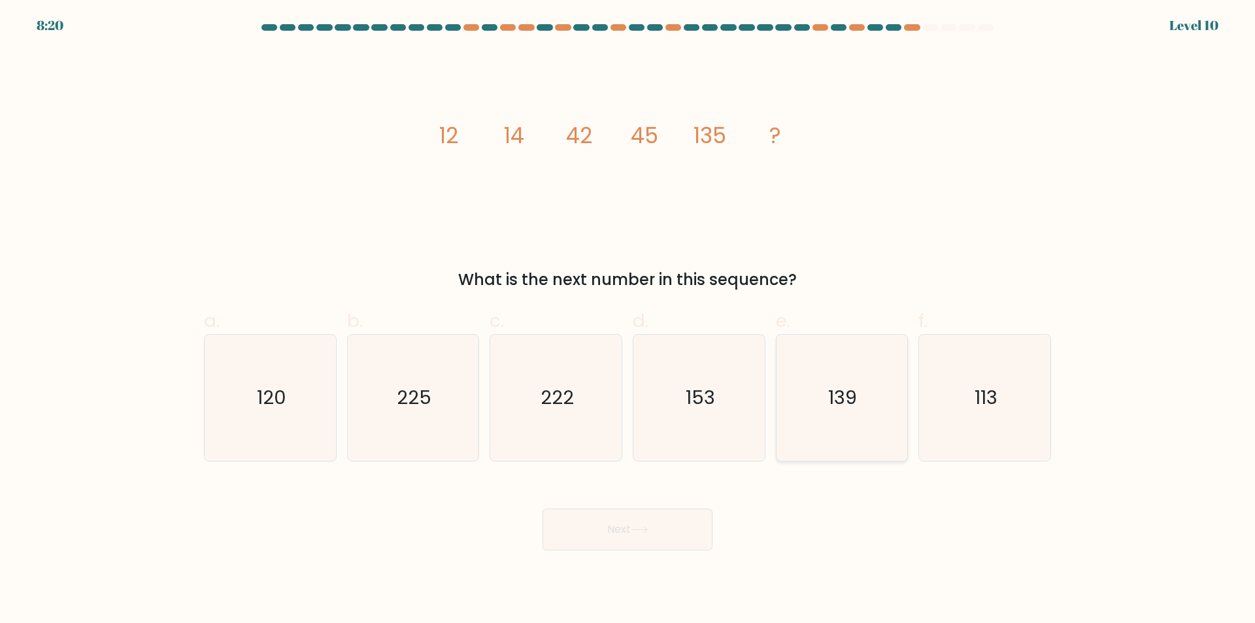
click at [821, 440] on icon "139" at bounding box center [841, 398] width 126 height 126
click at [628, 320] on input "e. 139" at bounding box center [627, 316] width 1 height 8
radio input "true"
click at [673, 529] on button "Next" at bounding box center [627, 529] width 170 height 42
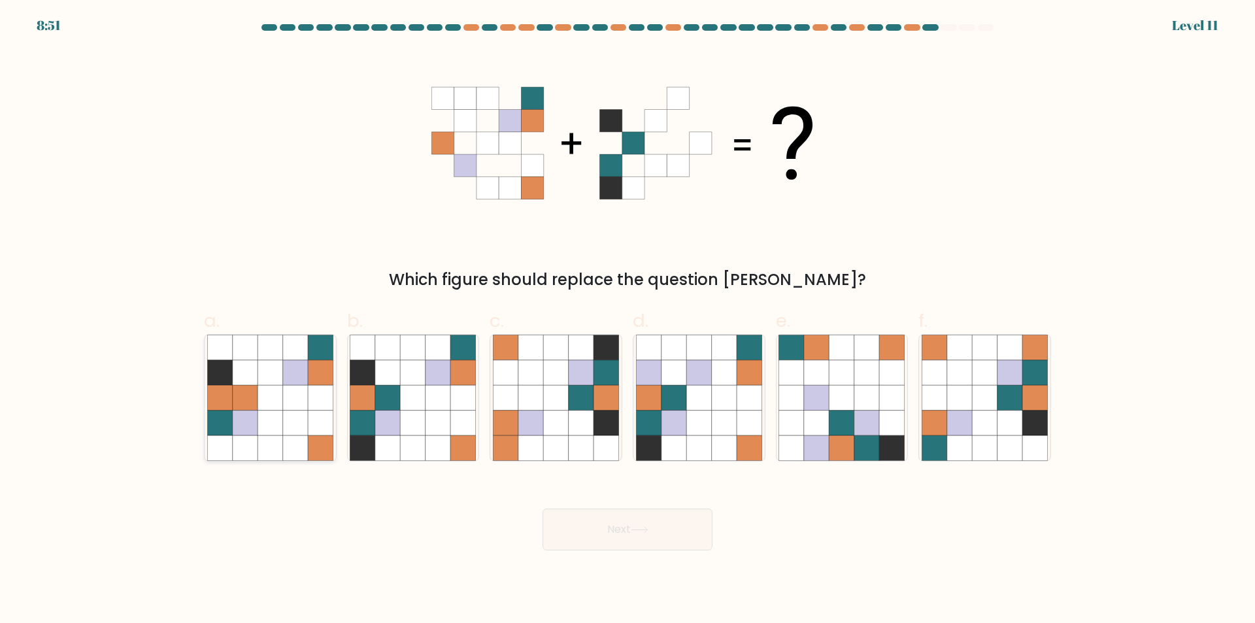
click at [303, 434] on icon at bounding box center [295, 422] width 25 height 25
click at [627, 320] on input "a." at bounding box center [627, 316] width 1 height 8
radio input "true"
click at [623, 527] on button "Next" at bounding box center [627, 529] width 170 height 42
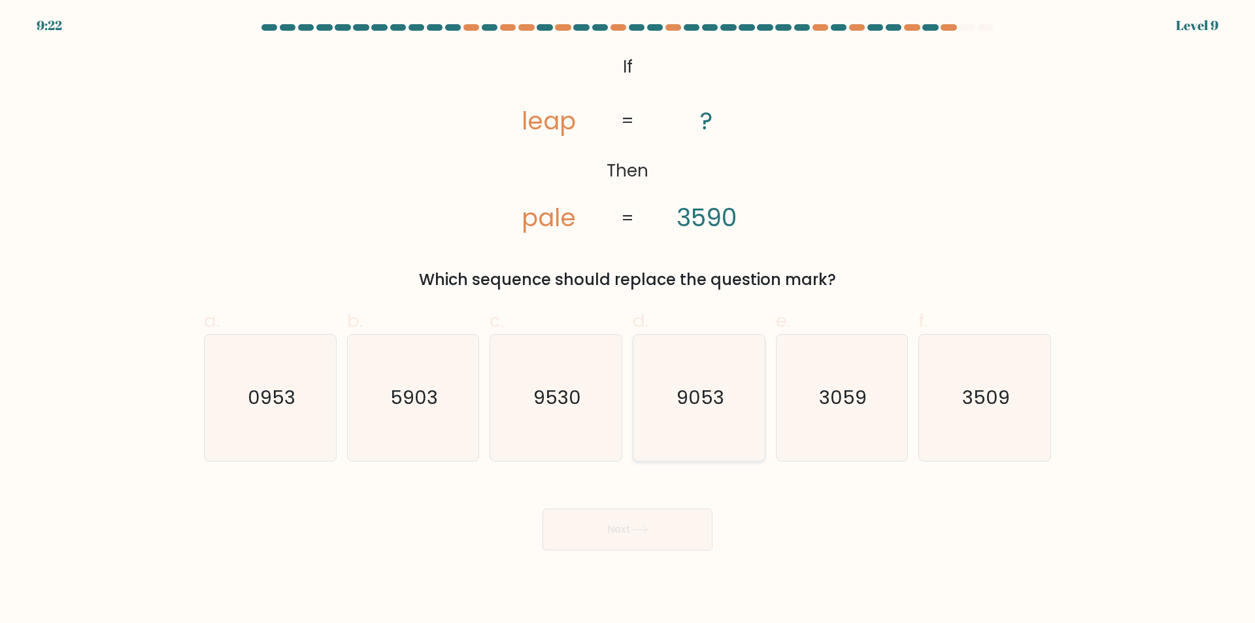
click at [697, 454] on icon "9053" at bounding box center [699, 398] width 126 height 126
click at [628, 320] on input "d. 9053" at bounding box center [627, 316] width 1 height 8
radio input "true"
click at [659, 536] on button "Next" at bounding box center [627, 529] width 170 height 42
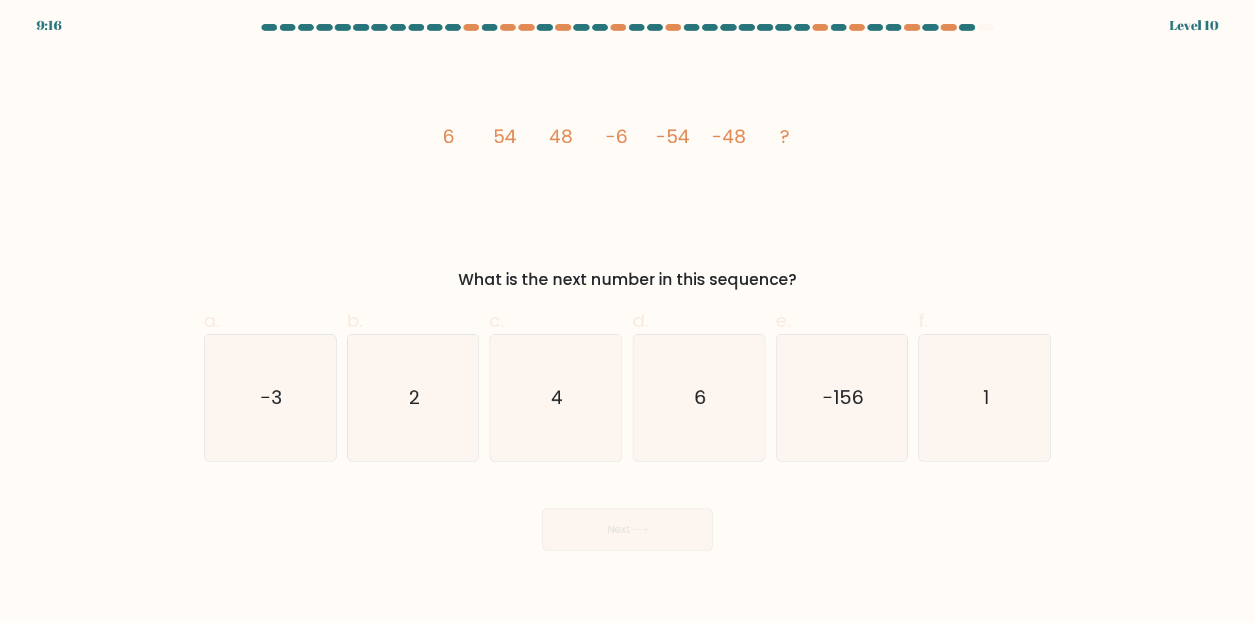
drag, startPoint x: 726, startPoint y: 446, endPoint x: 708, endPoint y: 469, distance: 28.9
click at [727, 445] on icon "6" at bounding box center [699, 398] width 126 height 126
click at [628, 320] on input "d. 6" at bounding box center [627, 316] width 1 height 8
radio input "true"
click at [661, 527] on button "Next" at bounding box center [627, 529] width 170 height 42
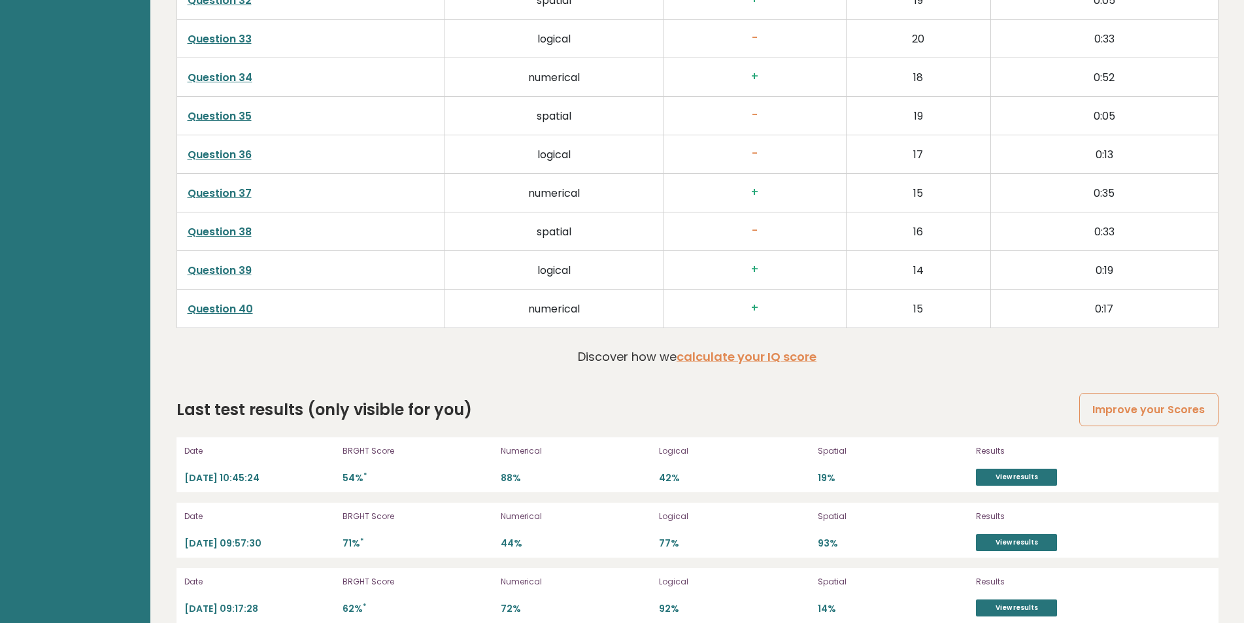
scroll to position [3505, 0]
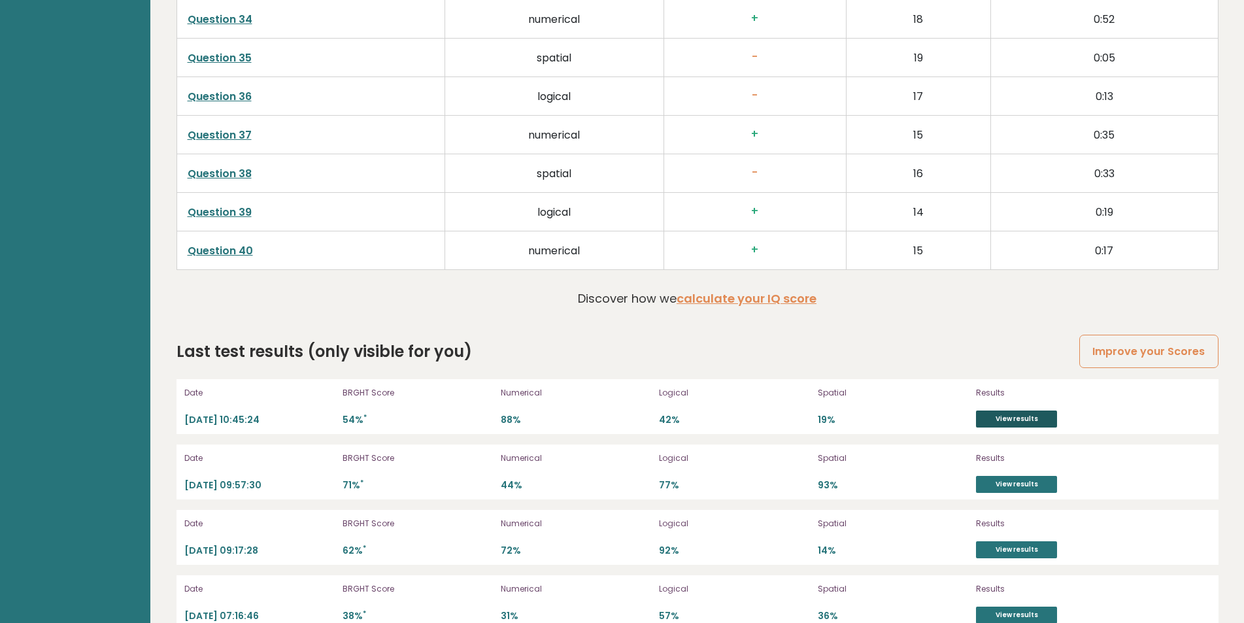
click at [1020, 417] on link "View results" at bounding box center [1016, 418] width 81 height 17
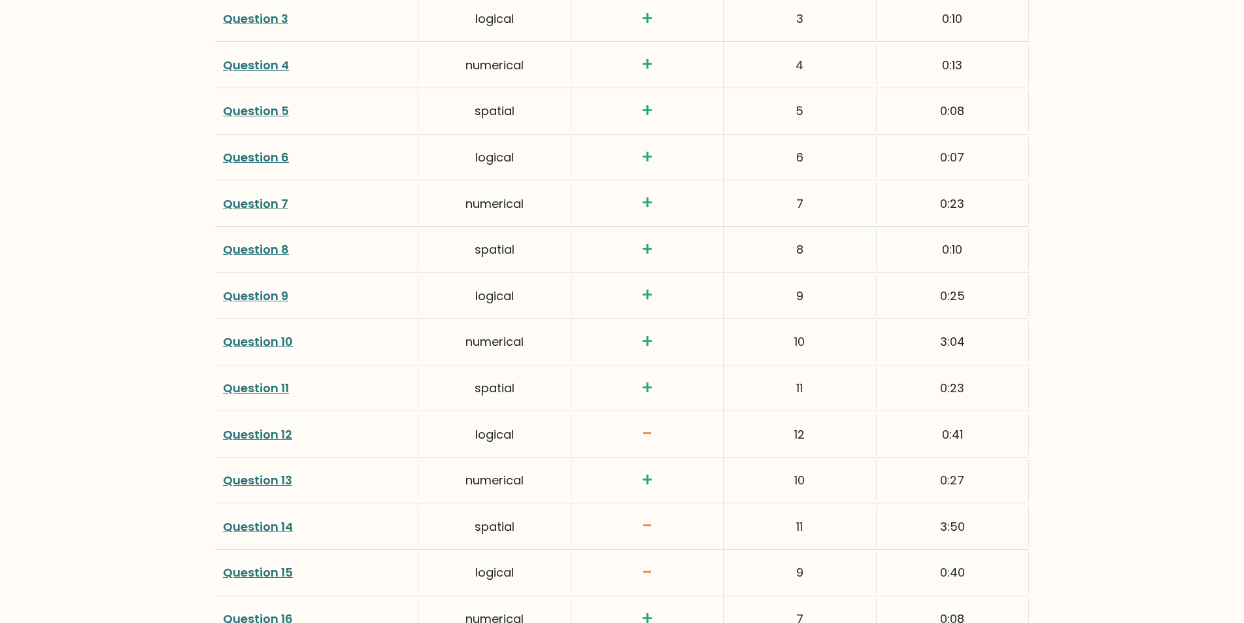
scroll to position [1994, 0]
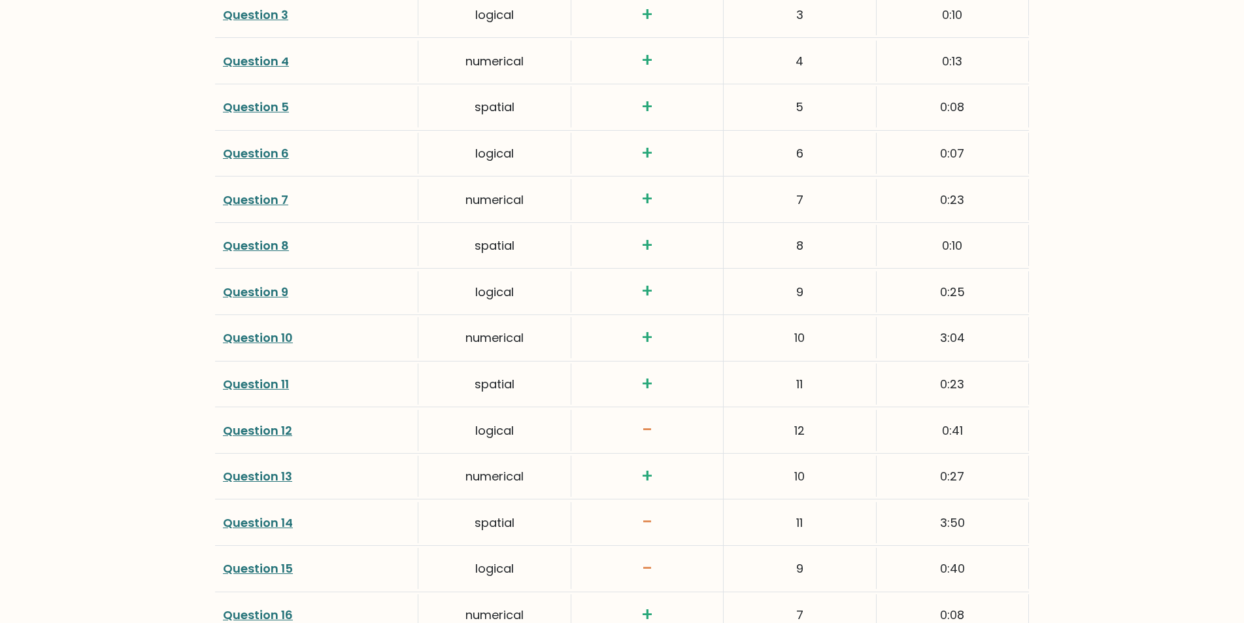
click at [278, 433] on link "Question 12" at bounding box center [257, 430] width 69 height 16
click at [248, 522] on link "Question 14" at bounding box center [258, 522] width 70 height 16
click at [263, 569] on link "Question 15" at bounding box center [258, 568] width 70 height 16
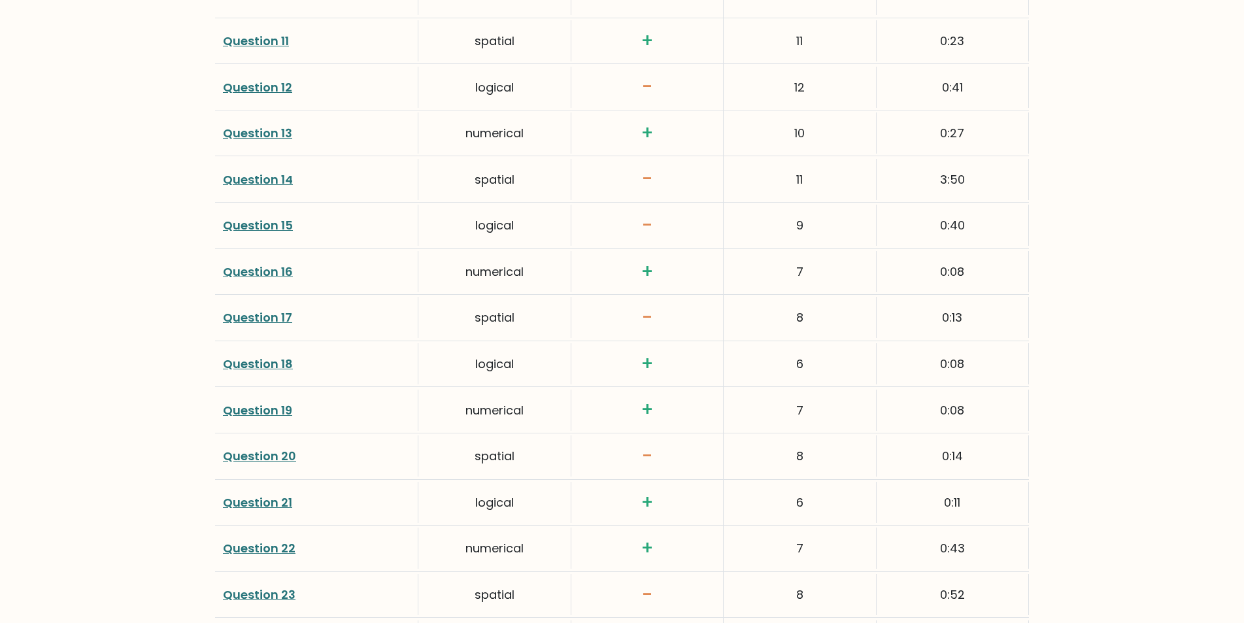
scroll to position [2345, 0]
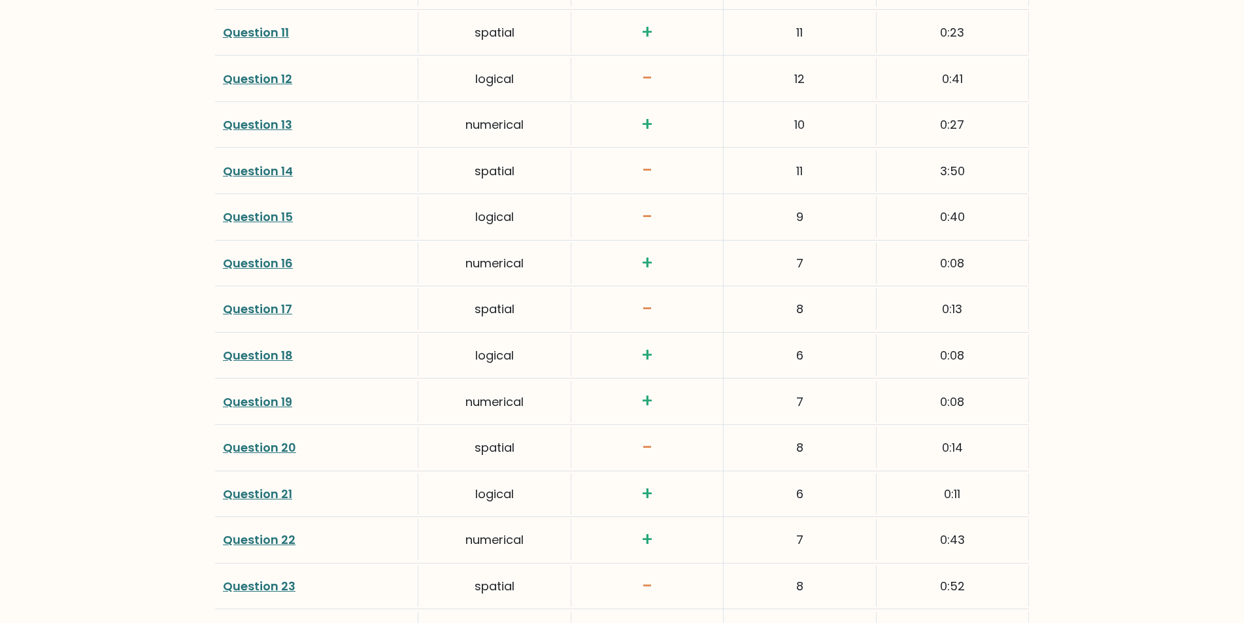
click at [259, 308] on link "Question 17" at bounding box center [257, 309] width 69 height 16
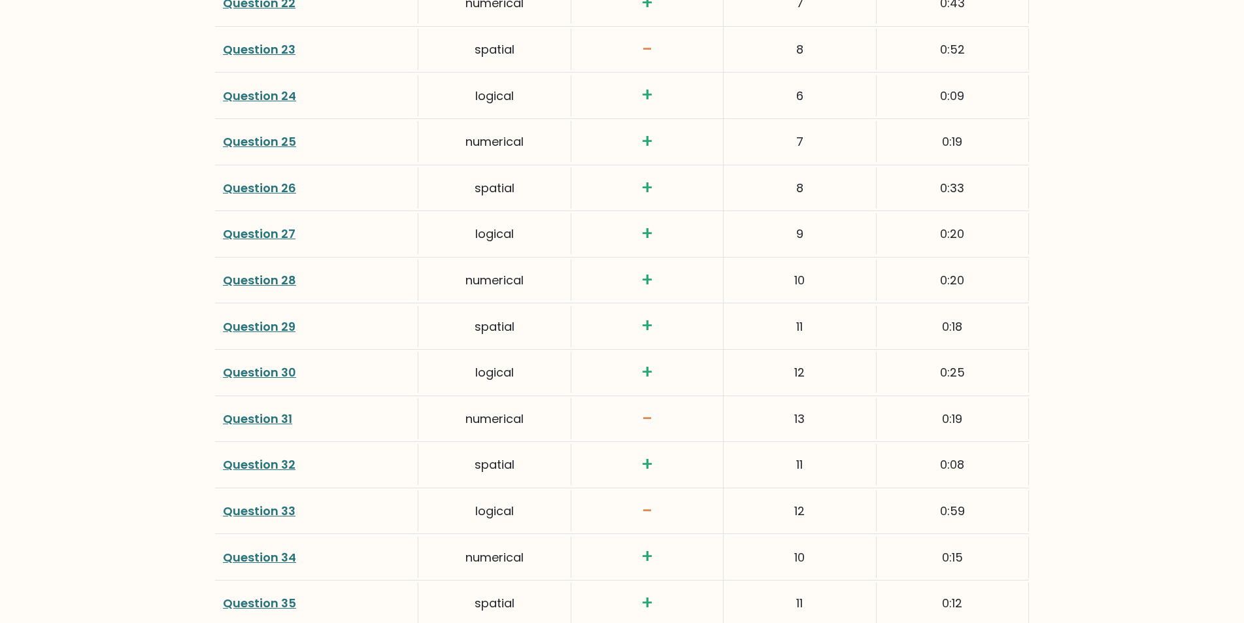
scroll to position [2890, 0]
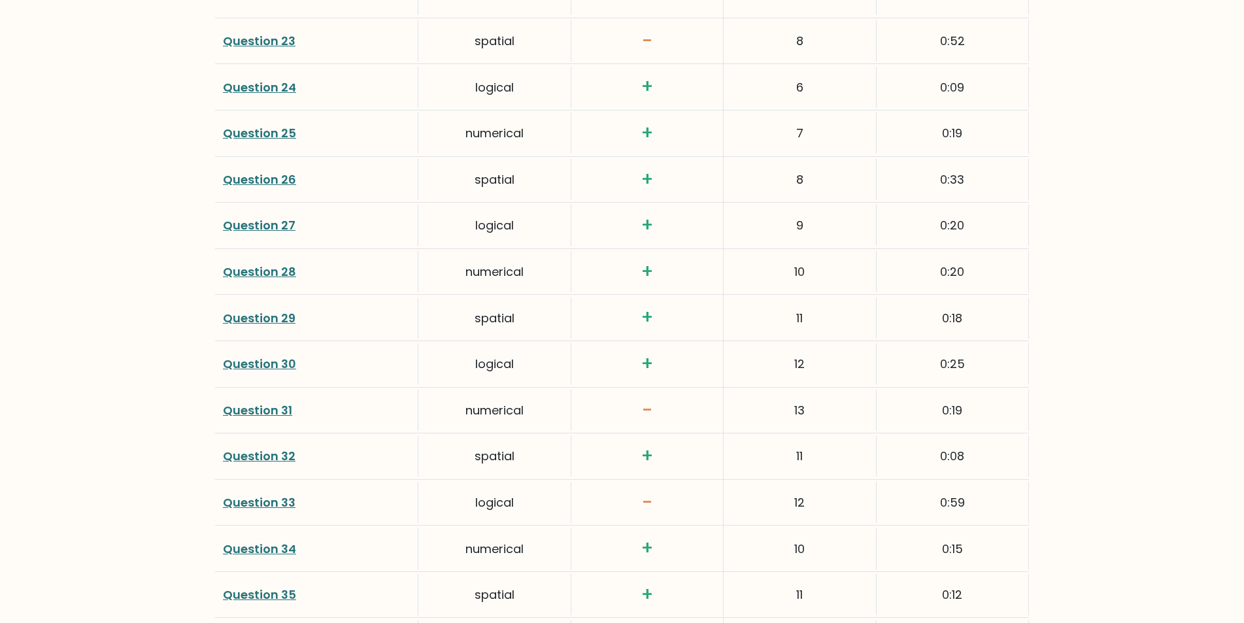
click at [266, 408] on link "Question 31" at bounding box center [257, 410] width 69 height 16
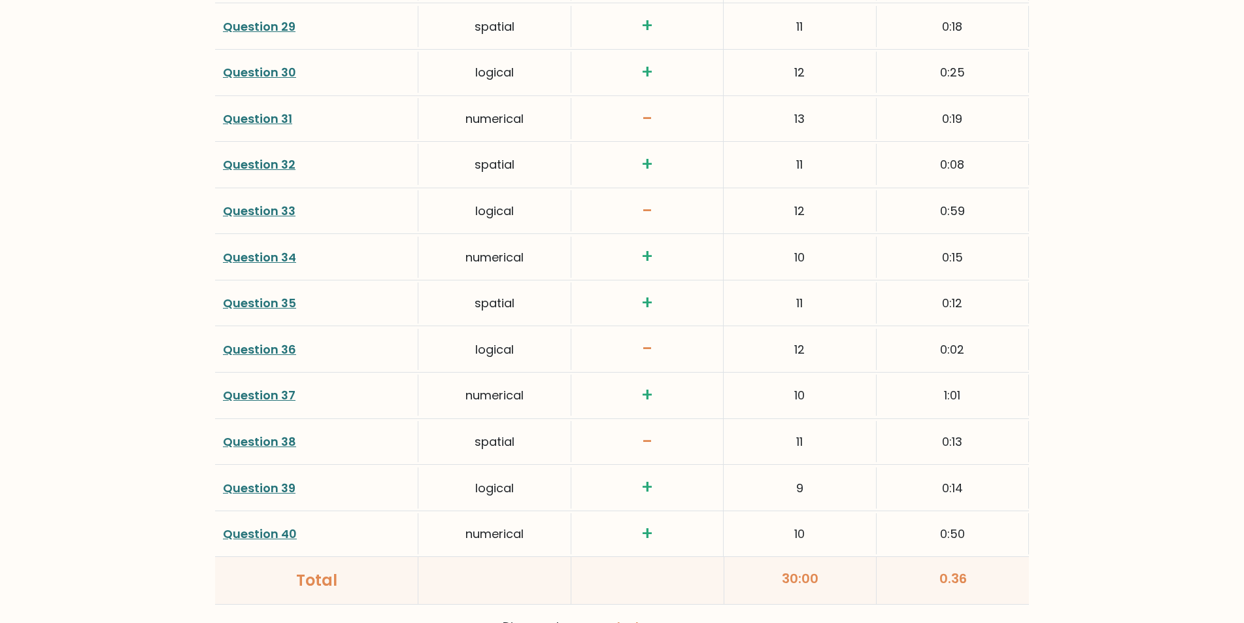
scroll to position [3186, 0]
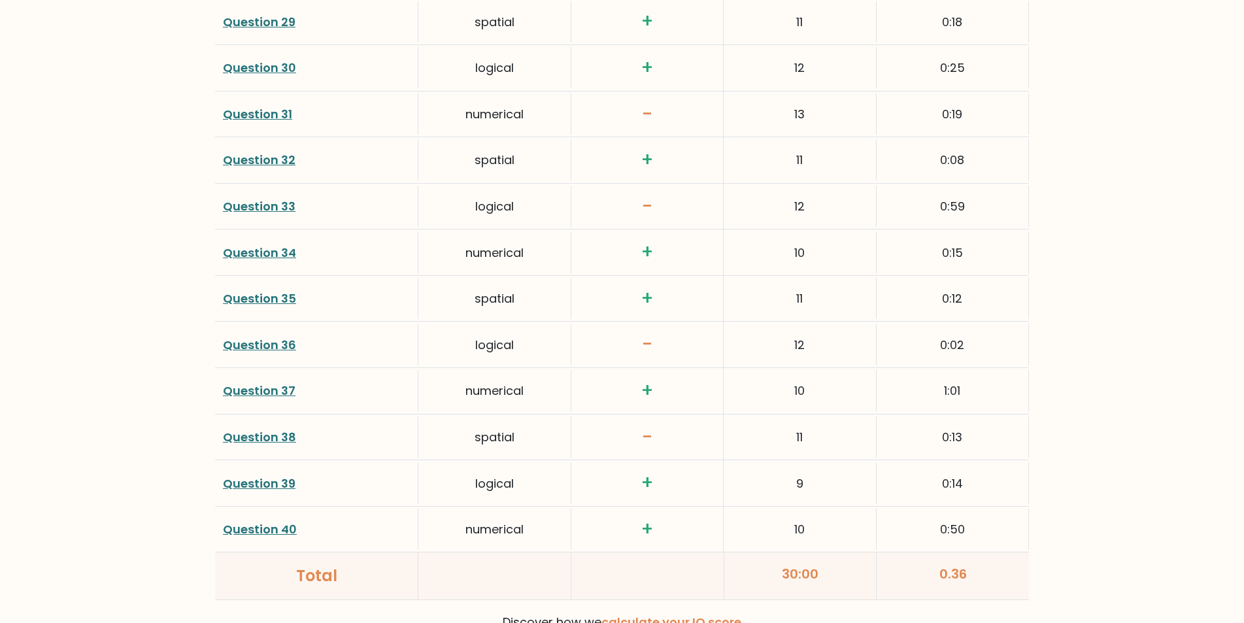
click at [259, 345] on link "Question 36" at bounding box center [259, 345] width 73 height 16
click at [265, 433] on link "Question 38" at bounding box center [259, 437] width 73 height 16
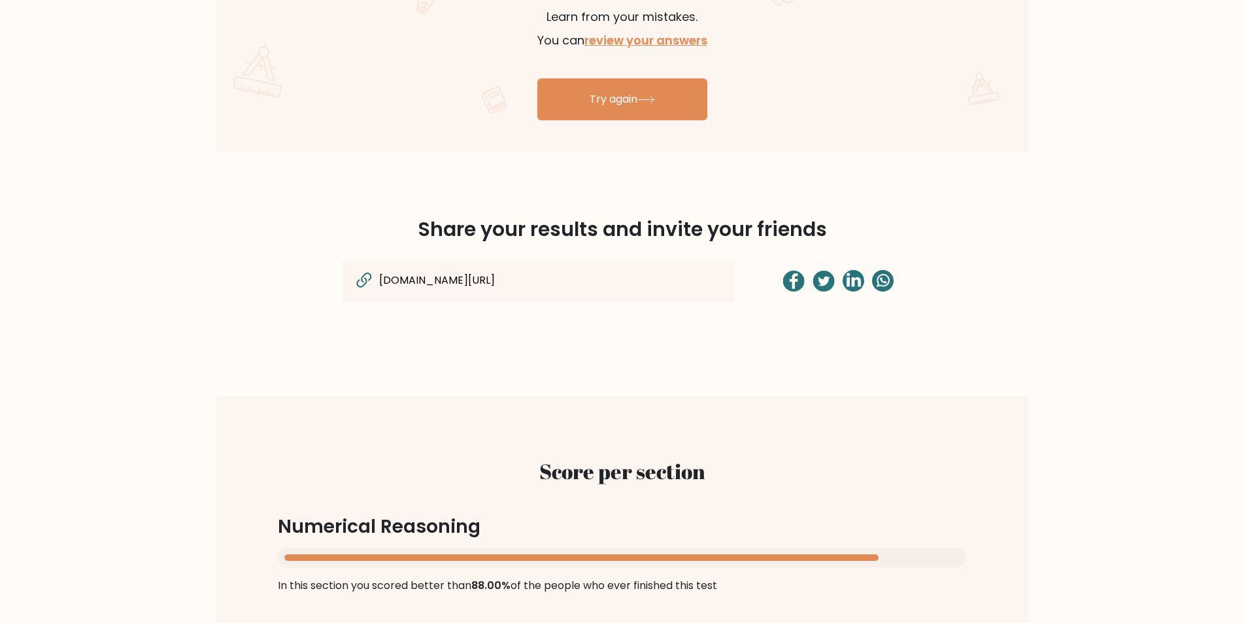
scroll to position [849, 0]
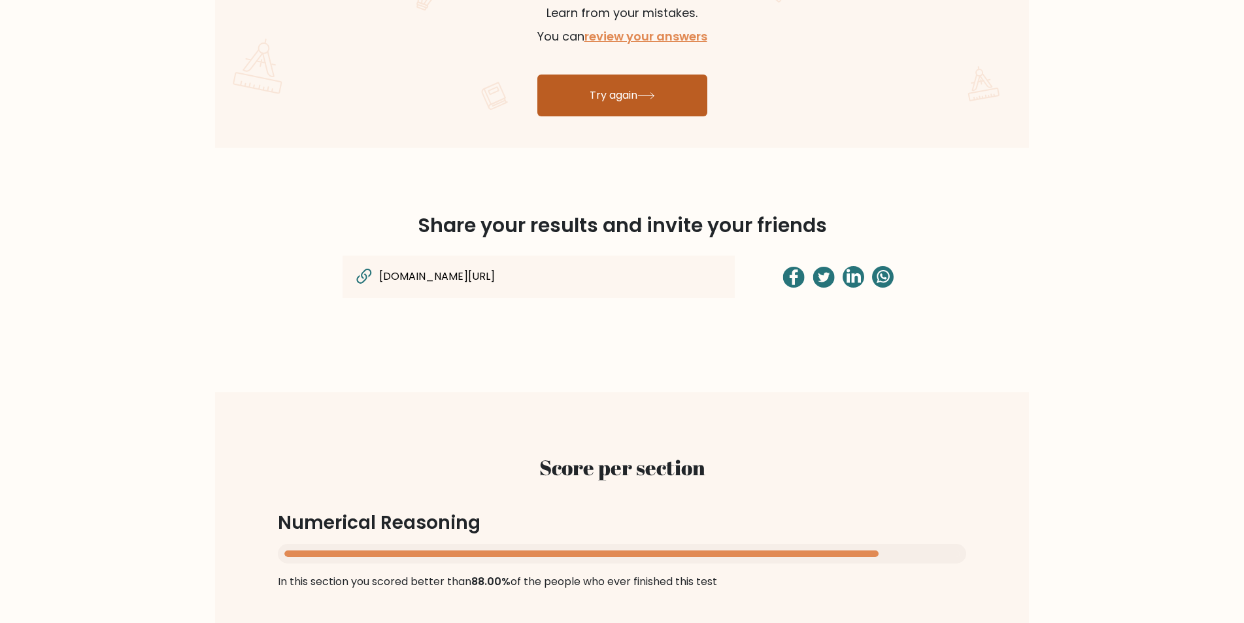
click at [578, 103] on link "Try again" at bounding box center [622, 95] width 170 height 42
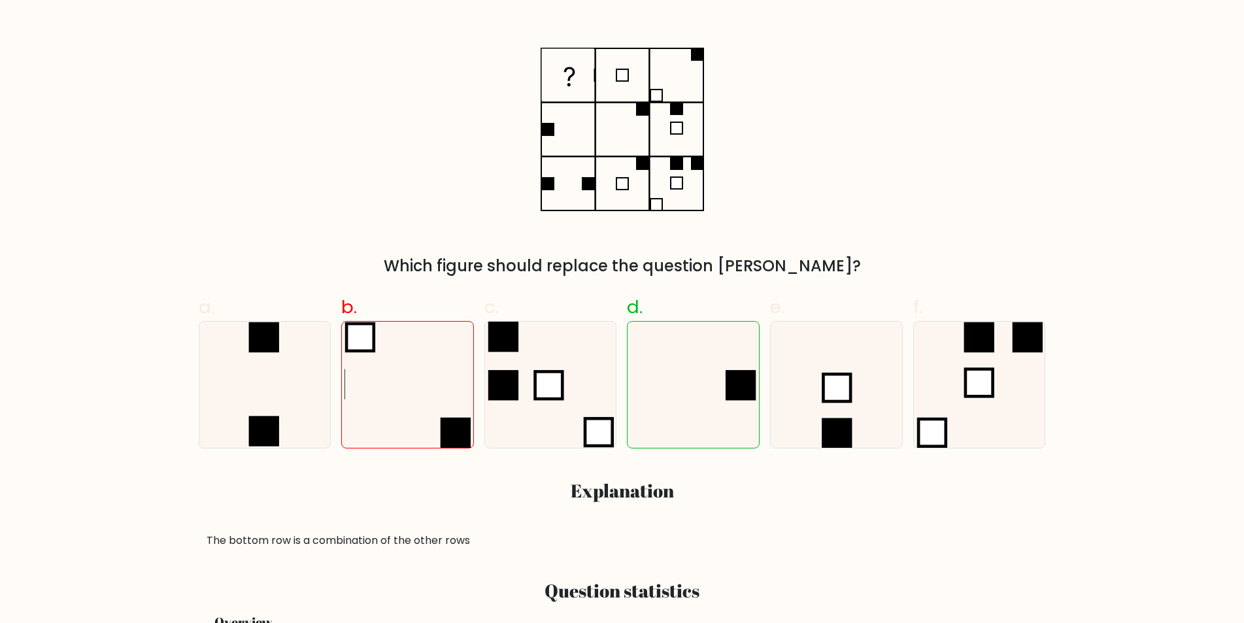
scroll to position [244, 0]
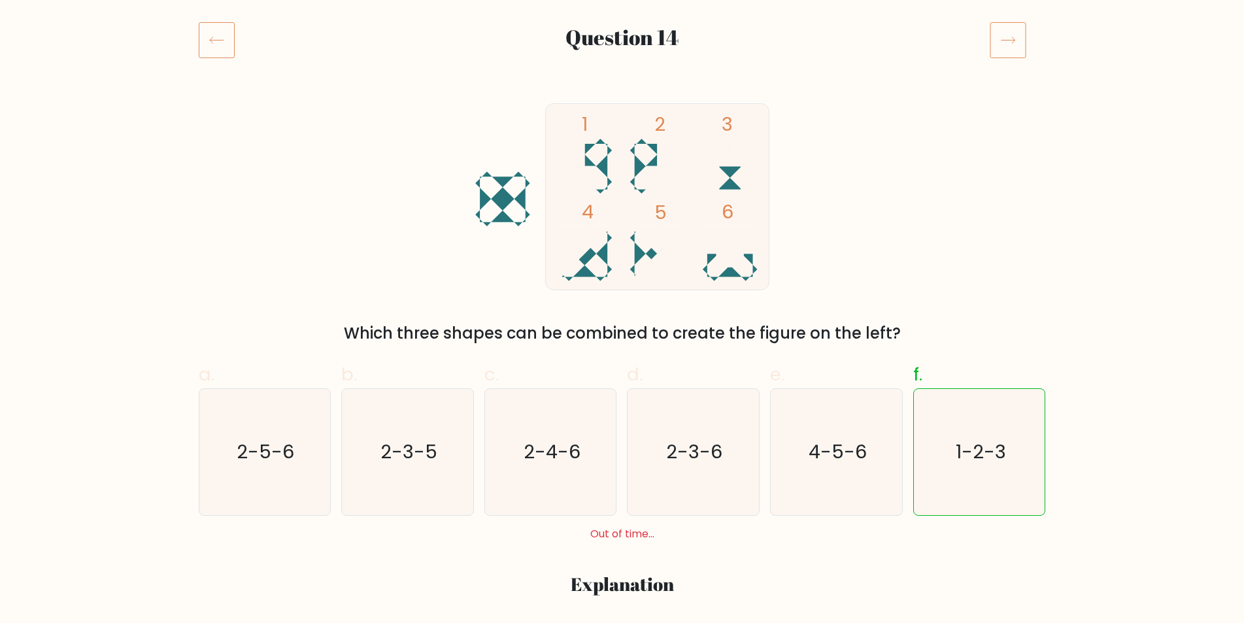
scroll to position [163, 0]
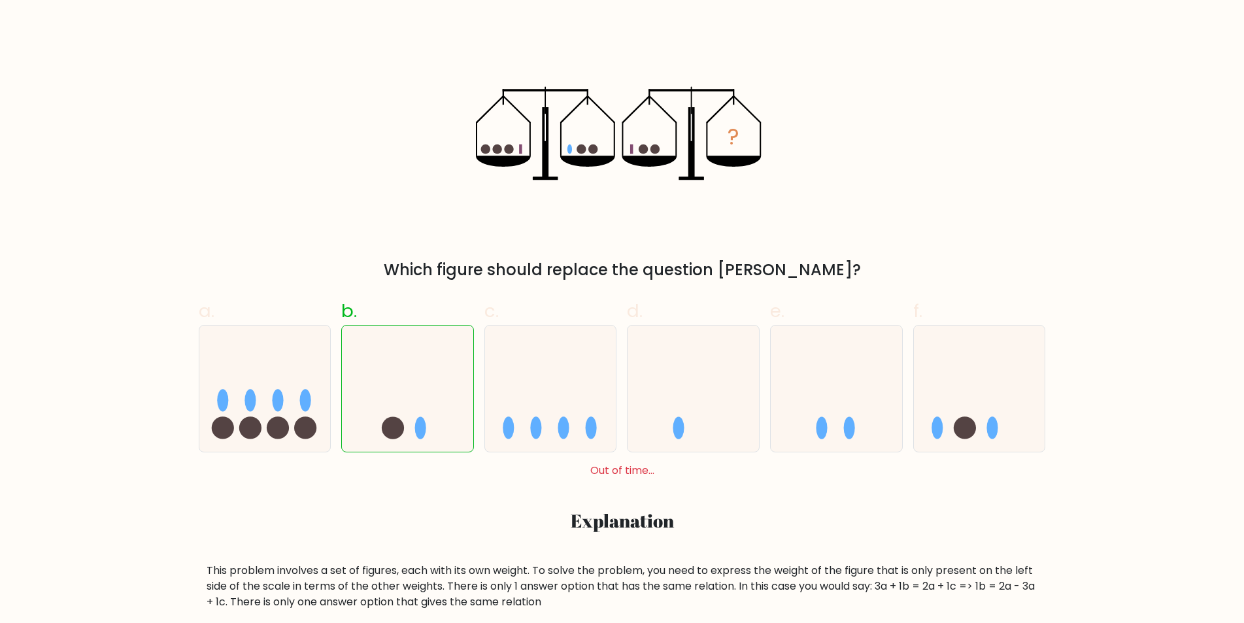
scroll to position [232, 0]
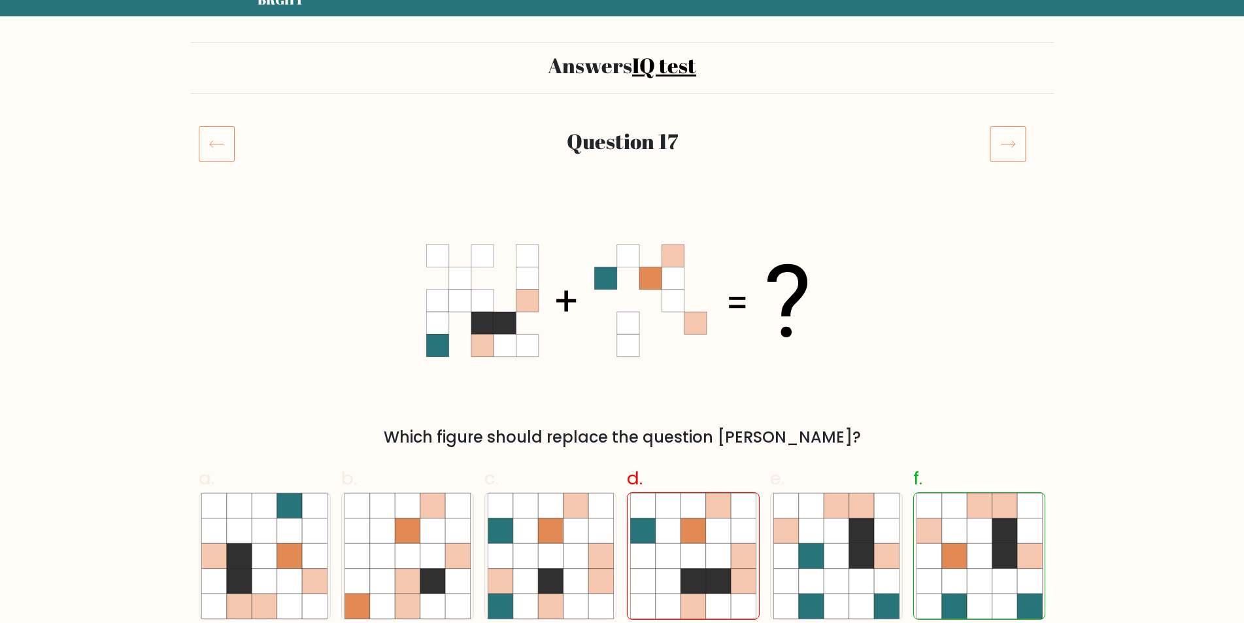
scroll to position [112, 0]
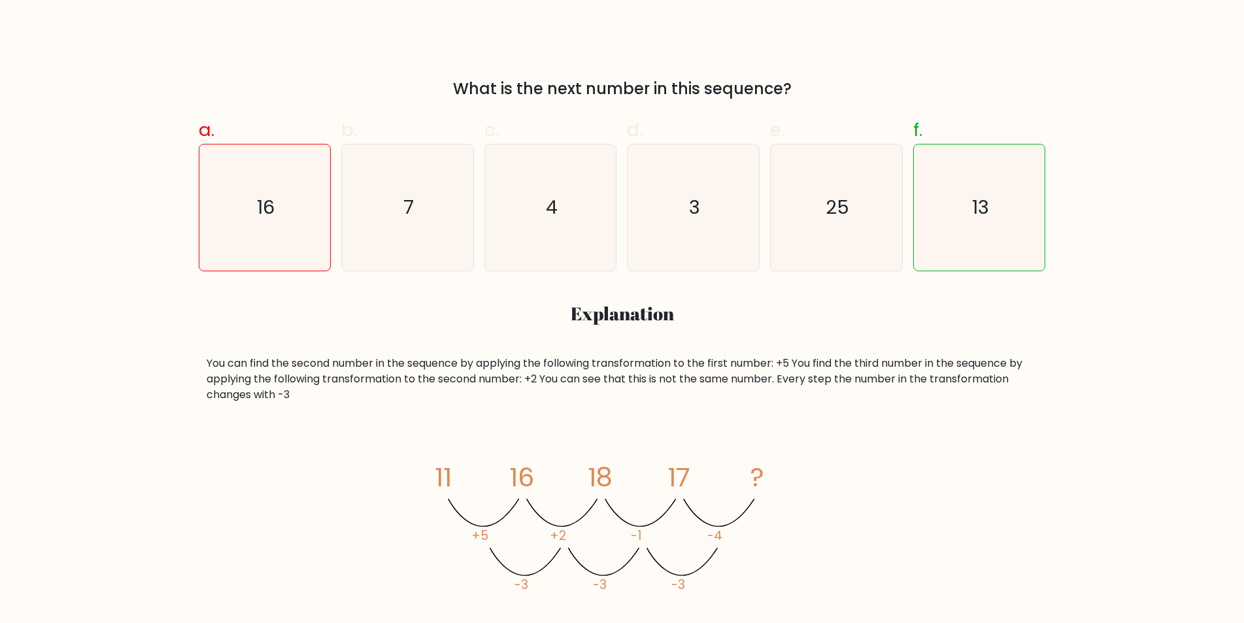
scroll to position [413, 0]
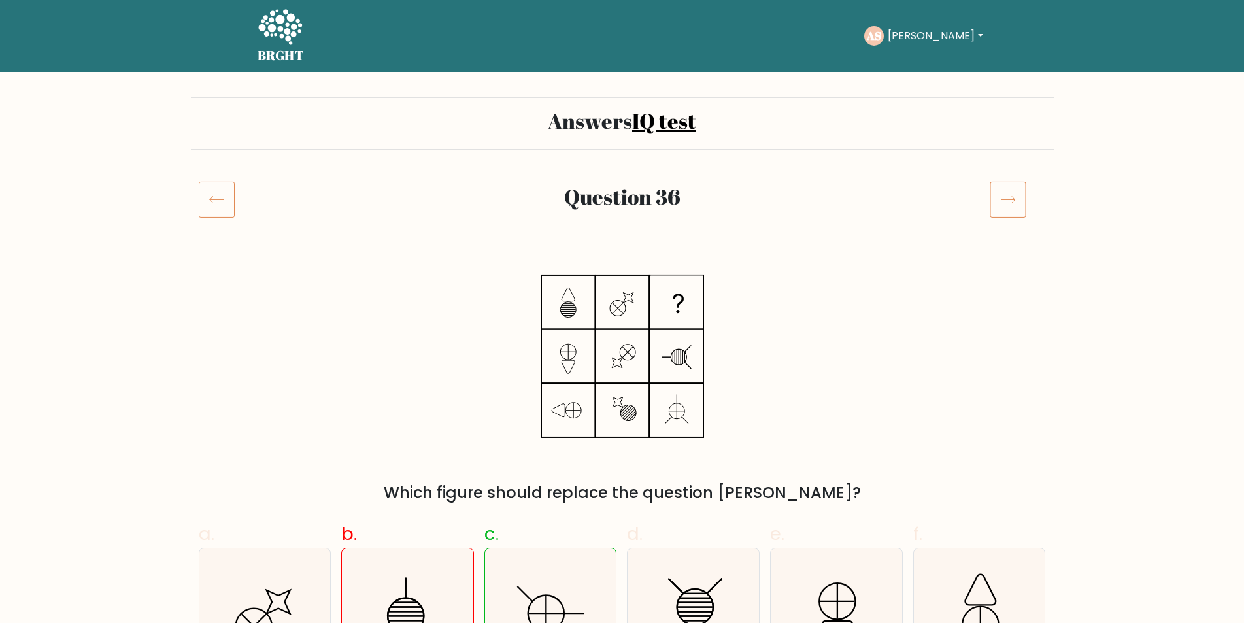
scroll to position [244, 0]
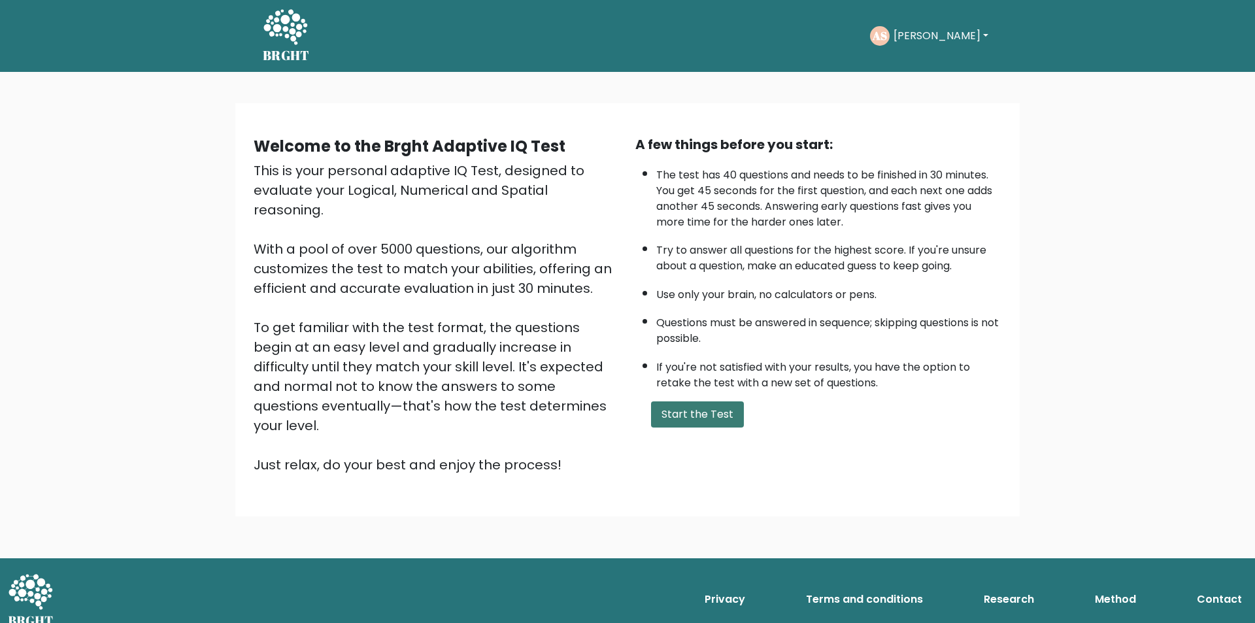
click at [691, 419] on button "Start the Test" at bounding box center [697, 414] width 93 height 26
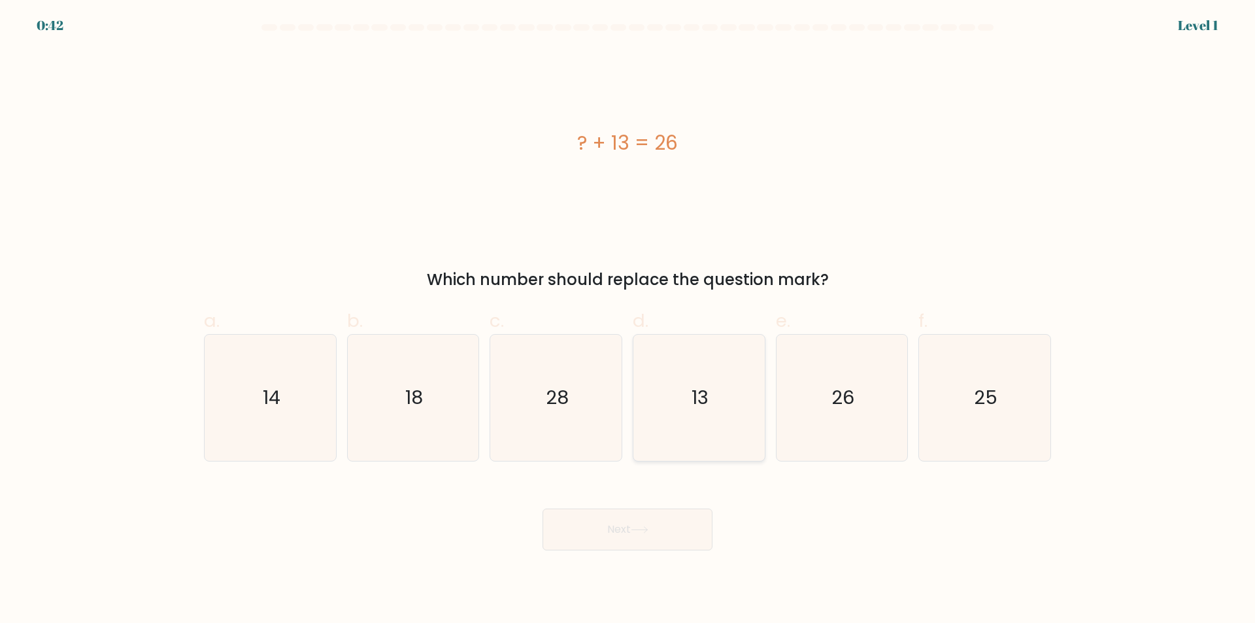
click at [713, 448] on icon "13" at bounding box center [699, 398] width 126 height 126
click at [628, 320] on input "d. 13" at bounding box center [627, 316] width 1 height 8
radio input "true"
click at [648, 538] on button "Next" at bounding box center [627, 529] width 170 height 42
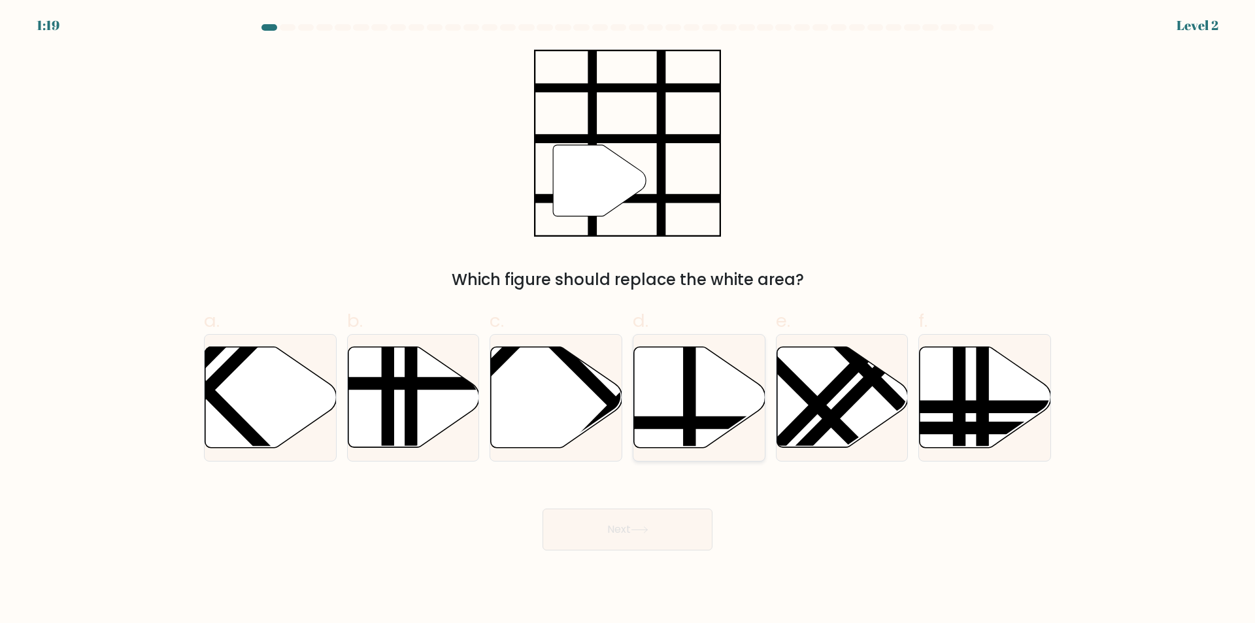
click at [718, 386] on icon at bounding box center [699, 397] width 131 height 101
click at [628, 320] on input "d." at bounding box center [627, 316] width 1 height 8
radio input "true"
click at [638, 536] on button "Next" at bounding box center [627, 529] width 170 height 42
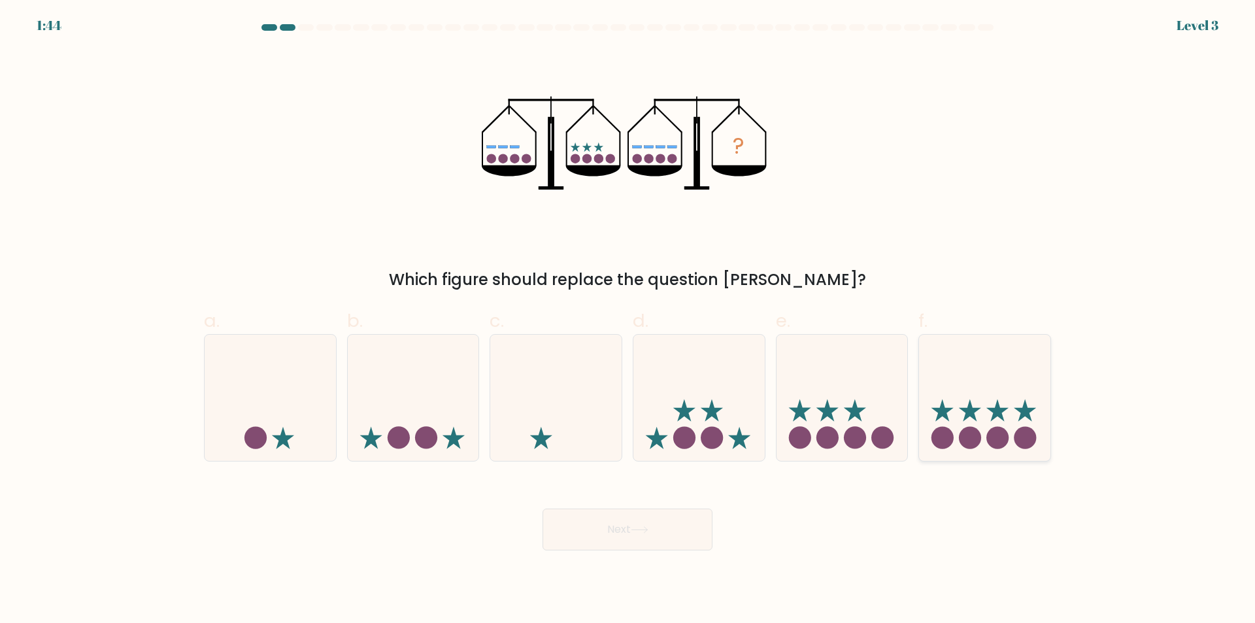
click at [954, 428] on icon at bounding box center [984, 398] width 131 height 108
click at [628, 320] on input "f." at bounding box center [627, 316] width 1 height 8
radio input "true"
click at [595, 536] on button "Next" at bounding box center [627, 529] width 170 height 42
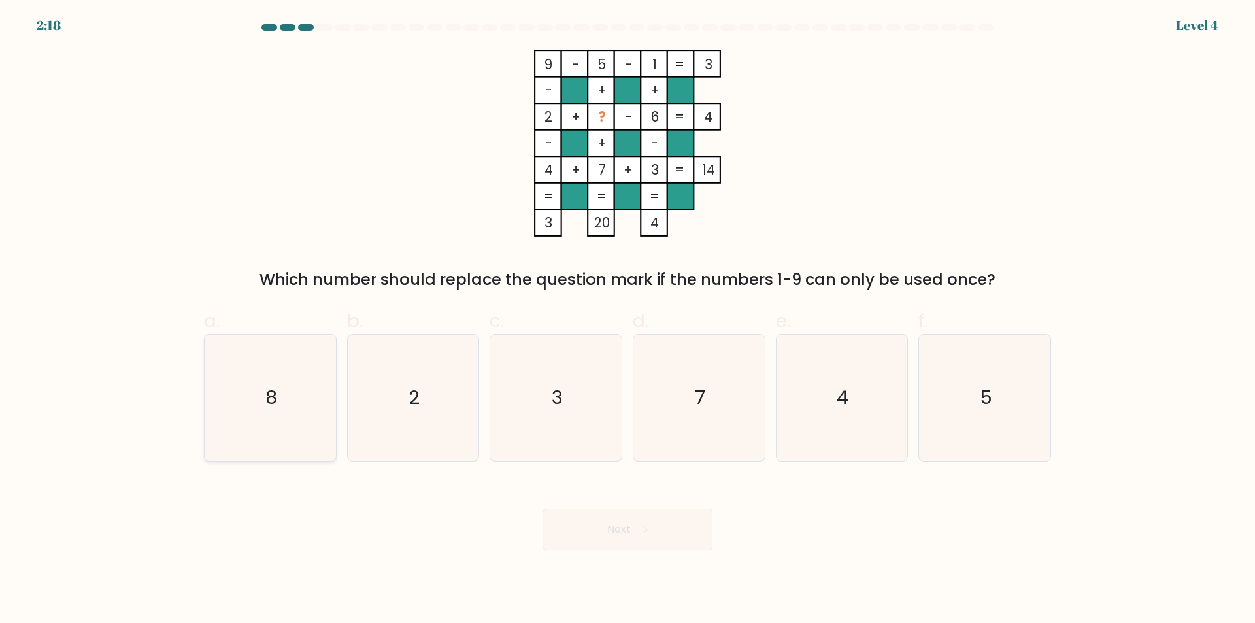
click at [267, 440] on icon "8" at bounding box center [270, 398] width 126 height 126
click at [627, 320] on input "a. 8" at bounding box center [627, 316] width 1 height 8
radio input "true"
click at [610, 536] on button "Next" at bounding box center [627, 529] width 170 height 42
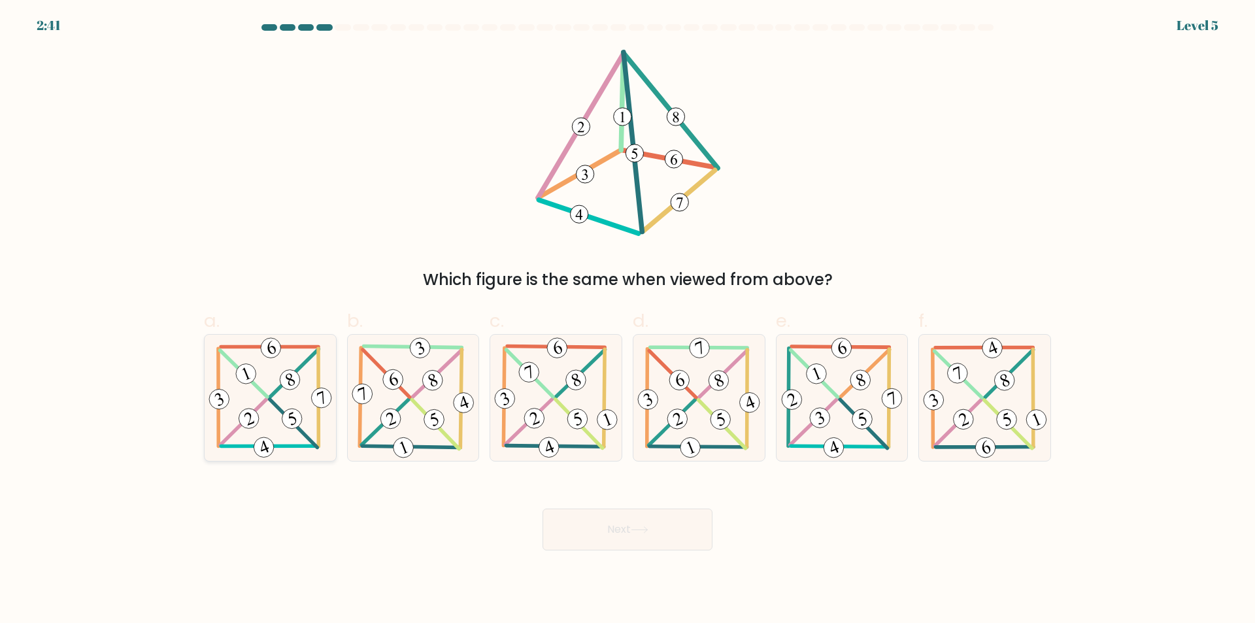
click at [263, 387] on icon at bounding box center [270, 398] width 129 height 126
click at [627, 320] on input "a." at bounding box center [627, 316] width 1 height 8
radio input "true"
click at [594, 531] on button "Next" at bounding box center [627, 529] width 170 height 42
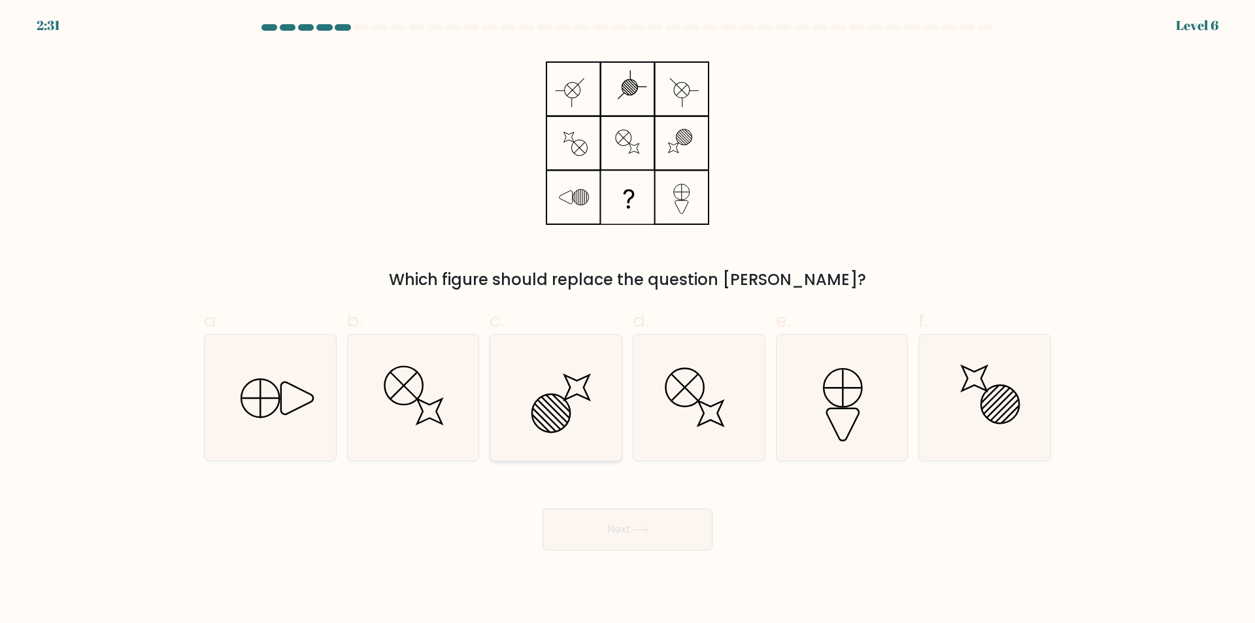
click at [598, 437] on icon at bounding box center [556, 398] width 126 height 126
click at [627, 320] on input "c." at bounding box center [627, 316] width 1 height 8
radio input "true"
click at [623, 525] on button "Next" at bounding box center [627, 529] width 170 height 42
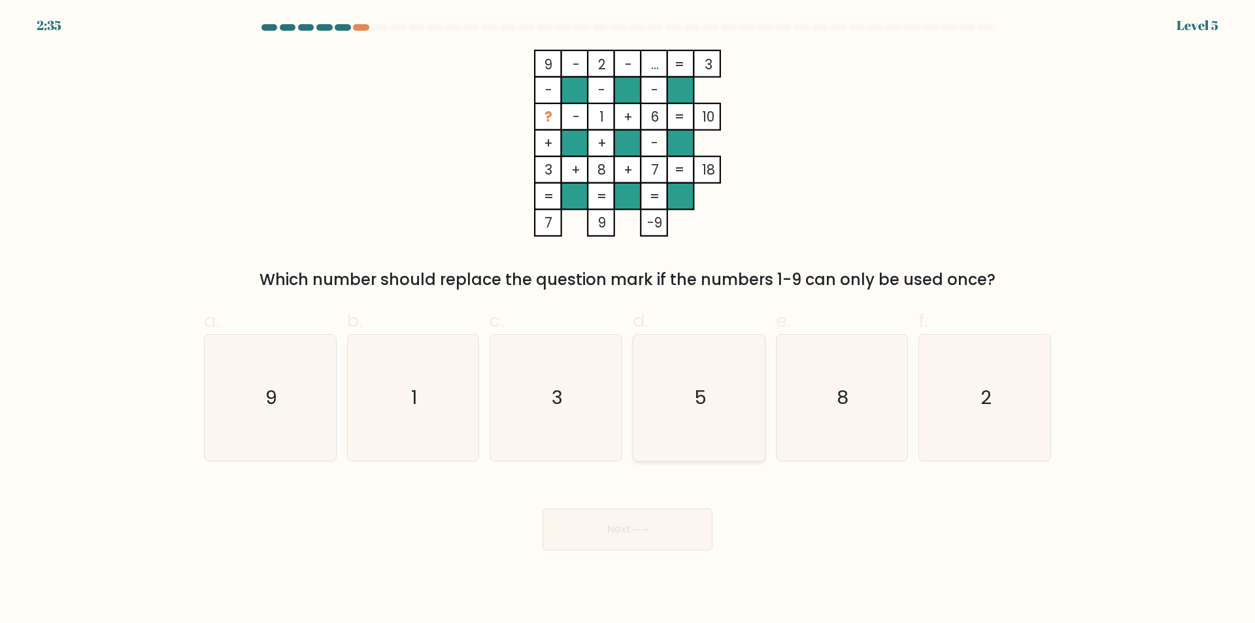
click at [700, 436] on icon "5" at bounding box center [699, 398] width 126 height 126
click at [628, 320] on input "d. 5" at bounding box center [627, 316] width 1 height 8
radio input "true"
click at [633, 535] on button "Next" at bounding box center [627, 529] width 170 height 42
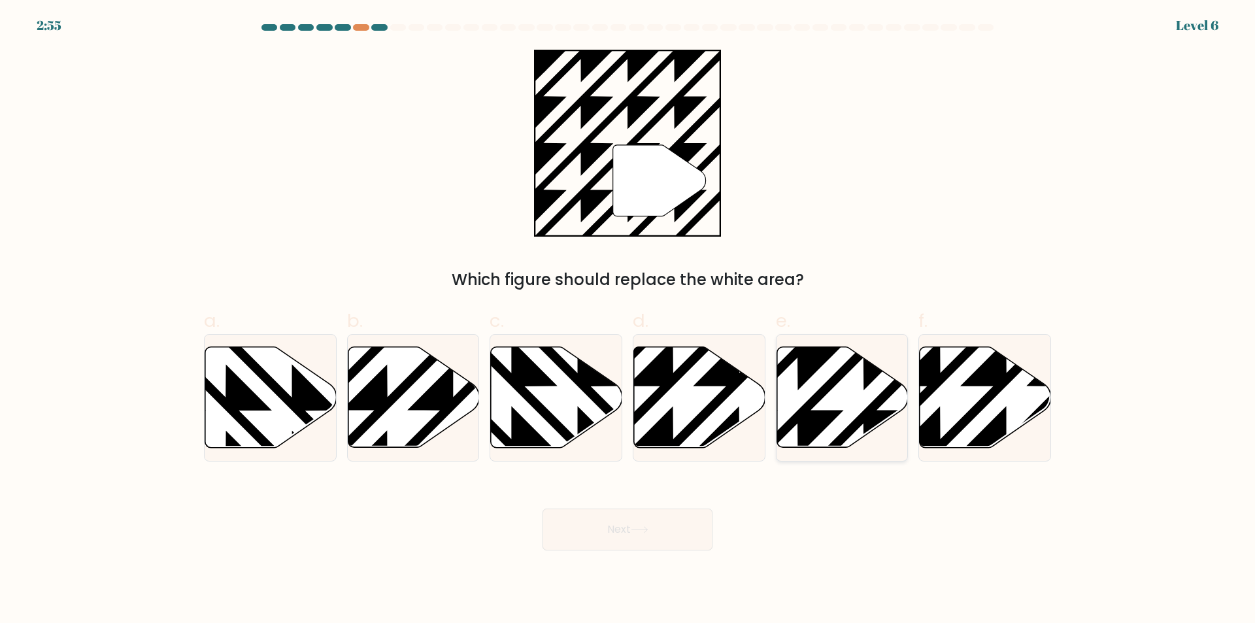
click at [850, 399] on icon at bounding box center [841, 397] width 131 height 101
click at [628, 320] on input "e." at bounding box center [627, 316] width 1 height 8
radio input "true"
click at [668, 523] on button "Next" at bounding box center [627, 529] width 170 height 42
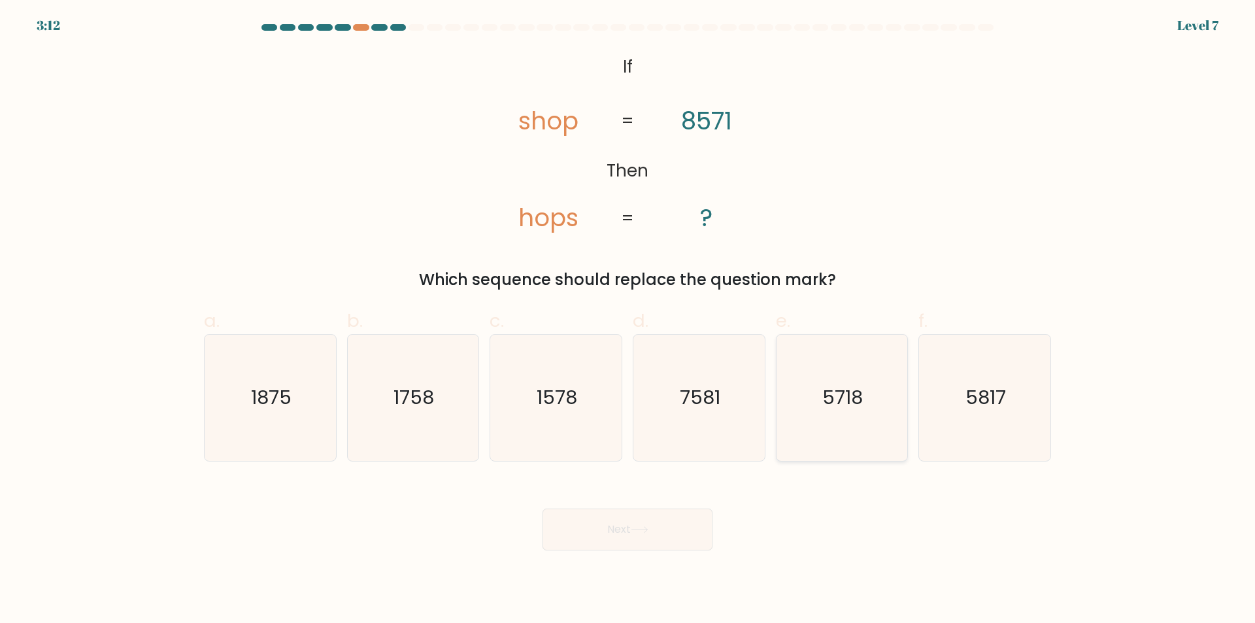
click at [851, 434] on icon "5718" at bounding box center [841, 398] width 126 height 126
click at [628, 320] on input "e. 5718" at bounding box center [627, 316] width 1 height 8
radio input "true"
click at [627, 530] on button "Next" at bounding box center [627, 529] width 170 height 42
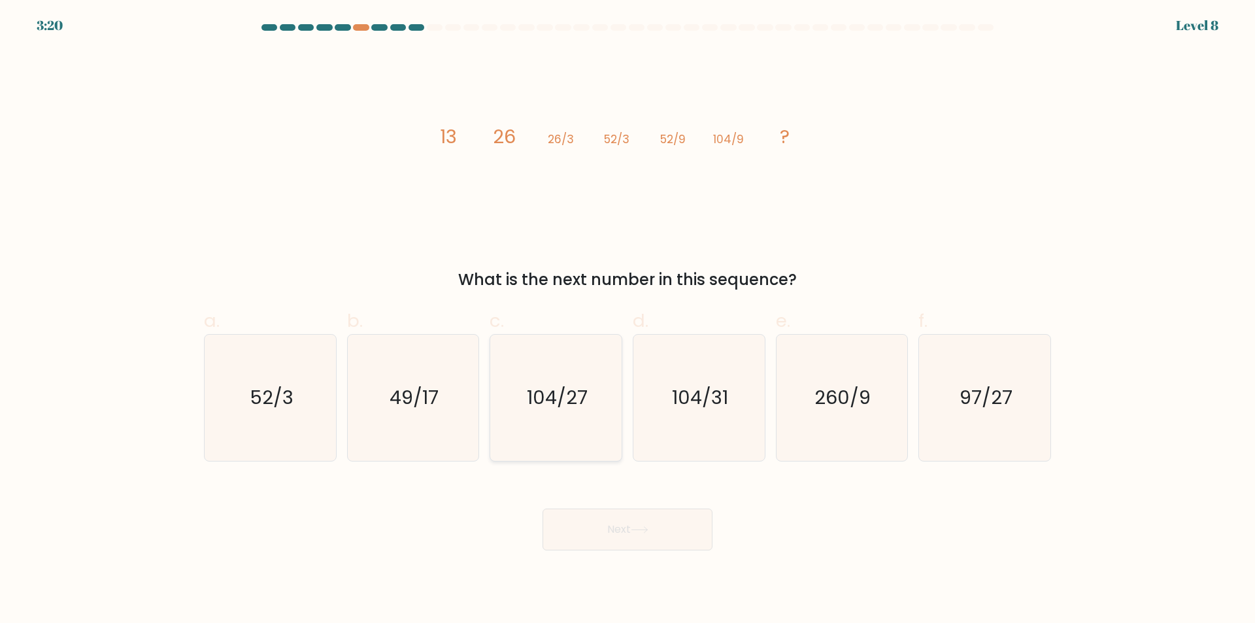
click at [547, 445] on icon "104/27" at bounding box center [556, 398] width 126 height 126
click at [627, 320] on input "c. 104/27" at bounding box center [627, 316] width 1 height 8
radio input "true"
click at [584, 529] on button "Next" at bounding box center [627, 529] width 170 height 42
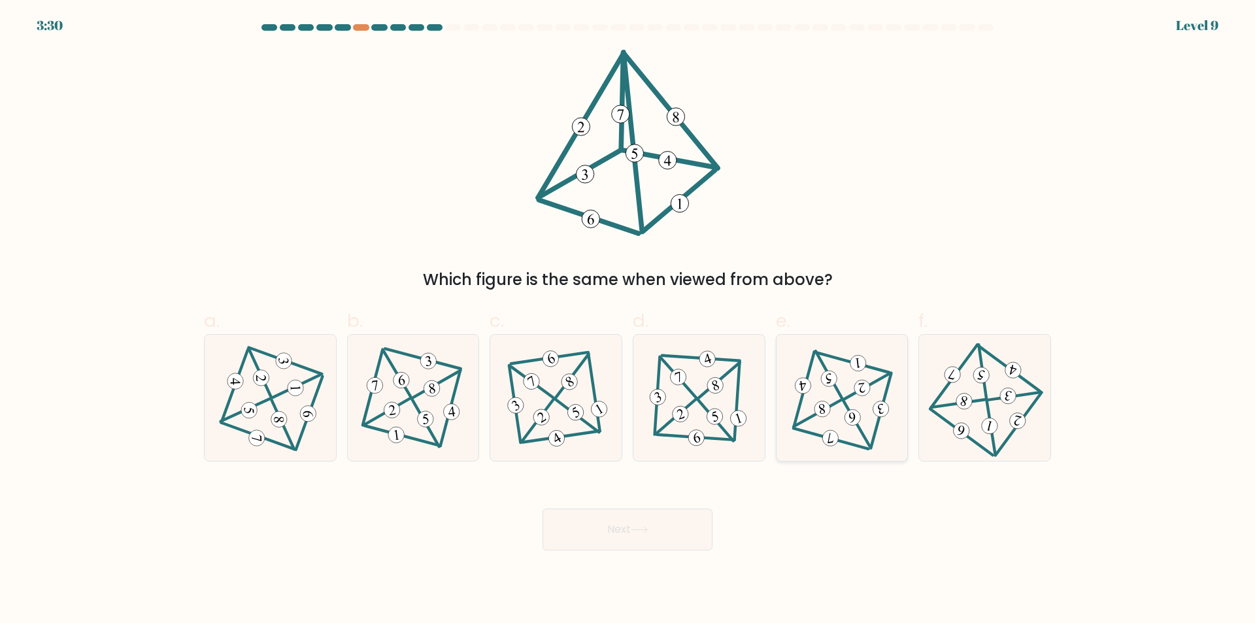
click at [852, 431] on icon at bounding box center [841, 398] width 103 height 101
click at [628, 320] on input "e." at bounding box center [627, 316] width 1 height 8
radio input "true"
click at [659, 529] on button "Next" at bounding box center [627, 529] width 170 height 42
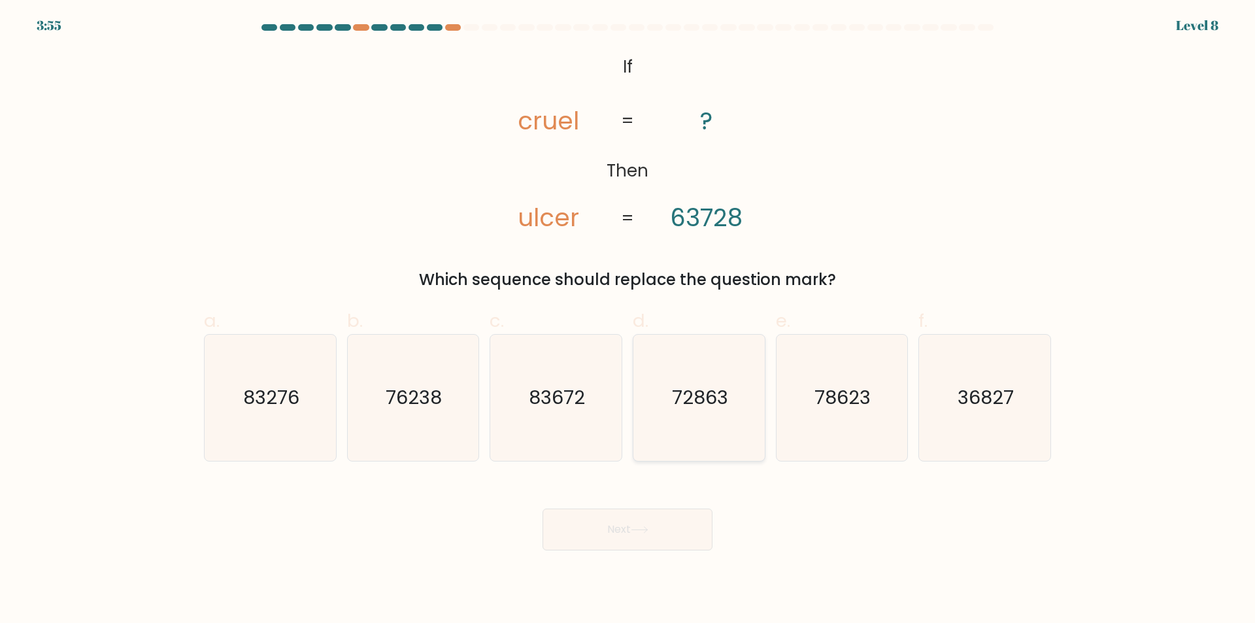
click at [672, 426] on icon "72863" at bounding box center [699, 398] width 126 height 126
click at [628, 320] on input "d. 72863" at bounding box center [627, 316] width 1 height 8
radio input "true"
click at [643, 526] on icon at bounding box center [640, 529] width 18 height 7
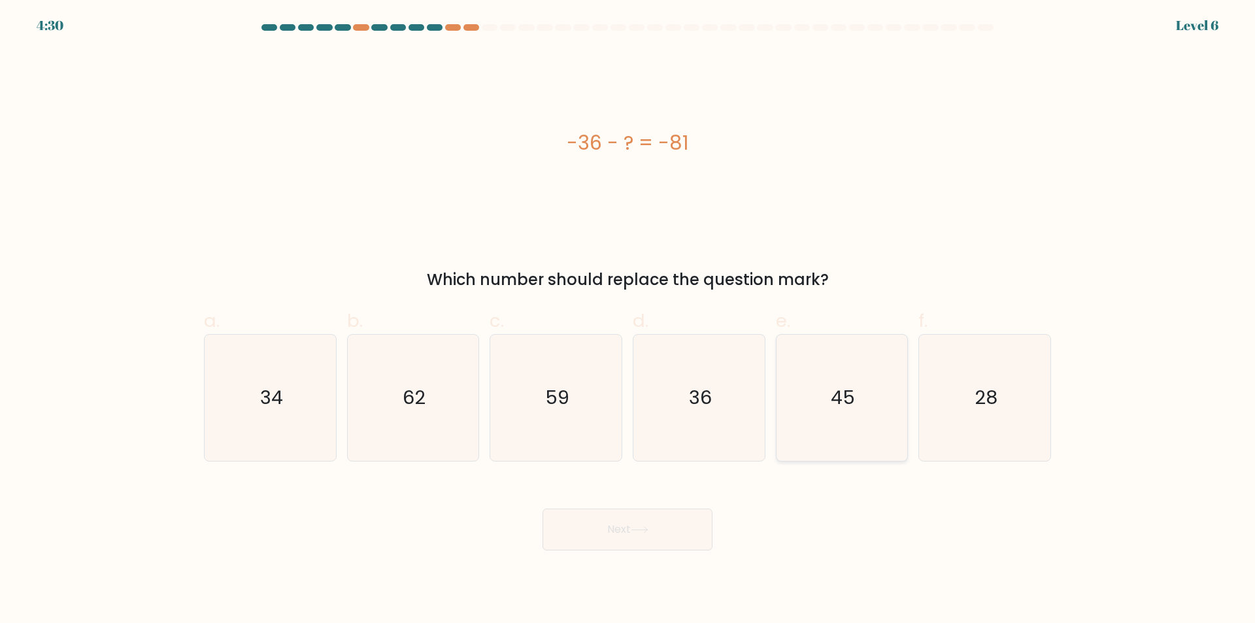
click at [846, 454] on icon "45" at bounding box center [841, 398] width 126 height 126
click at [628, 320] on input "e. 45" at bounding box center [627, 316] width 1 height 8
radio input "true"
click at [671, 535] on button "Next" at bounding box center [627, 529] width 170 height 42
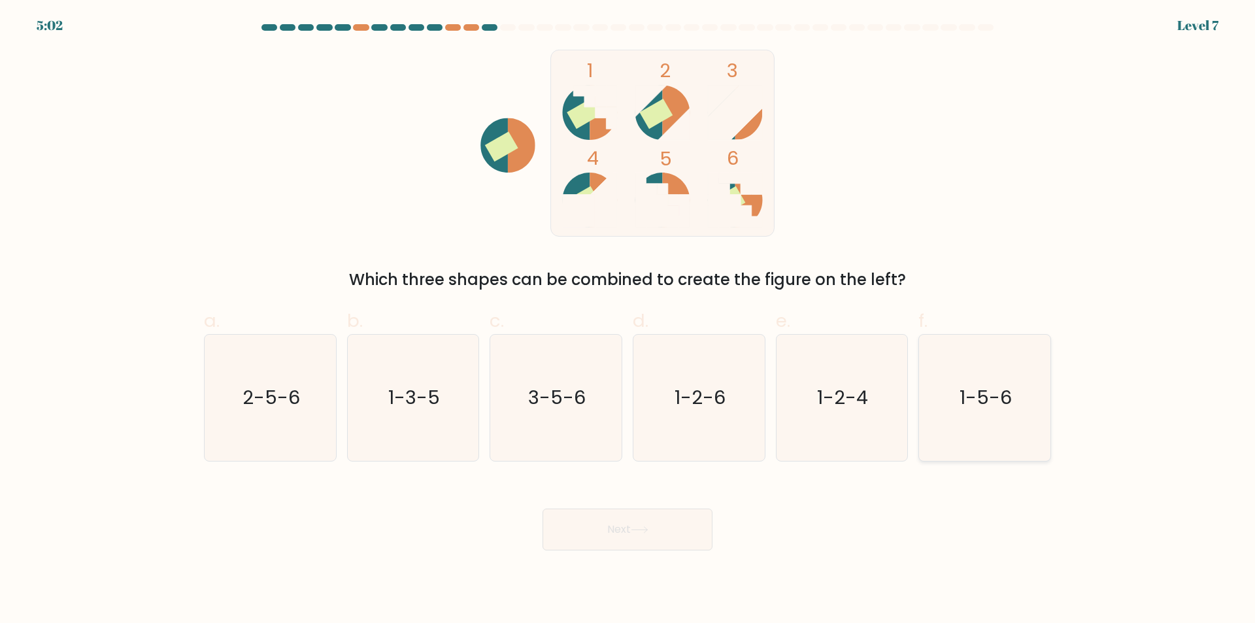
click at [993, 436] on icon "1-5-6" at bounding box center [984, 398] width 126 height 126
click at [628, 320] on input "f. 1-5-6" at bounding box center [627, 316] width 1 height 8
radio input "true"
click at [658, 537] on button "Next" at bounding box center [627, 529] width 170 height 42
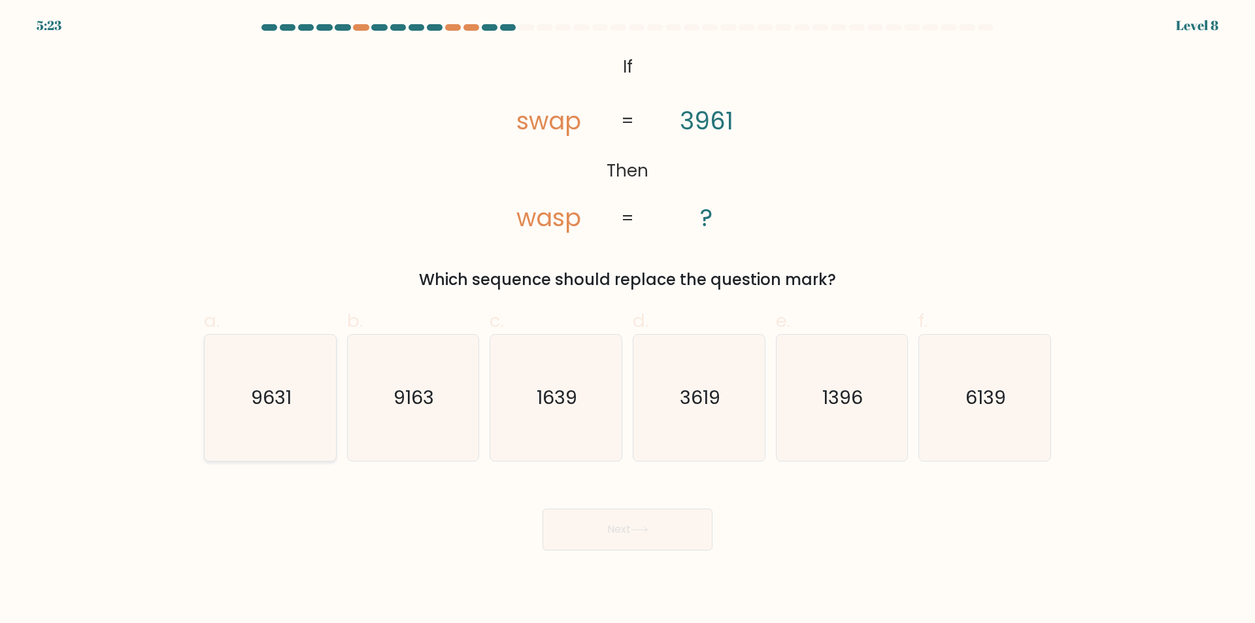
click at [293, 434] on icon "9631" at bounding box center [270, 398] width 126 height 126
click at [627, 320] on input "a. 9631" at bounding box center [627, 316] width 1 height 8
radio input "true"
click at [614, 535] on button "Next" at bounding box center [627, 529] width 170 height 42
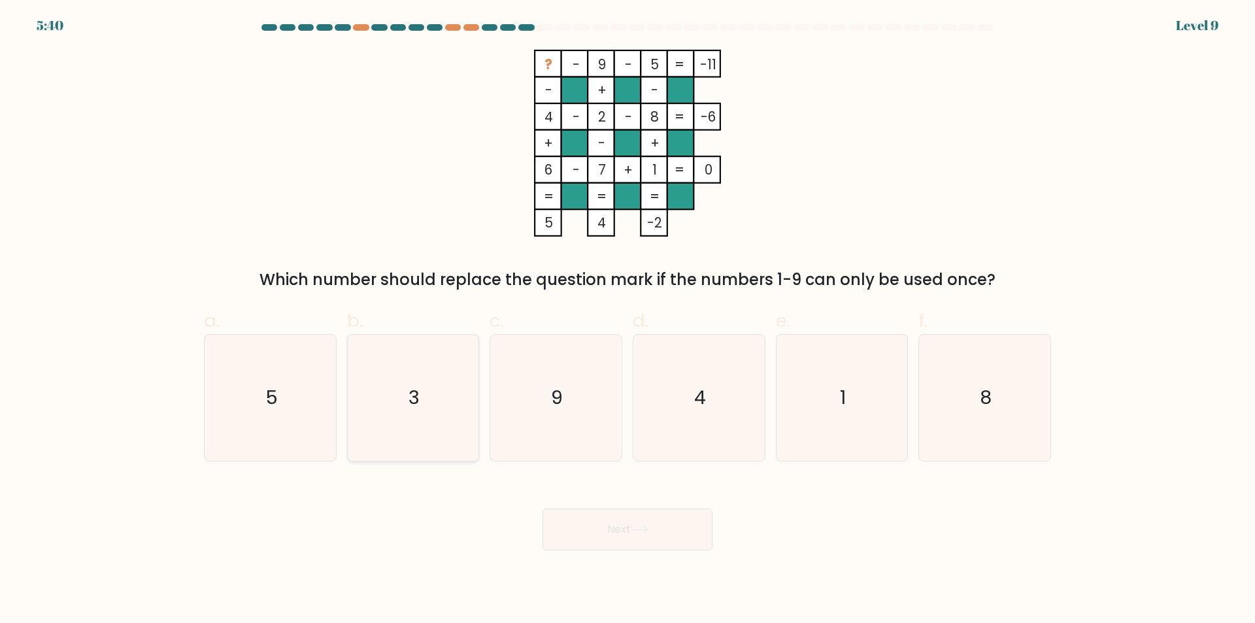
click at [410, 437] on icon "3" at bounding box center [413, 398] width 126 height 126
click at [627, 320] on input "b. 3" at bounding box center [627, 316] width 1 height 8
radio input "true"
click at [677, 533] on button "Next" at bounding box center [627, 529] width 170 height 42
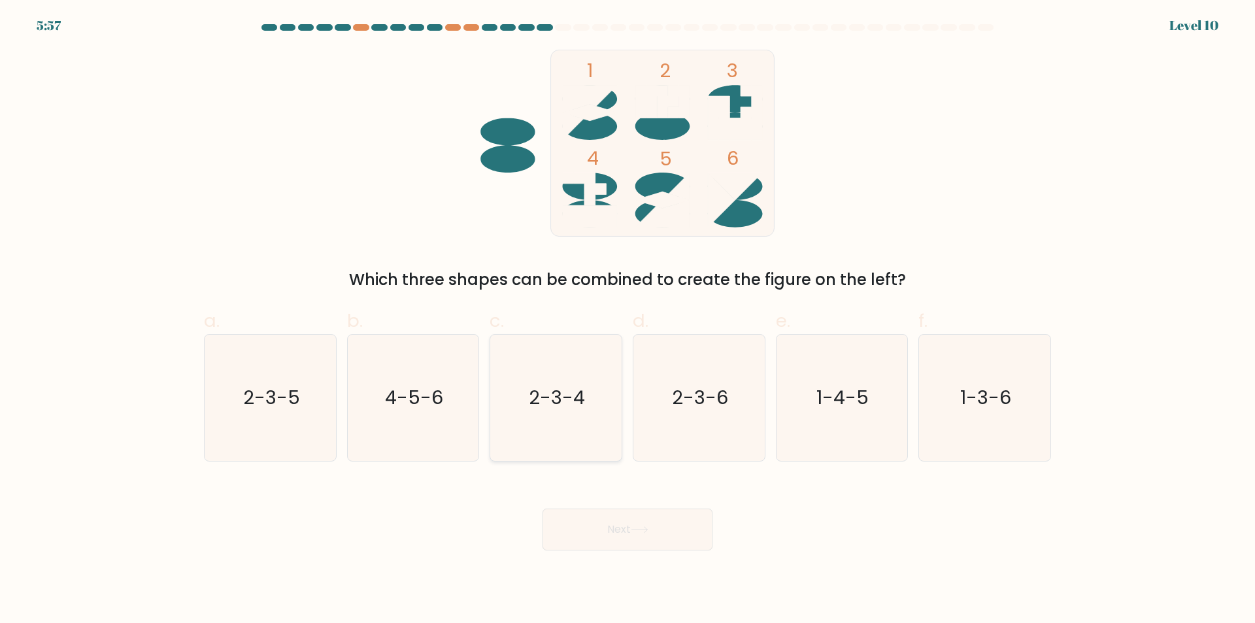
click at [547, 437] on icon "2-3-4" at bounding box center [556, 398] width 126 height 126
click at [627, 320] on input "c. 2-3-4" at bounding box center [627, 316] width 1 height 8
radio input "true"
click at [616, 535] on button "Next" at bounding box center [627, 529] width 170 height 42
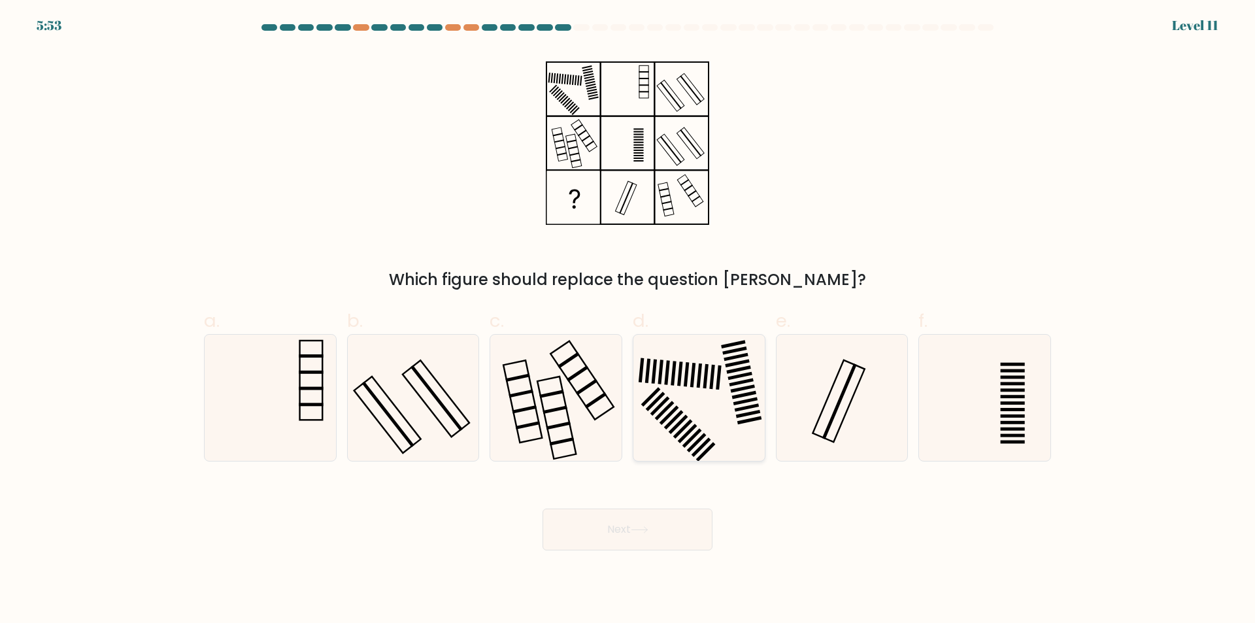
click at [745, 452] on icon at bounding box center [699, 398] width 126 height 126
click at [628, 320] on input "d." at bounding box center [627, 316] width 1 height 8
radio input "true"
click at [660, 531] on button "Next" at bounding box center [627, 529] width 170 height 42
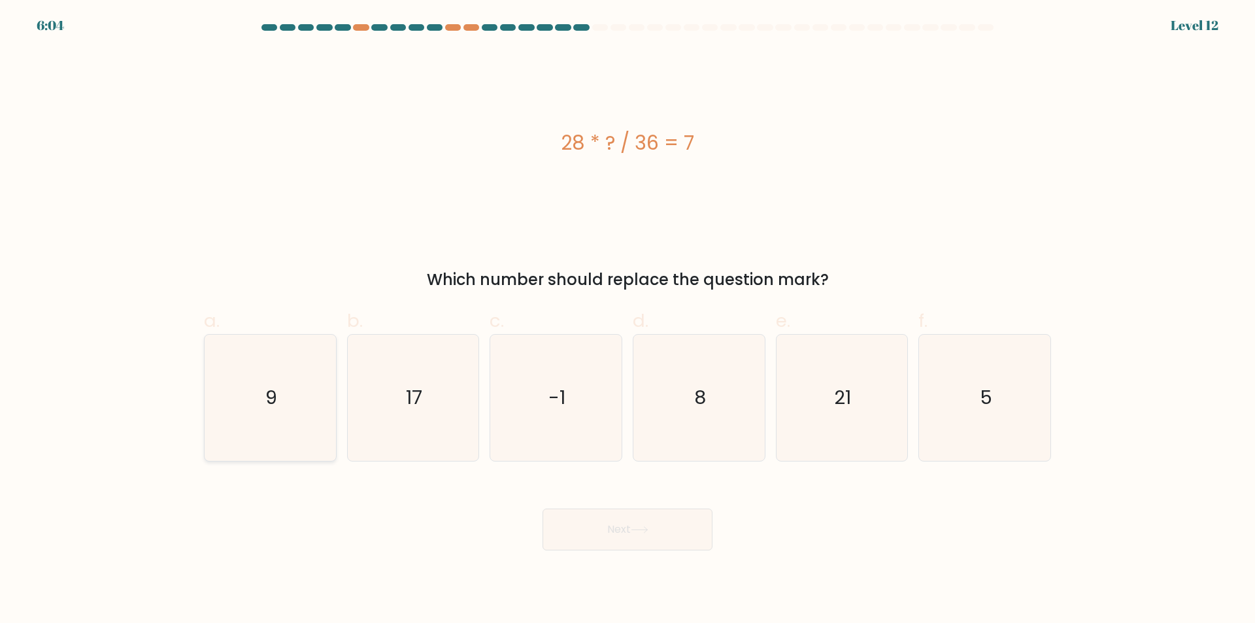
click at [274, 435] on icon "9" at bounding box center [270, 398] width 126 height 126
click at [627, 320] on input "a. 9" at bounding box center [627, 316] width 1 height 8
radio input "true"
click at [614, 536] on button "Next" at bounding box center [627, 529] width 170 height 42
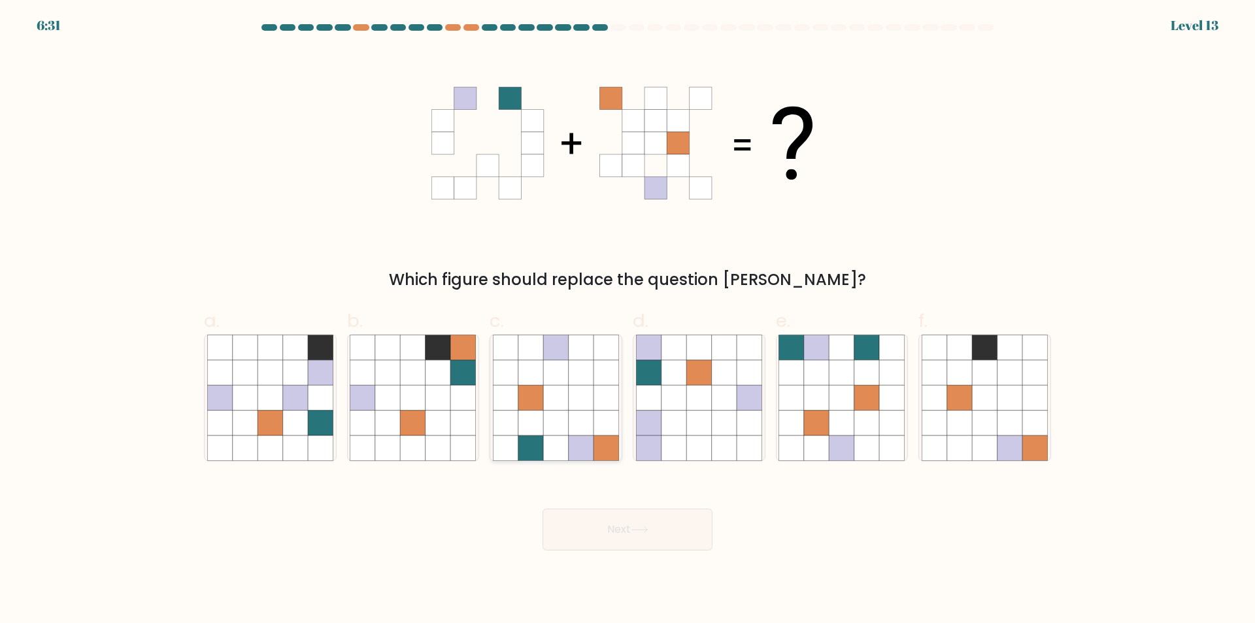
click at [572, 405] on icon at bounding box center [581, 397] width 25 height 25
click at [627, 320] on input "c." at bounding box center [627, 316] width 1 height 8
radio input "true"
click at [621, 533] on button "Next" at bounding box center [627, 529] width 170 height 42
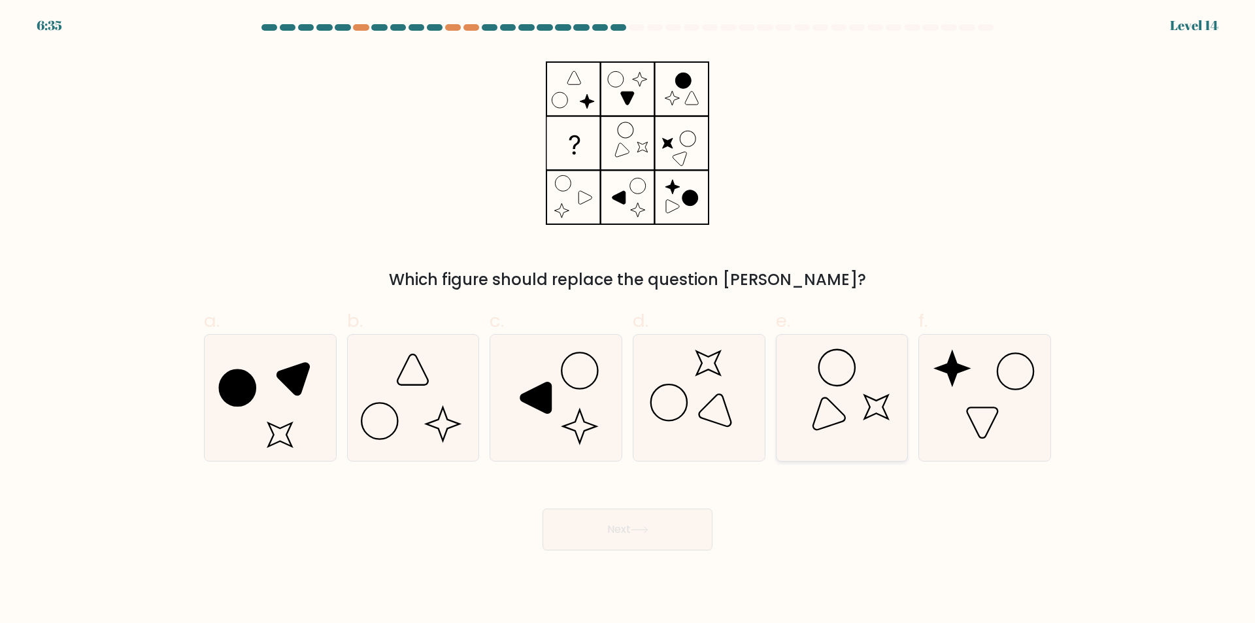
click at [872, 455] on icon at bounding box center [841, 398] width 126 height 126
click at [628, 320] on input "e." at bounding box center [627, 316] width 1 height 8
radio input "true"
click at [641, 530] on icon at bounding box center [639, 530] width 16 height 6
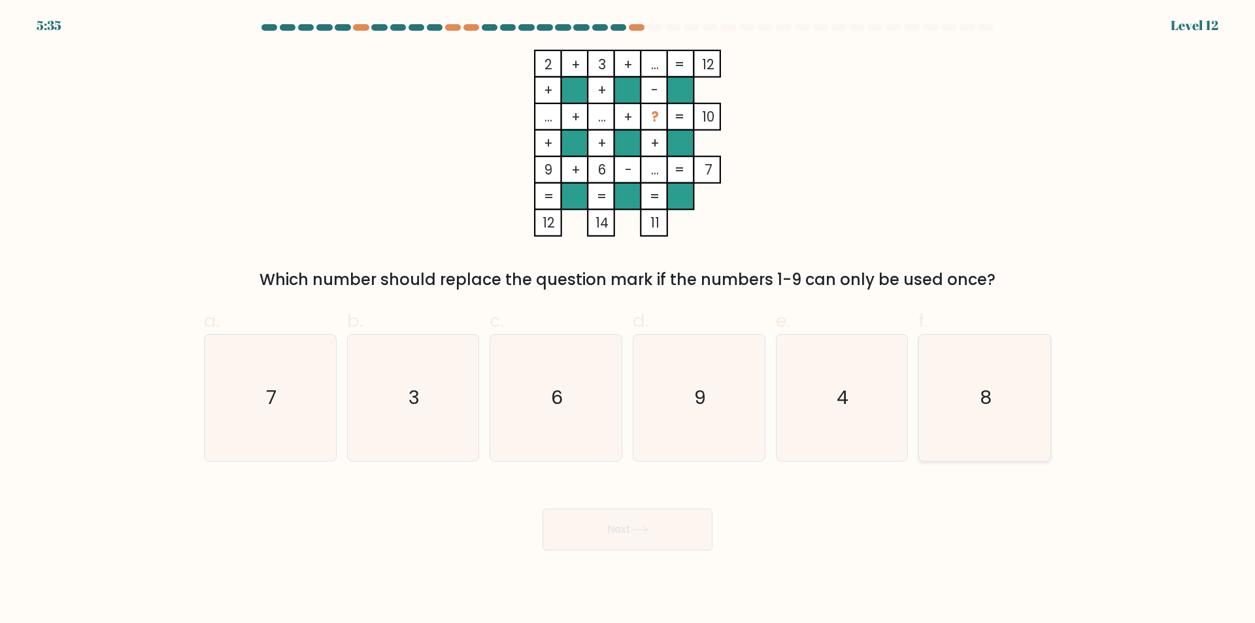
click at [976, 427] on icon "8" at bounding box center [984, 398] width 126 height 126
click at [628, 320] on input "f. 8" at bounding box center [627, 316] width 1 height 8
radio input "true"
click at [616, 527] on button "Next" at bounding box center [627, 529] width 170 height 42
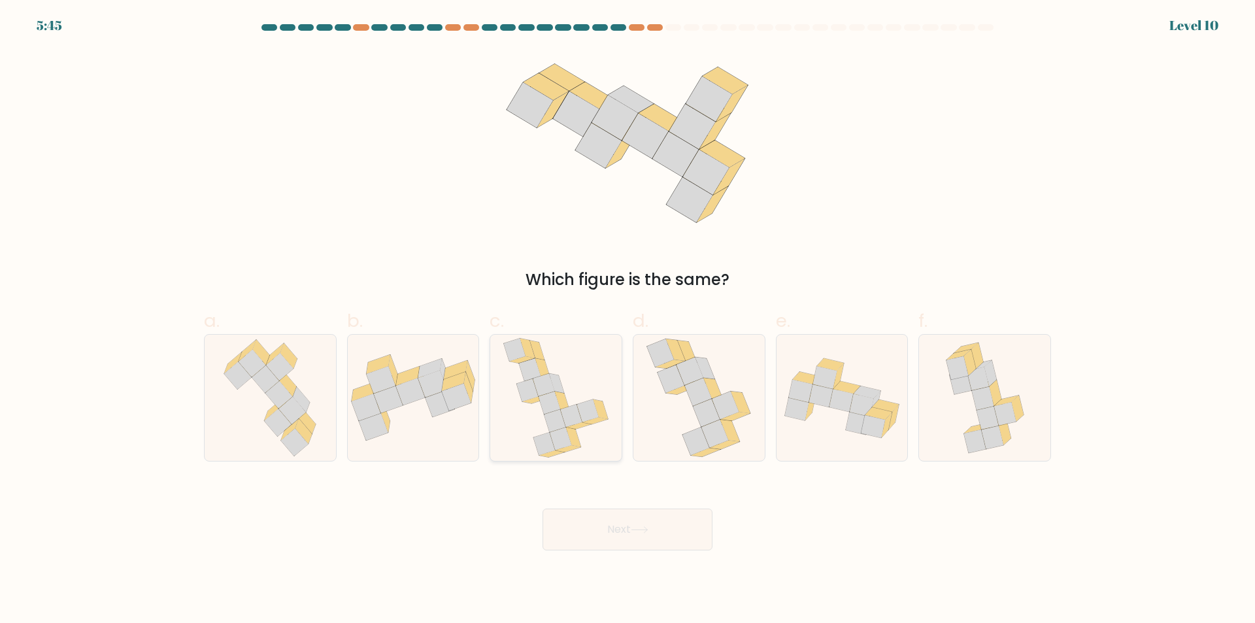
click at [599, 443] on icon at bounding box center [556, 398] width 107 height 126
click at [627, 320] on input "c." at bounding box center [627, 316] width 1 height 8
radio input "true"
click at [632, 541] on button "Next" at bounding box center [627, 529] width 170 height 42
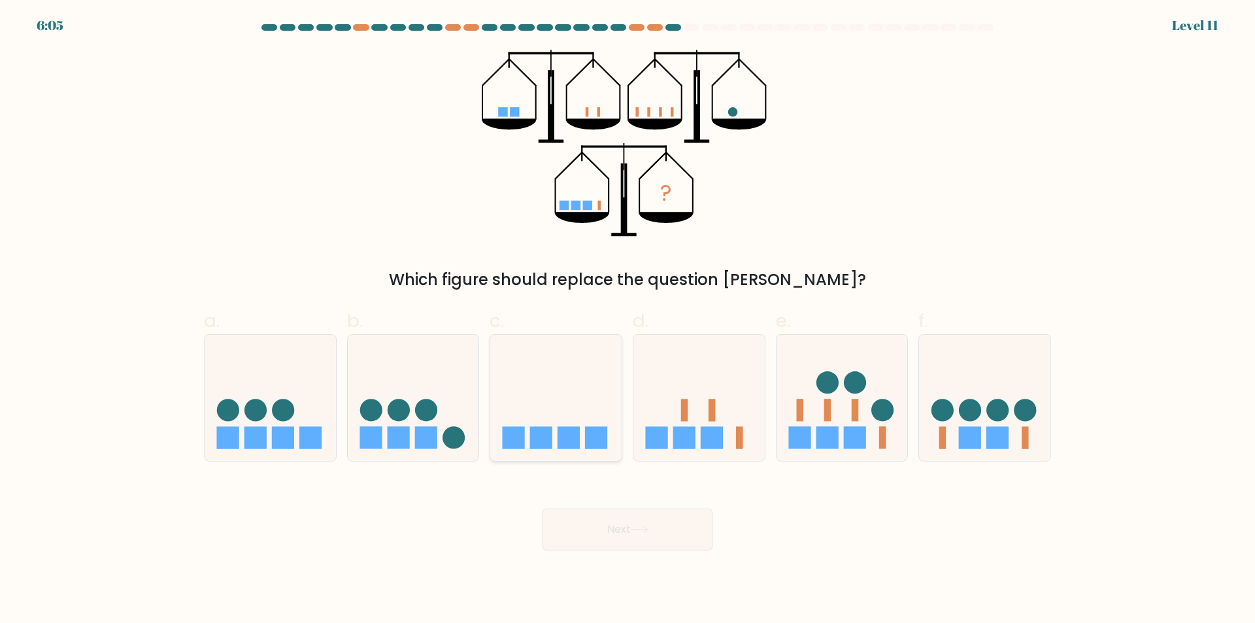
click at [540, 433] on rect at bounding box center [541, 437] width 22 height 22
click at [627, 320] on input "c." at bounding box center [627, 316] width 1 height 8
radio input "true"
click at [637, 530] on icon at bounding box center [639, 530] width 16 height 6
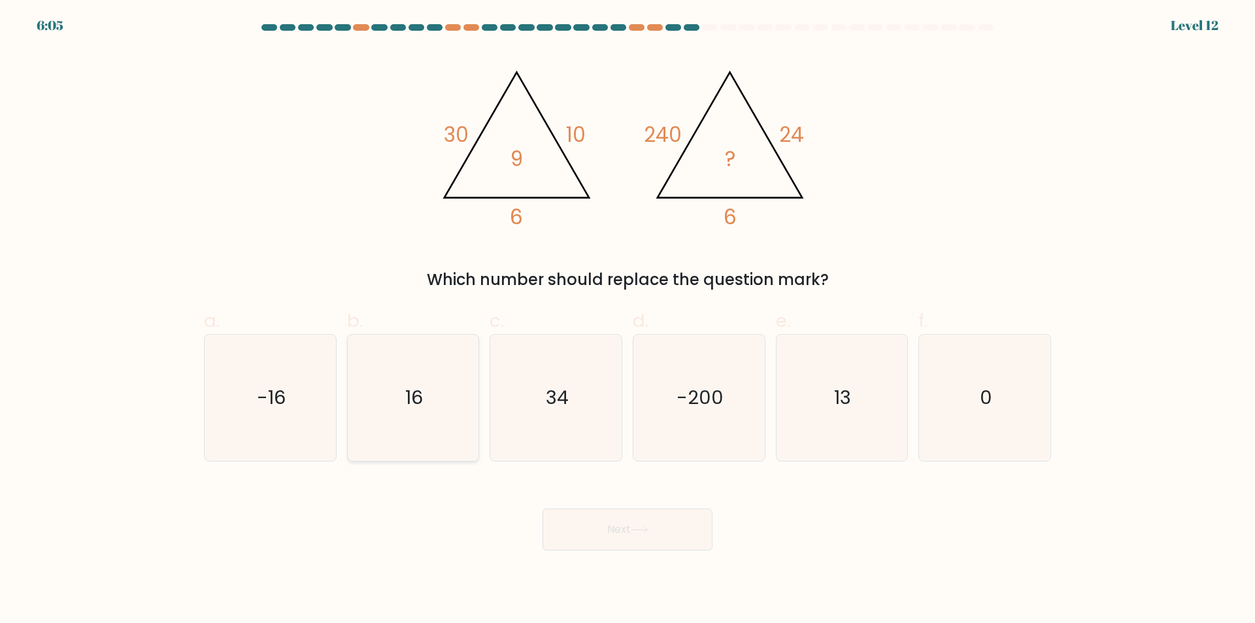
click at [424, 440] on icon "16" at bounding box center [413, 398] width 126 height 126
click at [627, 320] on input "b. 16" at bounding box center [627, 316] width 1 height 8
radio input "true"
click at [642, 538] on button "Next" at bounding box center [627, 529] width 170 height 42
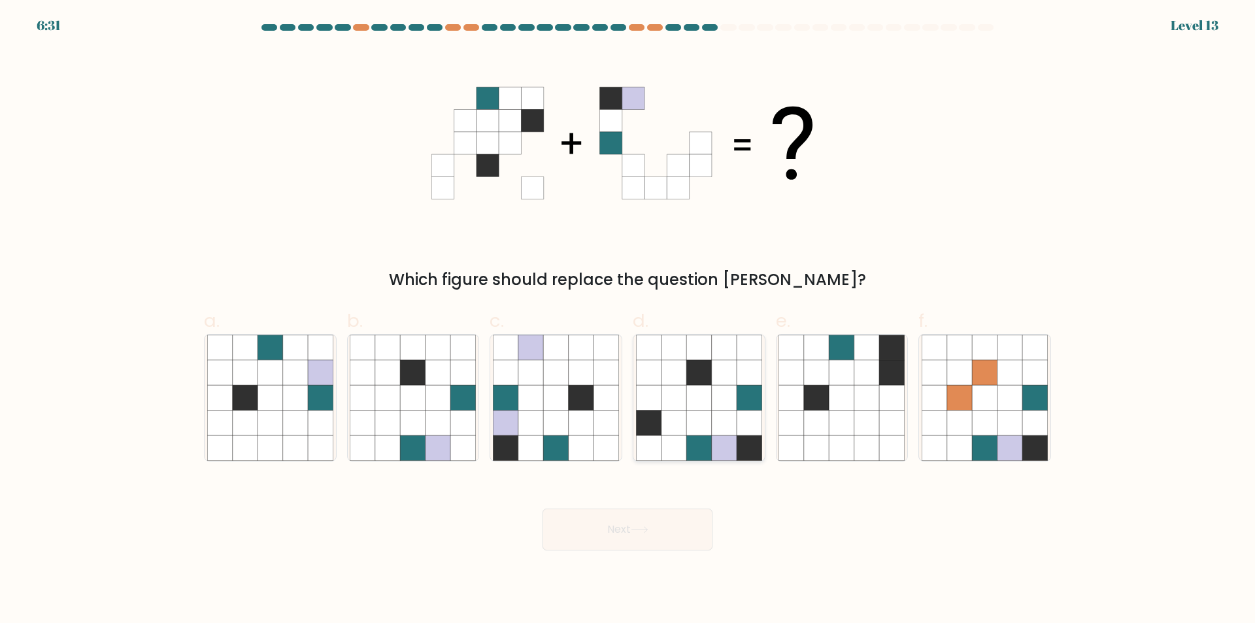
click at [723, 448] on icon at bounding box center [724, 447] width 25 height 25
click at [628, 320] on input "d." at bounding box center [627, 316] width 1 height 8
radio input "true"
click at [603, 532] on button "Next" at bounding box center [627, 529] width 170 height 42
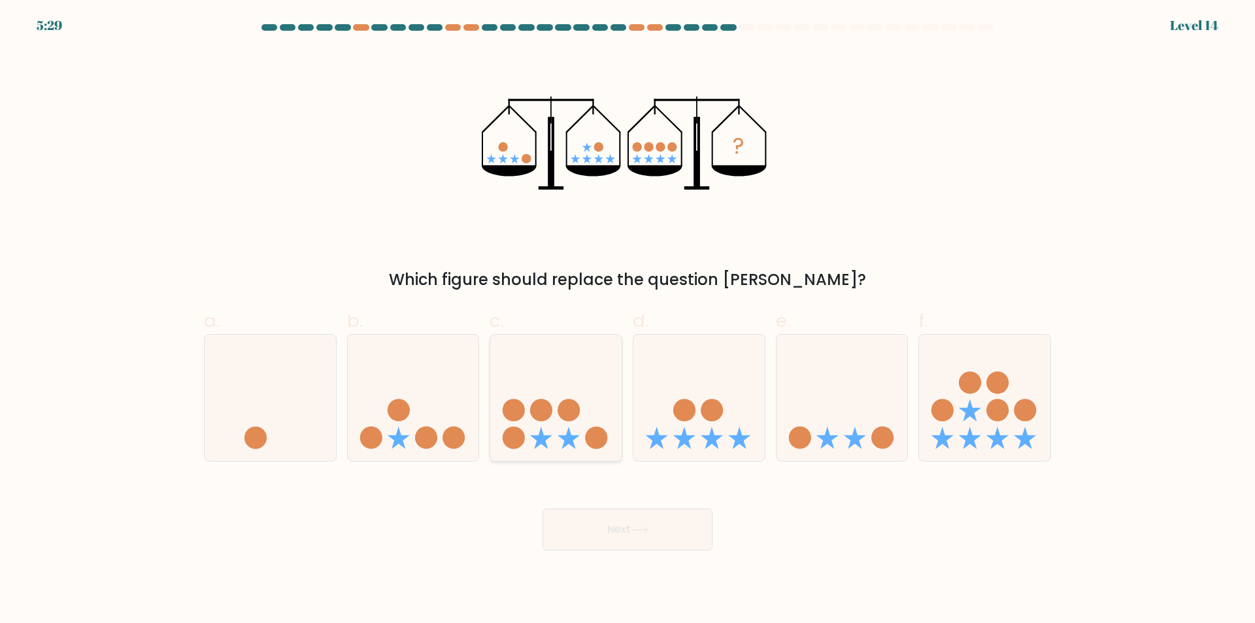
click at [580, 452] on div at bounding box center [555, 397] width 133 height 127
click at [627, 320] on input "c." at bounding box center [627, 316] width 1 height 8
radio input "true"
click at [611, 533] on button "Next" at bounding box center [627, 529] width 170 height 42
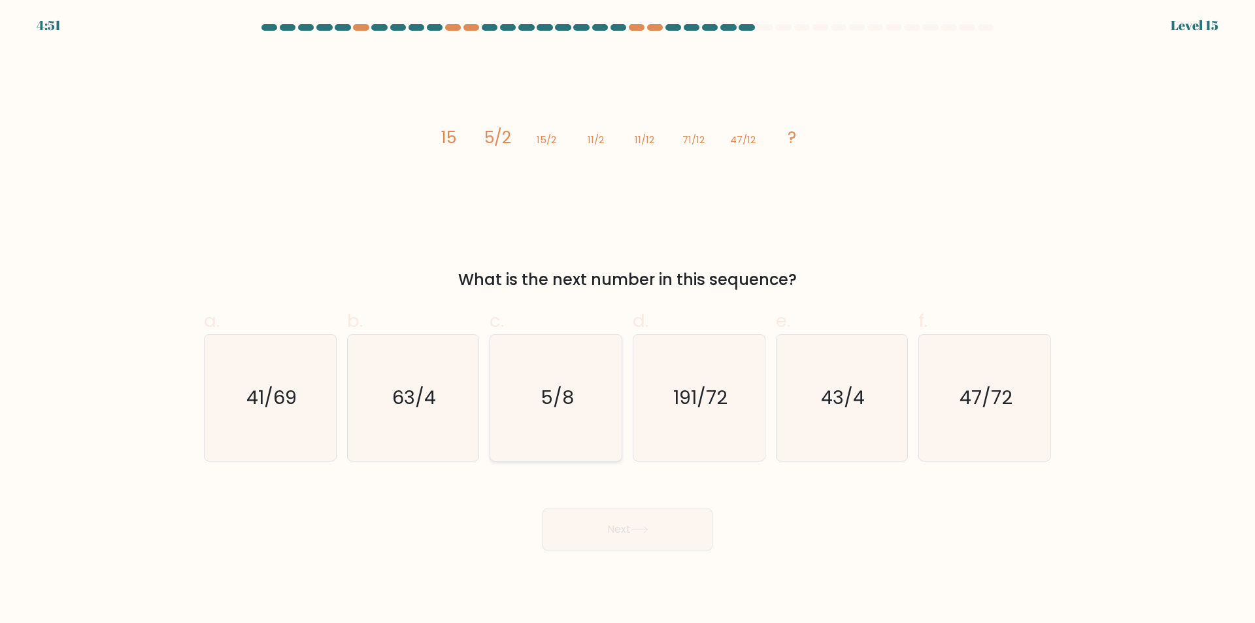
click at [576, 446] on icon "5/8" at bounding box center [556, 398] width 126 height 126
click at [627, 320] on input "c. 5/8" at bounding box center [627, 316] width 1 height 8
radio input "true"
click at [616, 525] on button "Next" at bounding box center [627, 529] width 170 height 42
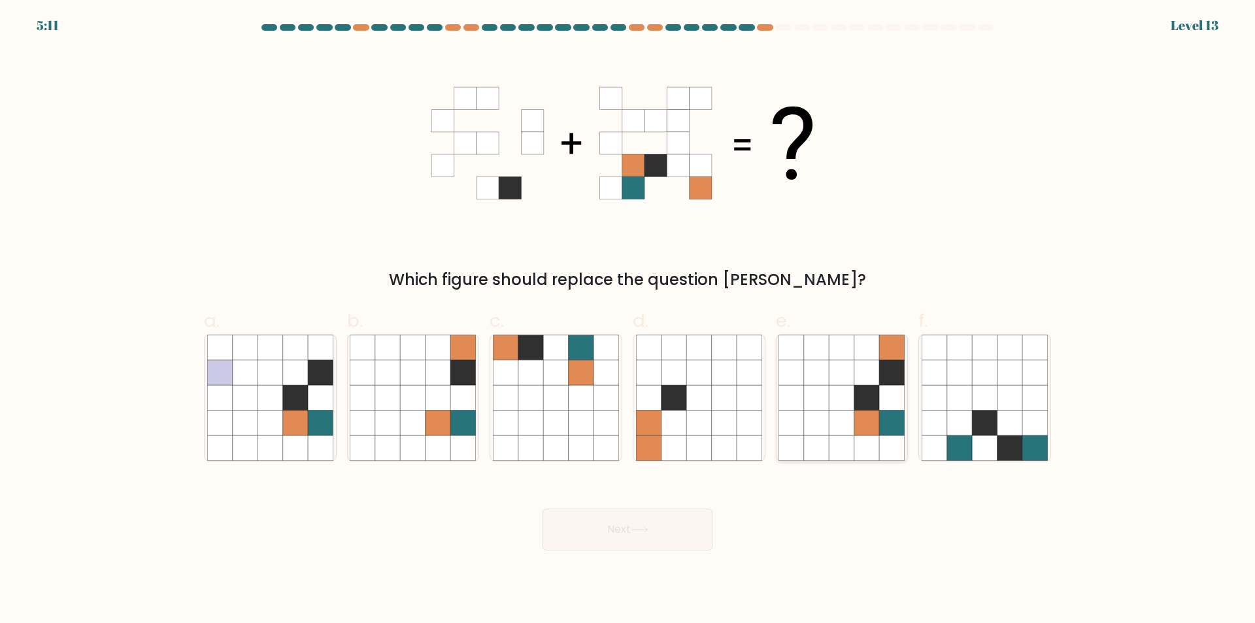
click at [832, 445] on icon at bounding box center [841, 447] width 25 height 25
click at [628, 320] on input "e." at bounding box center [627, 316] width 1 height 8
radio input "true"
click at [677, 527] on button "Next" at bounding box center [627, 529] width 170 height 42
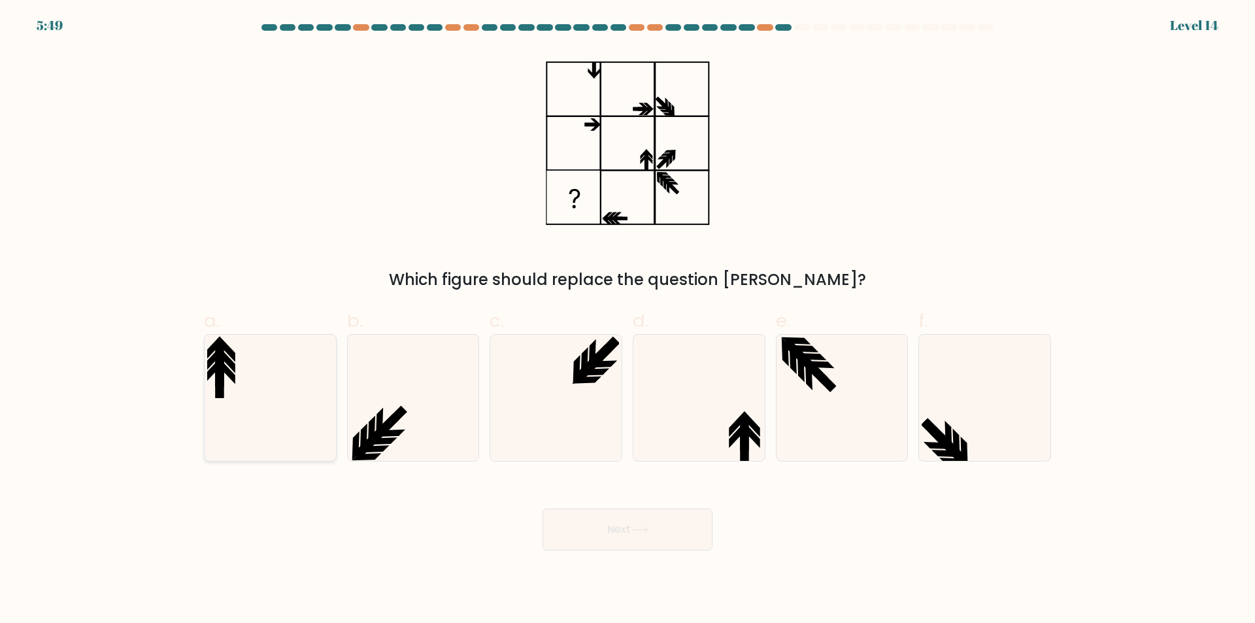
click at [276, 437] on icon at bounding box center [270, 398] width 126 height 126
click at [627, 320] on input "a." at bounding box center [627, 316] width 1 height 8
radio input "true"
click at [633, 532] on button "Next" at bounding box center [627, 529] width 170 height 42
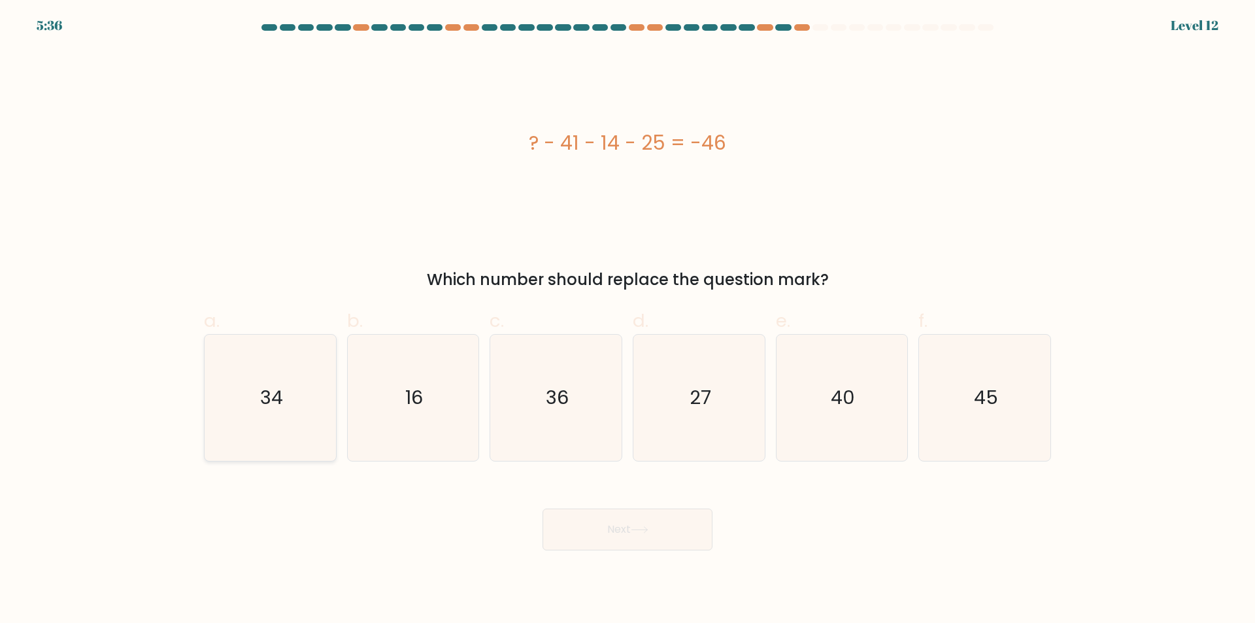
click at [289, 429] on icon "34" at bounding box center [270, 398] width 126 height 126
click at [627, 320] on input "a. 34" at bounding box center [627, 316] width 1 height 8
radio input "true"
click at [619, 536] on button "Next" at bounding box center [627, 529] width 170 height 42
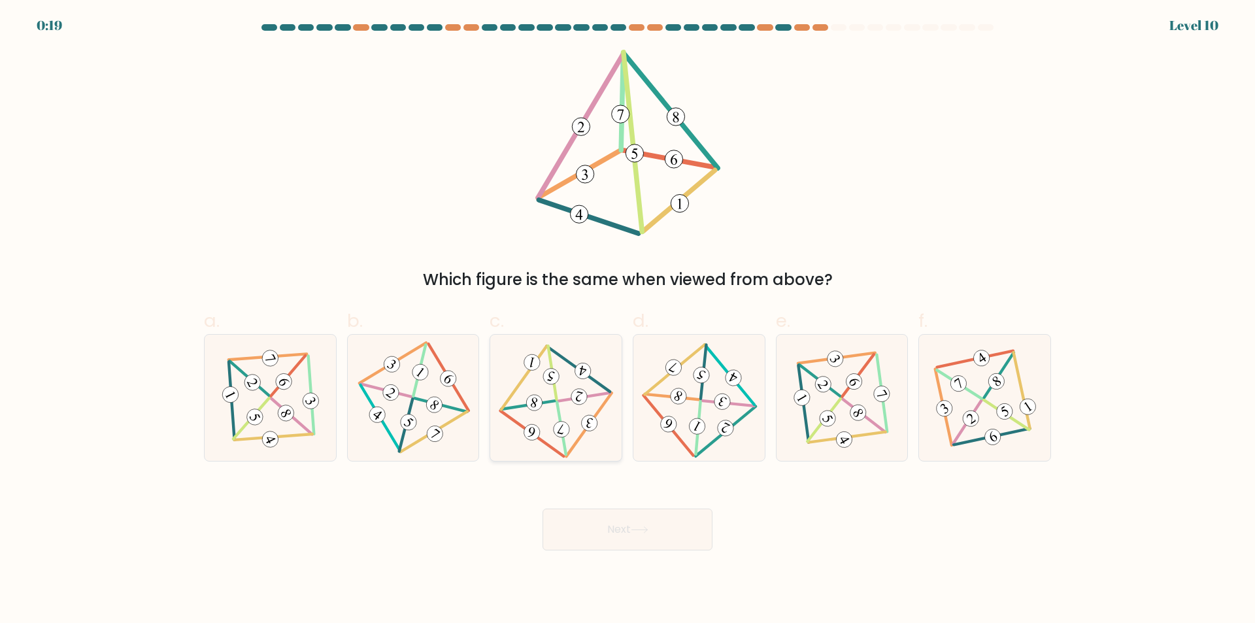
click at [529, 383] on icon at bounding box center [555, 398] width 103 height 101
click at [627, 320] on input "c." at bounding box center [627, 316] width 1 height 8
radio input "true"
click at [630, 528] on button "Next" at bounding box center [627, 529] width 170 height 42
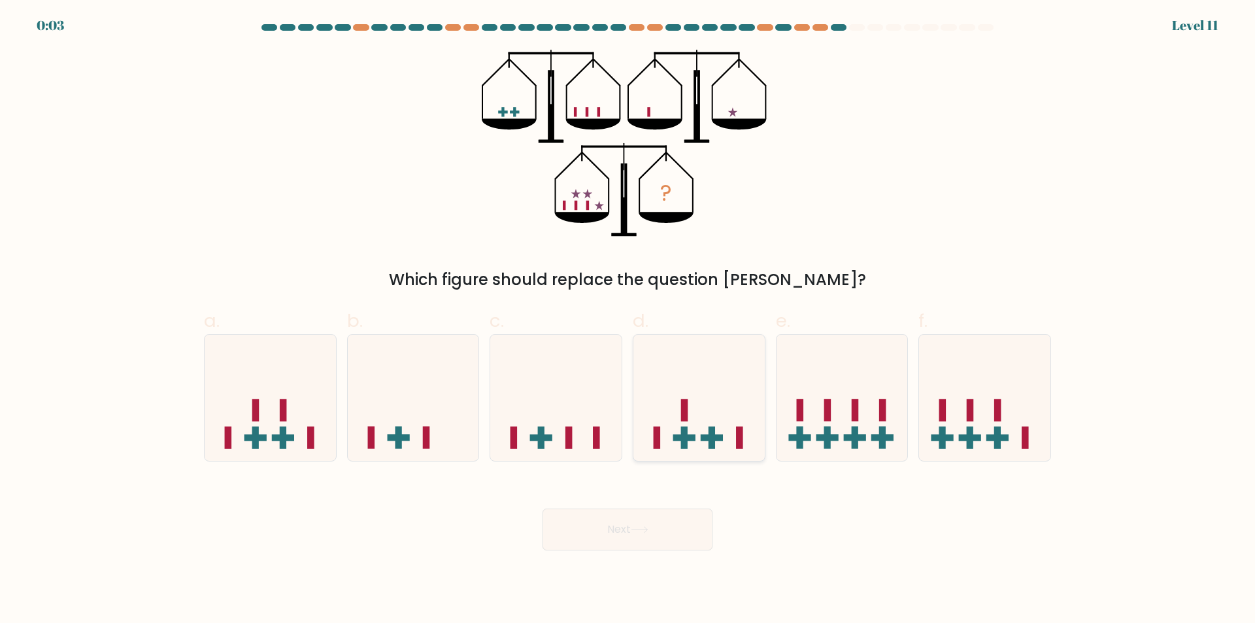
click at [705, 455] on div at bounding box center [699, 397] width 133 height 127
click at [628, 320] on input "d." at bounding box center [627, 316] width 1 height 8
radio input "true"
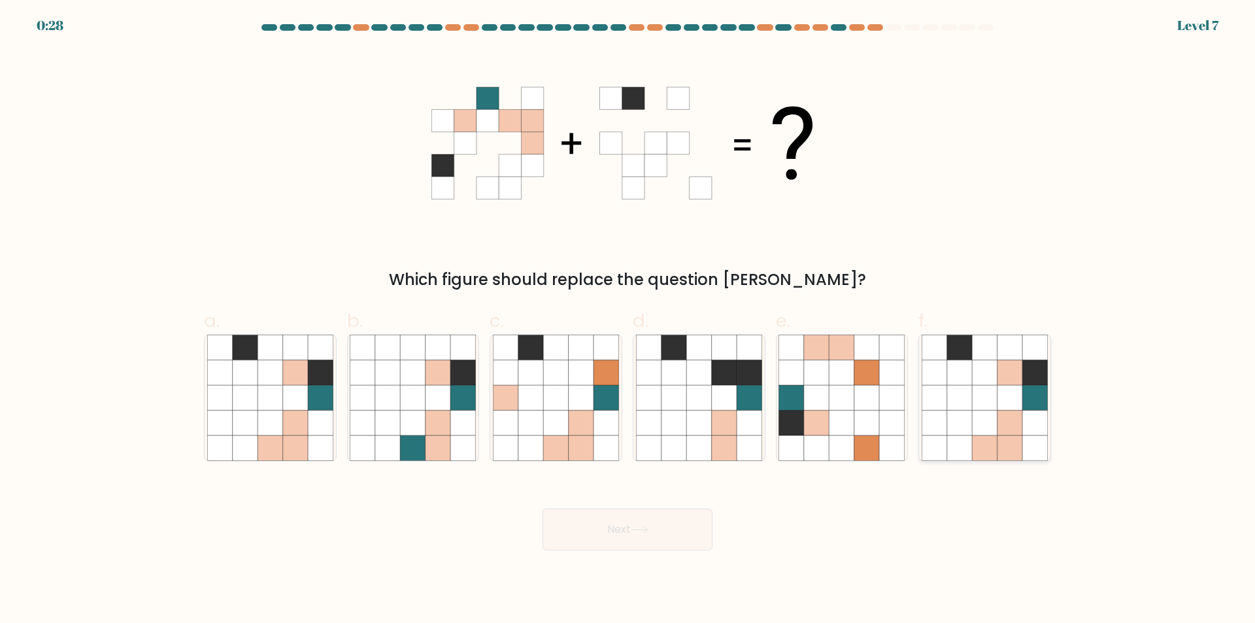
click at [1040, 442] on icon at bounding box center [1034, 447] width 25 height 25
click at [628, 320] on input "f." at bounding box center [627, 316] width 1 height 8
radio input "true"
click at [651, 523] on button "Next" at bounding box center [627, 529] width 170 height 42
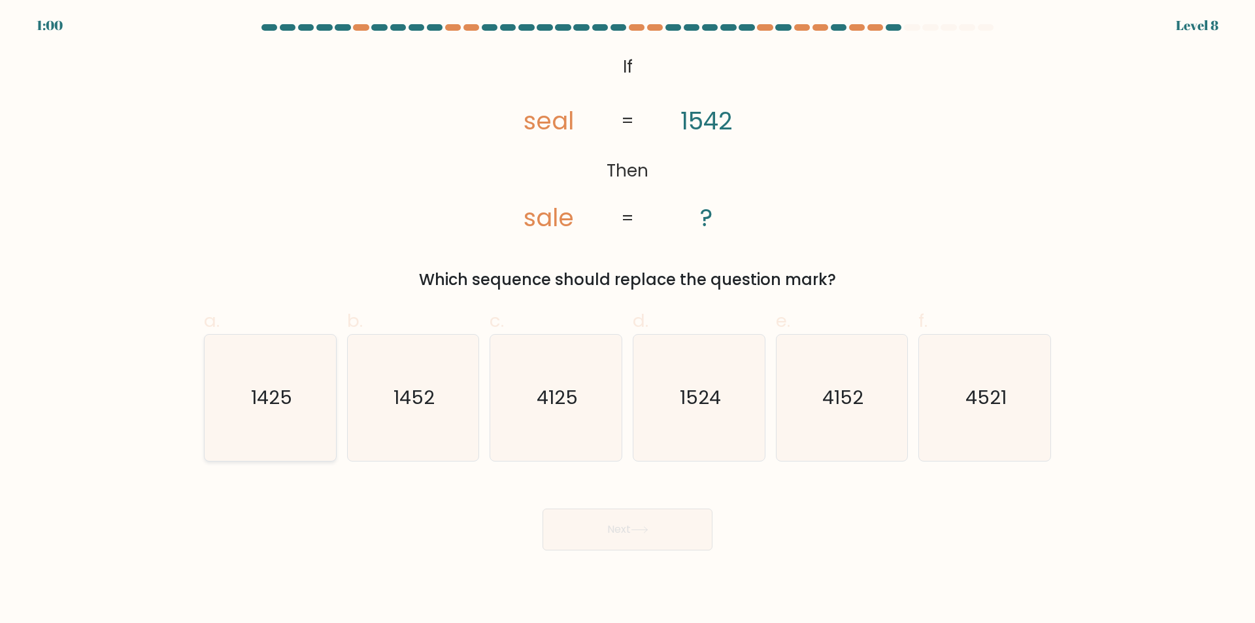
click at [284, 443] on icon "1425" at bounding box center [270, 398] width 126 height 126
click at [627, 320] on input "a. 1425" at bounding box center [627, 316] width 1 height 8
radio input "true"
click at [608, 530] on button "Next" at bounding box center [627, 529] width 170 height 42
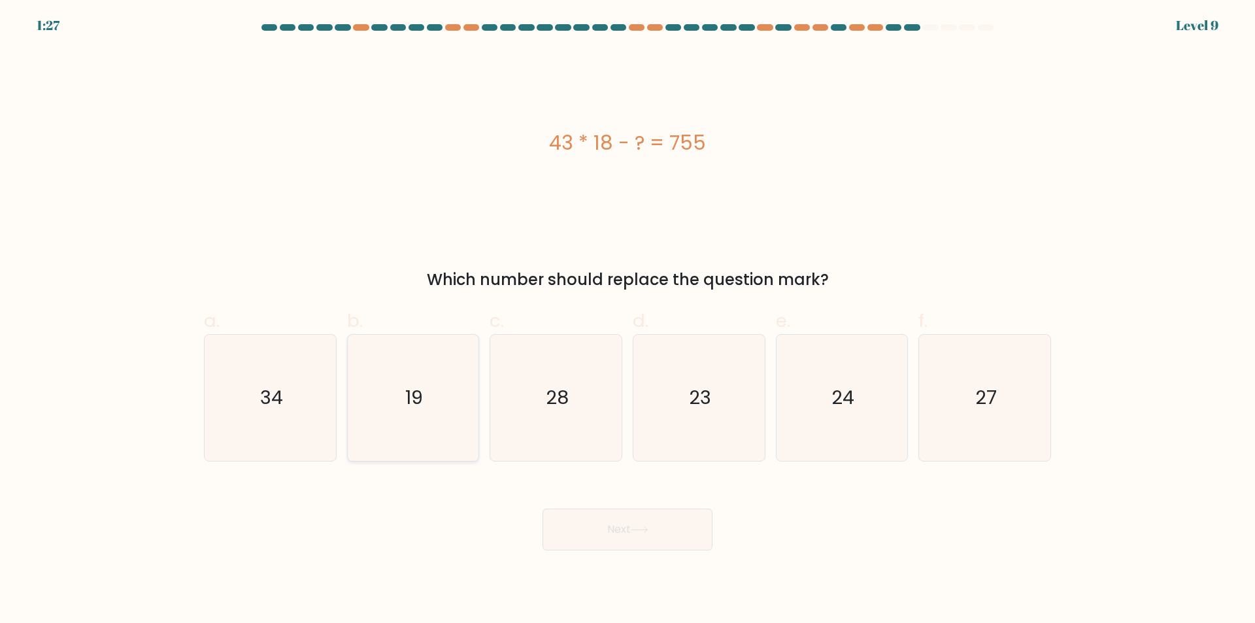
click at [411, 429] on icon "19" at bounding box center [413, 398] width 126 height 126
click at [627, 320] on input "b. 19" at bounding box center [627, 316] width 1 height 8
radio input "true"
click at [650, 535] on button "Next" at bounding box center [627, 529] width 170 height 42
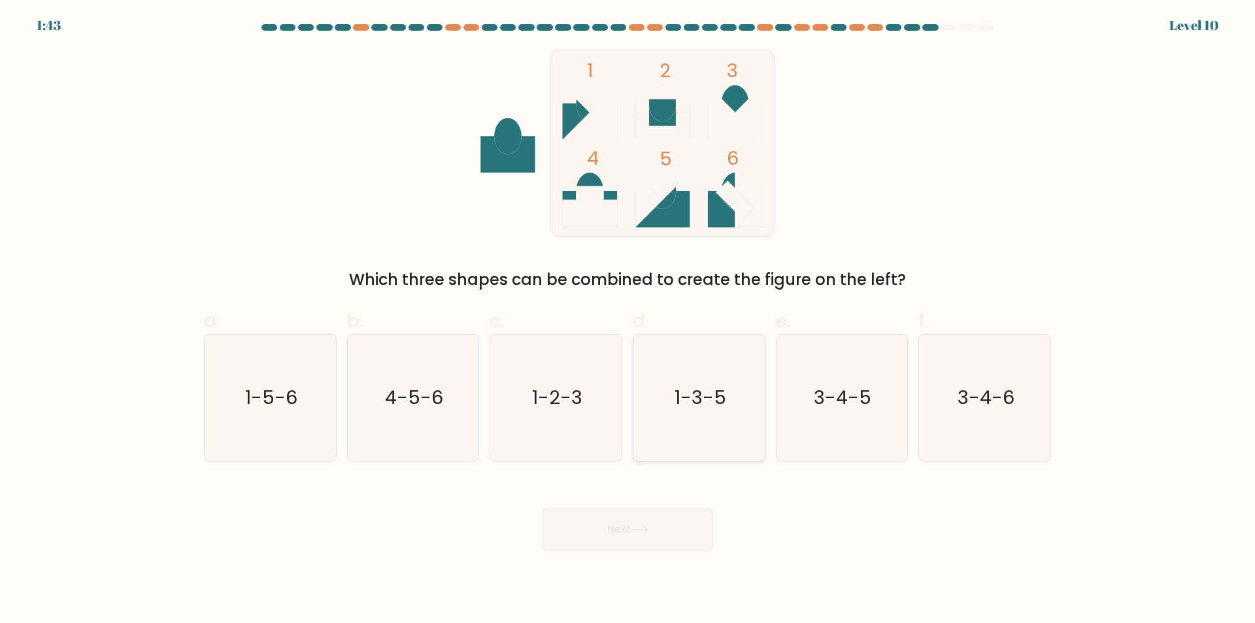
click at [706, 446] on icon "1-3-5" at bounding box center [699, 398] width 126 height 126
click at [628, 320] on input "d. 1-3-5" at bounding box center [627, 316] width 1 height 8
radio input "true"
click at [657, 531] on button "Next" at bounding box center [627, 529] width 170 height 42
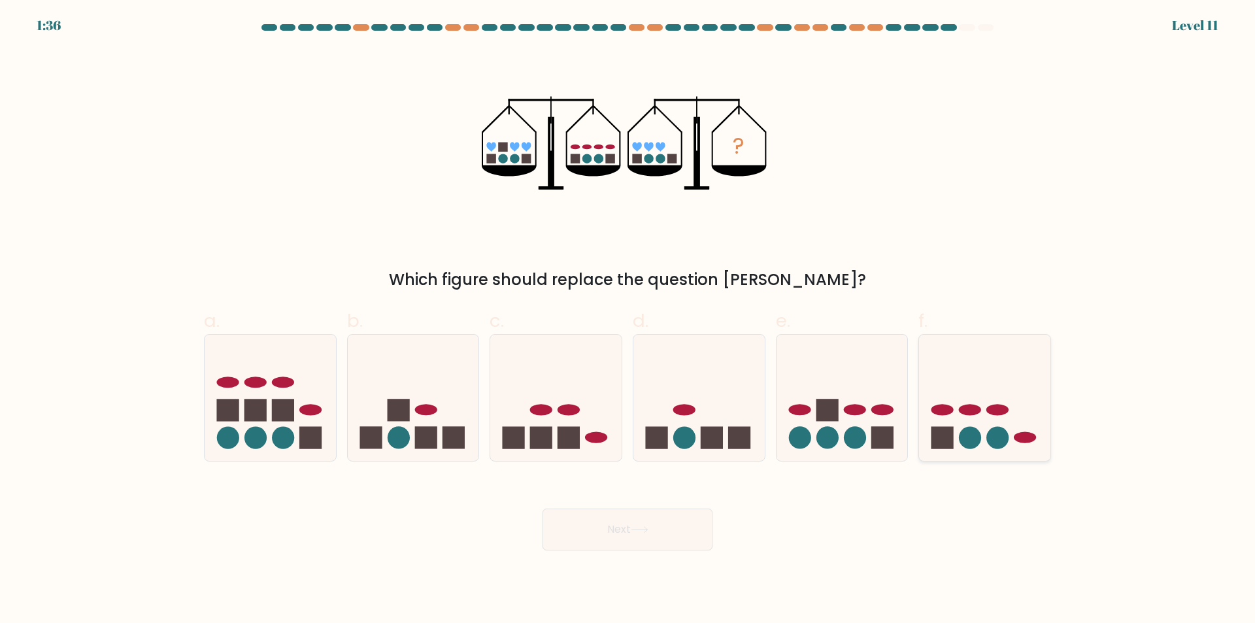
click at [970, 387] on icon at bounding box center [984, 398] width 131 height 108
click at [628, 320] on input "f." at bounding box center [627, 316] width 1 height 8
radio input "true"
click at [666, 533] on button "Next" at bounding box center [627, 529] width 170 height 42
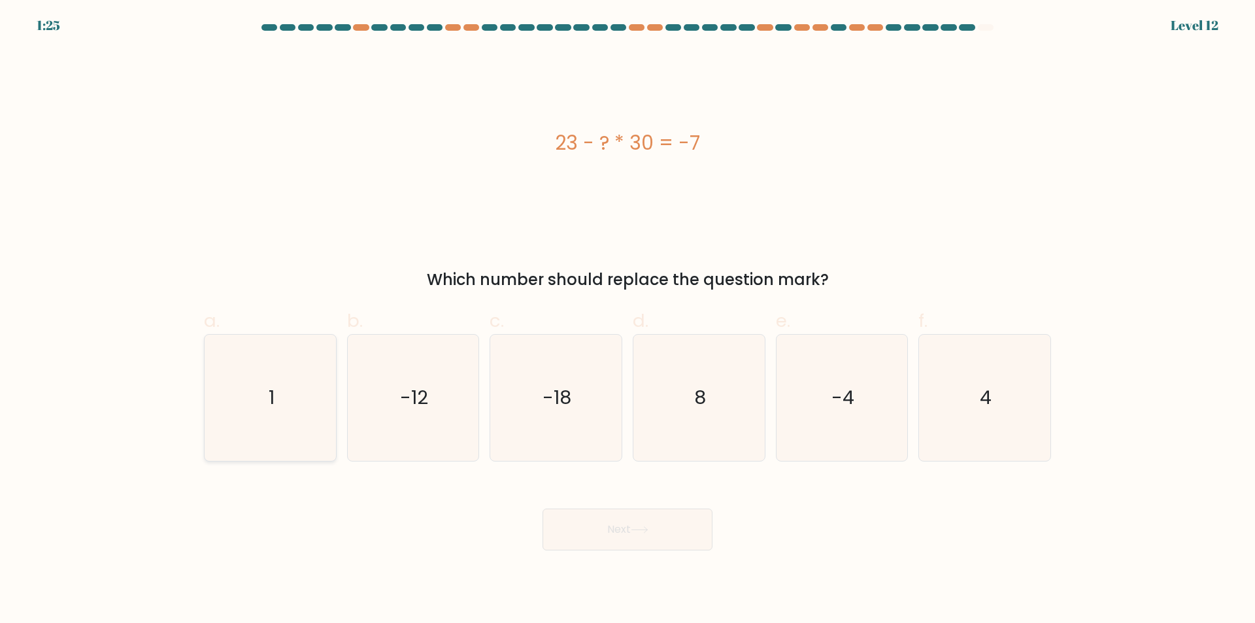
click at [258, 405] on icon "1" at bounding box center [270, 398] width 126 height 126
click at [627, 320] on input "a. 1" at bounding box center [627, 316] width 1 height 8
radio input "true"
click at [631, 532] on button "Next" at bounding box center [627, 529] width 170 height 42
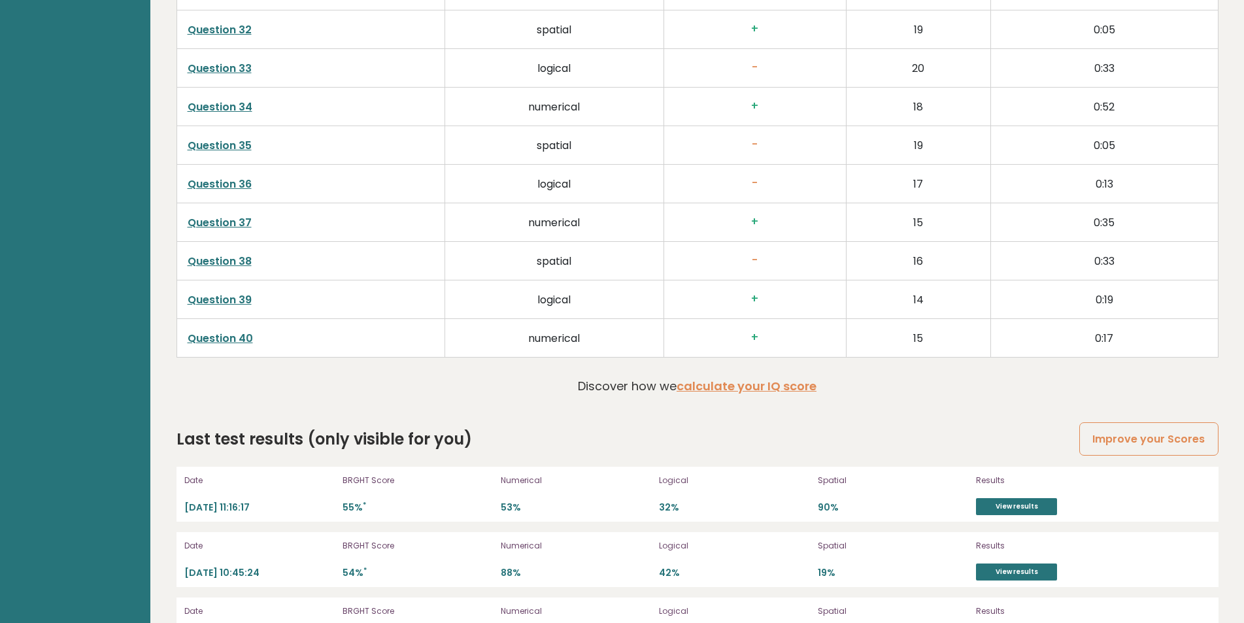
scroll to position [3522, 0]
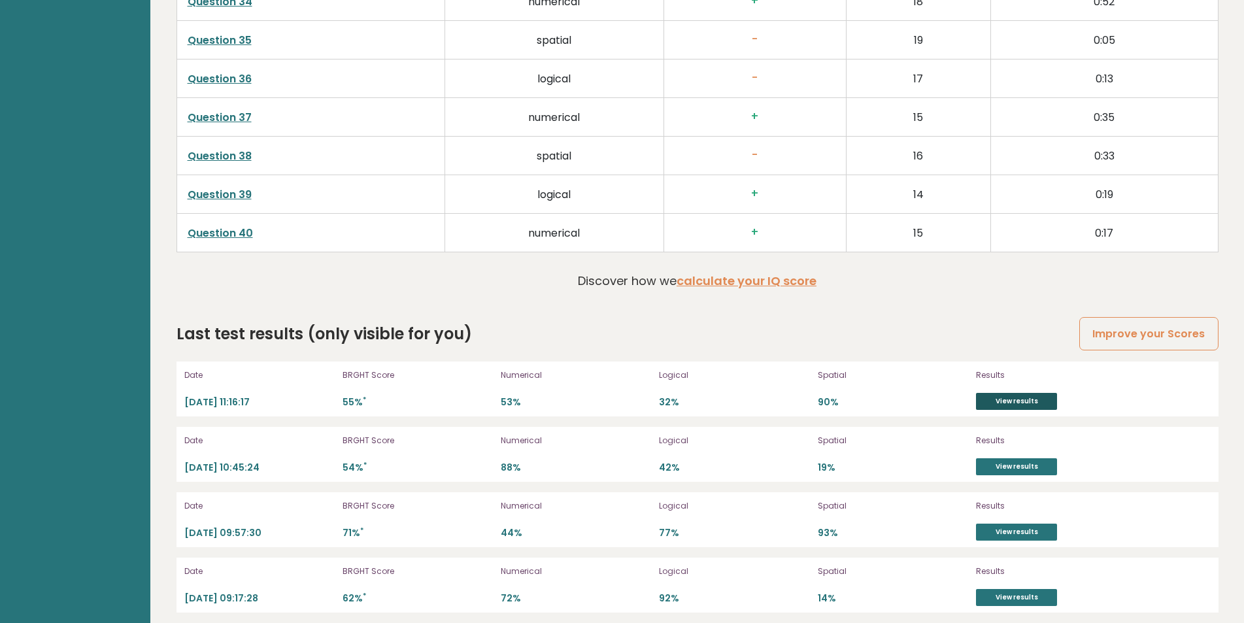
drag, startPoint x: 1027, startPoint y: 397, endPoint x: 1041, endPoint y: 395, distance: 14.5
click at [1026, 397] on link "View results" at bounding box center [1016, 401] width 81 height 17
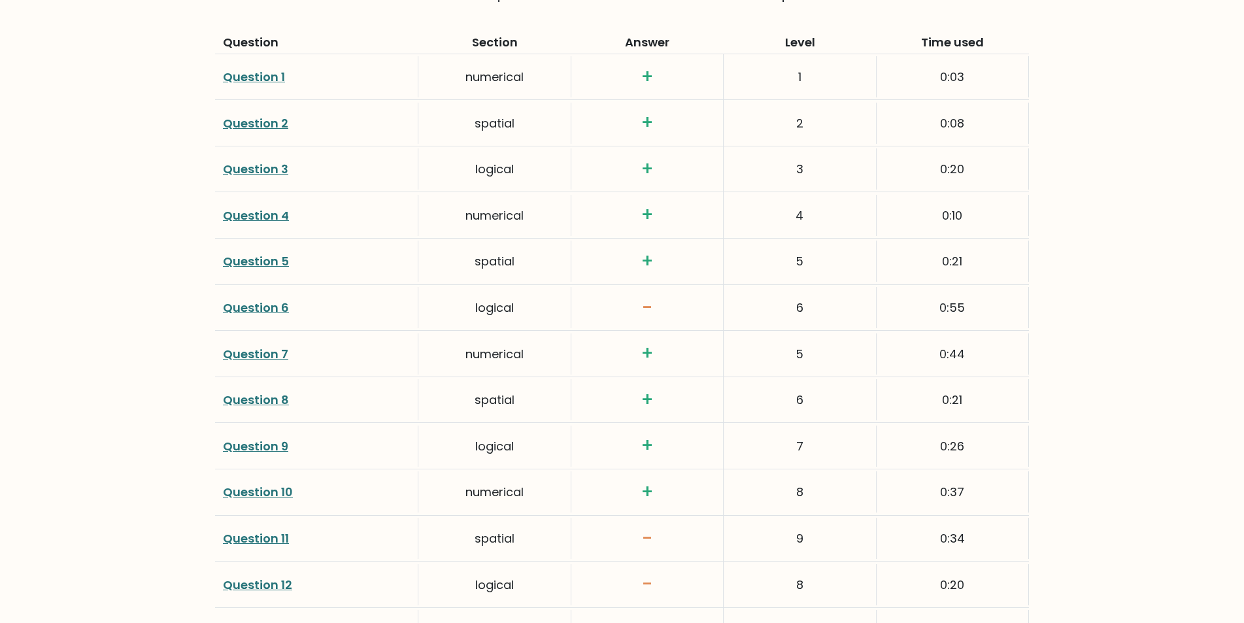
scroll to position [1848, 0]
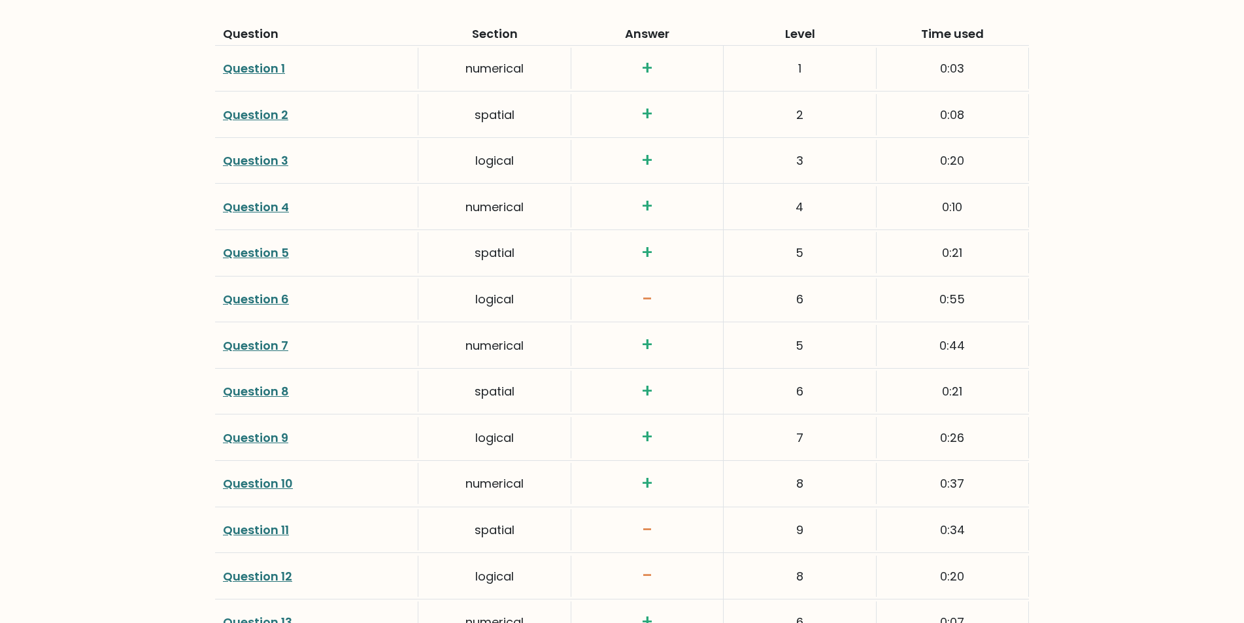
click at [265, 303] on link "Question 6" at bounding box center [256, 299] width 66 height 16
click at [268, 530] on link "Question 11" at bounding box center [256, 529] width 66 height 16
click at [282, 577] on link "Question 12" at bounding box center [257, 576] width 69 height 16
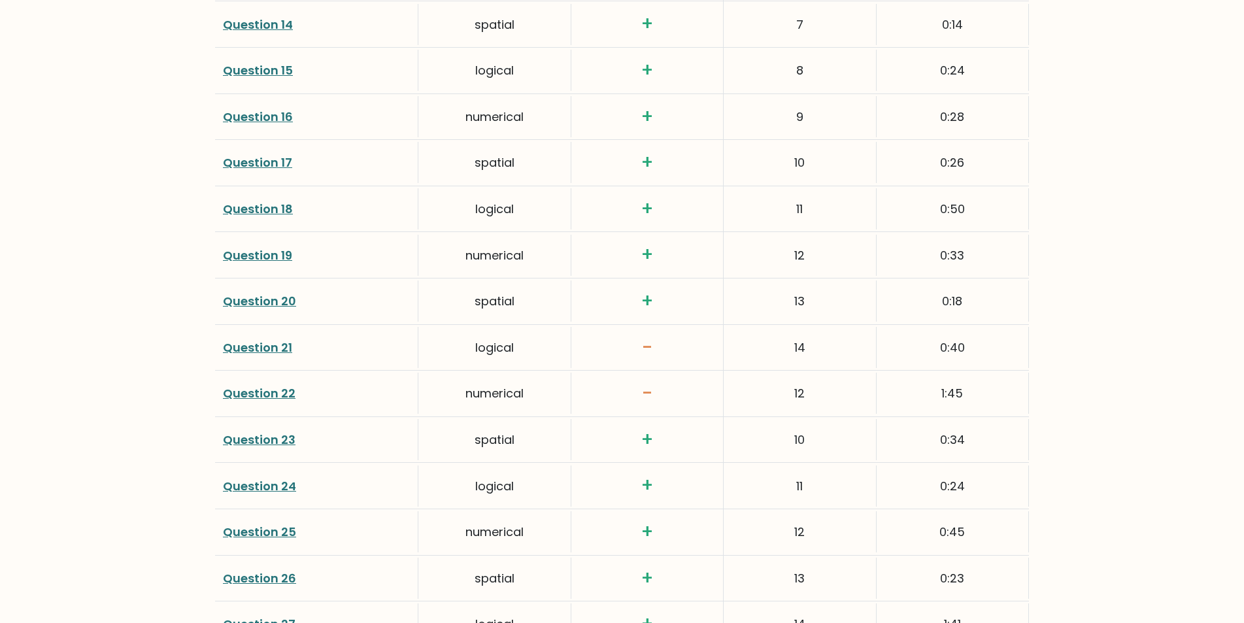
scroll to position [2504, 0]
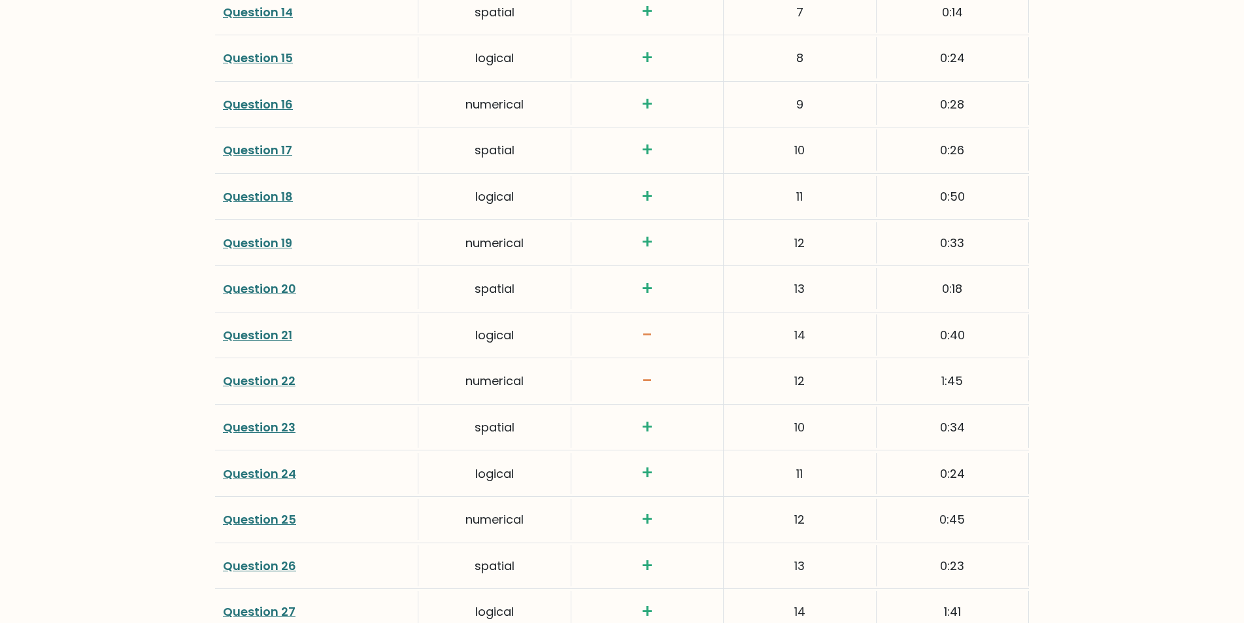
click at [243, 335] on link "Question 21" at bounding box center [257, 335] width 69 height 16
click at [242, 384] on link "Question 22" at bounding box center [259, 380] width 73 height 16
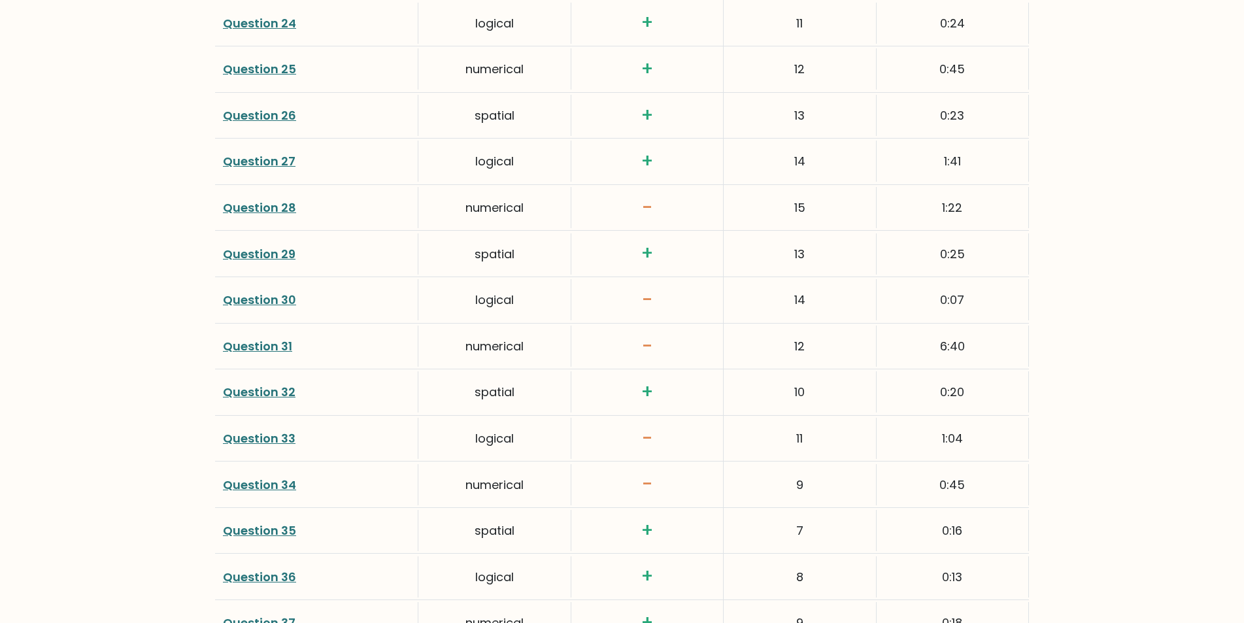
scroll to position [2971, 0]
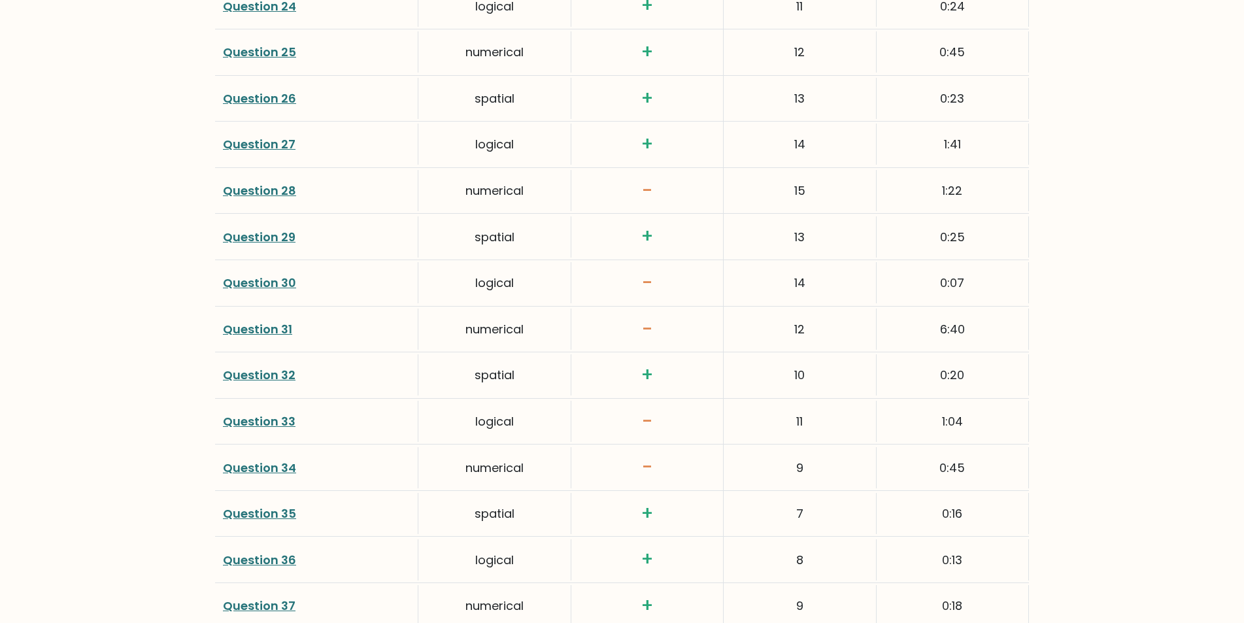
click at [269, 285] on link "Question 30" at bounding box center [259, 282] width 73 height 16
click at [246, 463] on link "Question 34" at bounding box center [259, 467] width 73 height 16
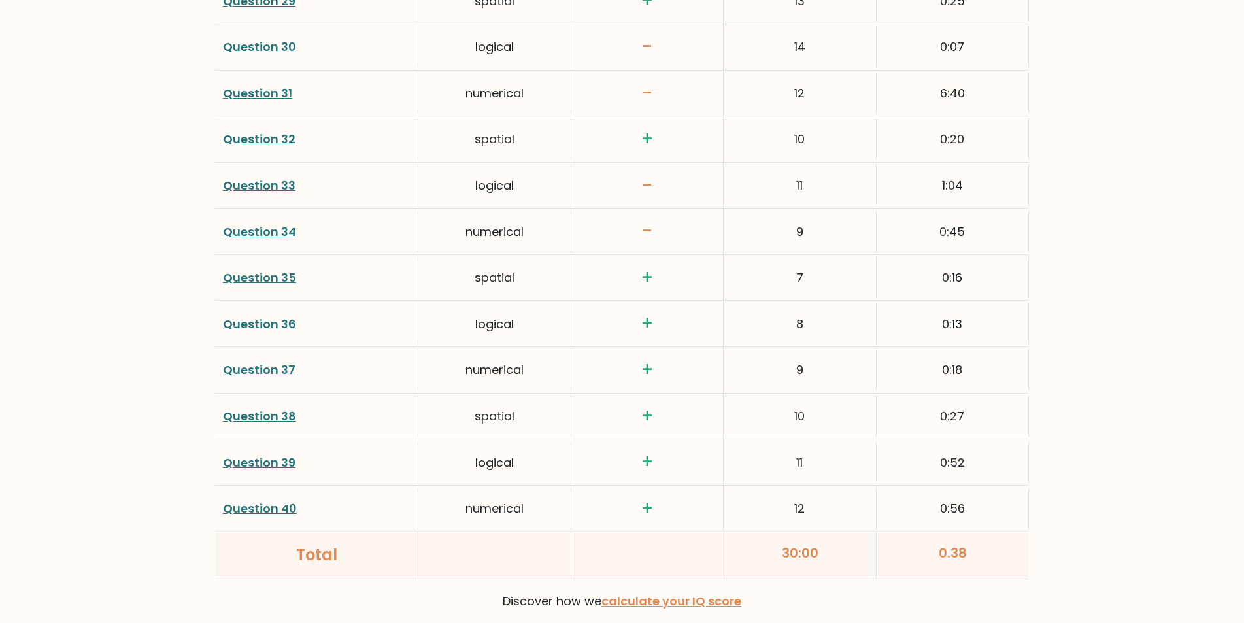
scroll to position [3225, 0]
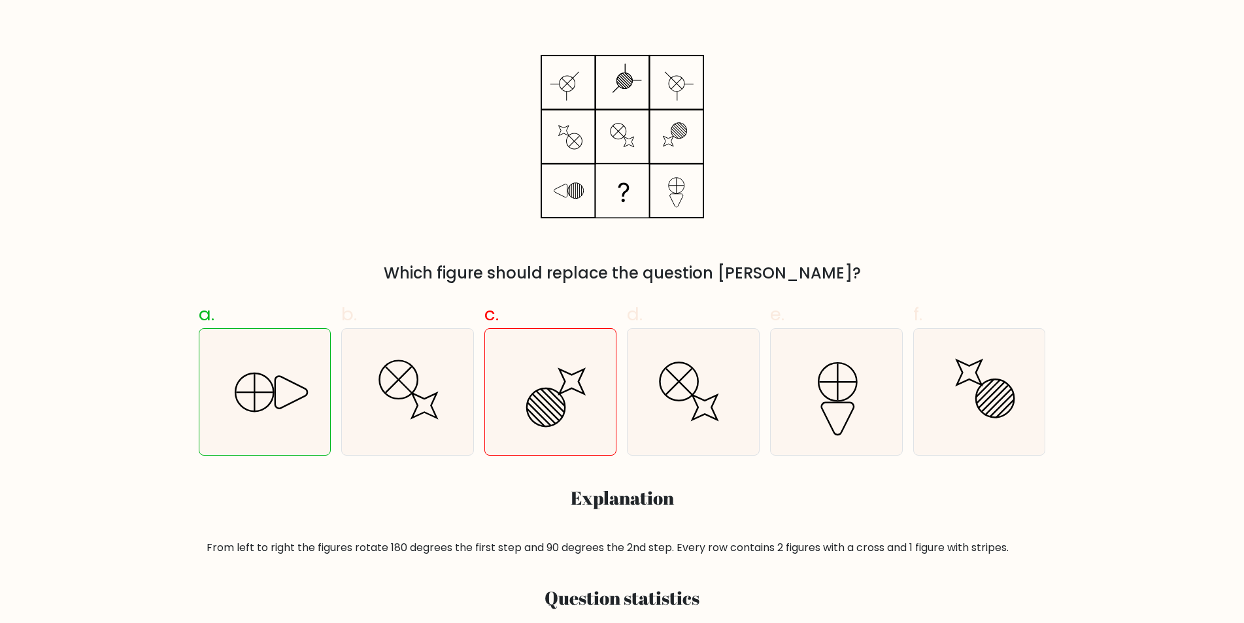
scroll to position [223, 0]
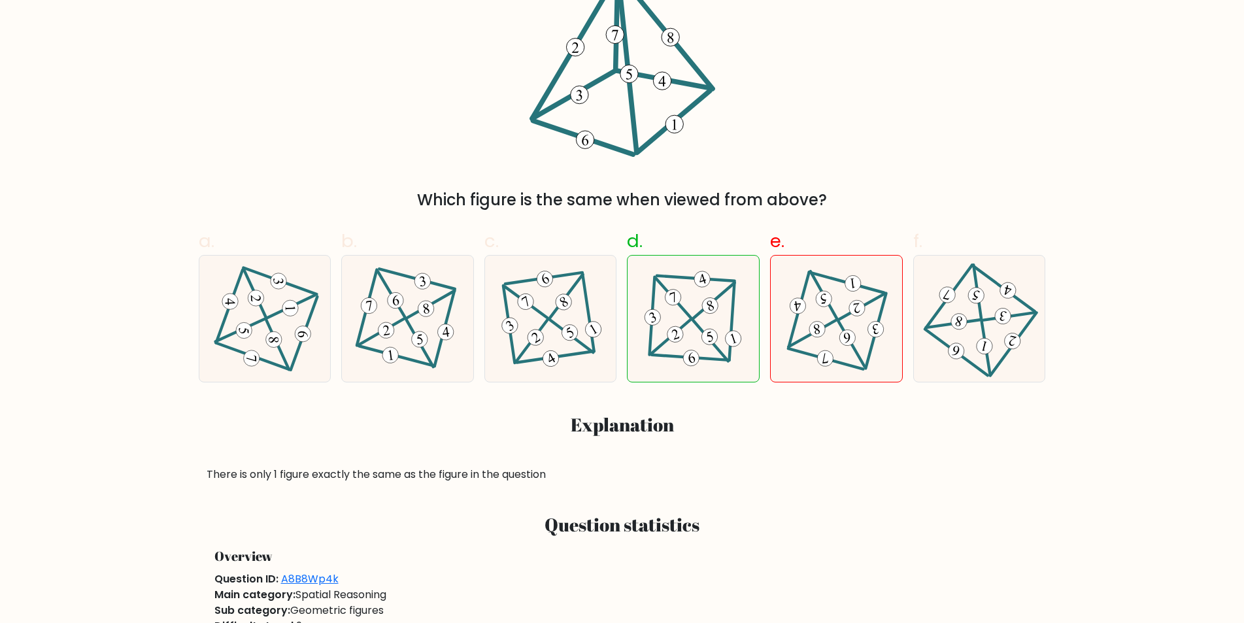
scroll to position [297, 0]
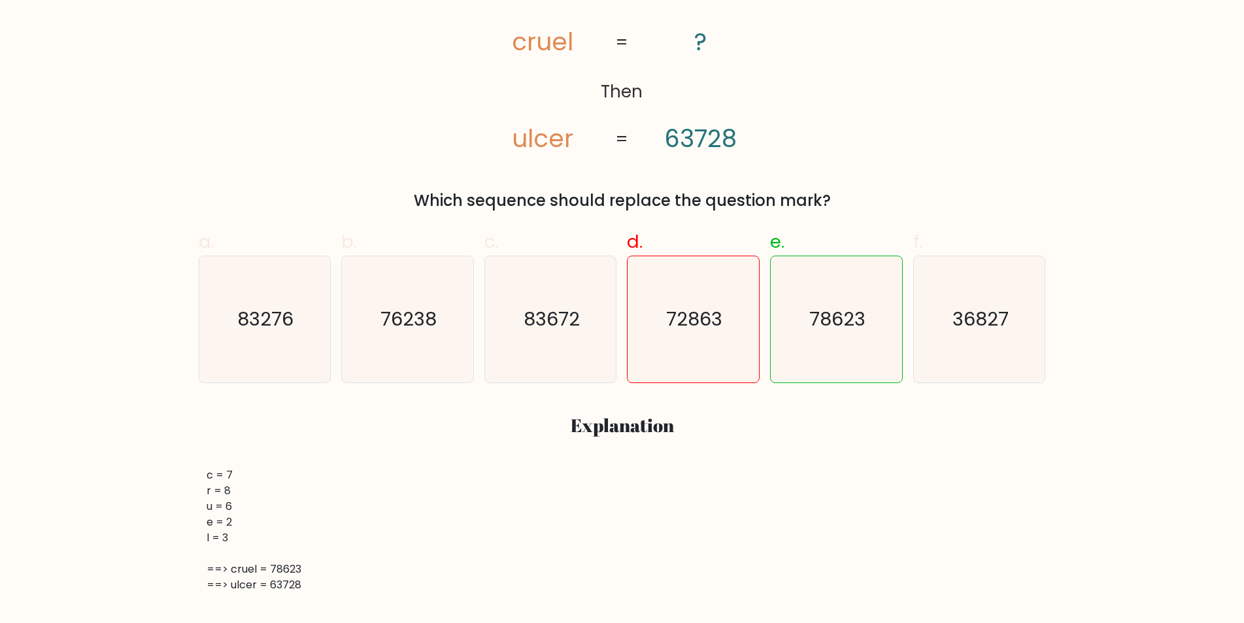
scroll to position [325, 0]
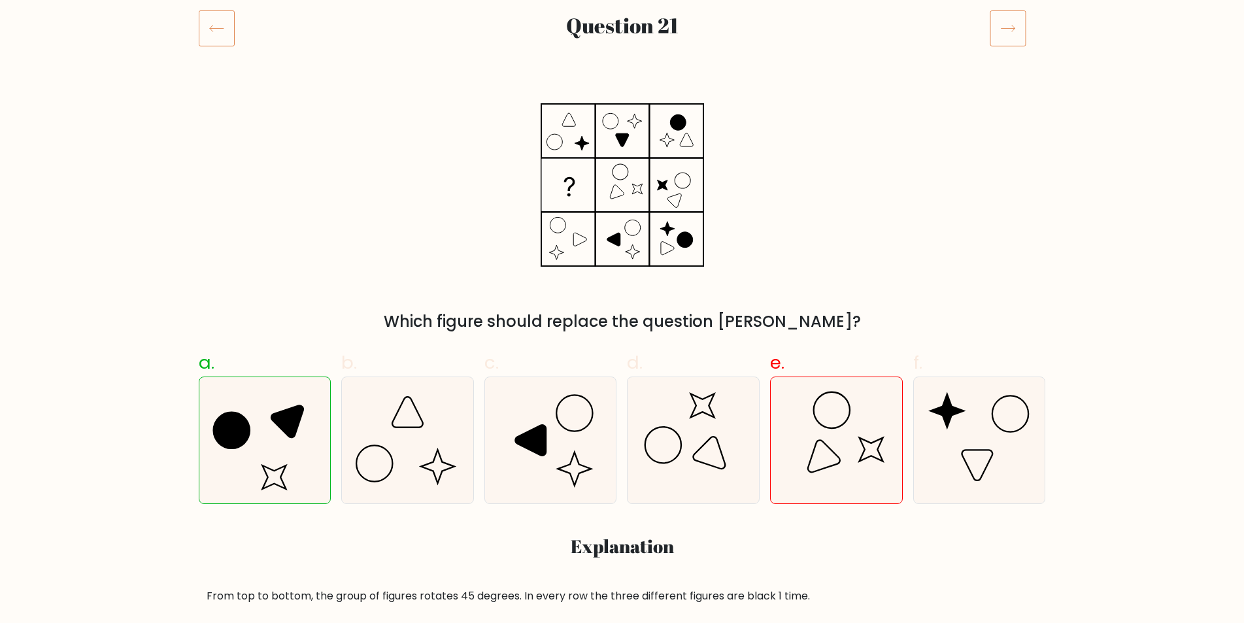
scroll to position [177, 0]
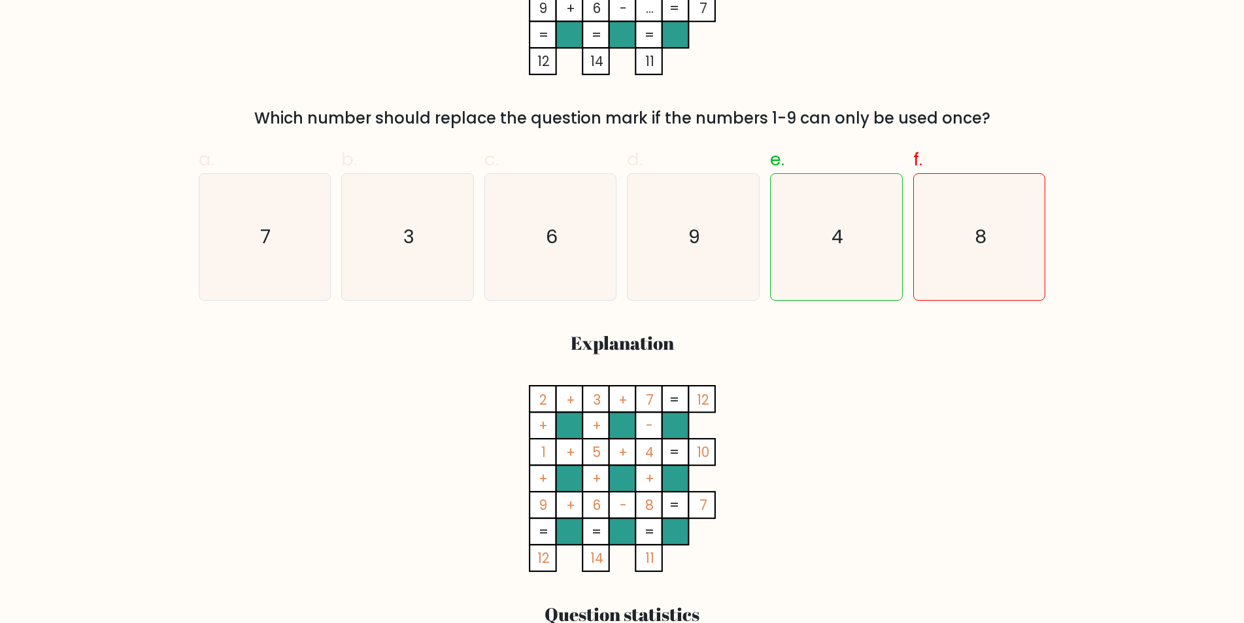
scroll to position [459, 0]
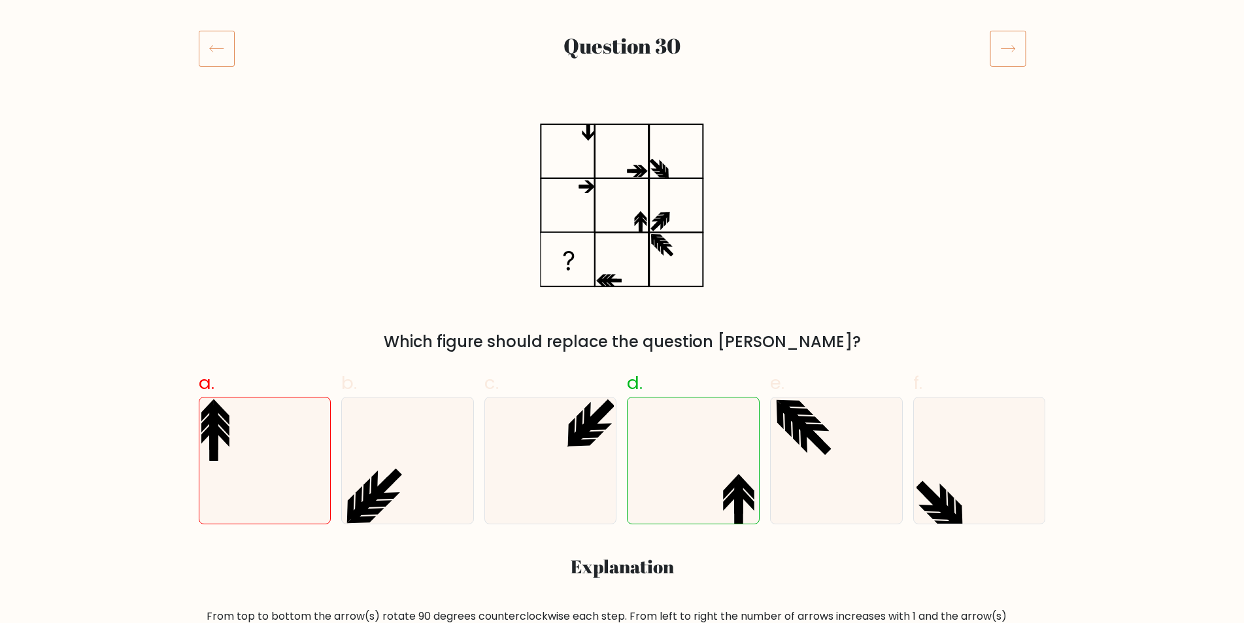
scroll to position [157, 0]
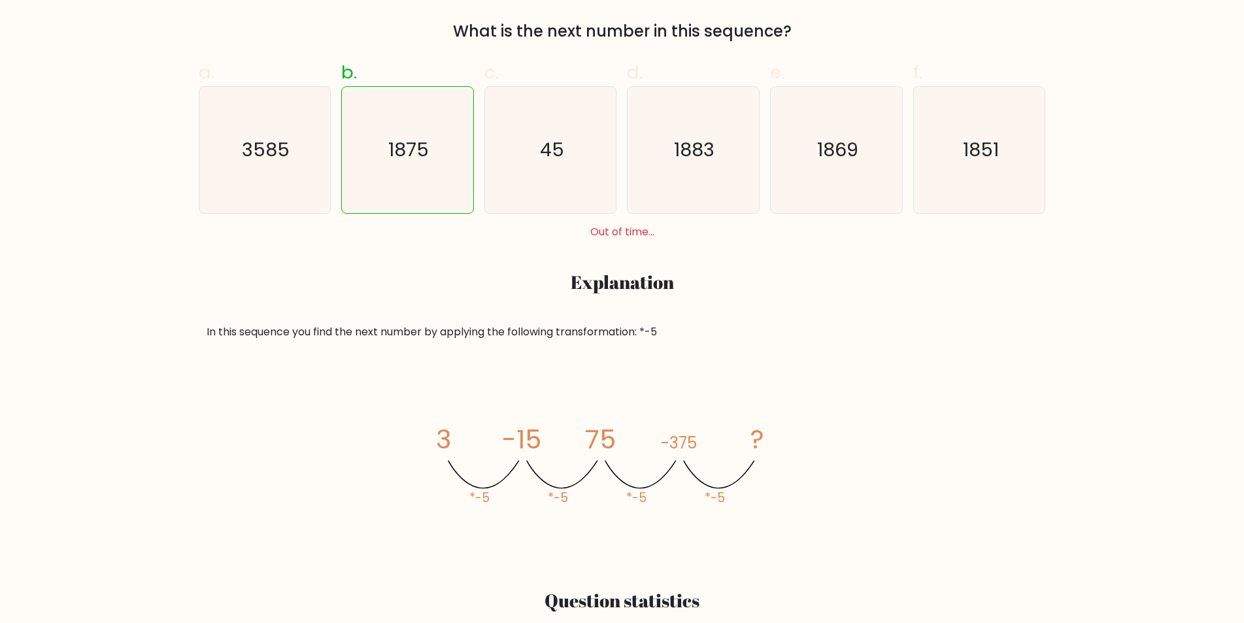
scroll to position [439, 0]
